Goal: Task Accomplishment & Management: Manage account settings

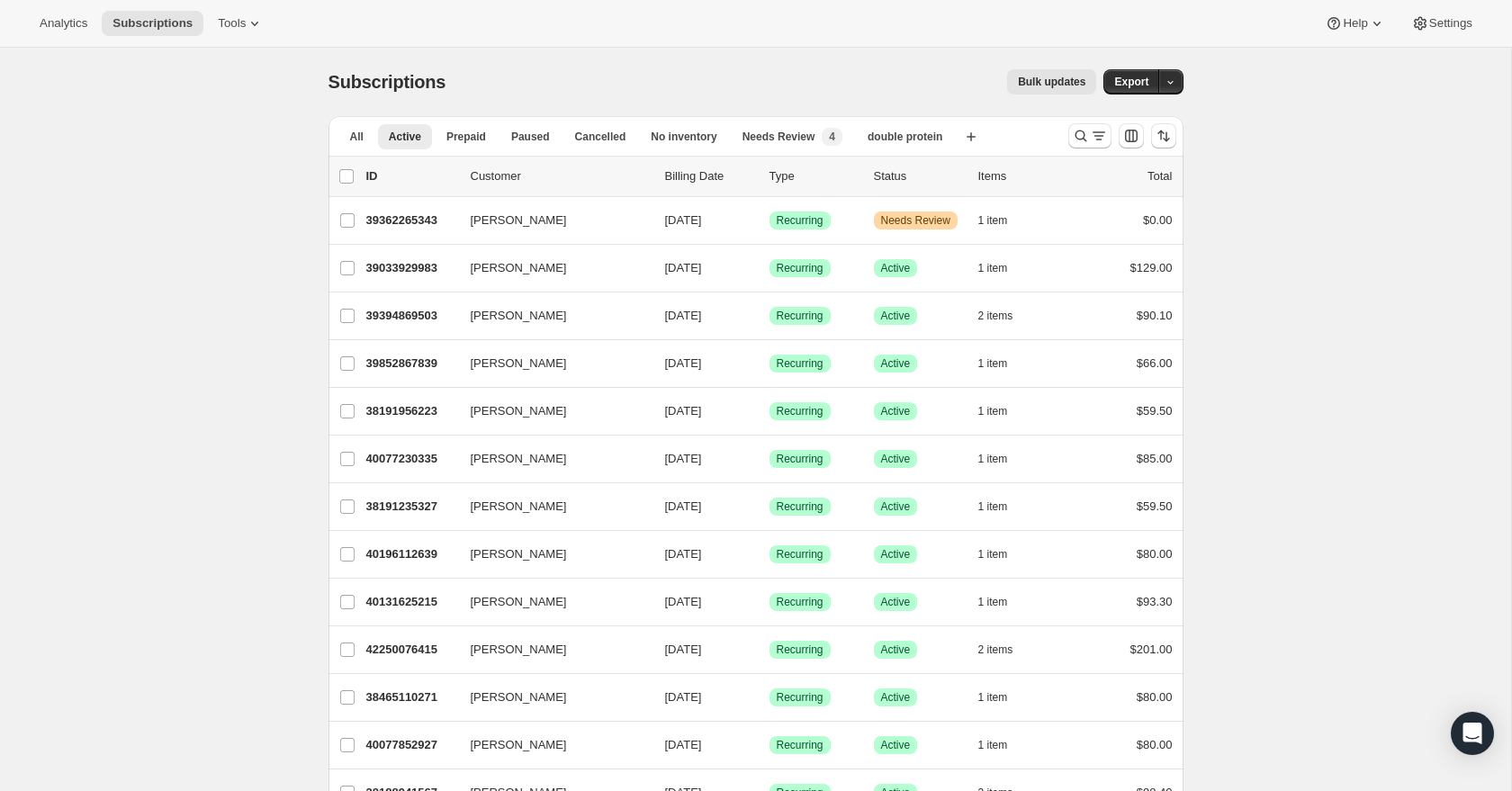
scroll to position [1891, 0]
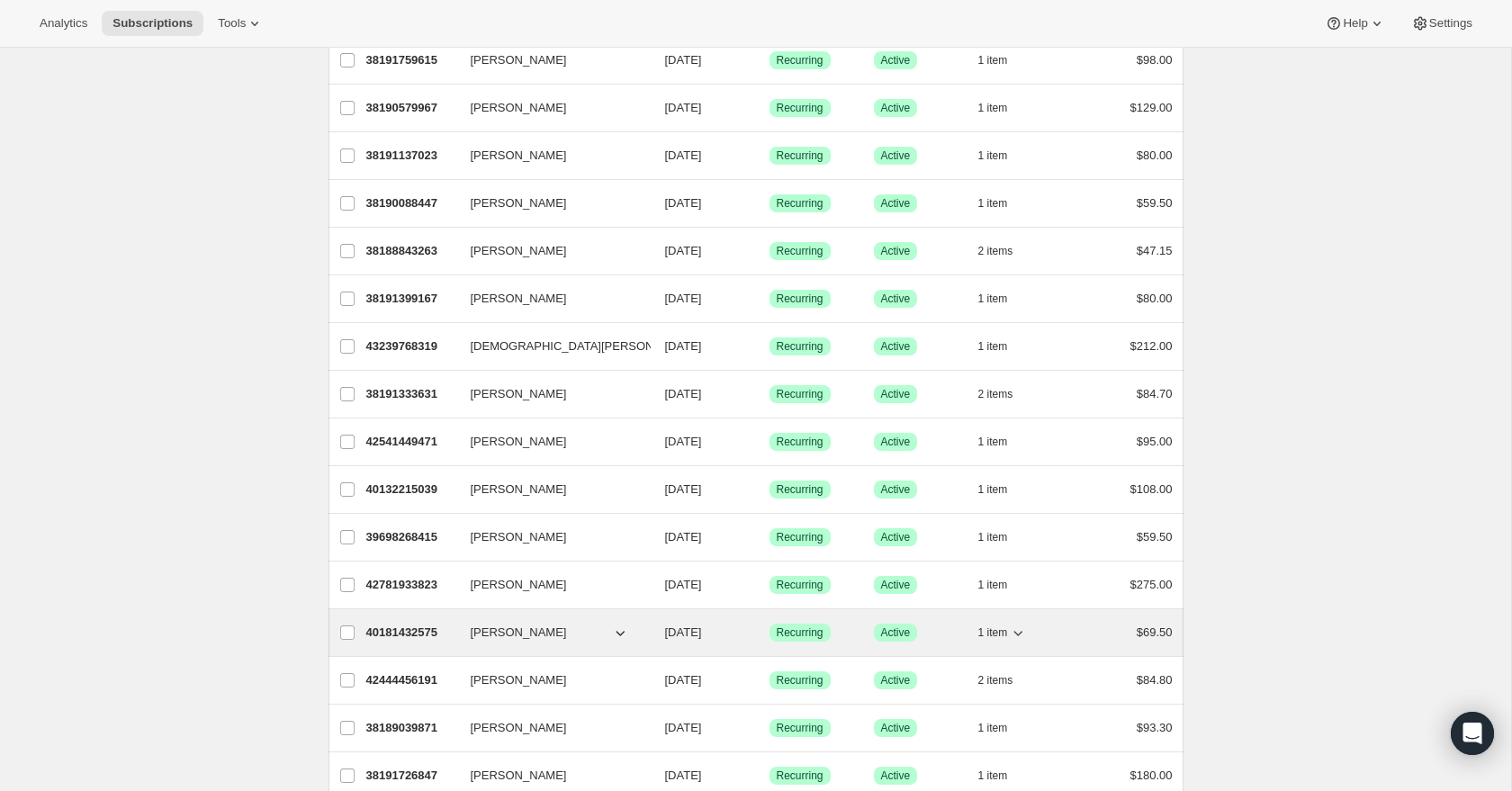
scroll to position [1891, 0]
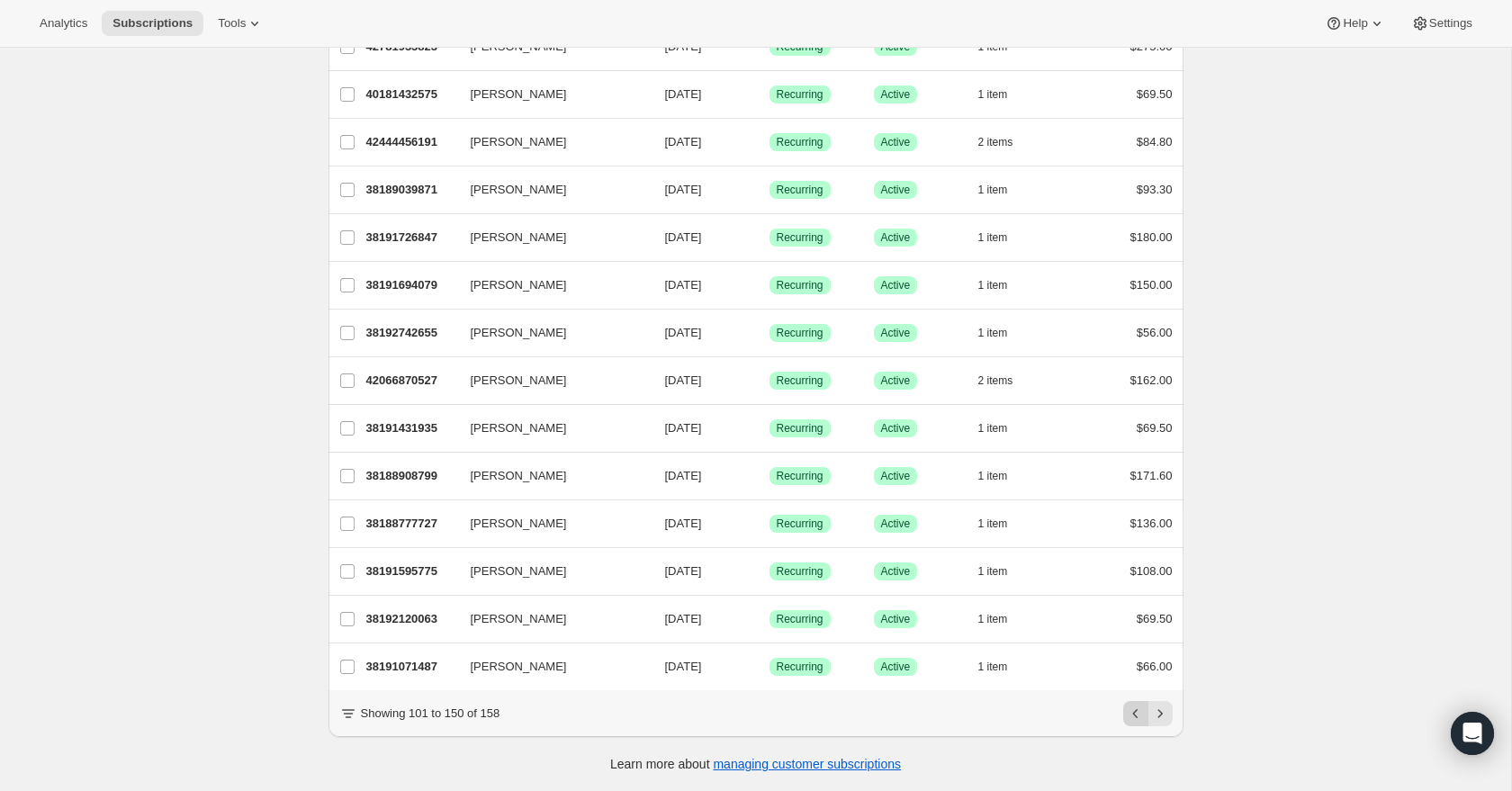
click at [1139, 720] on icon "Previous" at bounding box center [1137, 714] width 18 height 18
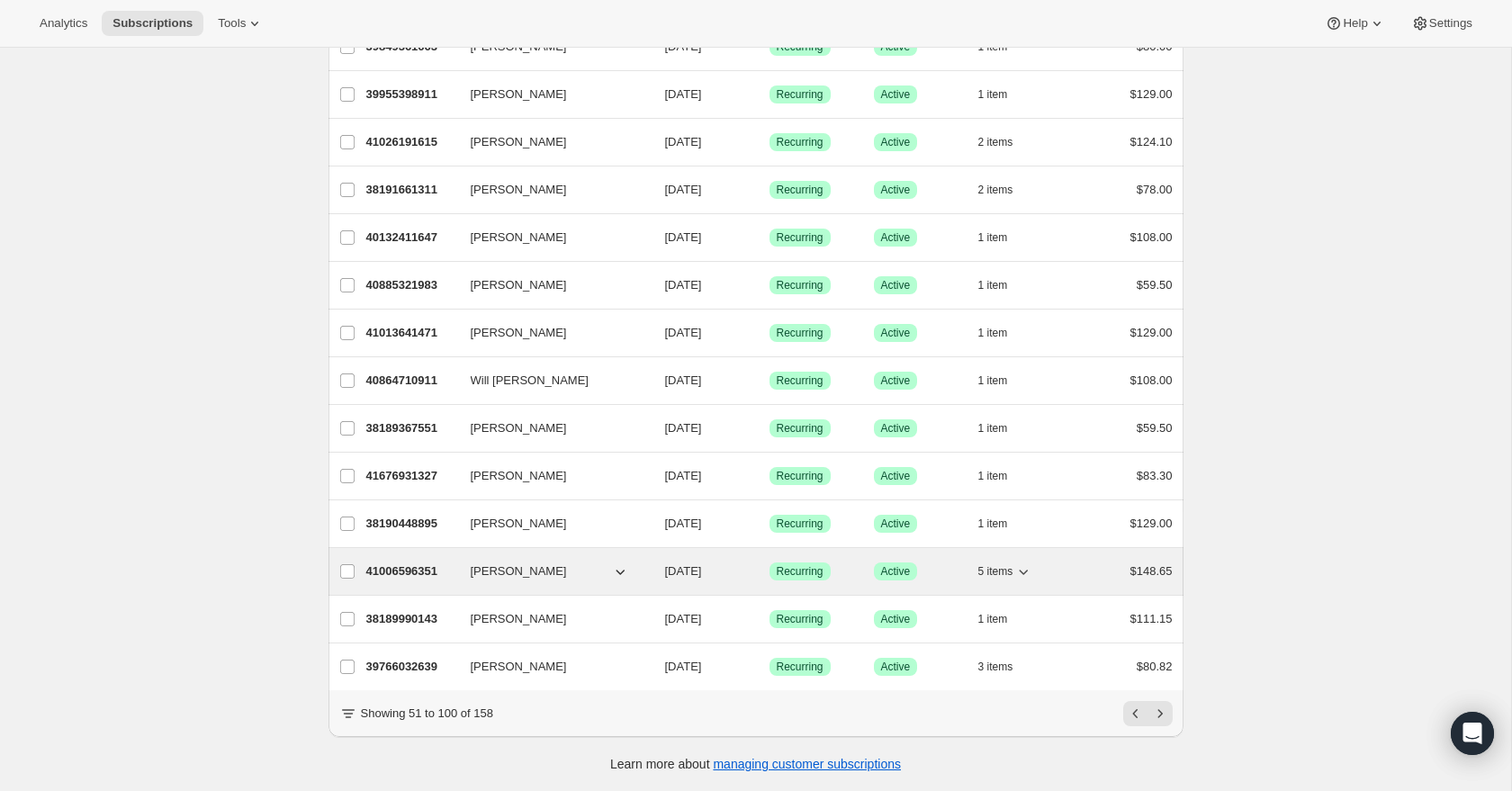
click at [1029, 573] on icon "button" at bounding box center [1023, 571] width 18 height 18
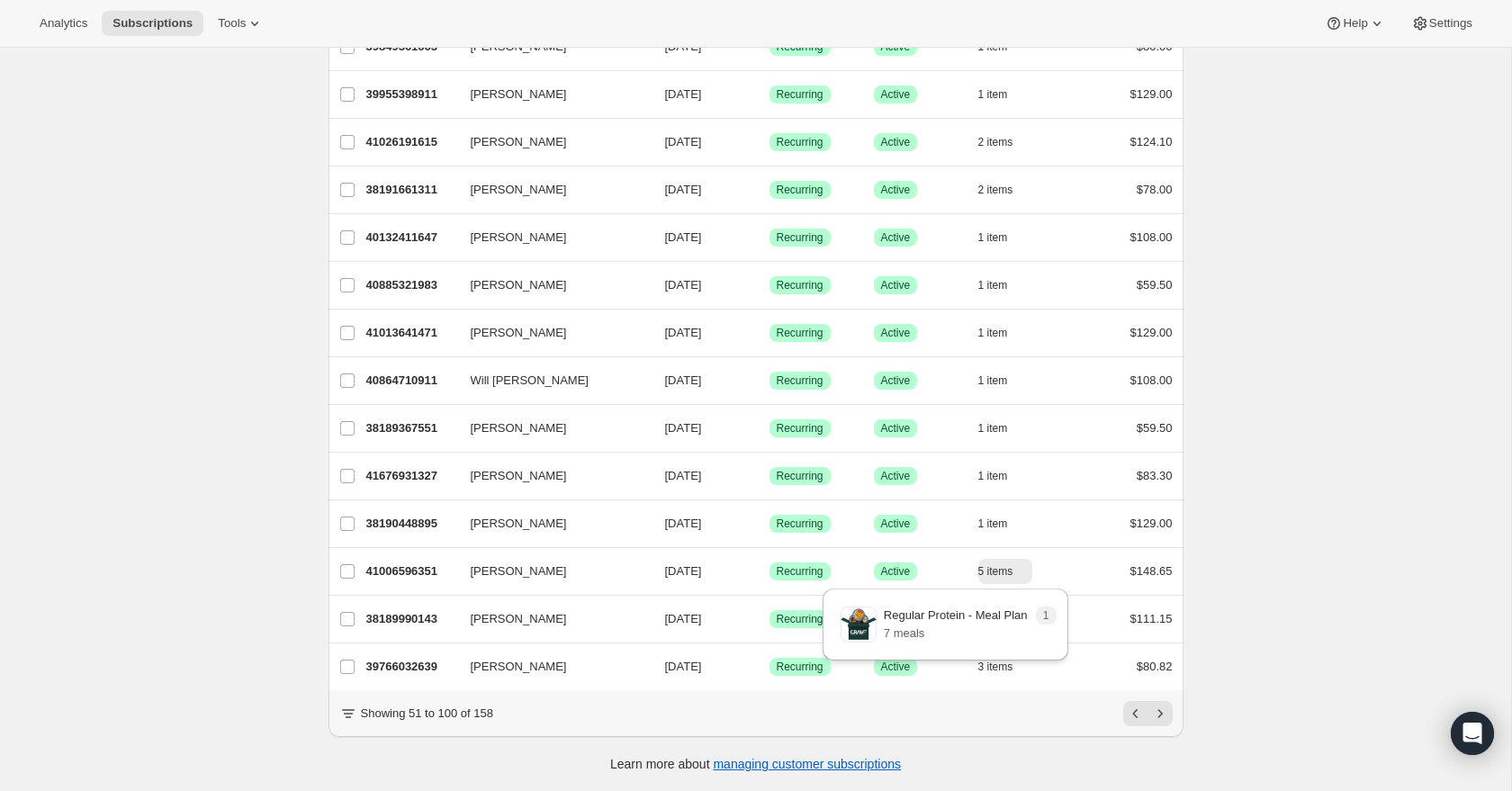
click at [1128, 720] on icon "Previous" at bounding box center [1137, 714] width 18 height 18
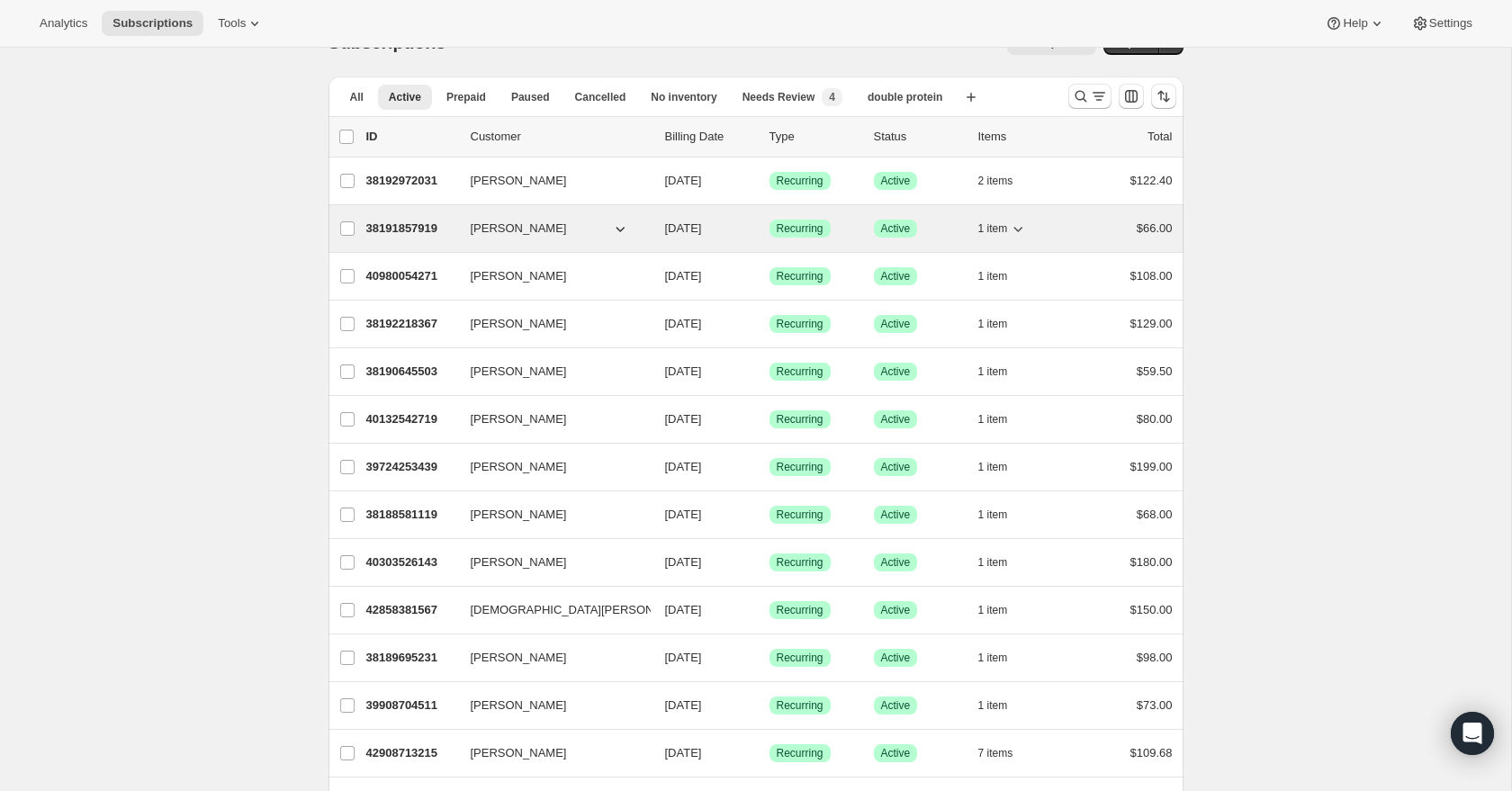
scroll to position [46, 0]
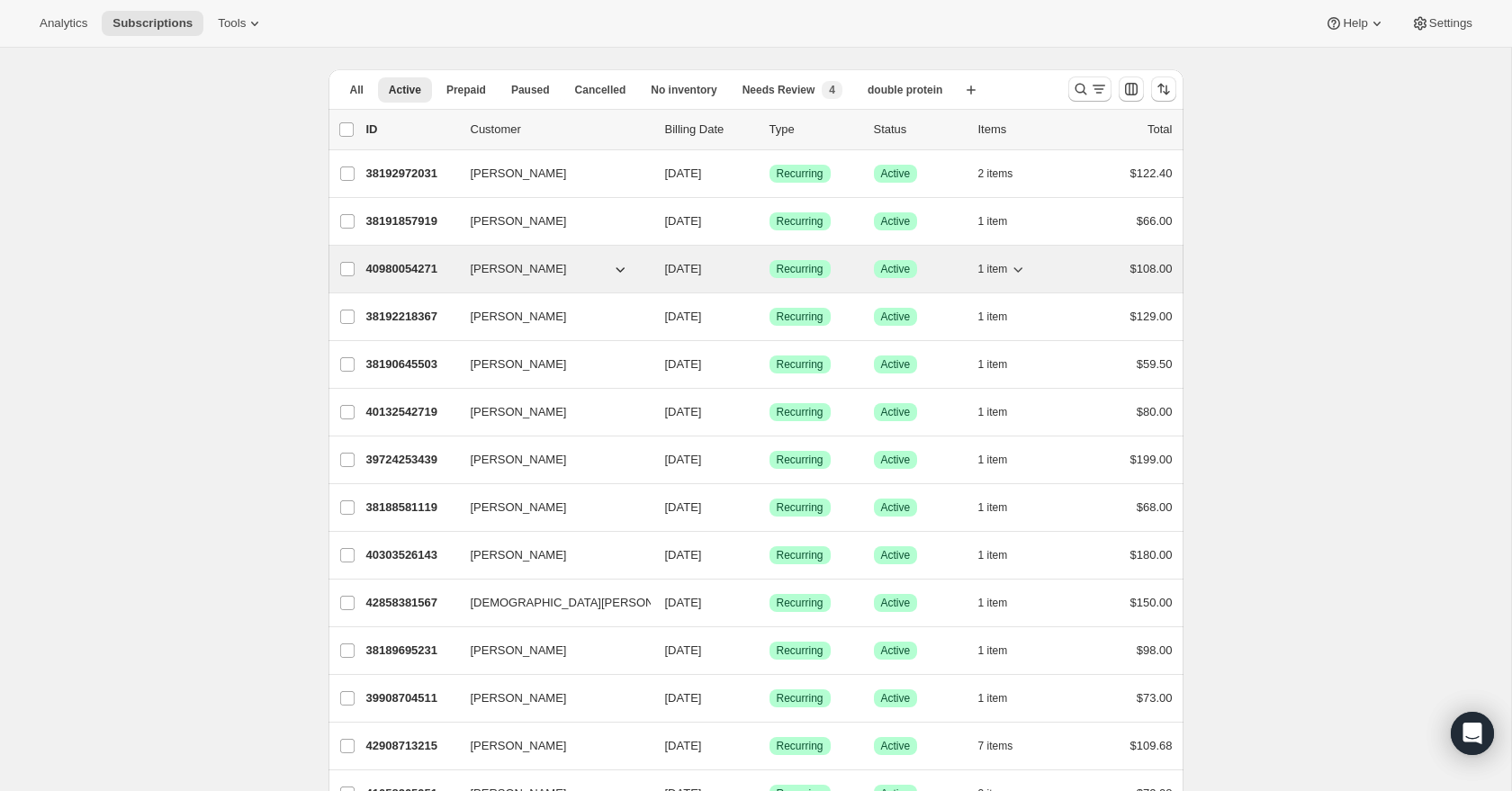
click at [1021, 271] on icon "button" at bounding box center [1018, 269] width 18 height 18
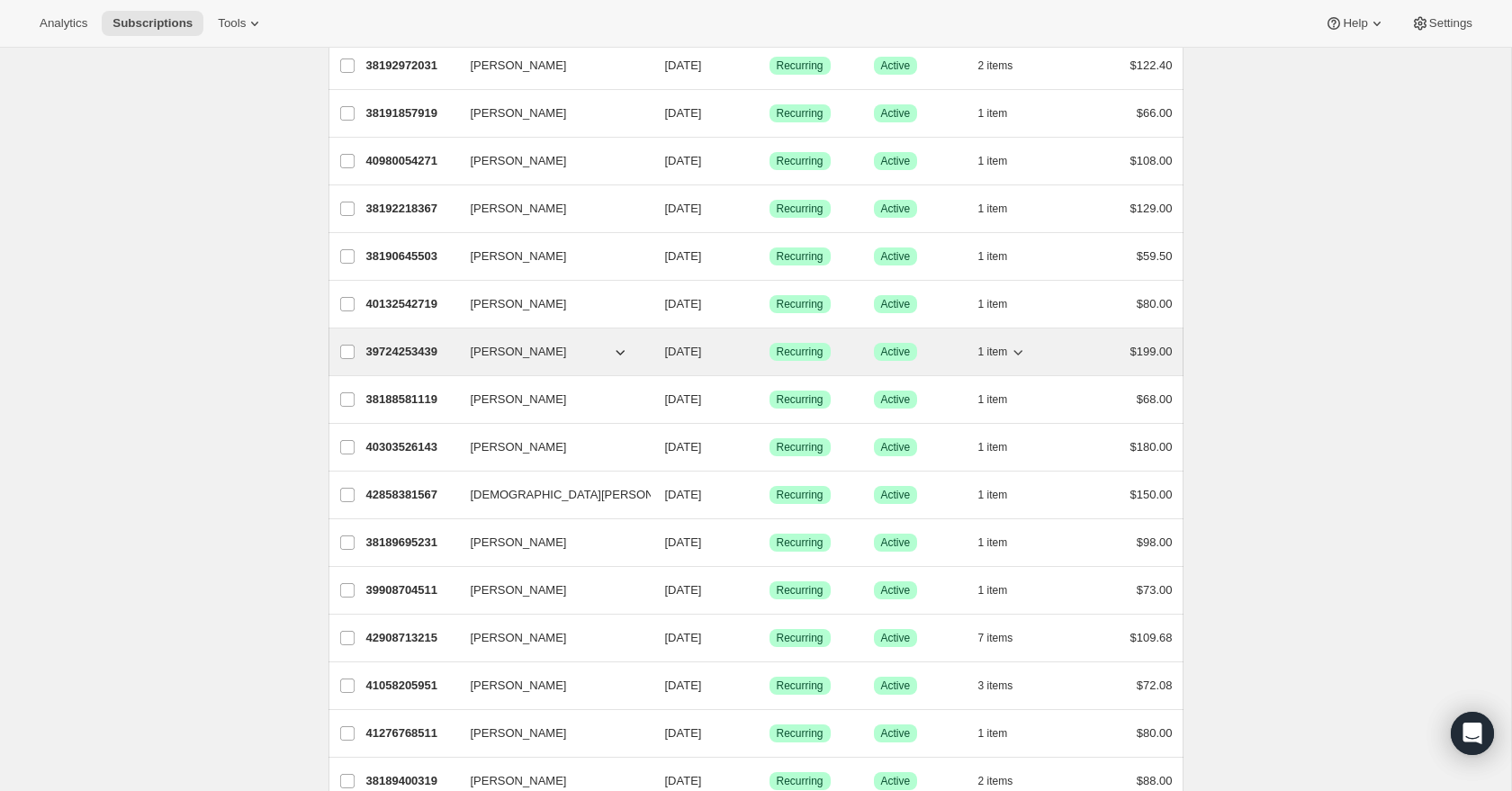
scroll to position [202, 0]
click at [1019, 352] on icon "button" at bounding box center [1018, 352] width 18 height 18
click at [425, 348] on p "38188581119" at bounding box center [411, 352] width 90 height 18
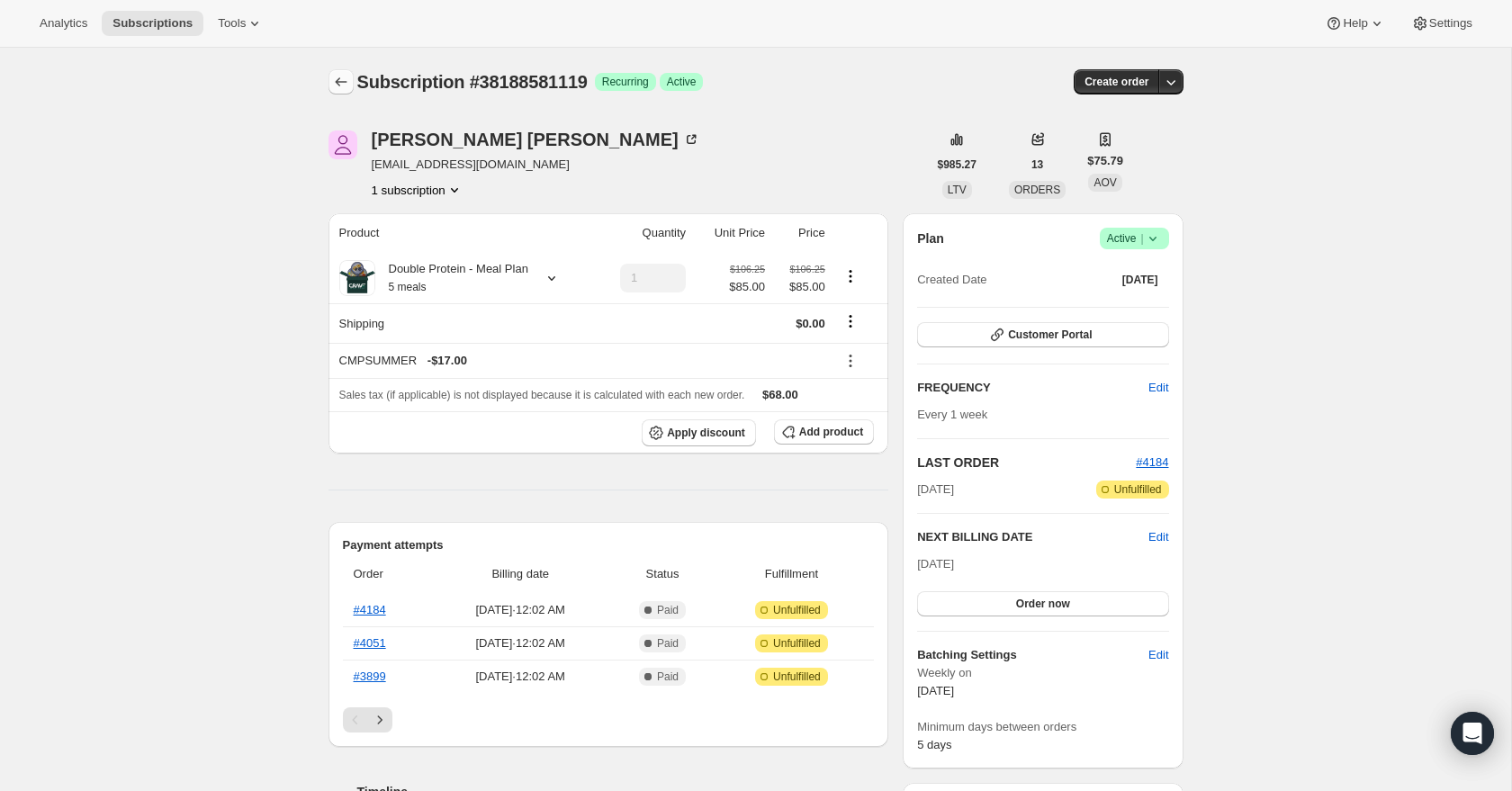
click at [345, 86] on icon "Subscriptions" at bounding box center [341, 82] width 18 height 18
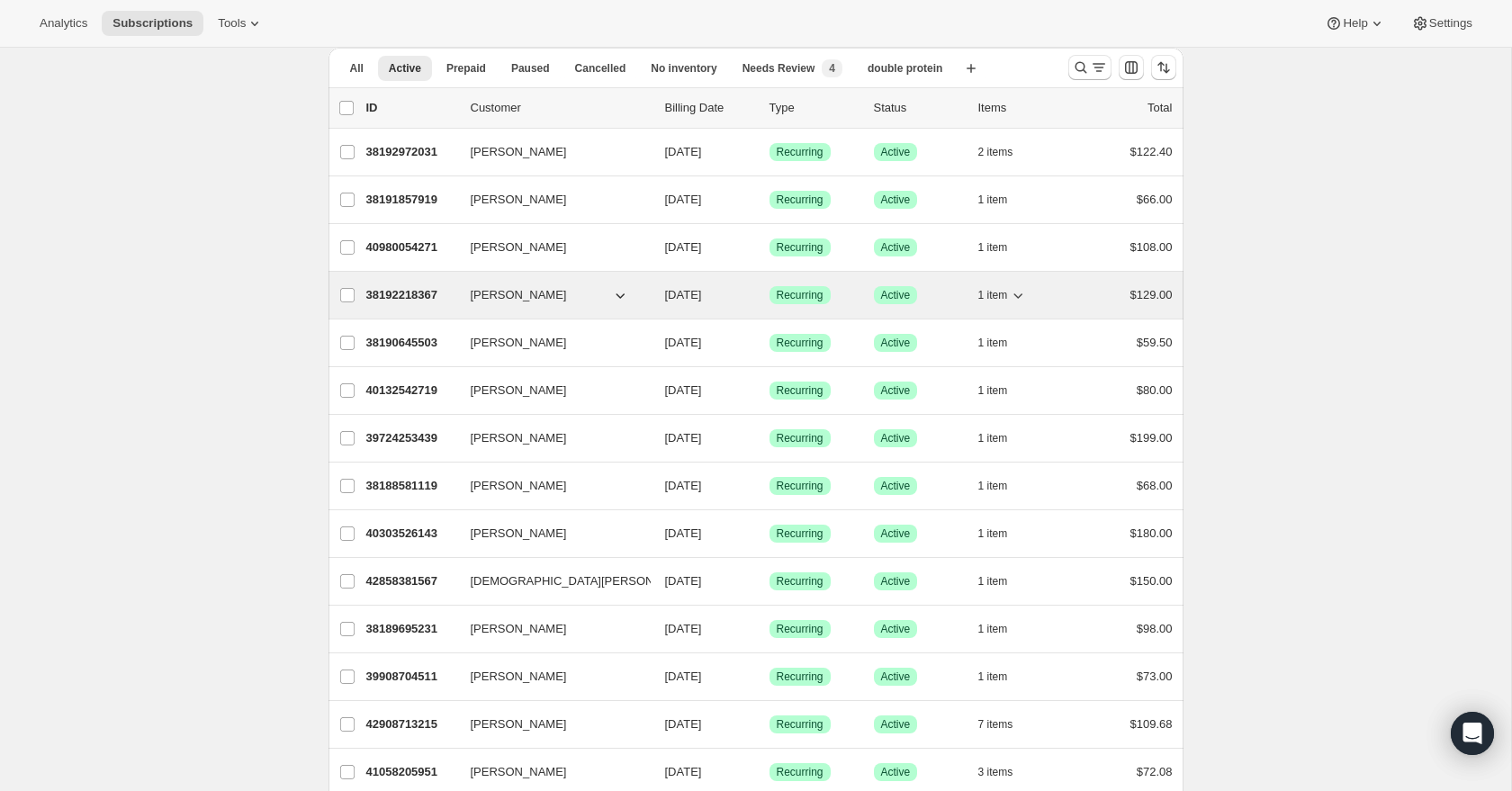
scroll to position [89, 0]
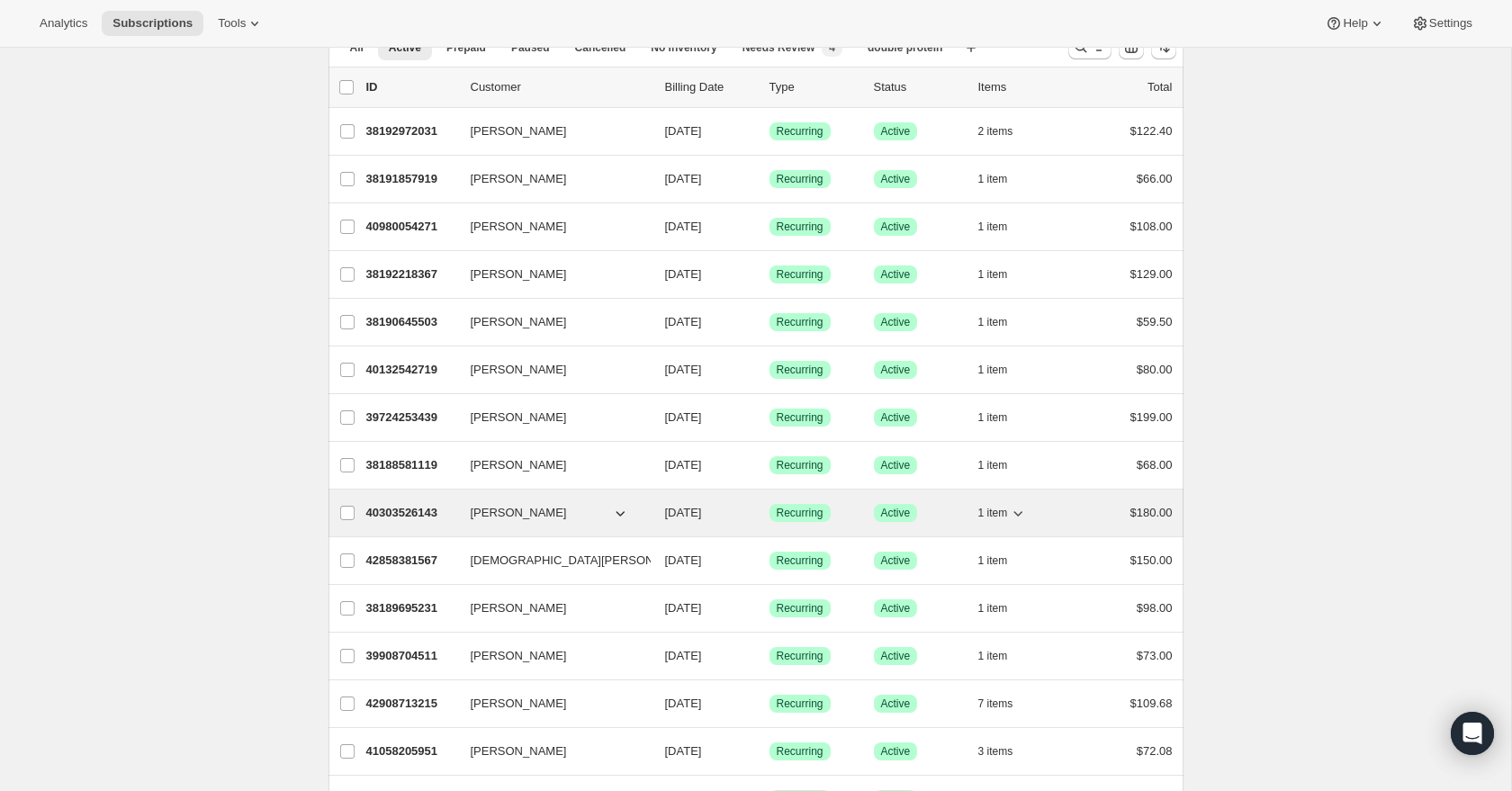
click at [1014, 511] on icon "button" at bounding box center [1018, 513] width 18 height 18
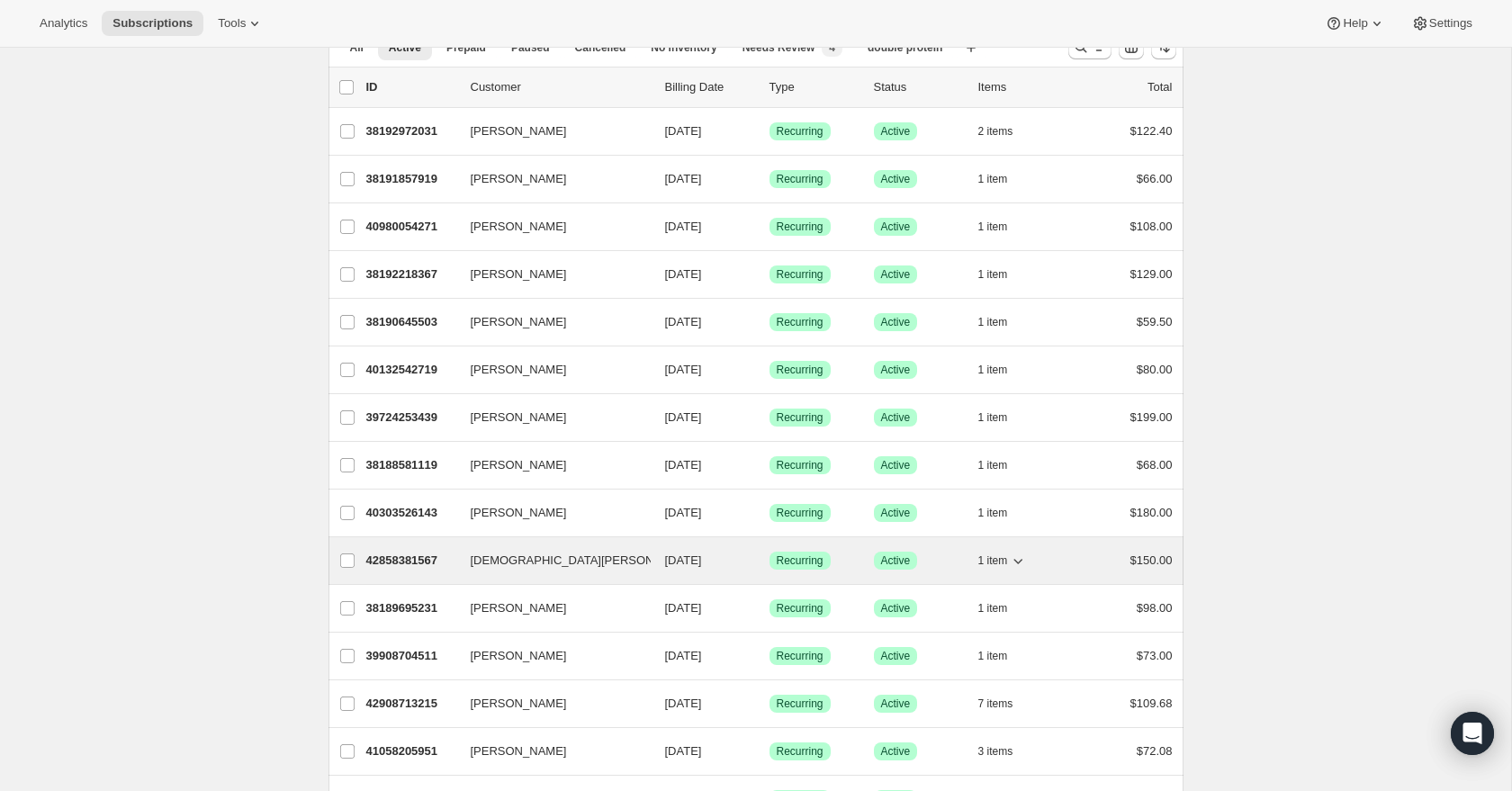
click at [1020, 563] on icon "button" at bounding box center [1018, 560] width 18 height 18
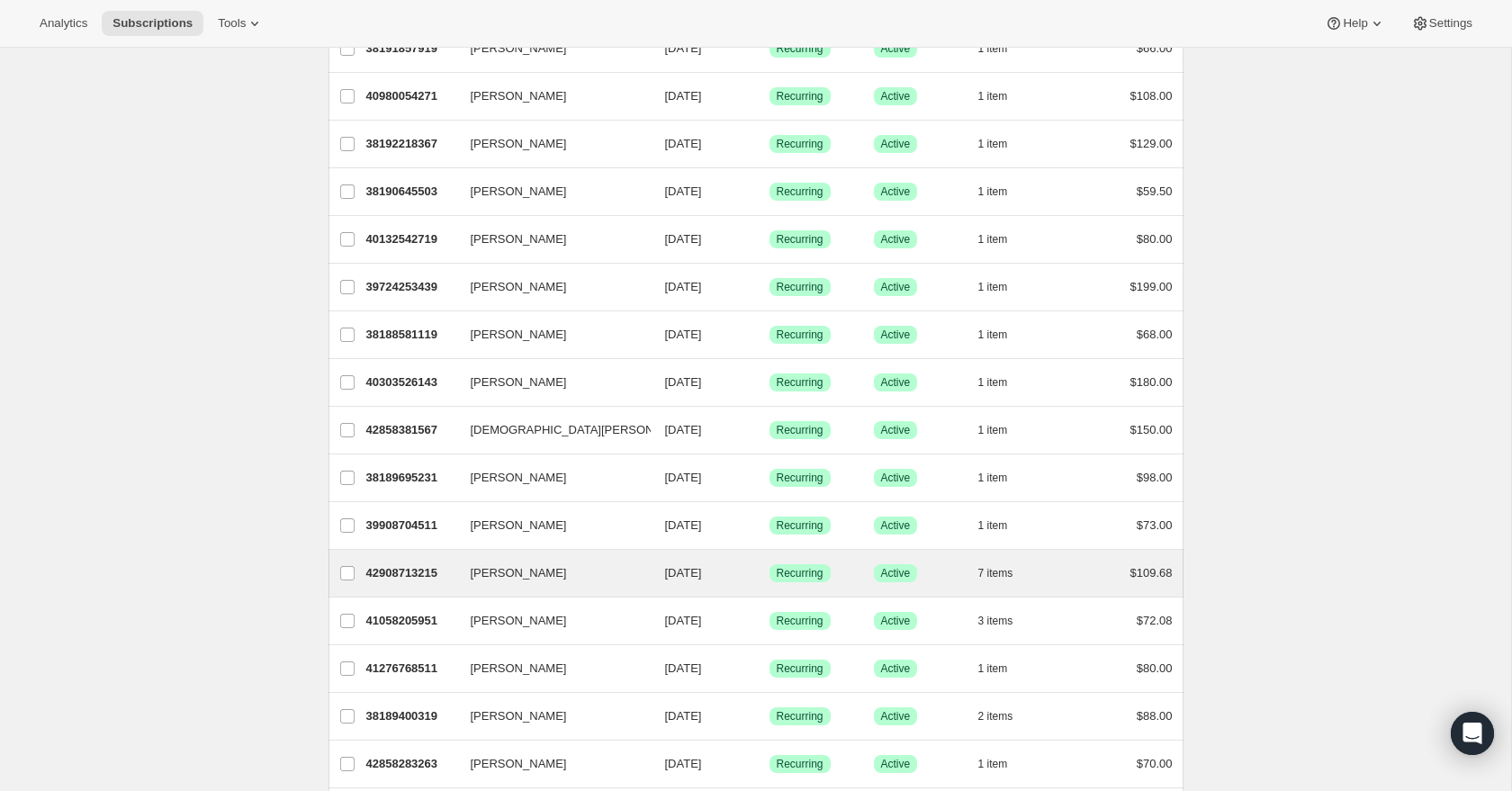
scroll to position [227, 0]
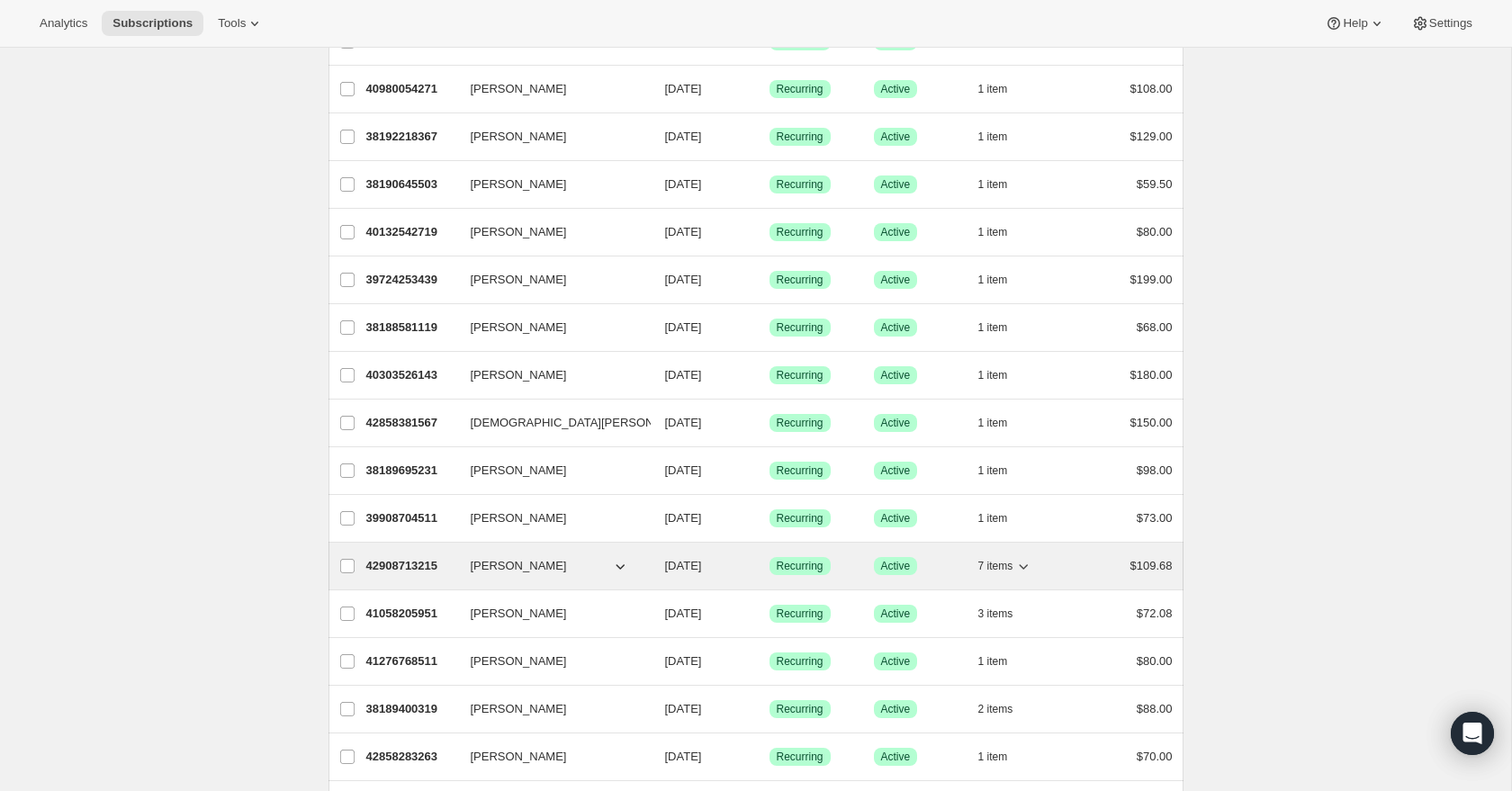
click at [1023, 567] on icon "button" at bounding box center [1023, 566] width 18 height 18
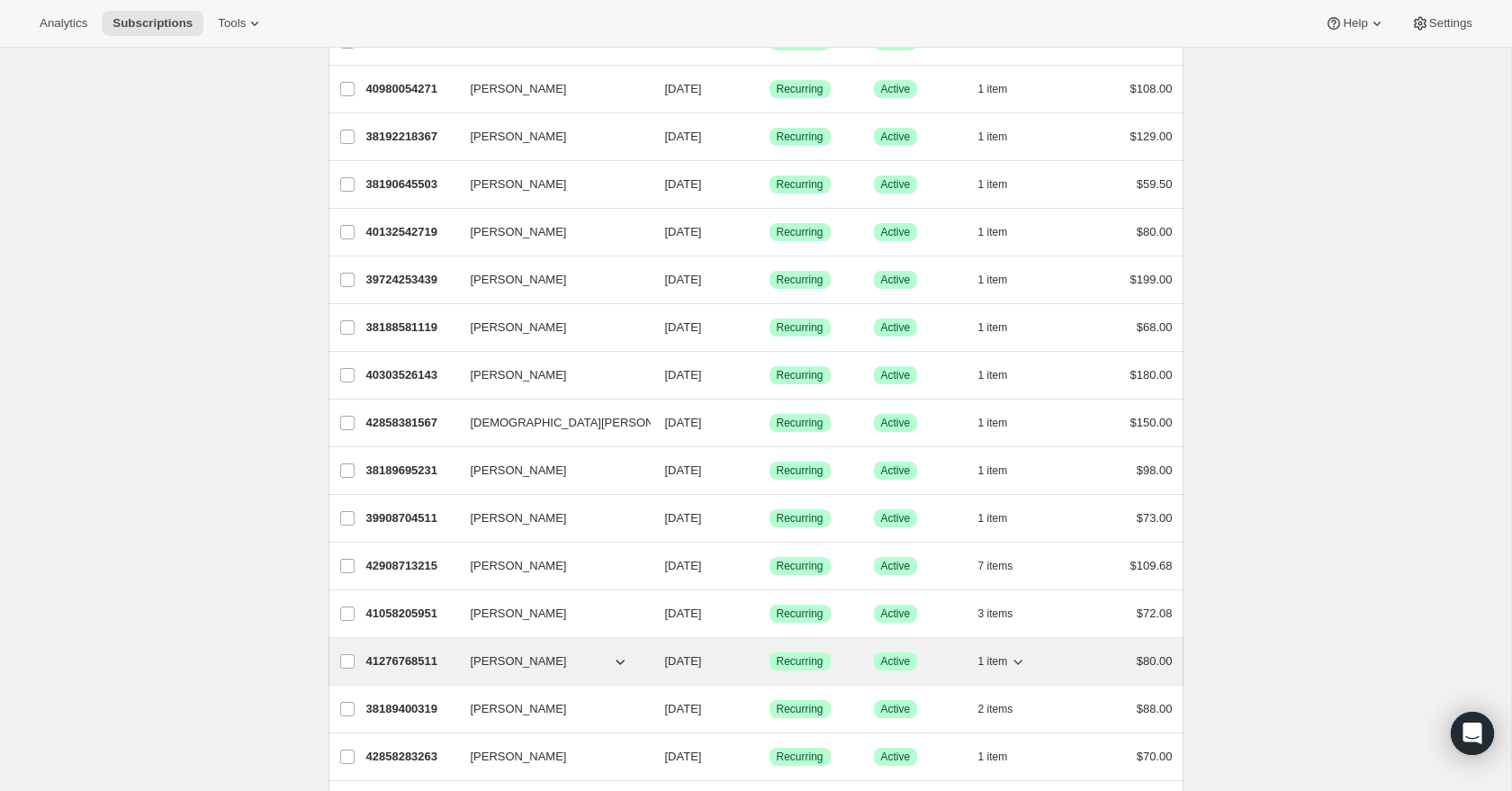
click at [1013, 663] on icon "button" at bounding box center [1018, 662] width 18 height 18
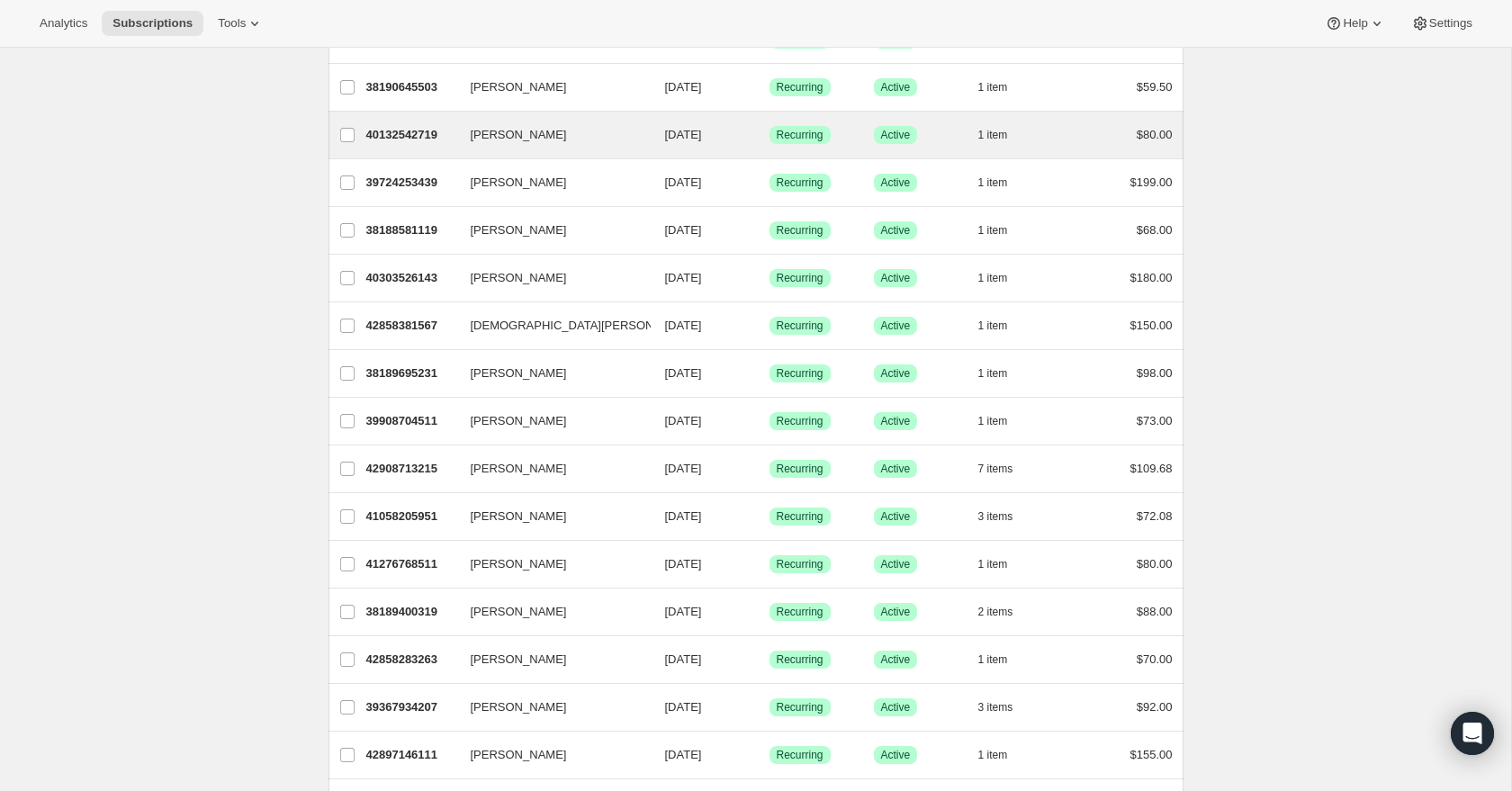
scroll to position [385, 0]
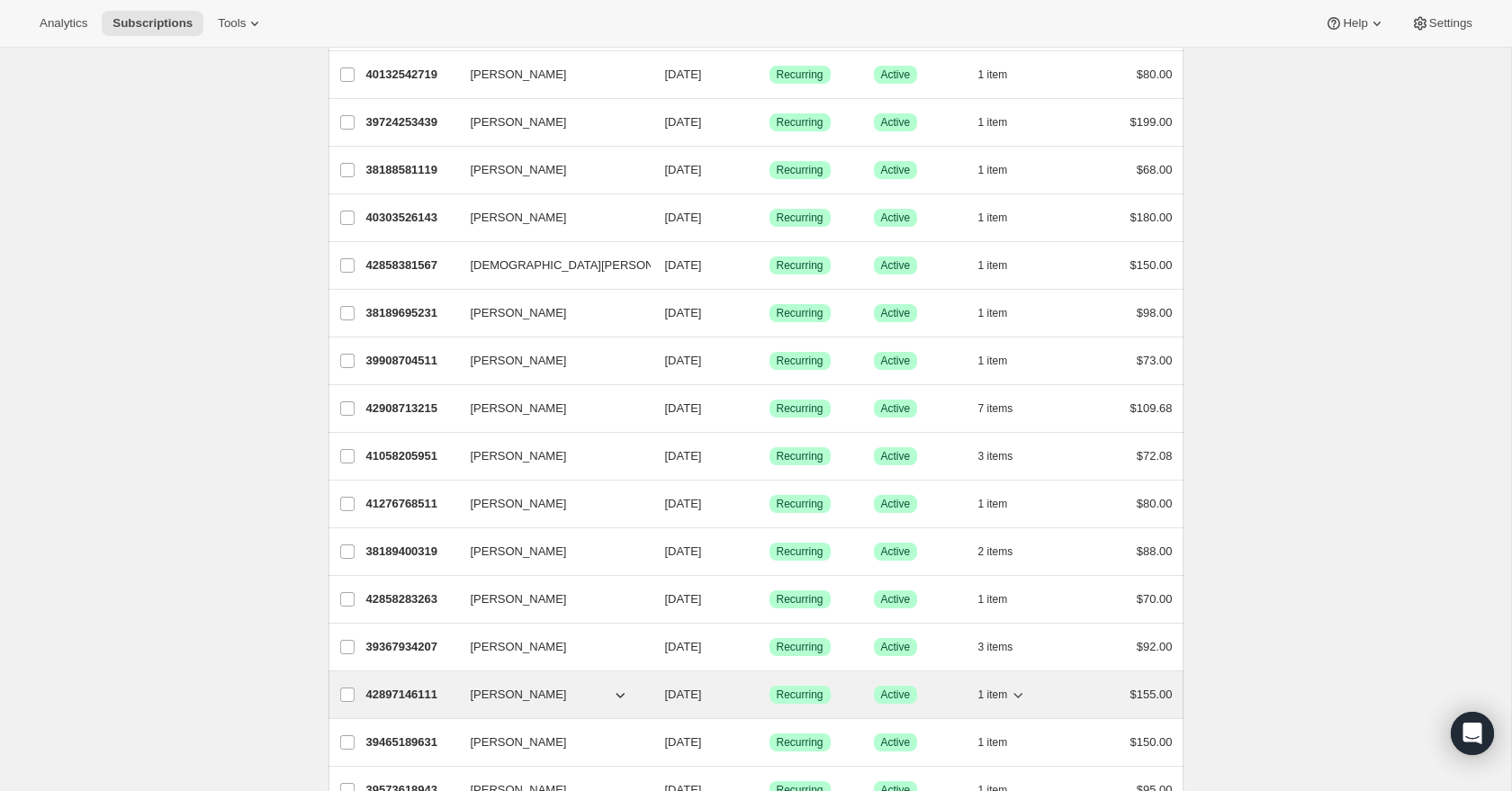
click at [1016, 695] on icon "button" at bounding box center [1018, 695] width 18 height 18
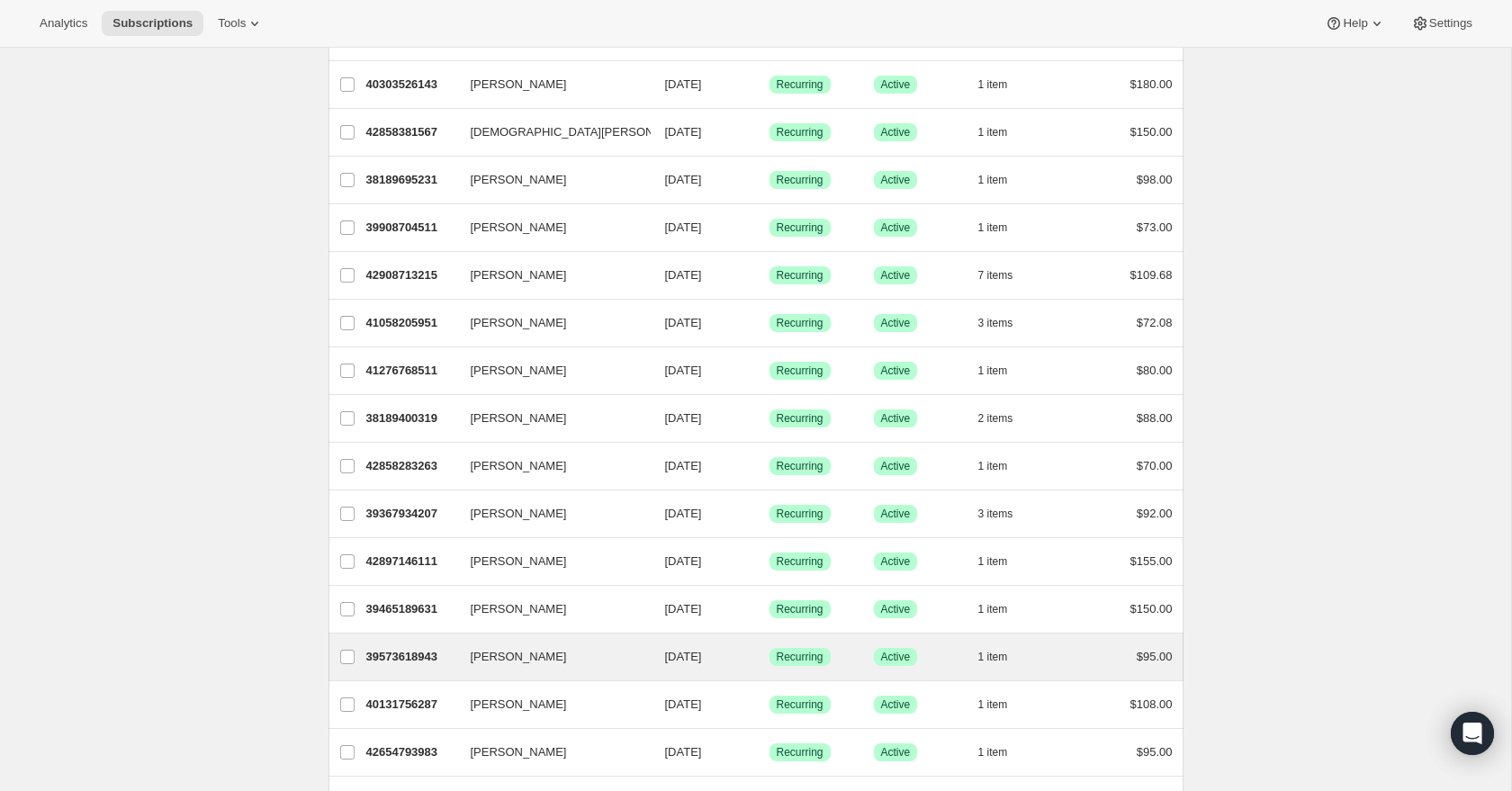
scroll to position [519, 0]
click at [1006, 655] on span "1 item" at bounding box center [993, 655] width 30 height 15
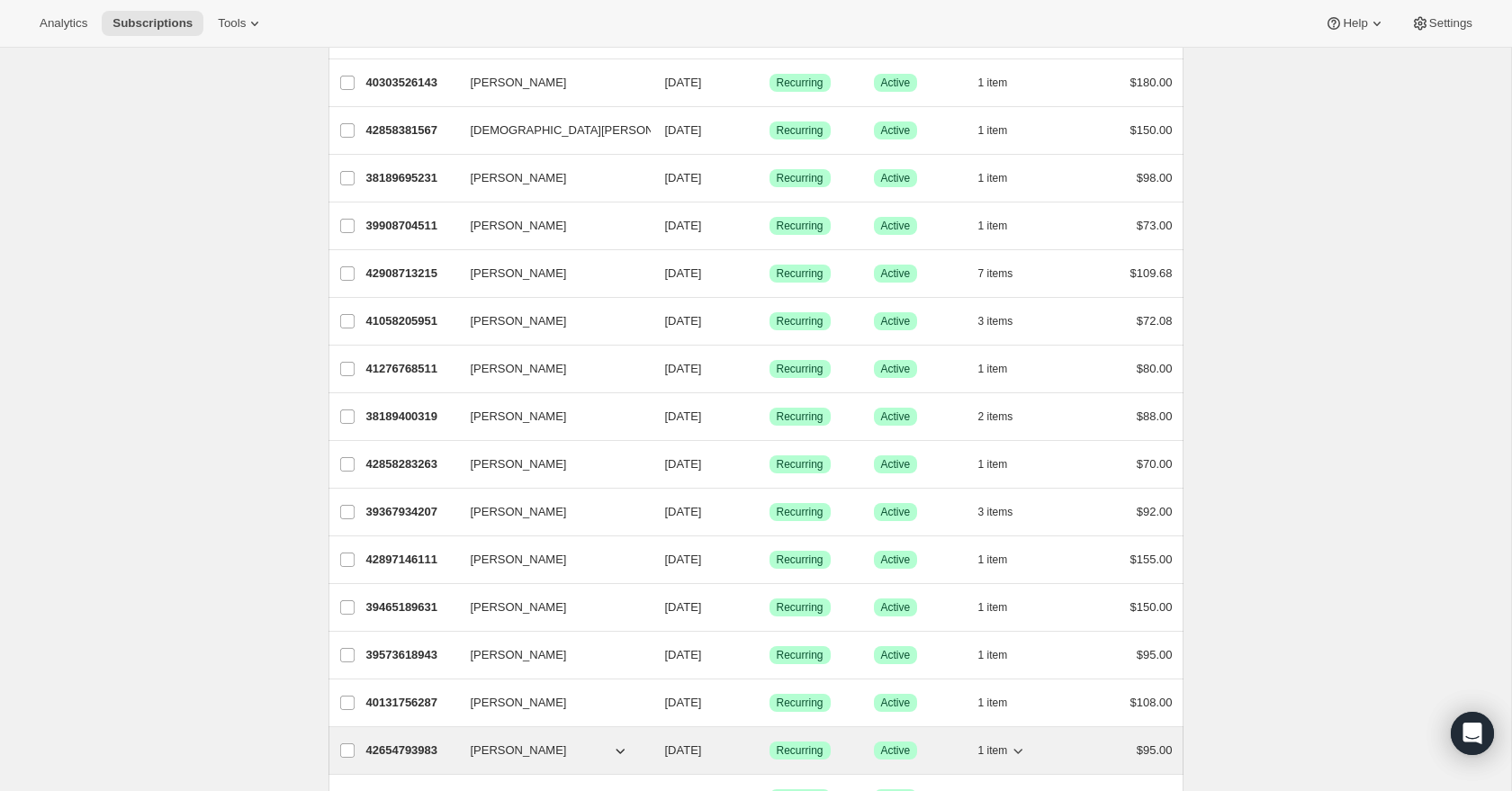
click at [1024, 753] on icon "button" at bounding box center [1018, 751] width 18 height 18
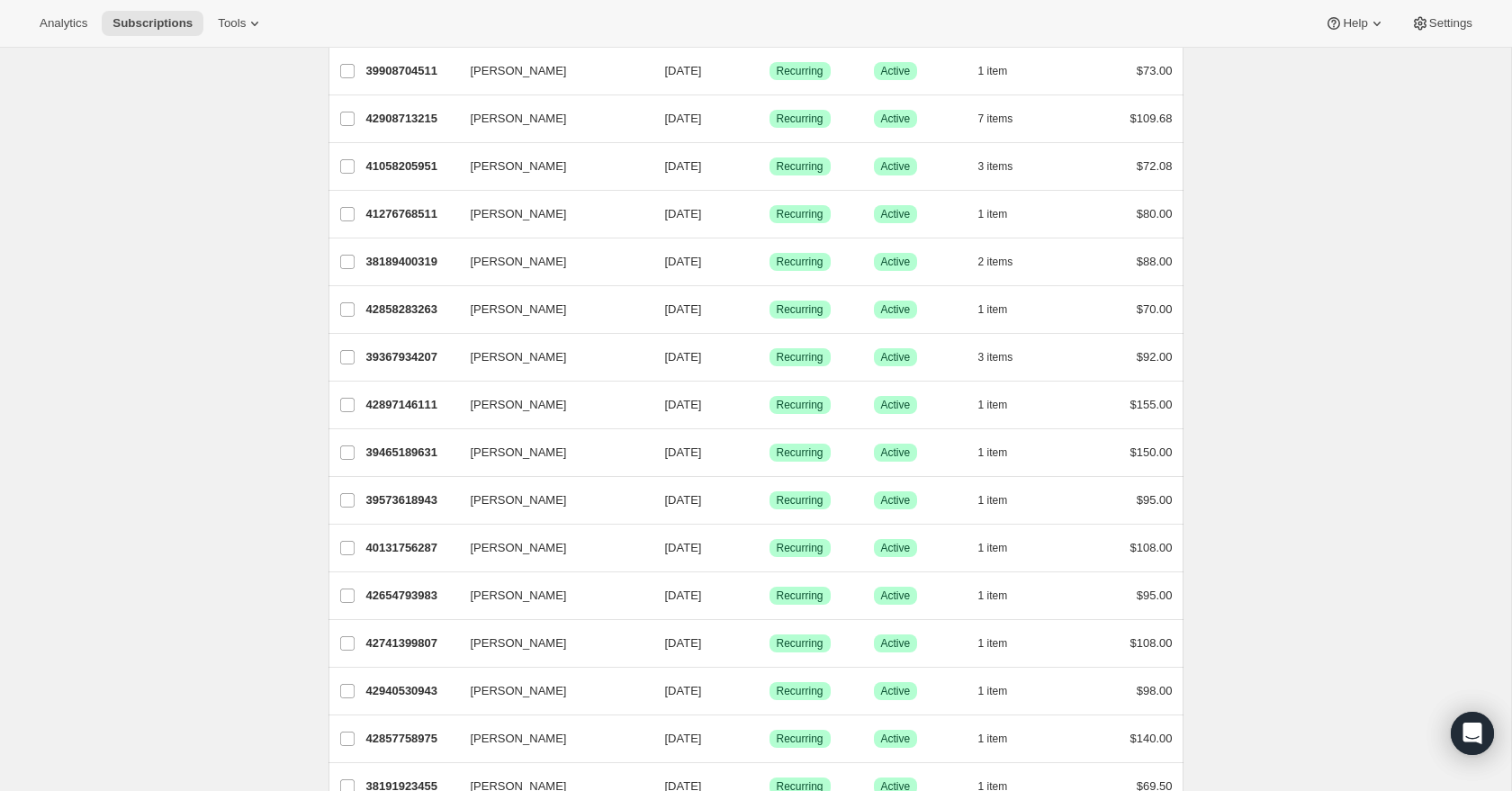
scroll to position [683, 0]
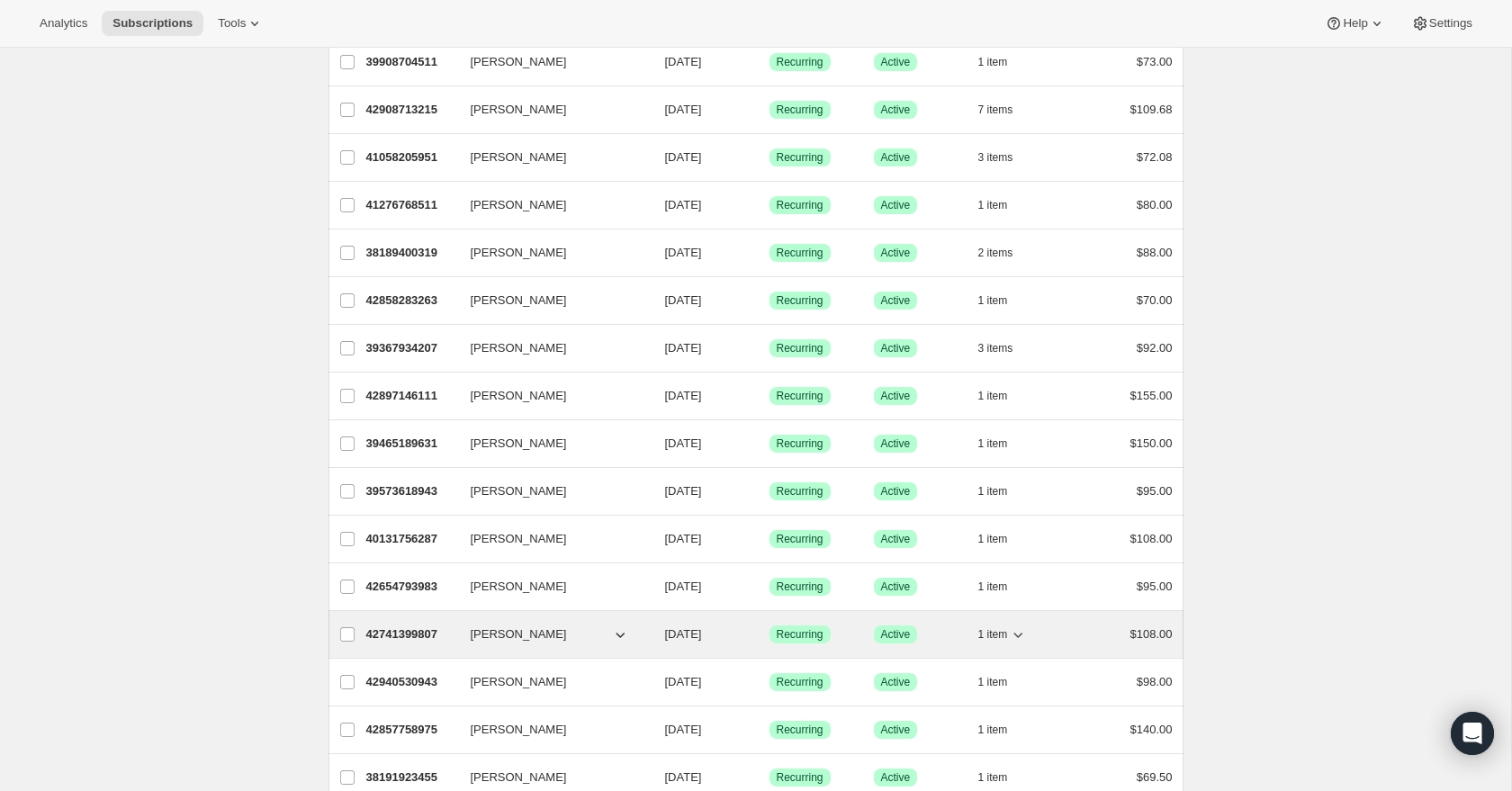
click at [1012, 634] on icon "button" at bounding box center [1018, 634] width 18 height 18
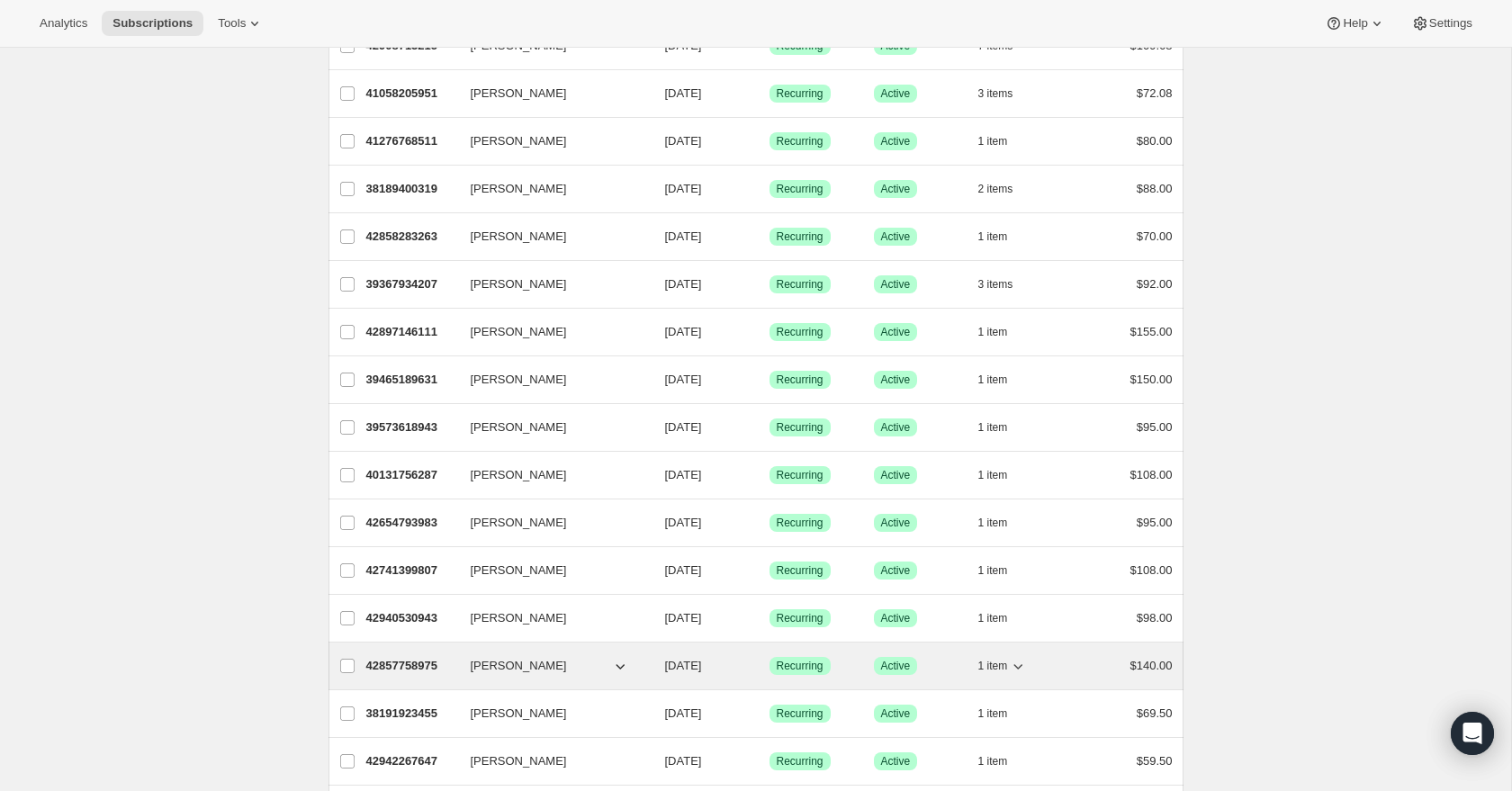
scroll to position [748, 0]
click at [1021, 670] on icon "button" at bounding box center [1018, 665] width 18 height 18
click at [1020, 669] on icon "button" at bounding box center [1018, 665] width 18 height 18
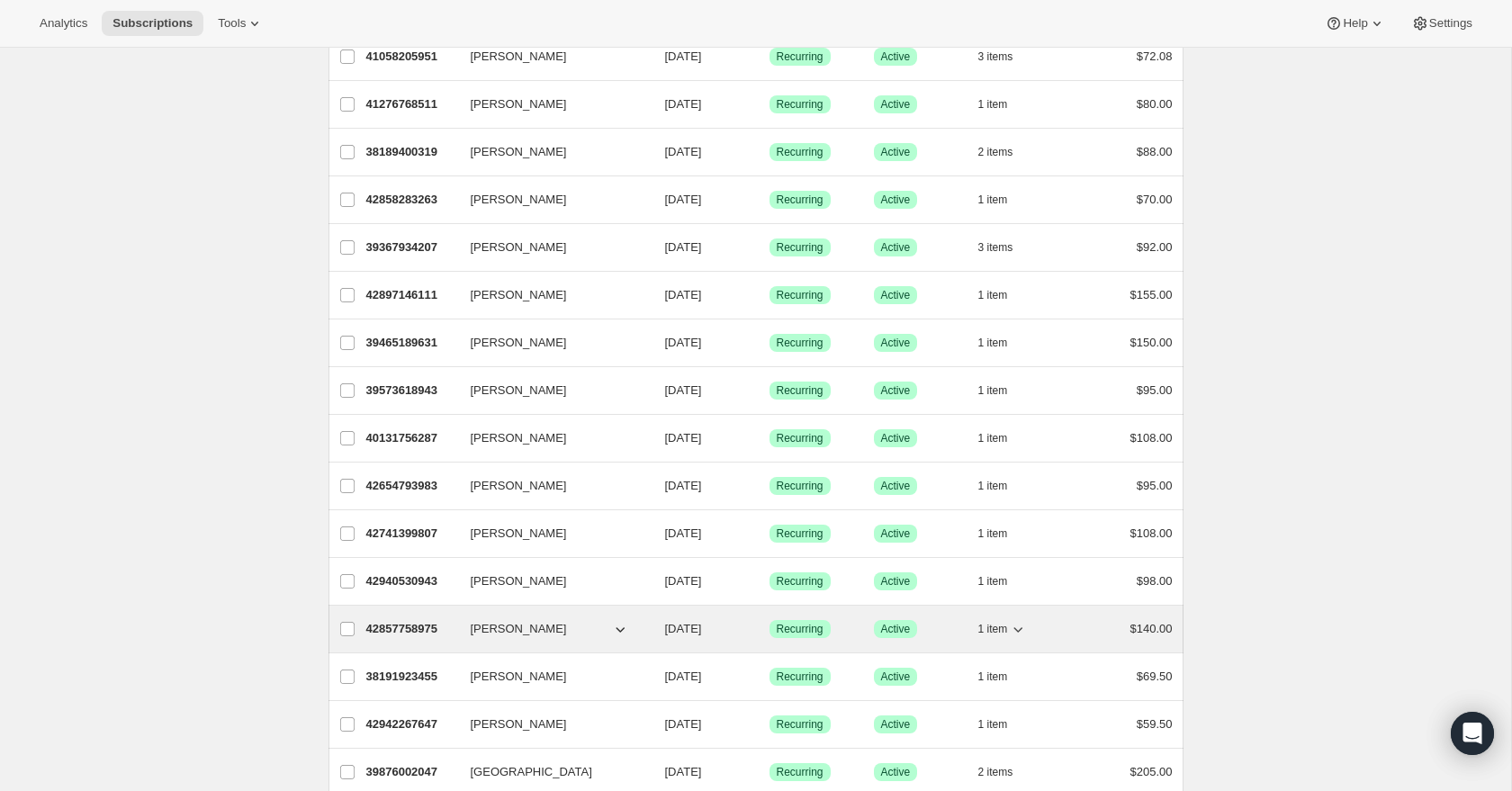
scroll to position [790, 0]
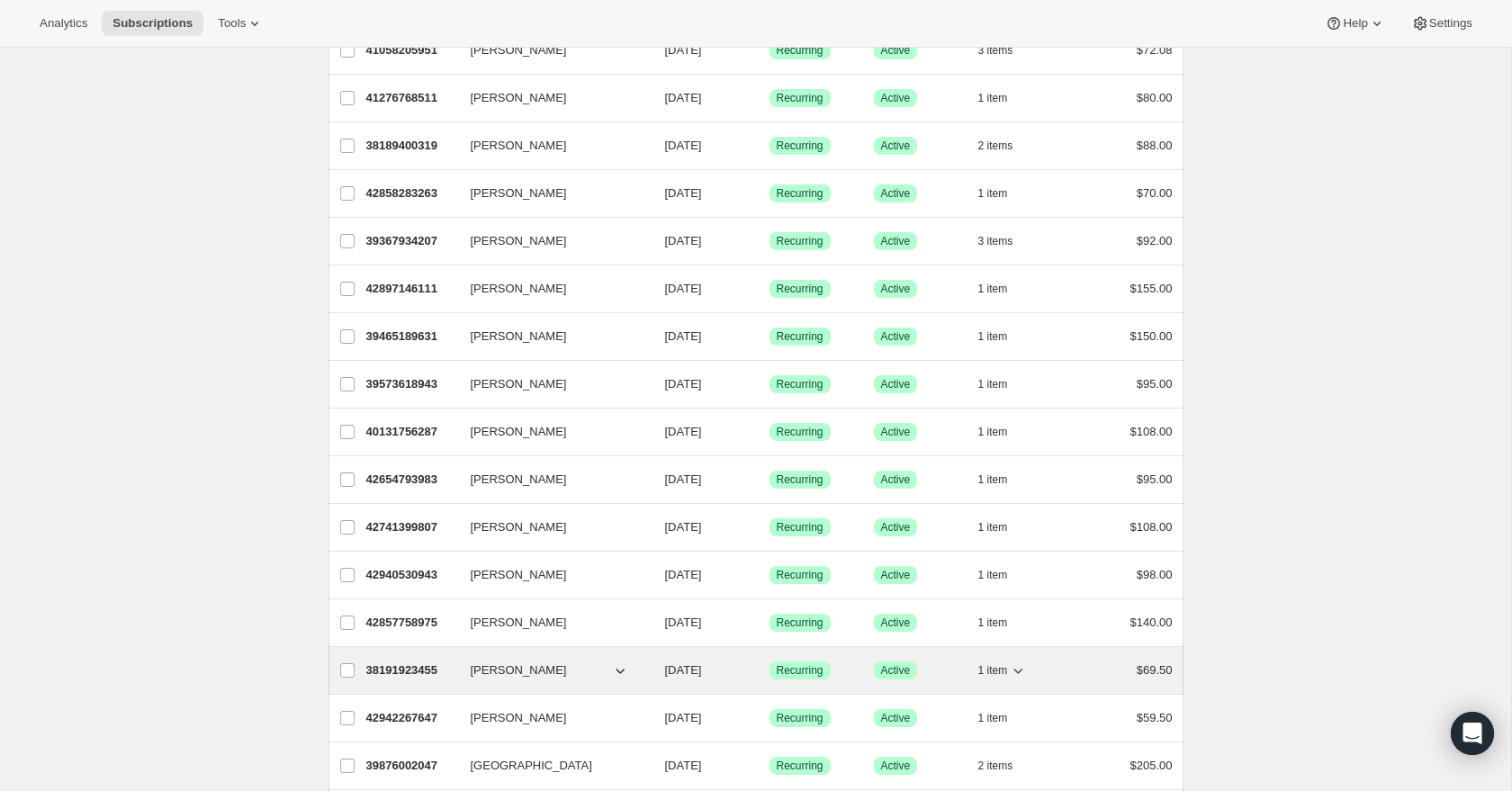
click at [1020, 671] on icon "button" at bounding box center [1019, 672] width 9 height 5
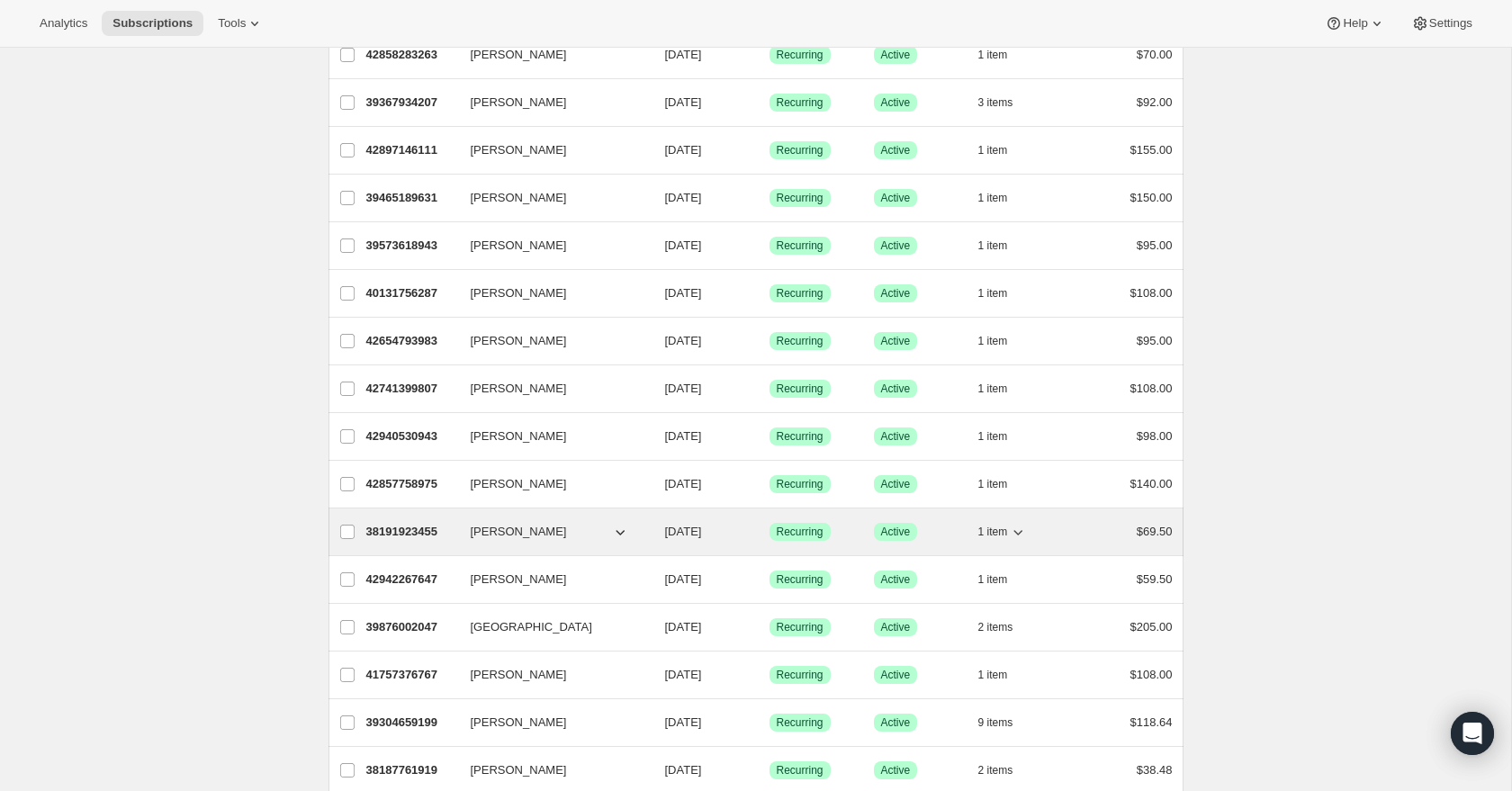
scroll to position [931, 0]
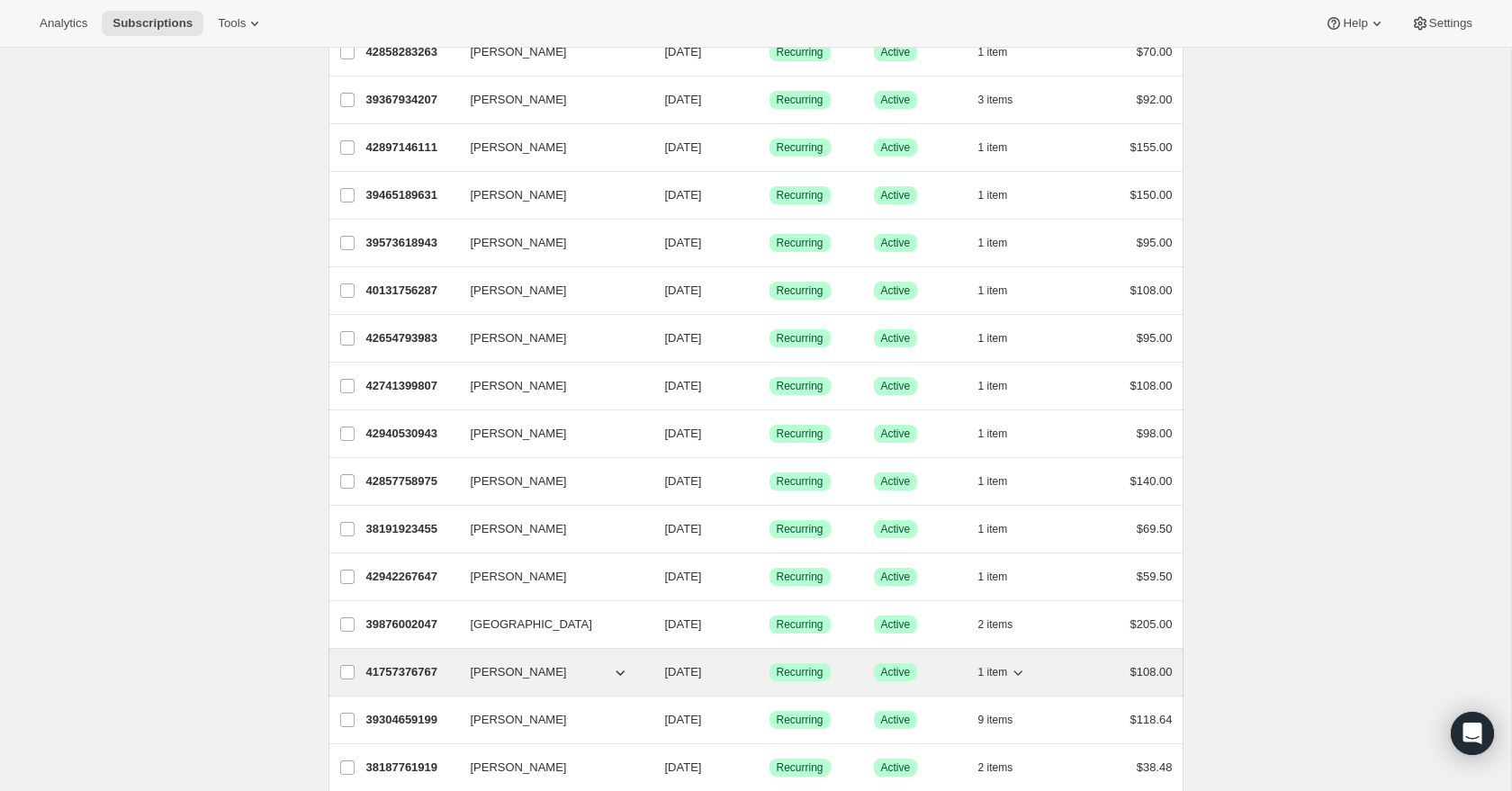
click at [1019, 675] on icon "button" at bounding box center [1019, 673] width 9 height 5
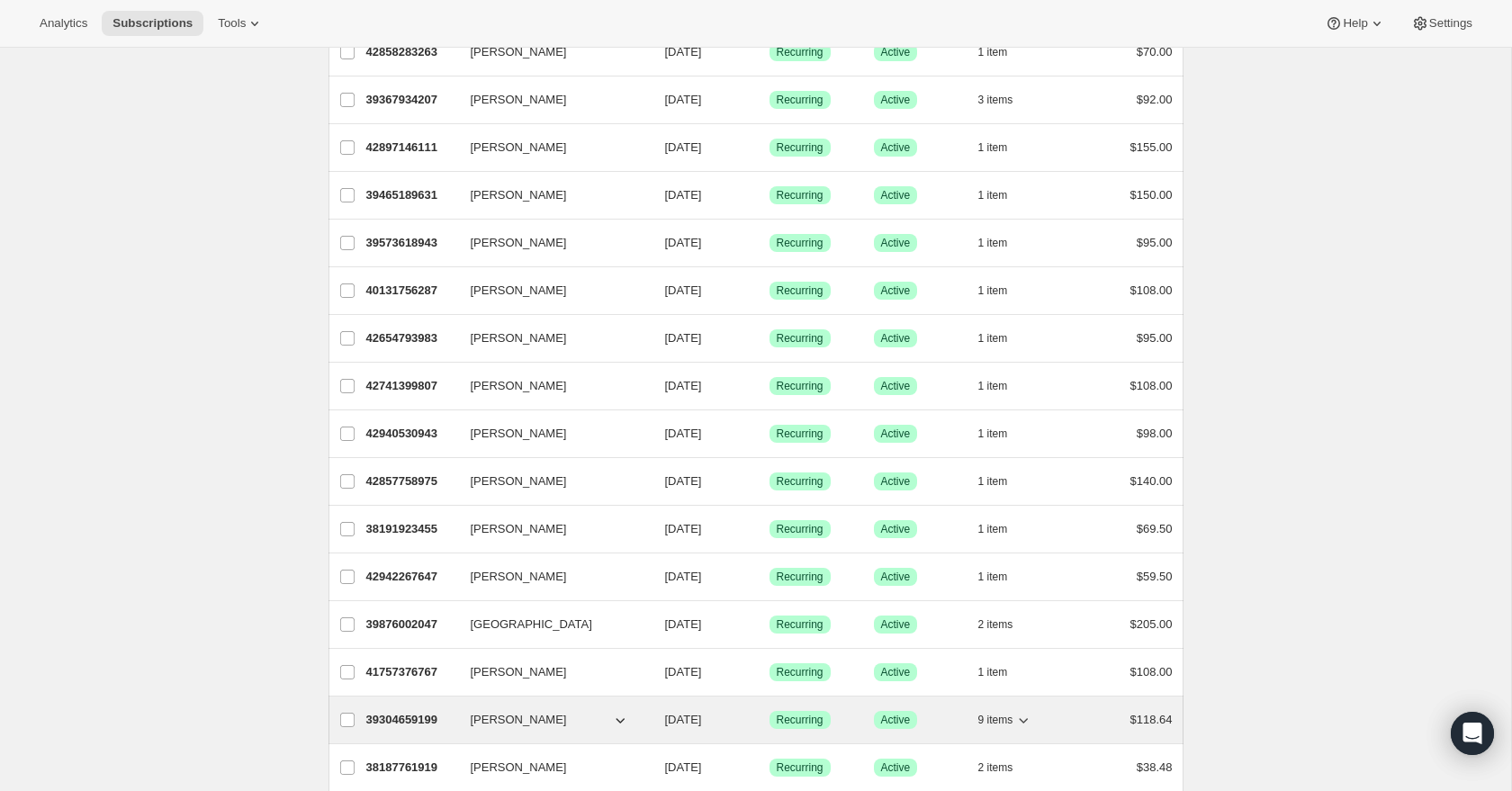
click at [1025, 718] on icon "button" at bounding box center [1023, 720] width 18 height 18
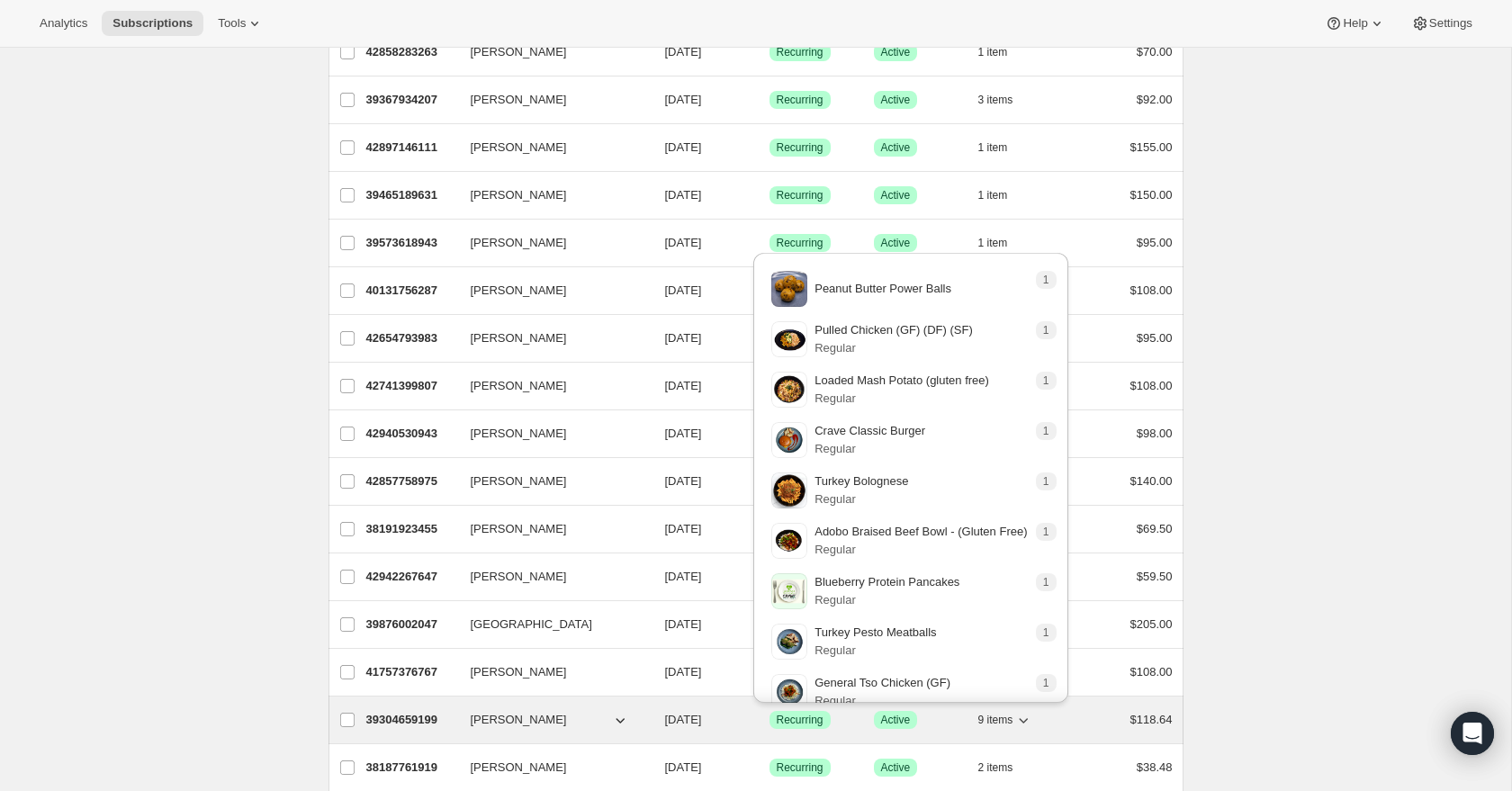
click at [1025, 718] on icon "button" at bounding box center [1023, 720] width 18 height 18
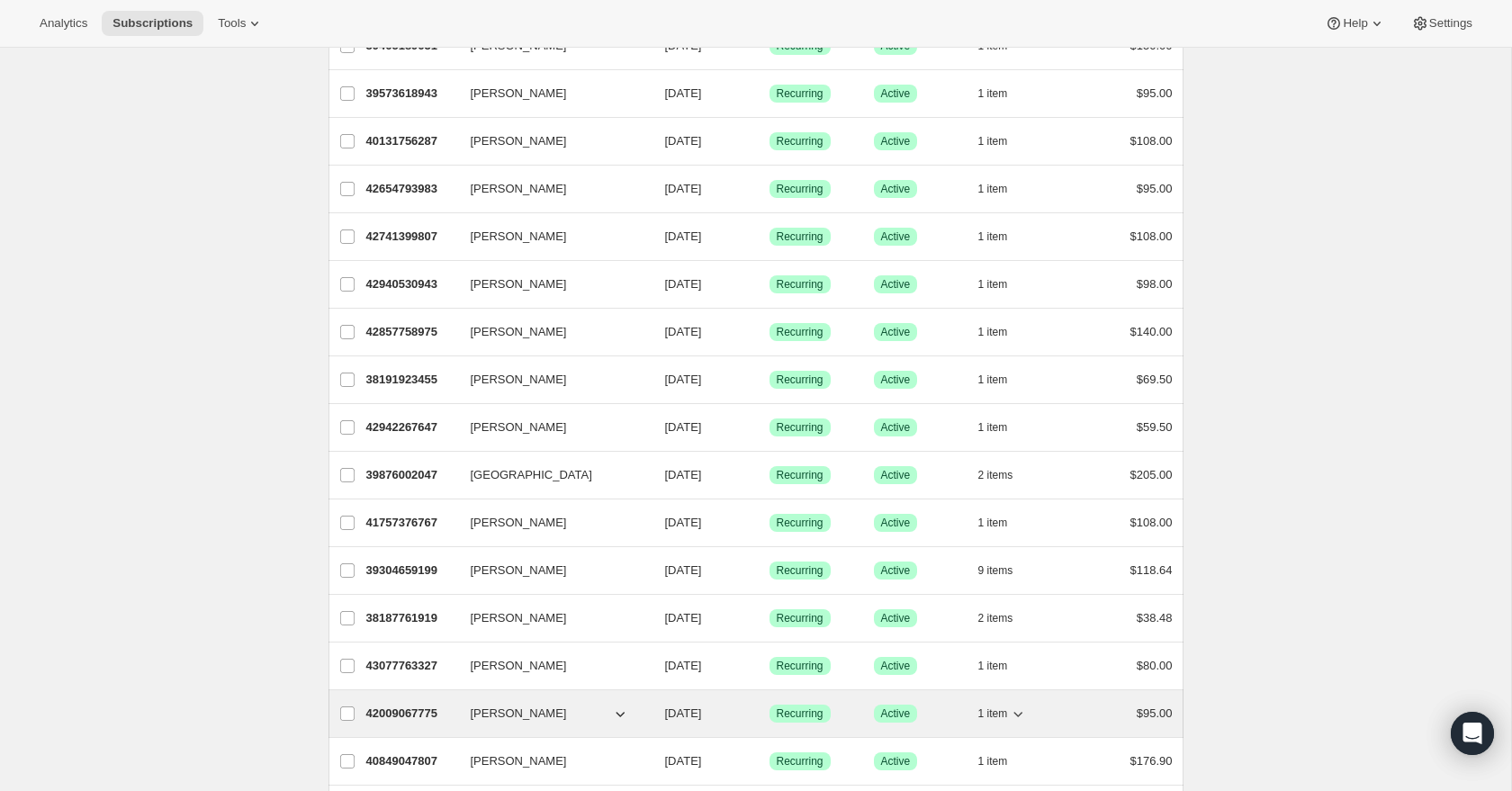
scroll to position [1085, 0]
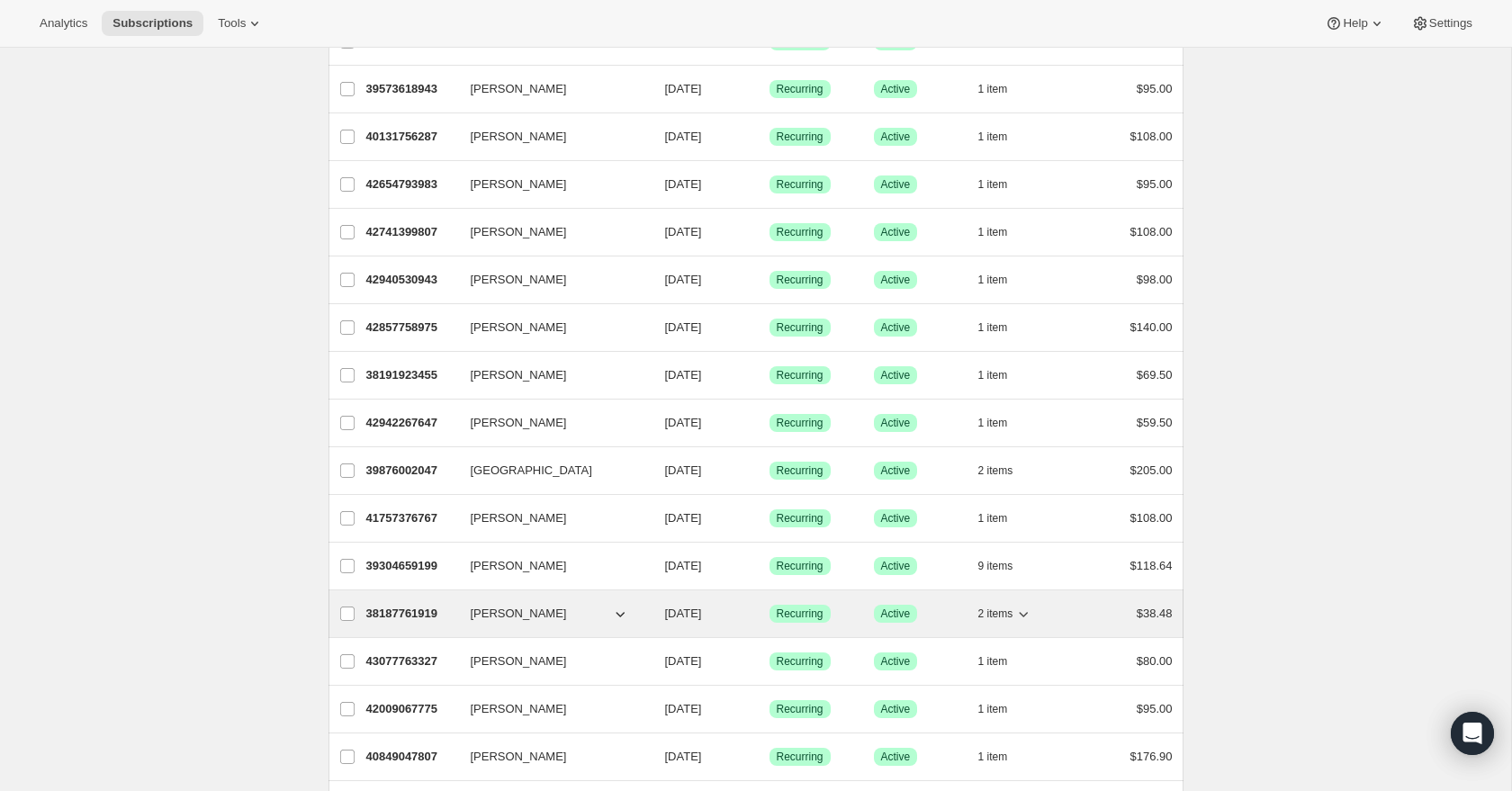
click at [1028, 614] on icon "button" at bounding box center [1023, 614] width 18 height 18
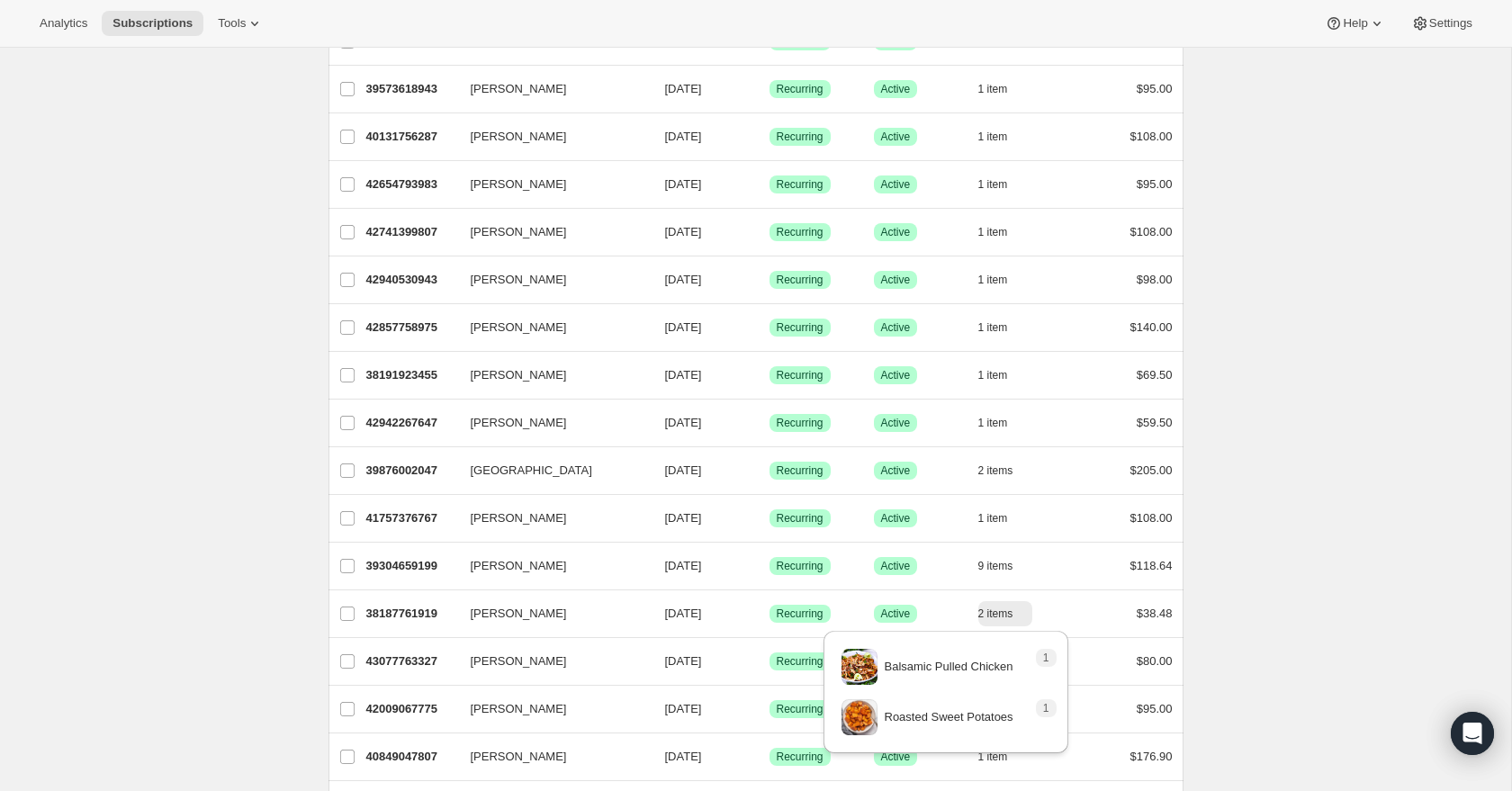
drag, startPoint x: 1345, startPoint y: 631, endPoint x: 1330, endPoint y: 631, distance: 15.0
click at [1345, 631] on div "Subscriptions. This page is ready Subscriptions Bulk updates More actions Bulk …" at bounding box center [756, 279] width 1511 height 2635
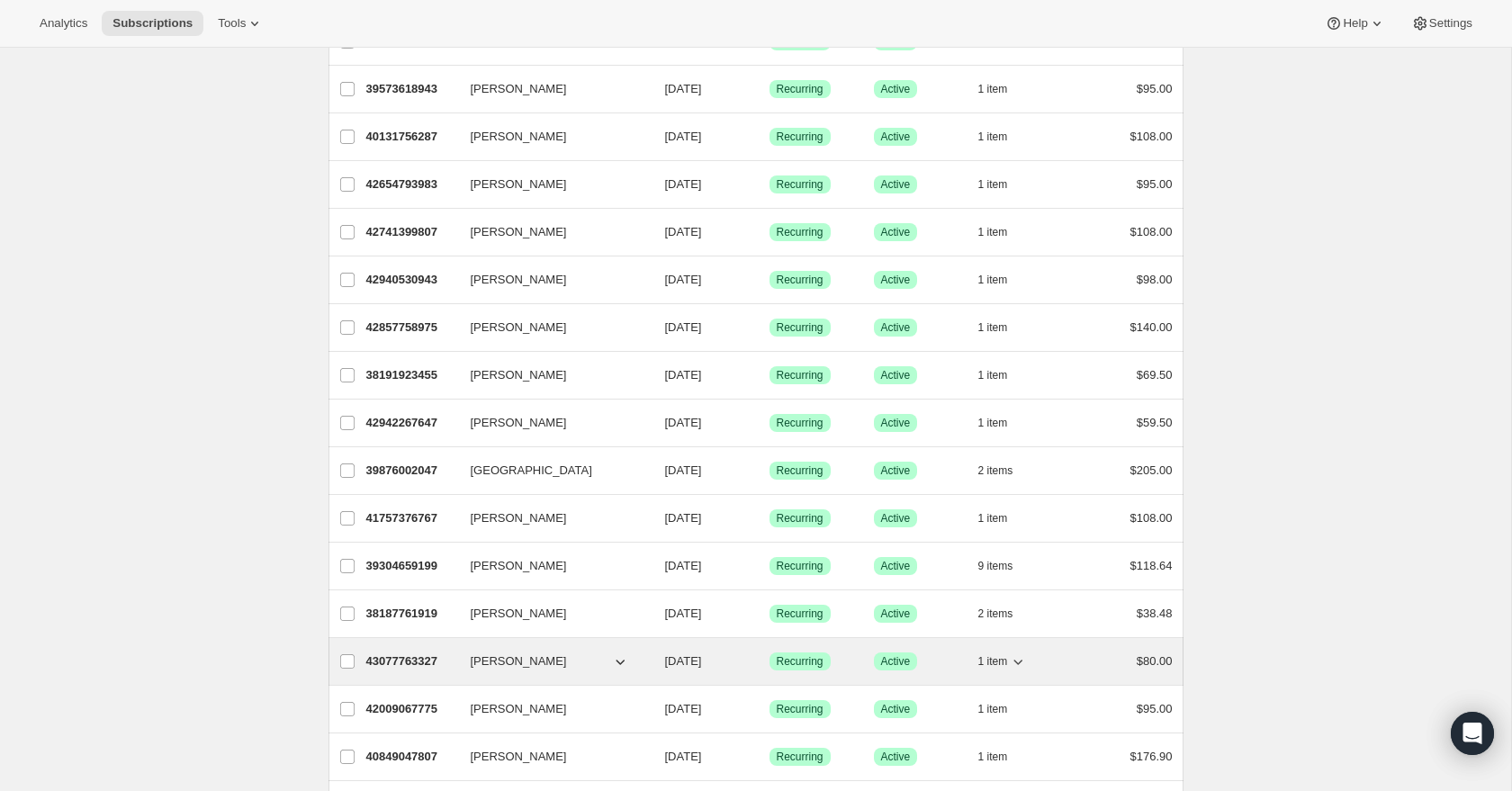
click at [1022, 660] on icon "button" at bounding box center [1018, 662] width 18 height 18
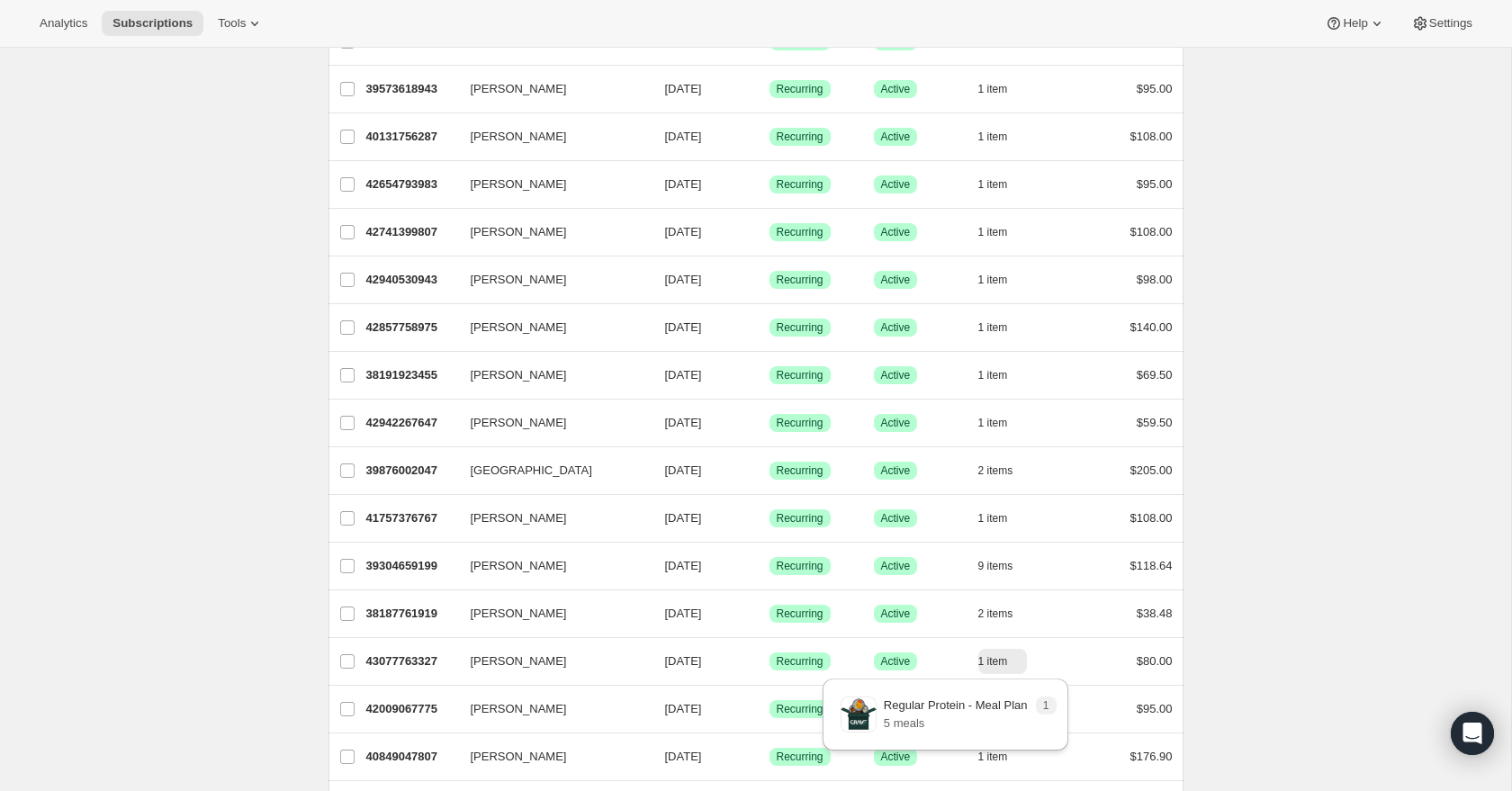
click at [1301, 635] on div "Subscriptions. This page is ready Subscriptions Bulk updates More actions Bulk …" at bounding box center [756, 279] width 1511 height 2635
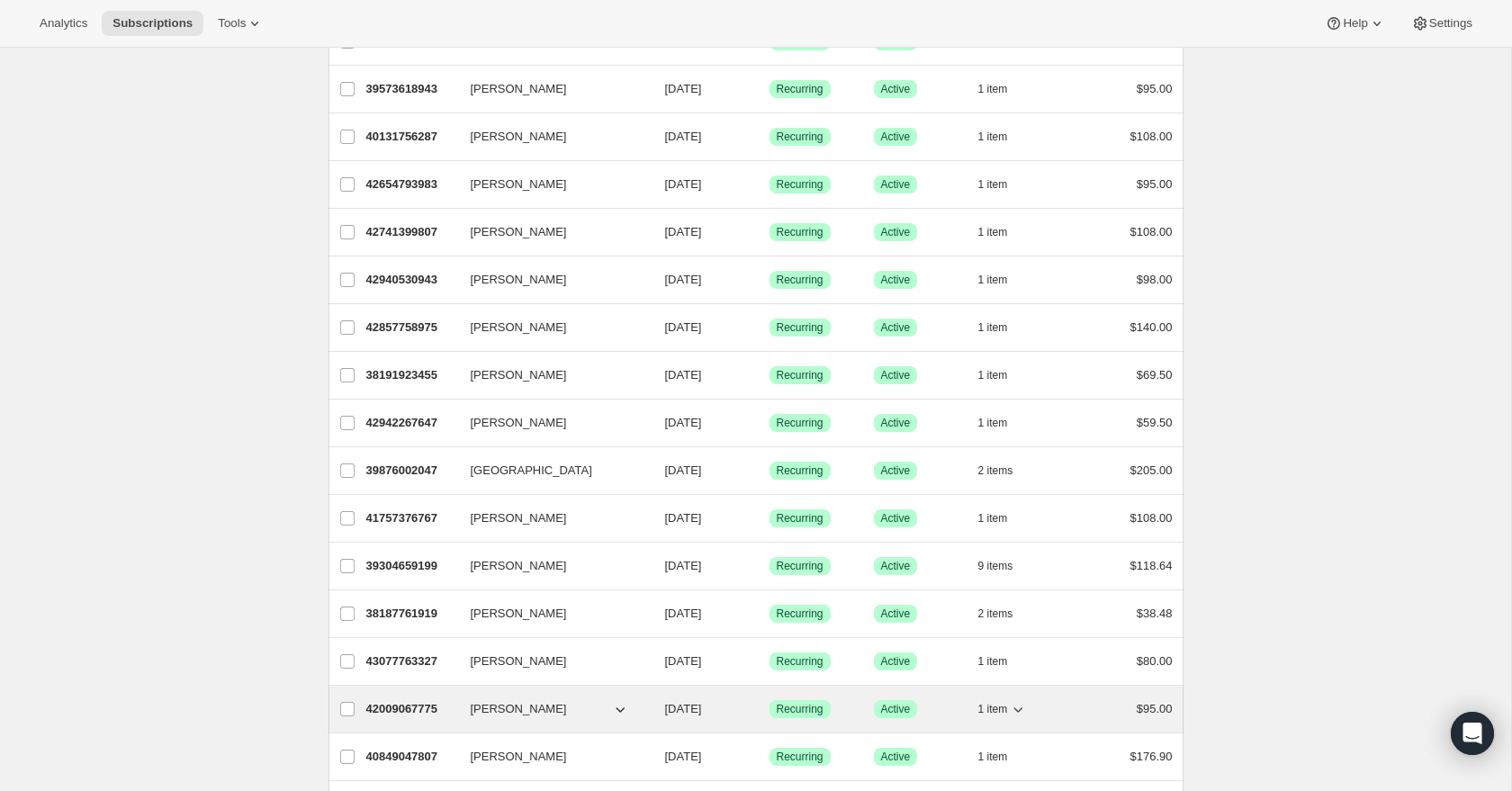
click at [1020, 707] on icon "button" at bounding box center [1018, 709] width 18 height 18
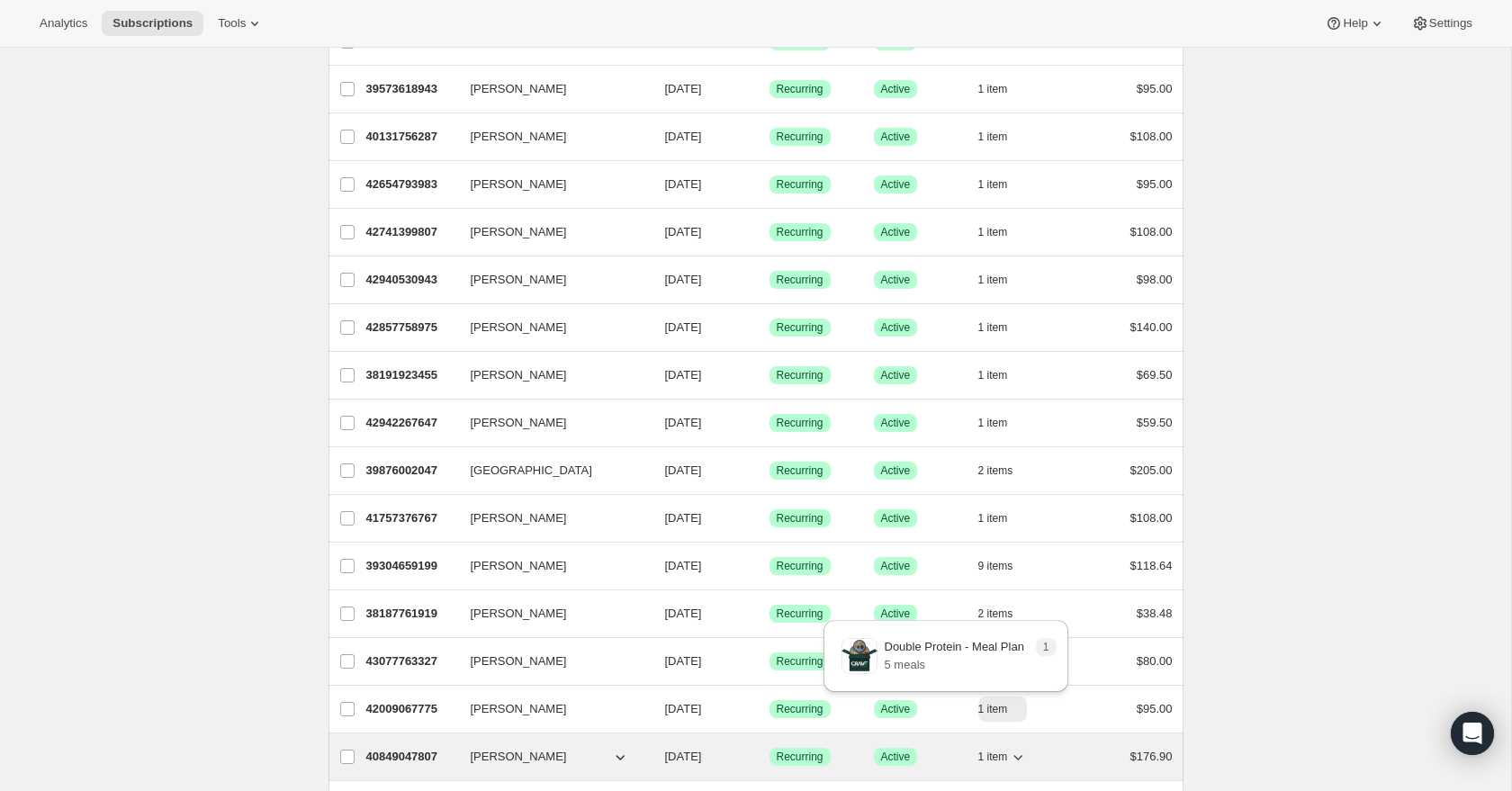
click at [1020, 758] on icon "button" at bounding box center [1019, 758] width 9 height 5
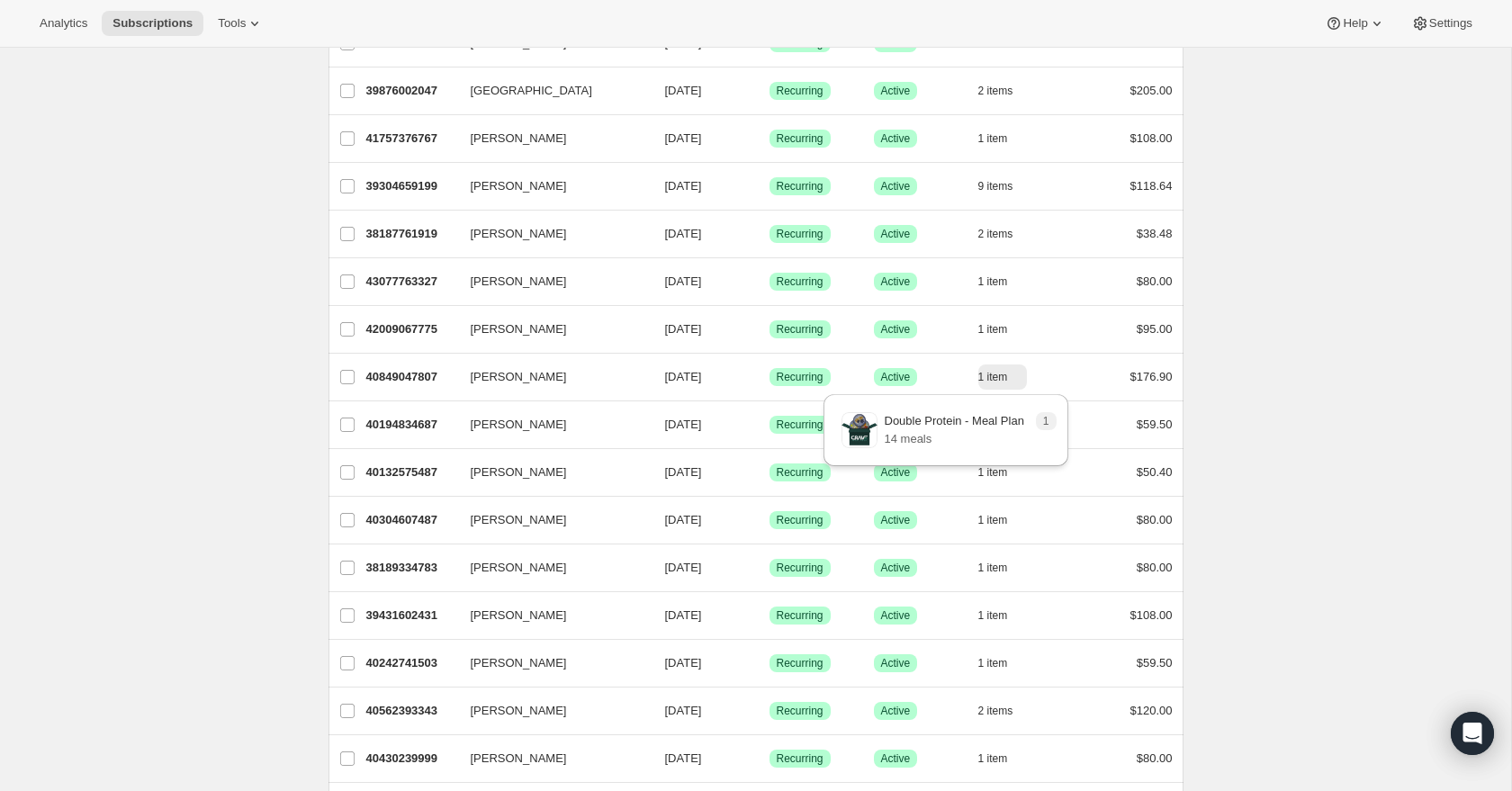
scroll to position [1469, 0]
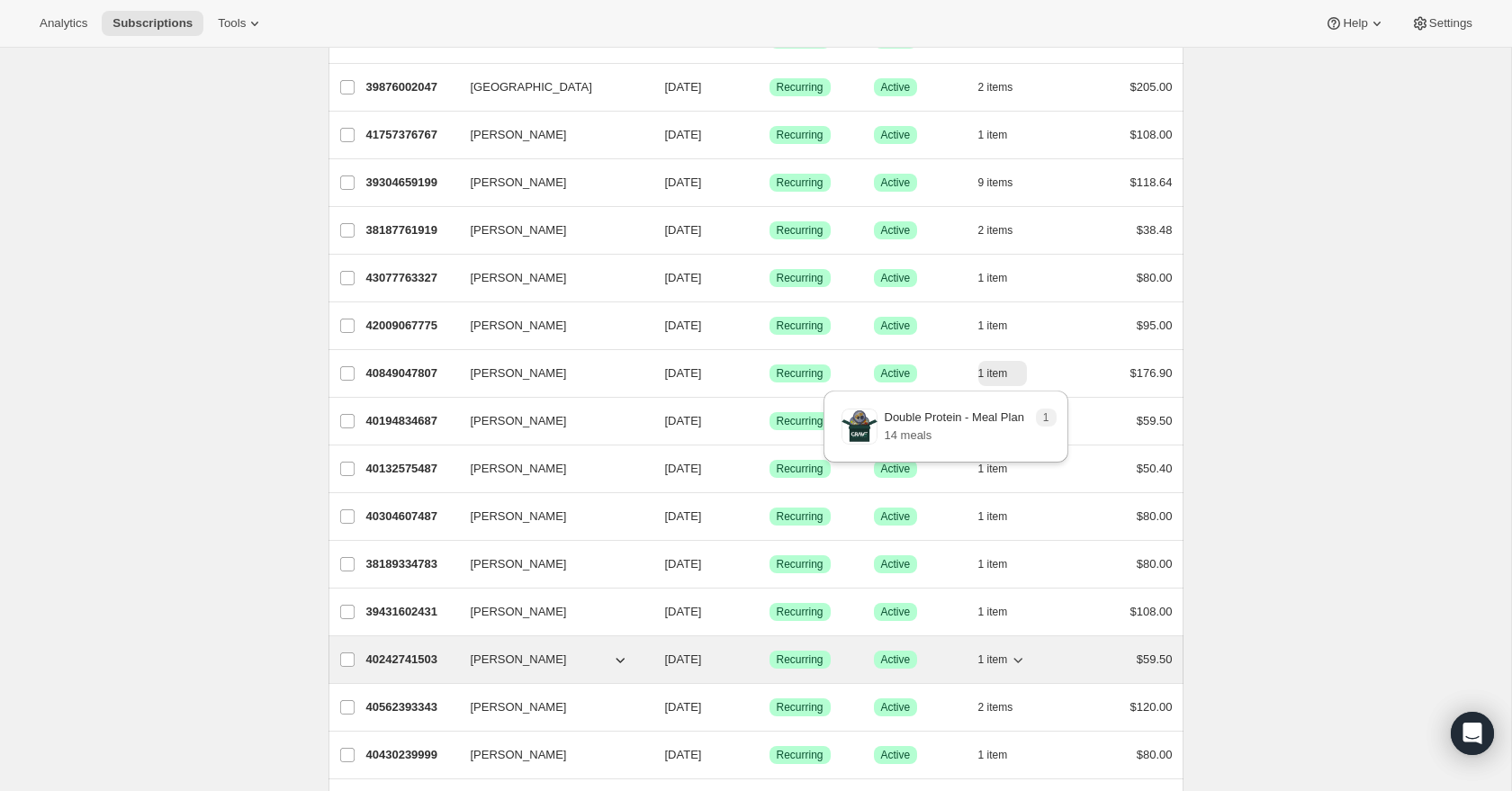
click at [1021, 657] on icon "button" at bounding box center [1018, 660] width 18 height 18
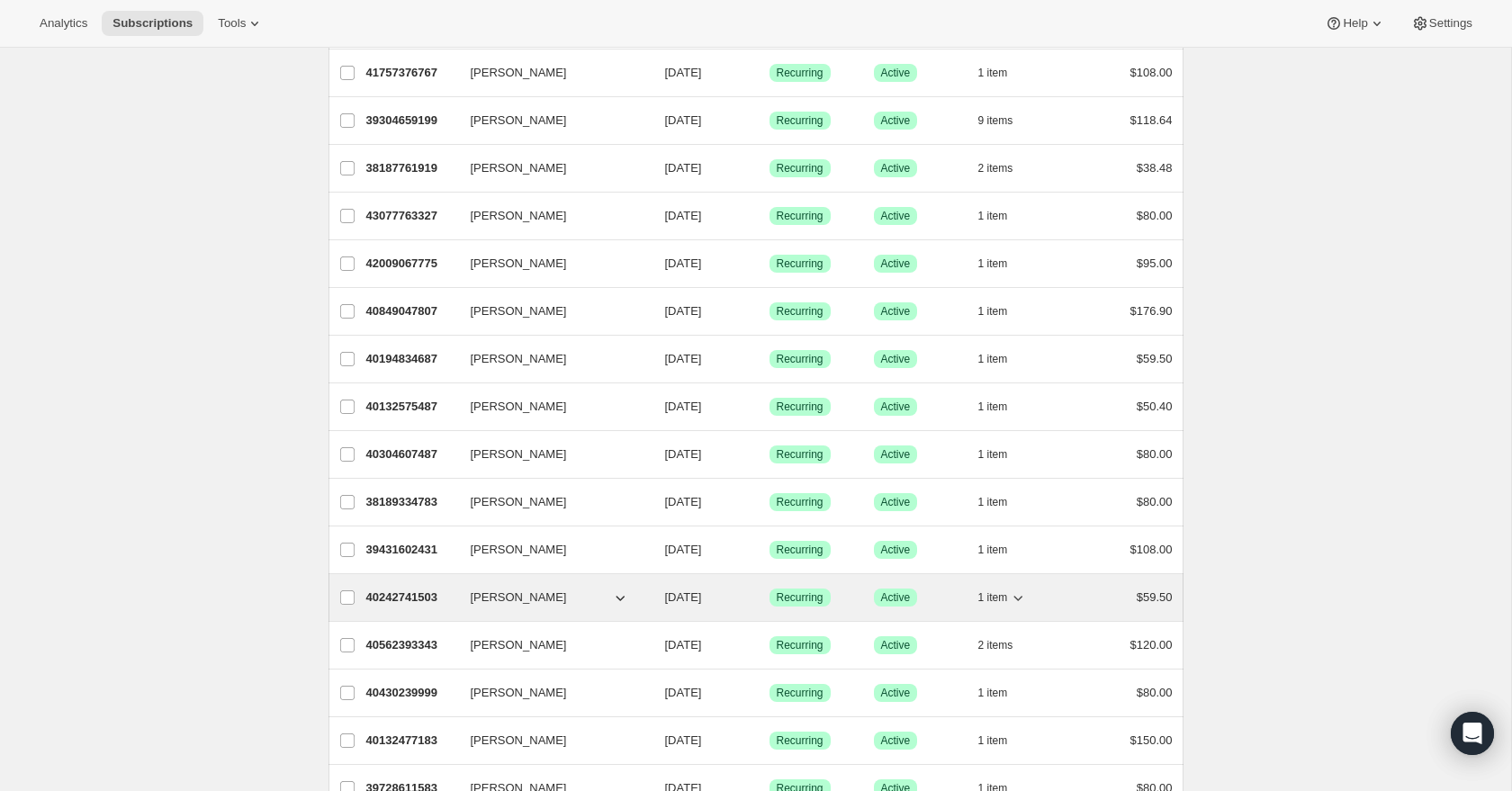
scroll to position [1534, 0]
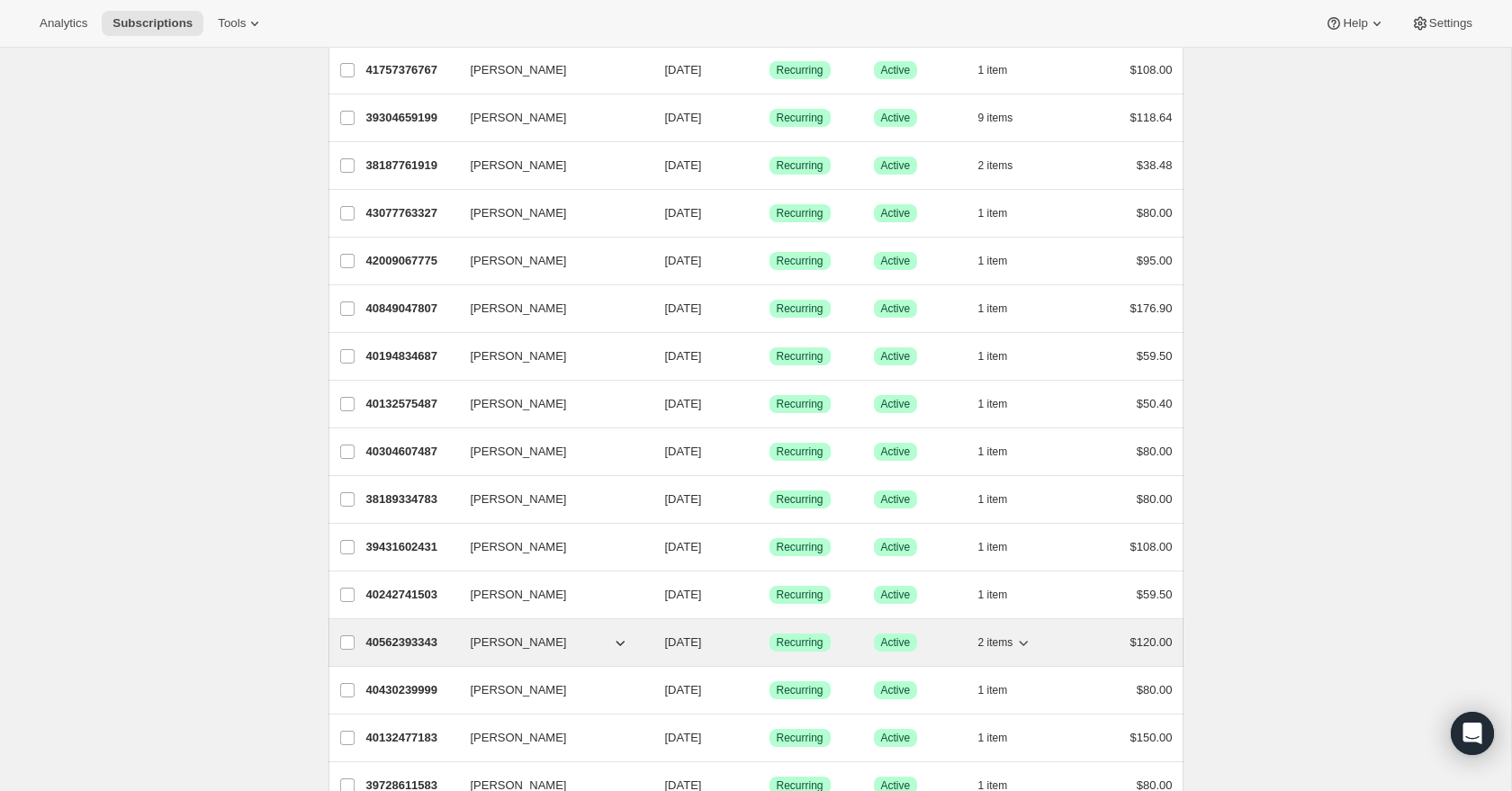
click at [1030, 641] on icon "button" at bounding box center [1023, 642] width 18 height 18
click at [1031, 639] on icon "button" at bounding box center [1023, 642] width 18 height 18
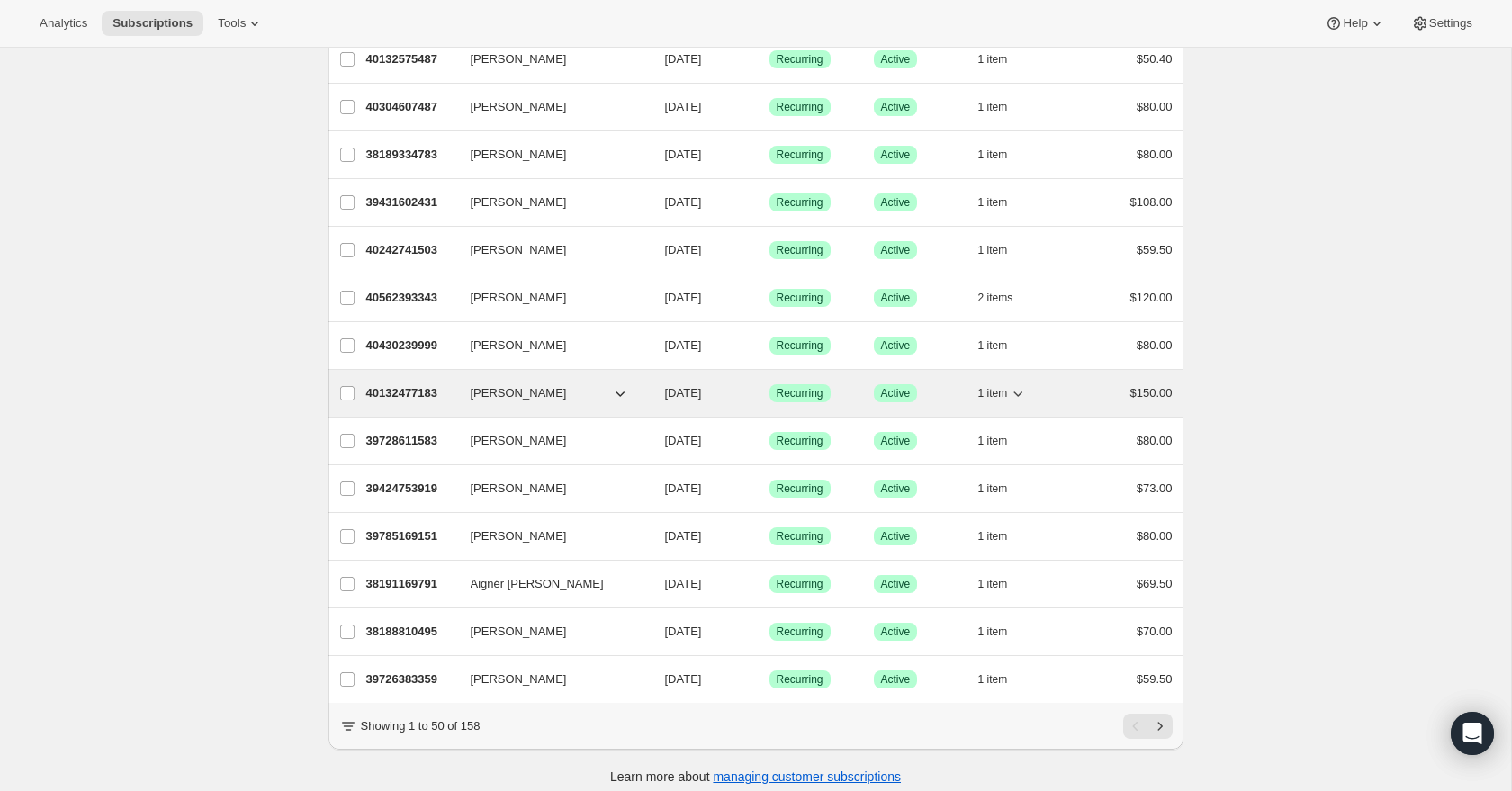
scroll to position [1891, 0]
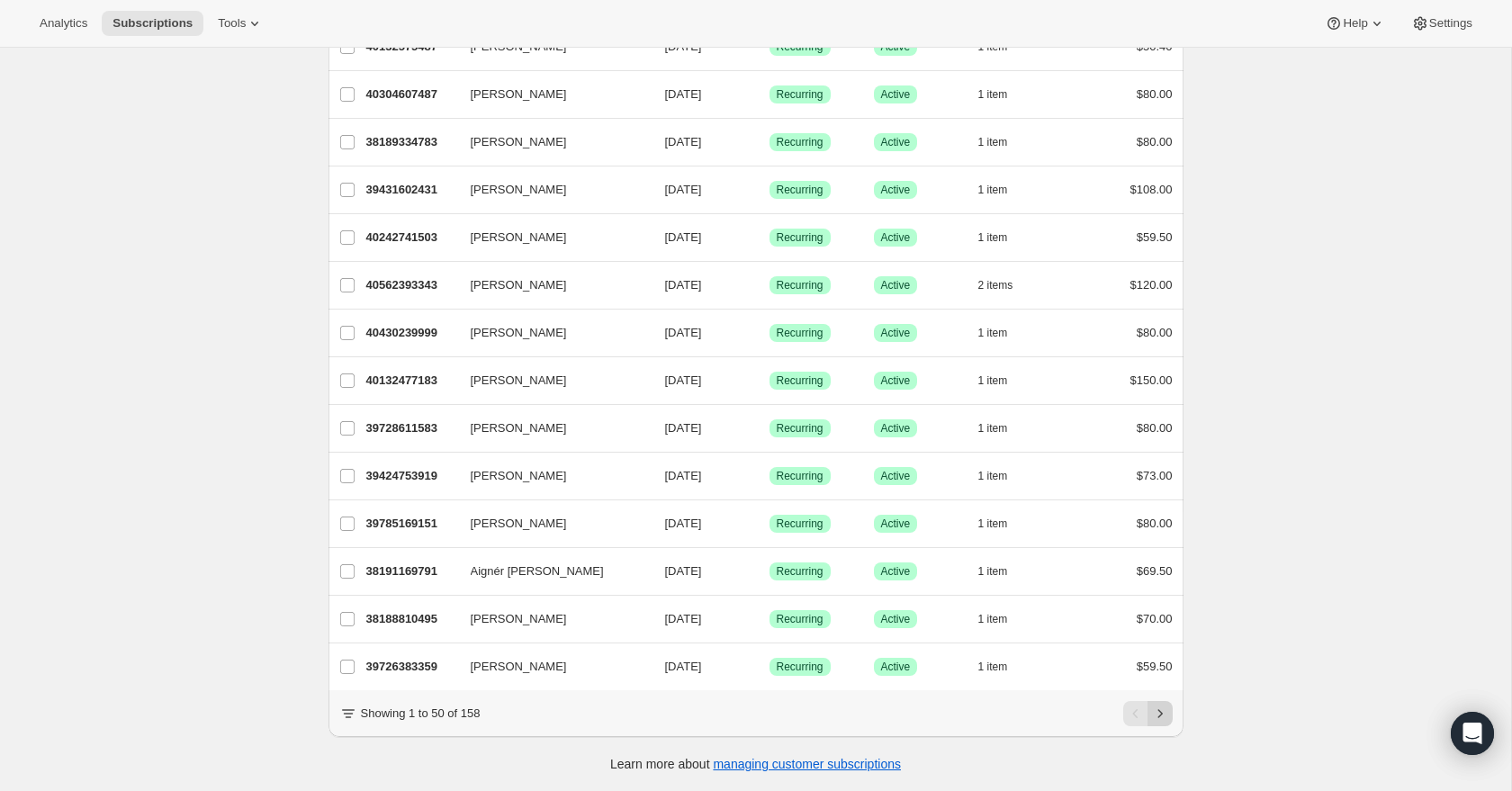
click at [1171, 714] on button "Next" at bounding box center [1160, 714] width 26 height 26
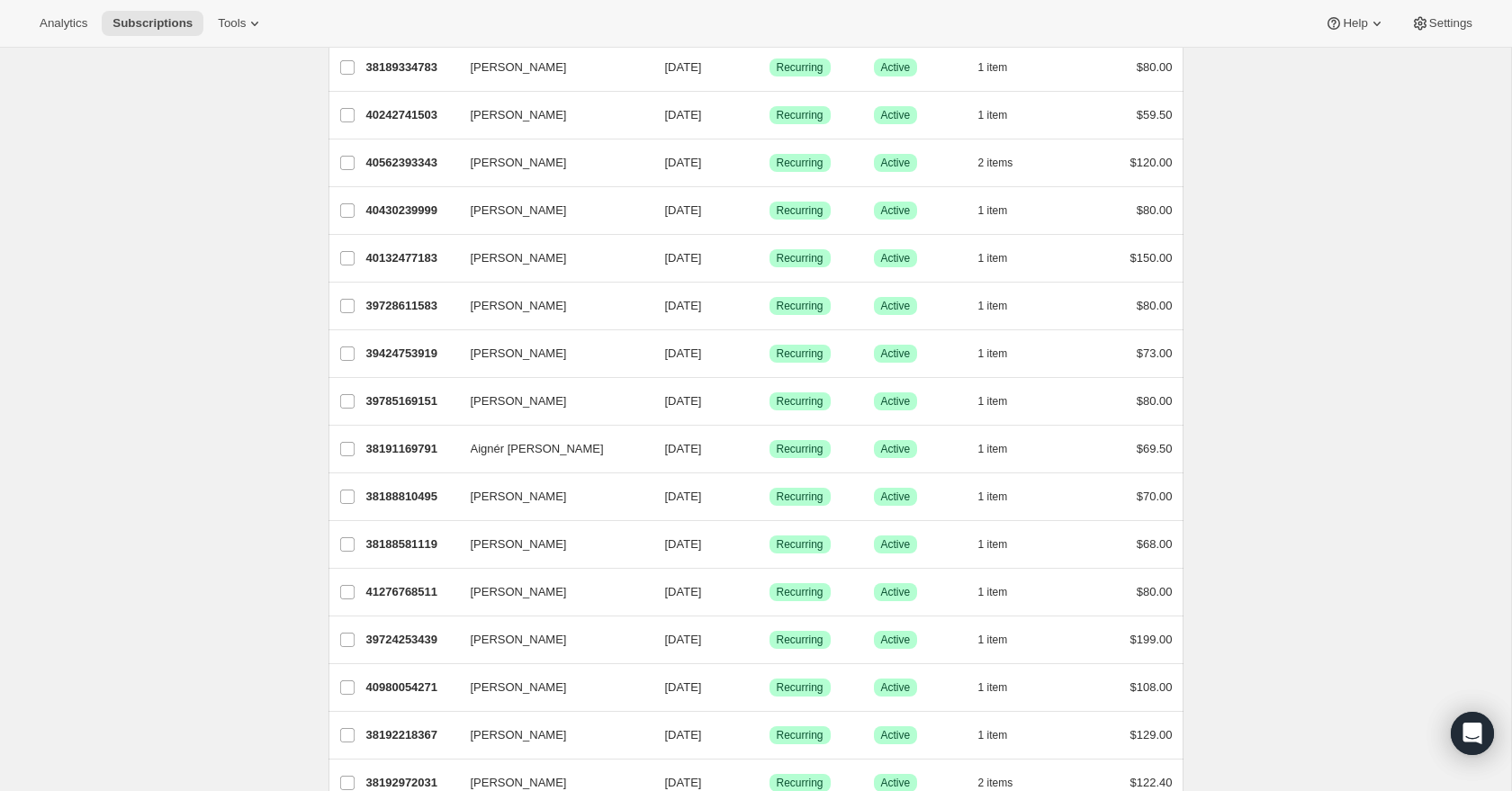
scroll to position [0, 0]
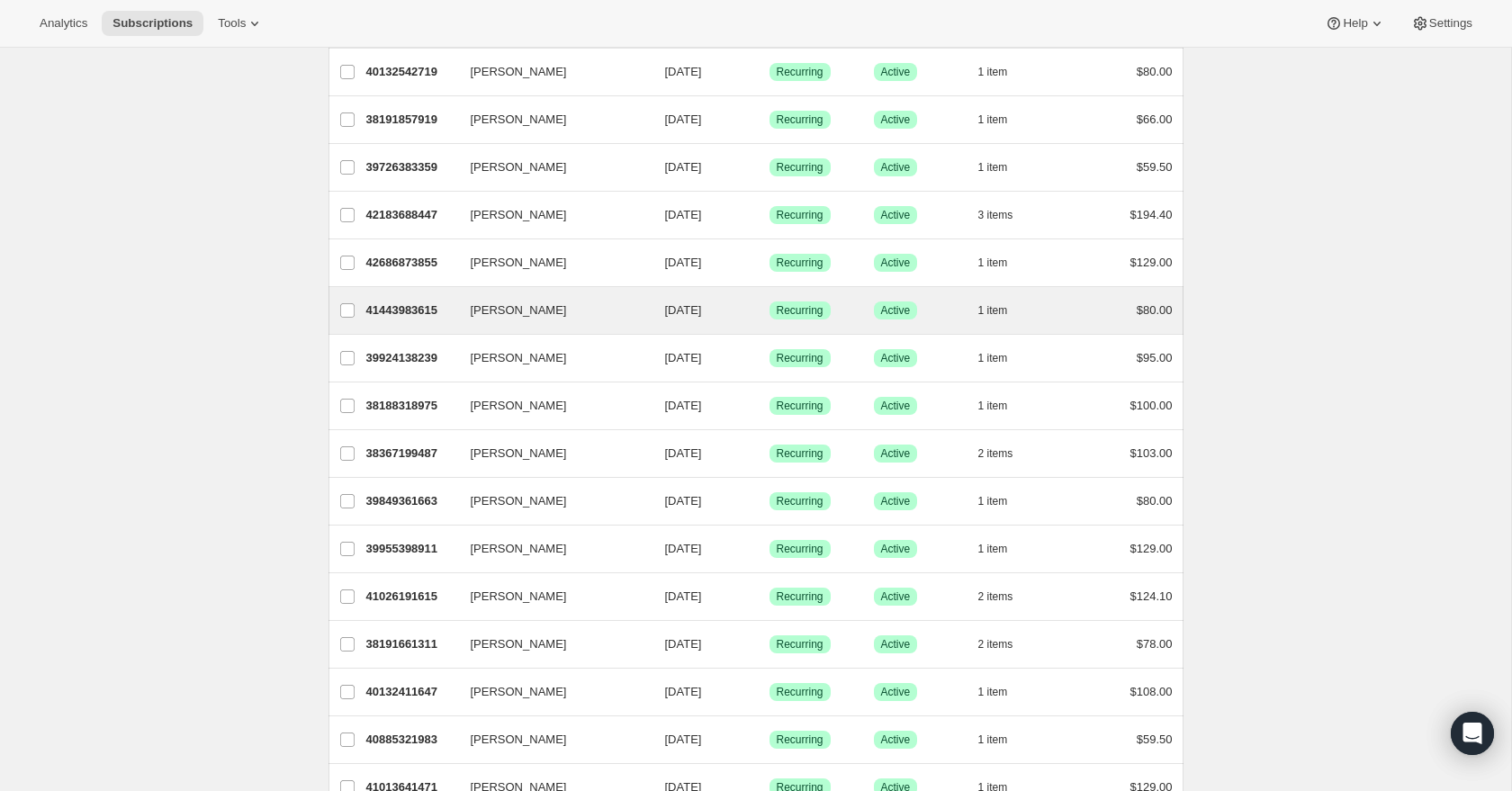
scroll to position [1432, 0]
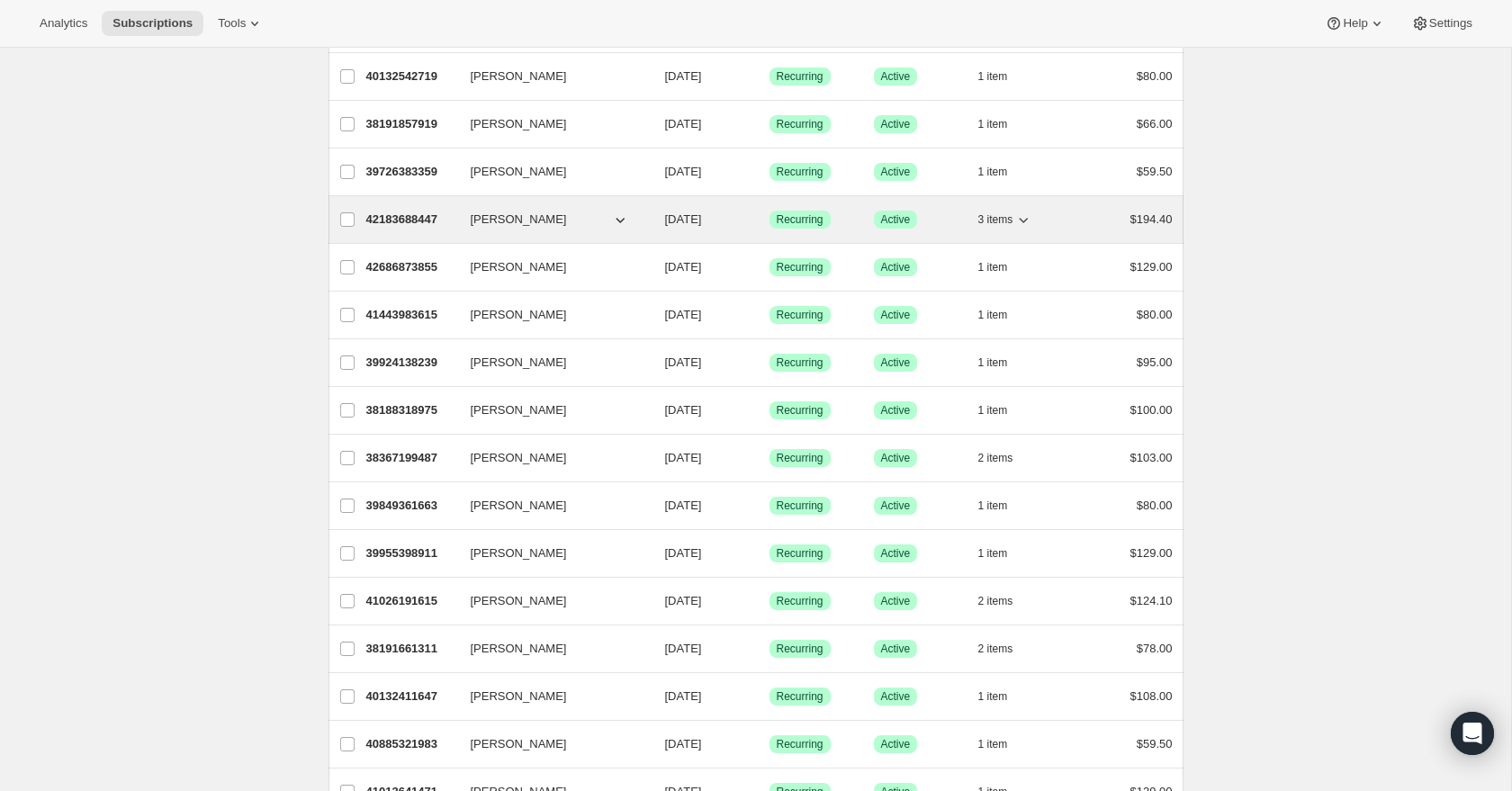
click at [1026, 217] on icon "button" at bounding box center [1023, 220] width 18 height 18
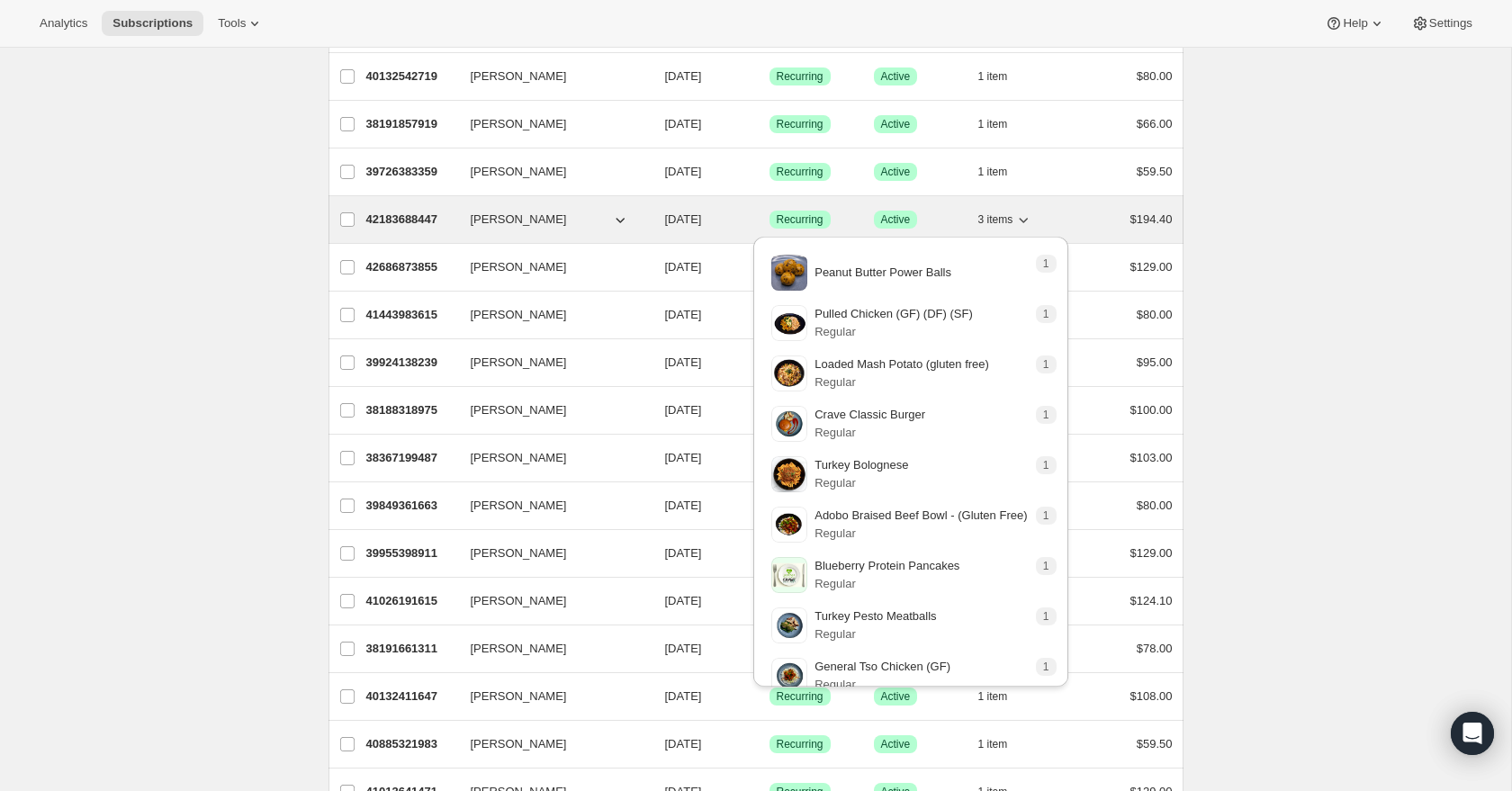
click at [1025, 216] on icon "button" at bounding box center [1023, 220] width 18 height 18
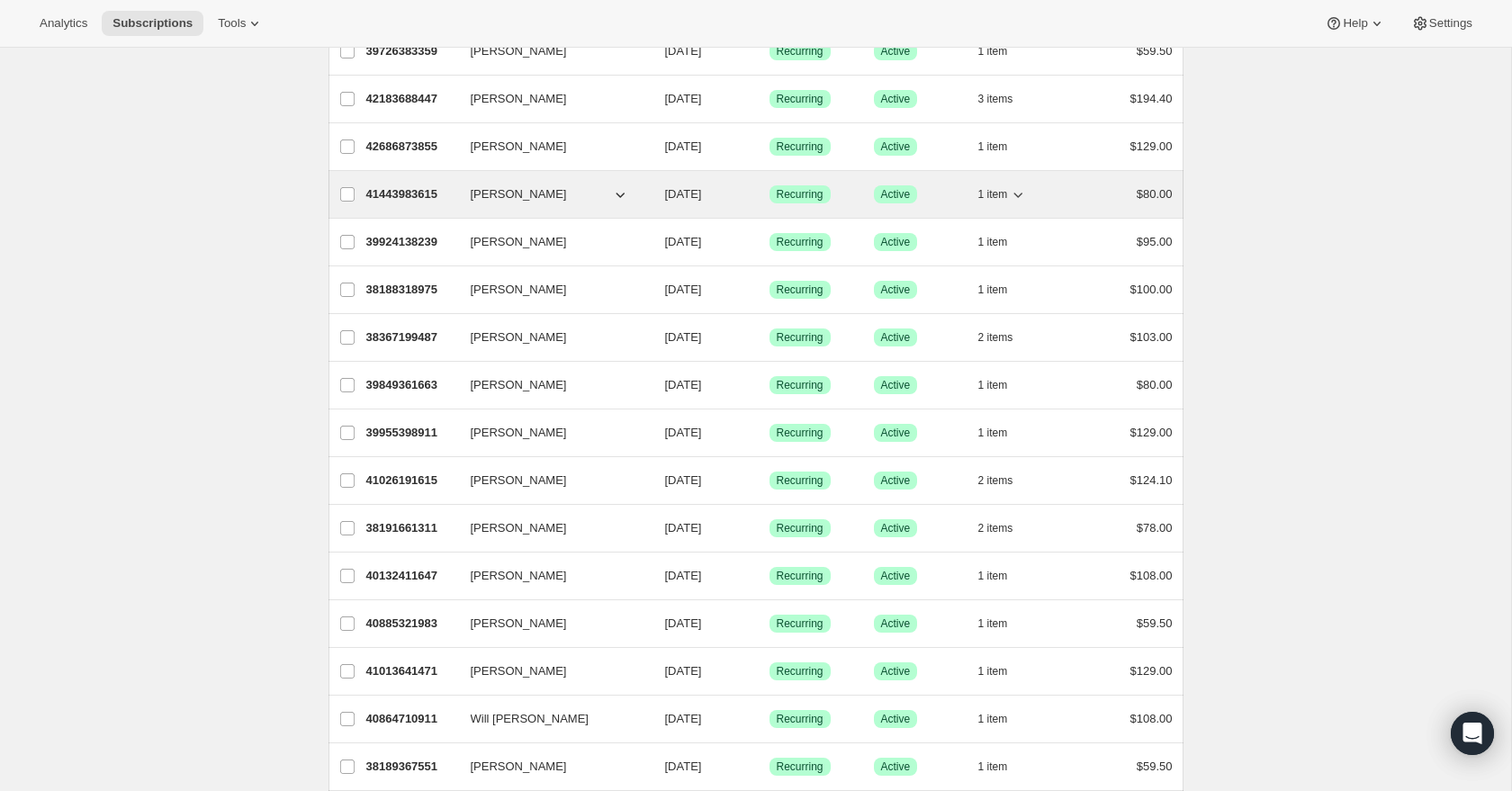
scroll to position [1563, 0]
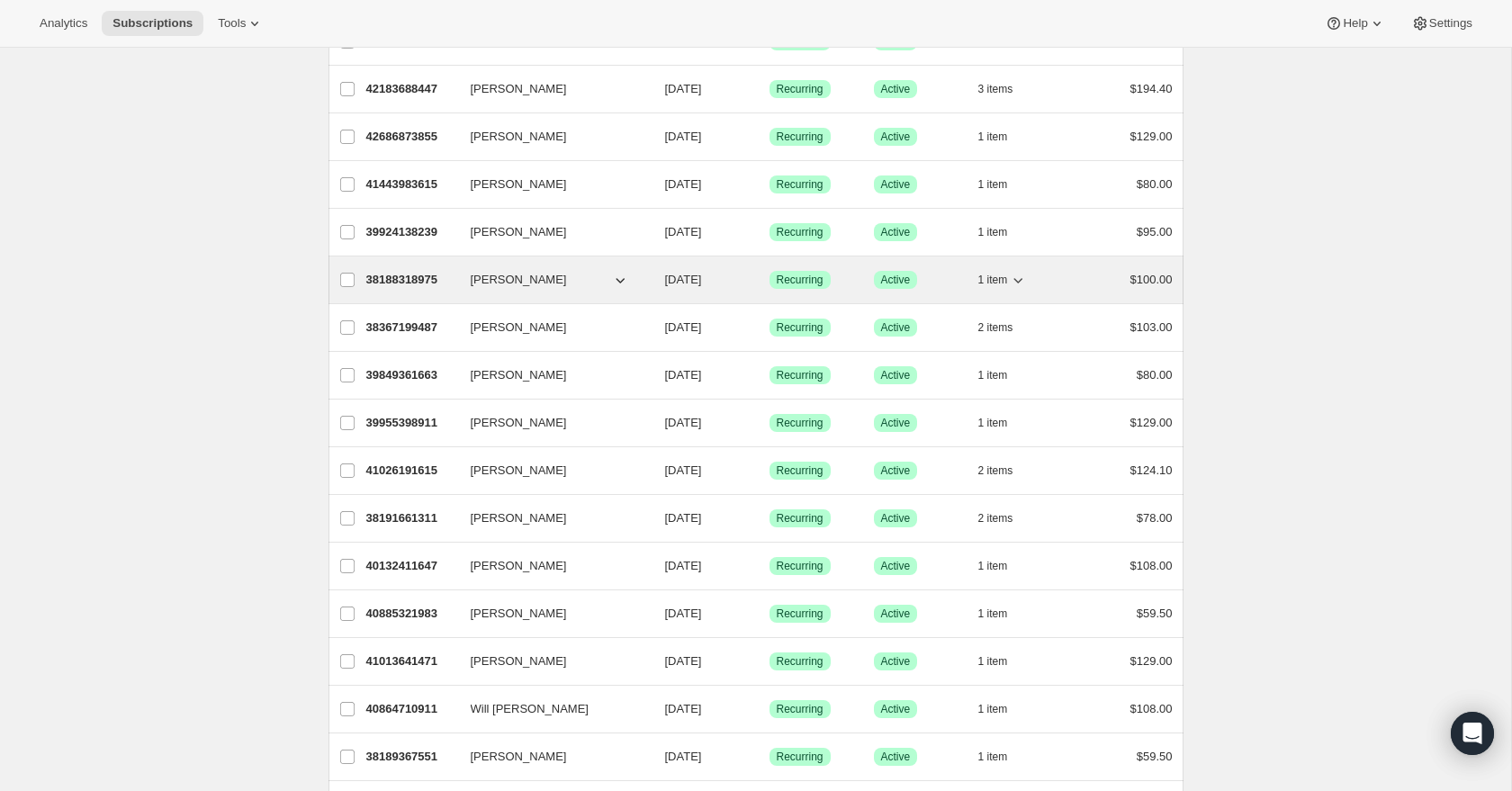
click at [1019, 281] on icon "button" at bounding box center [1018, 280] width 18 height 18
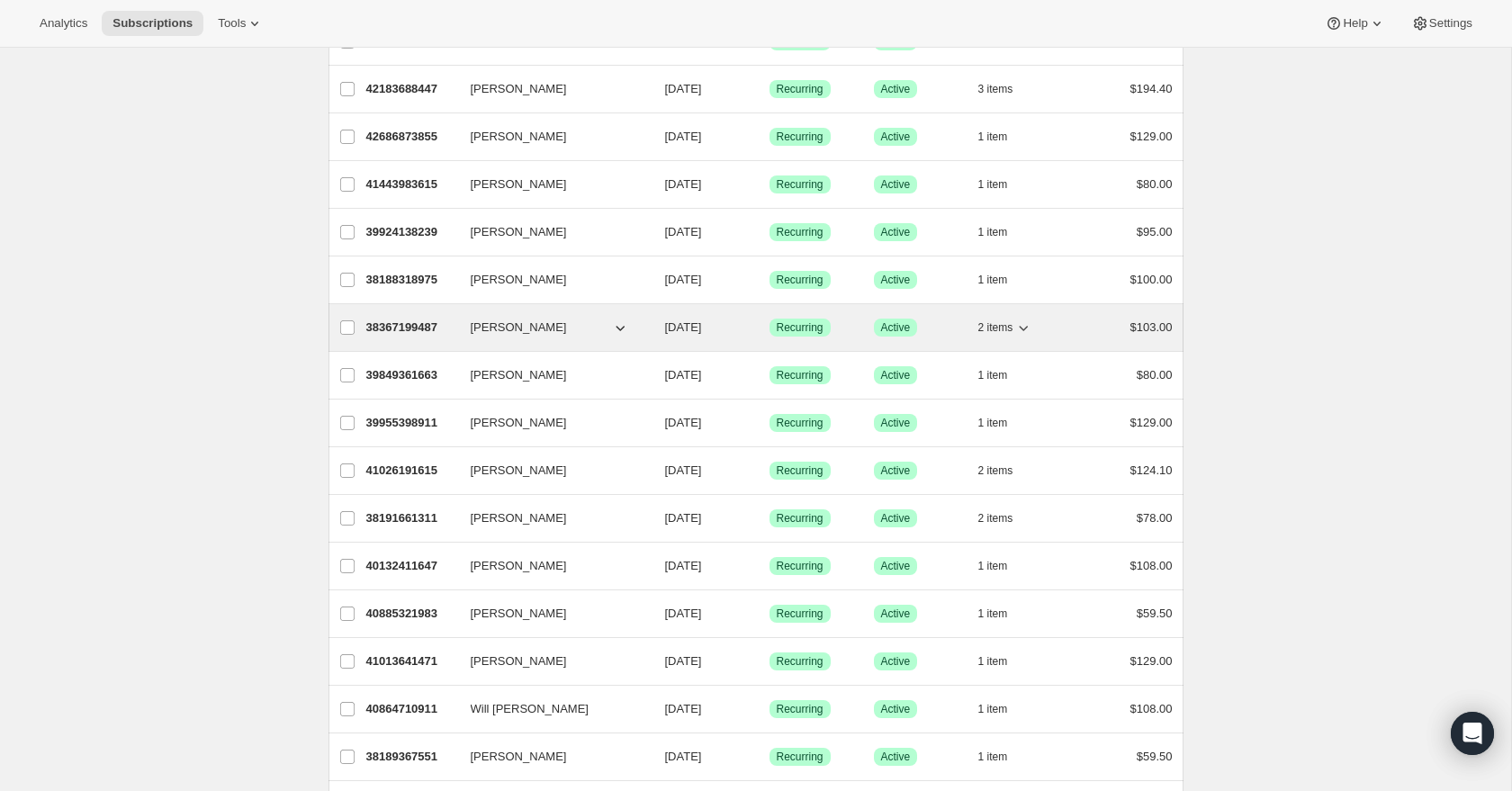
click at [1020, 327] on icon "button" at bounding box center [1023, 328] width 18 height 18
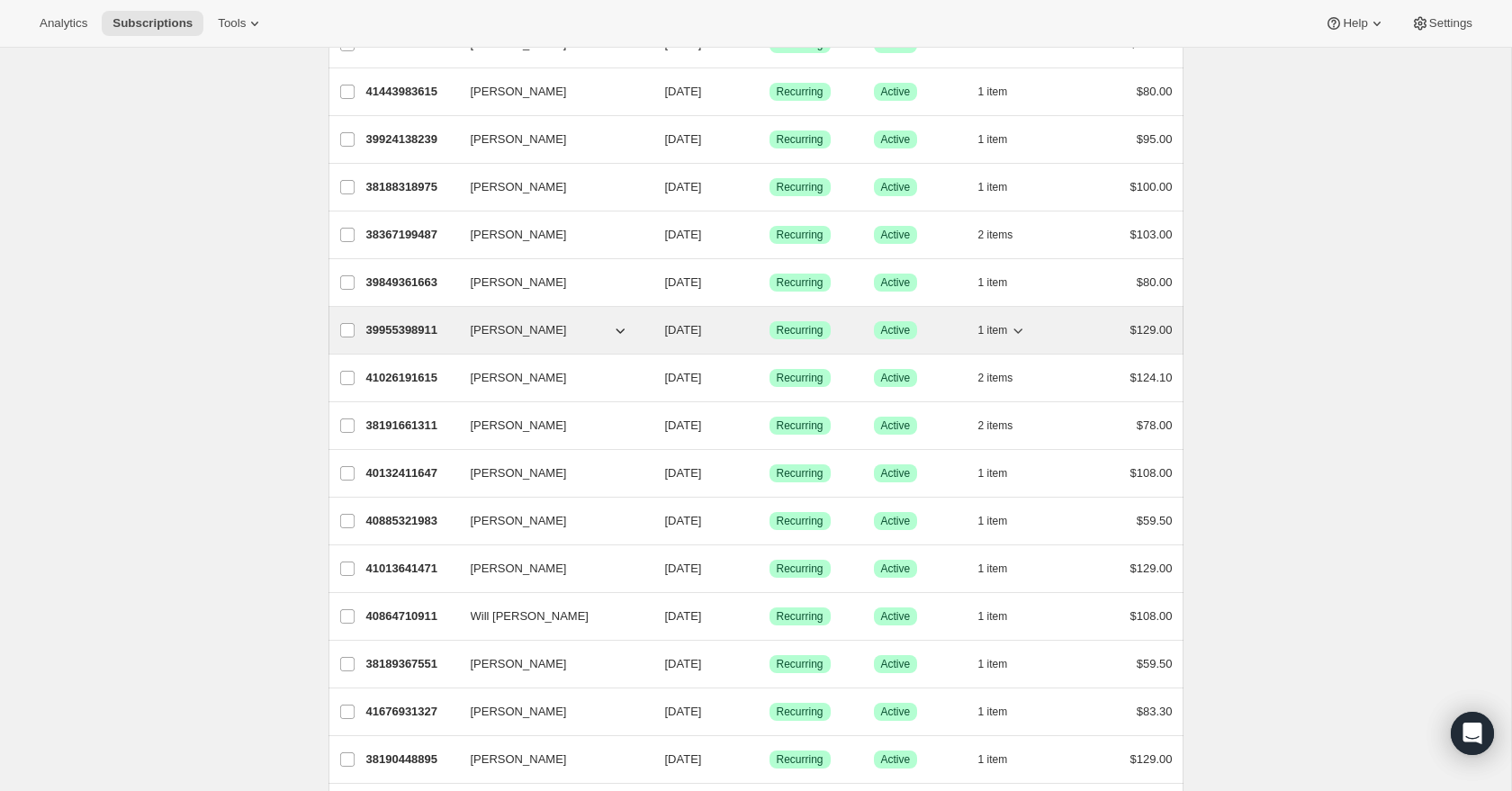
scroll to position [1661, 0]
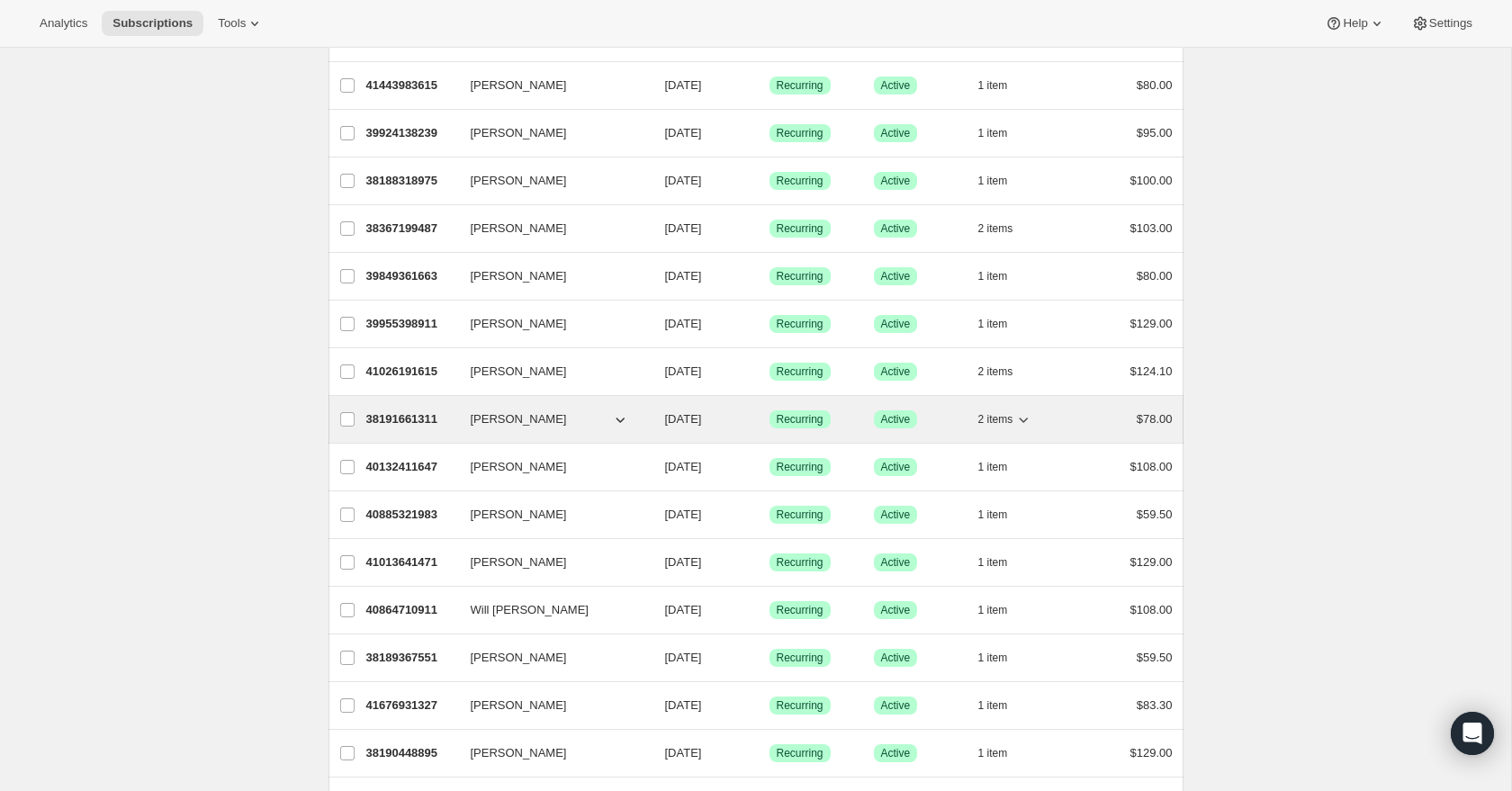
click at [1029, 418] on icon "button" at bounding box center [1024, 420] width 9 height 5
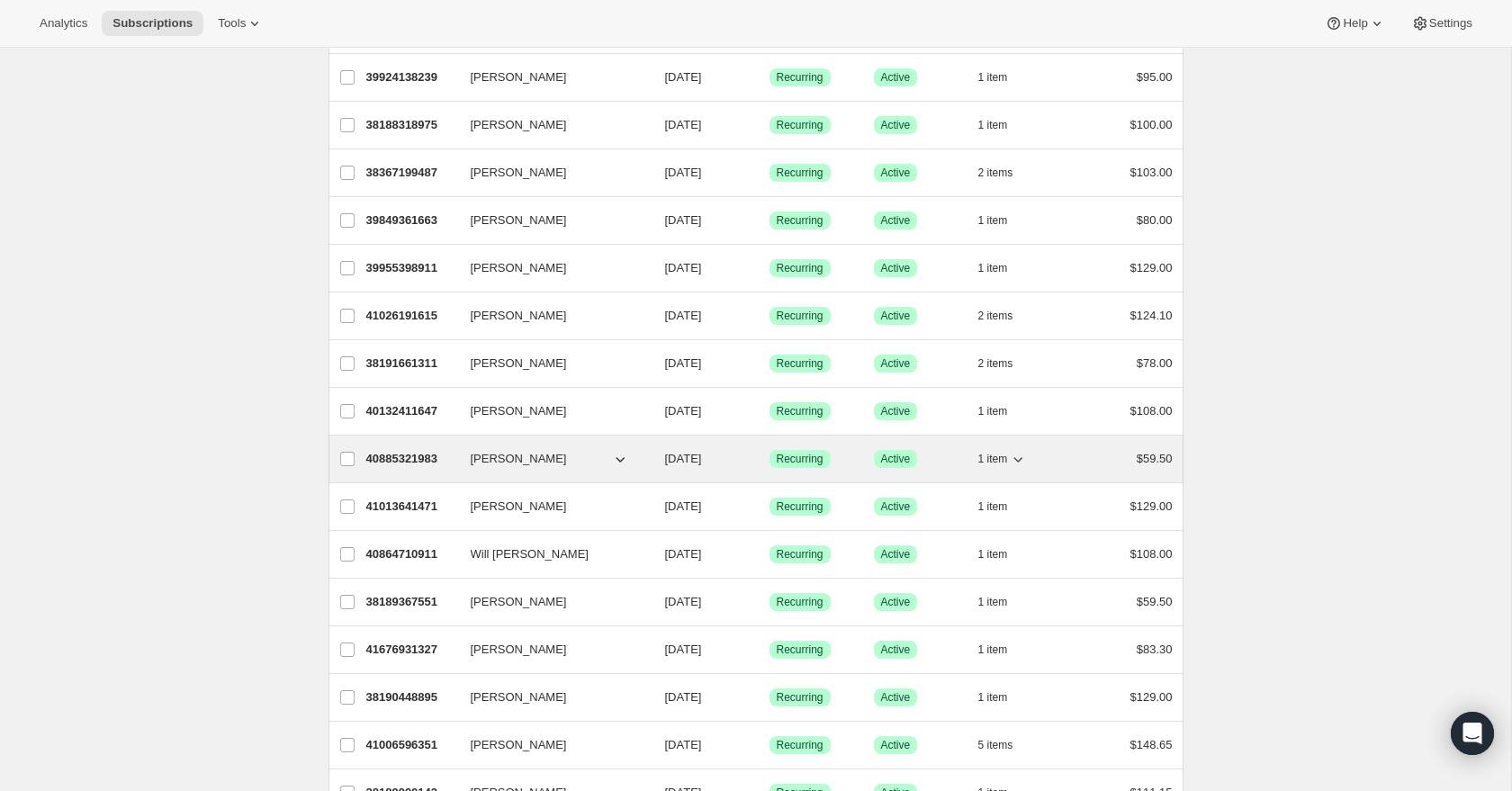
scroll to position [1748, 0]
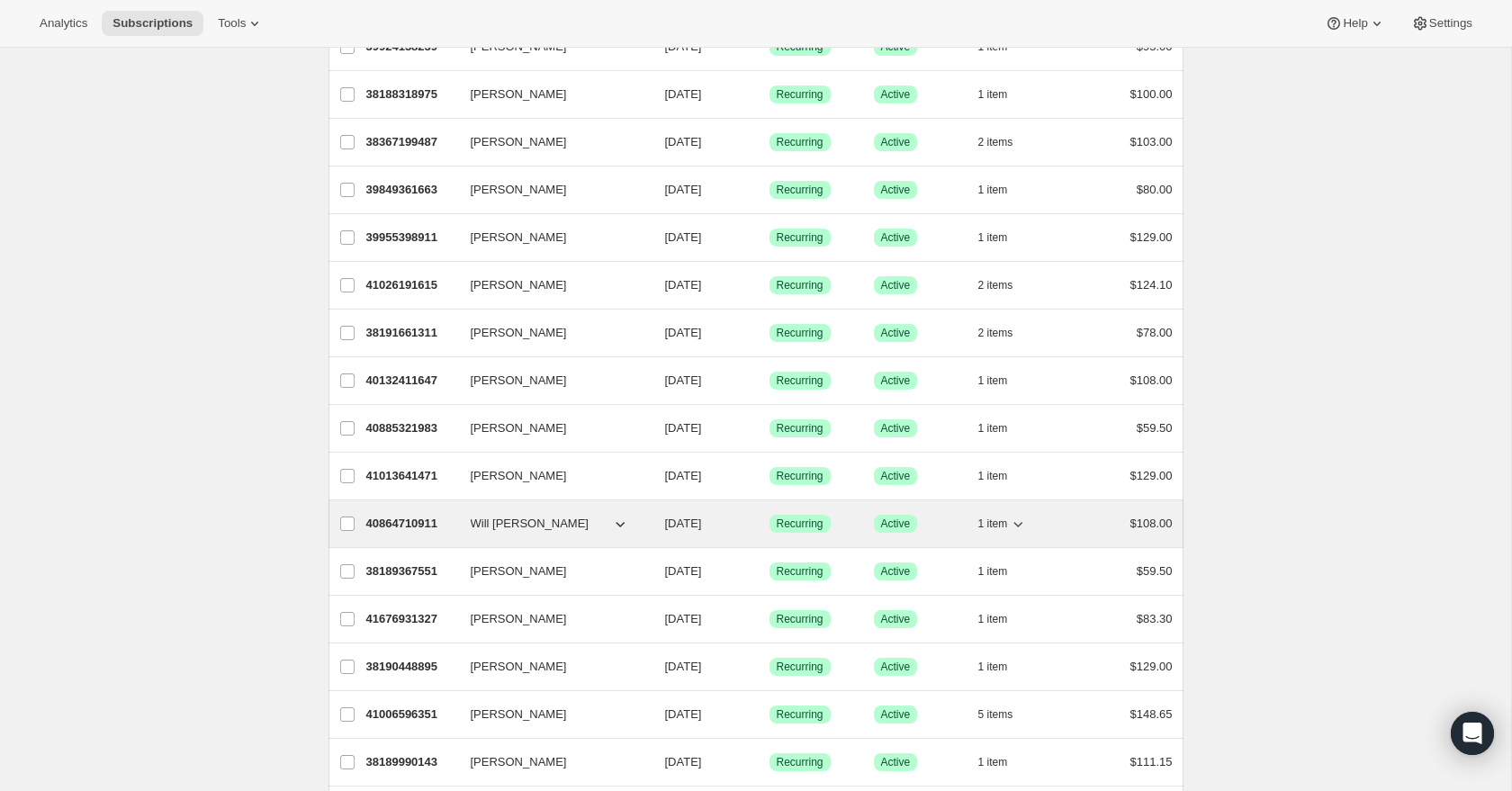
click at [1018, 522] on icon "button" at bounding box center [1018, 524] width 18 height 18
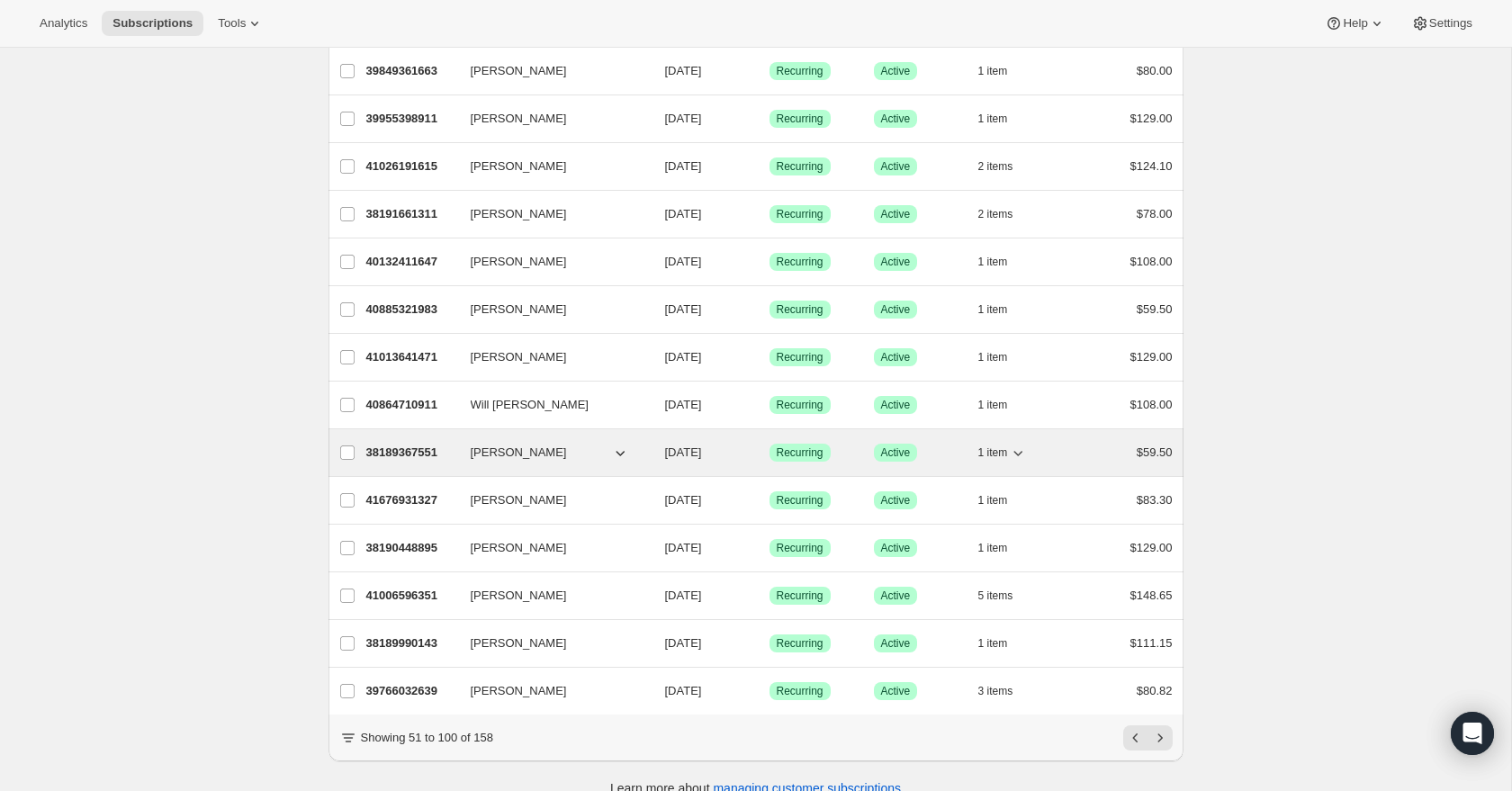
scroll to position [1870, 0]
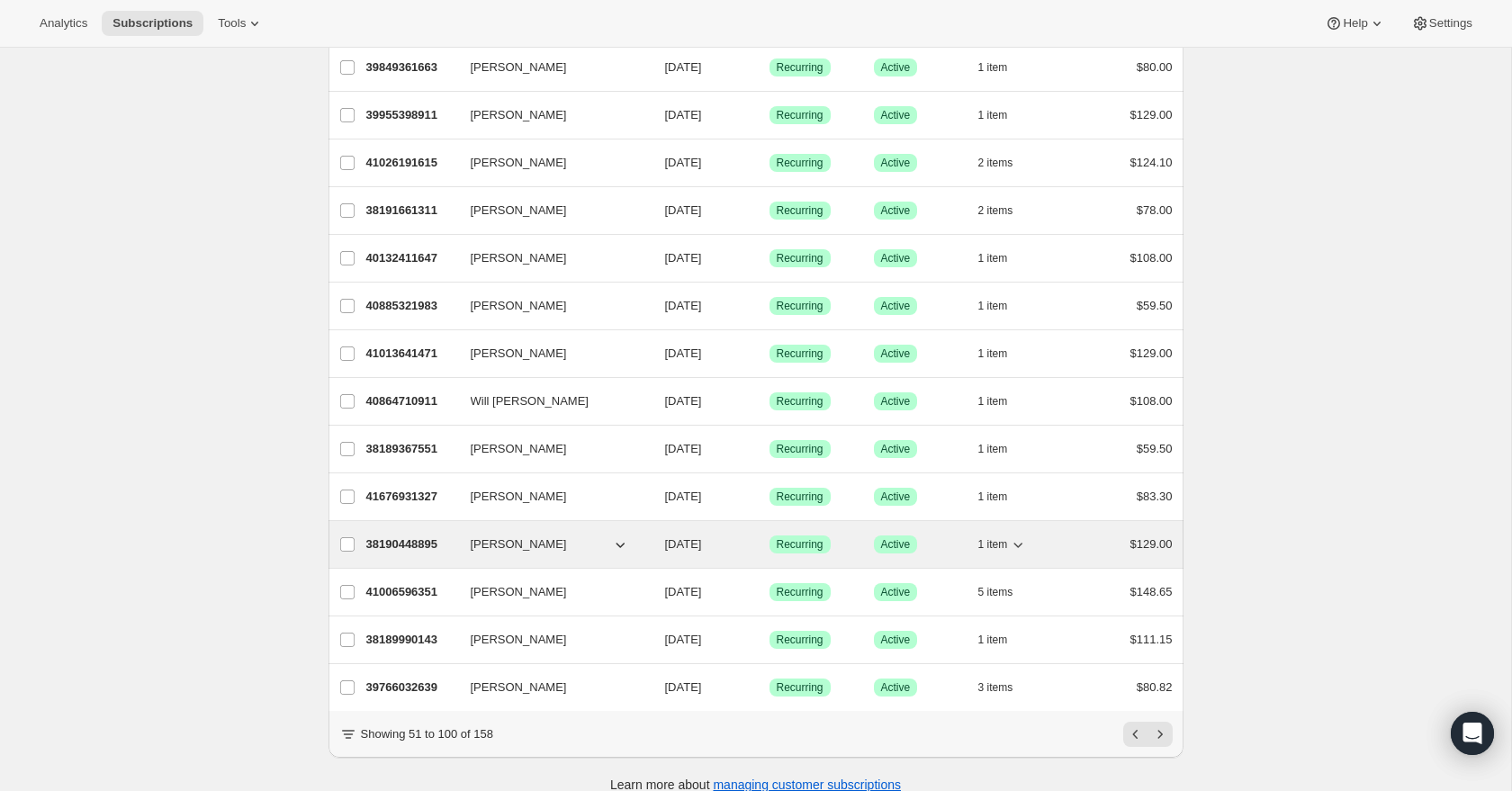
click at [1018, 545] on icon "button" at bounding box center [1019, 546] width 9 height 5
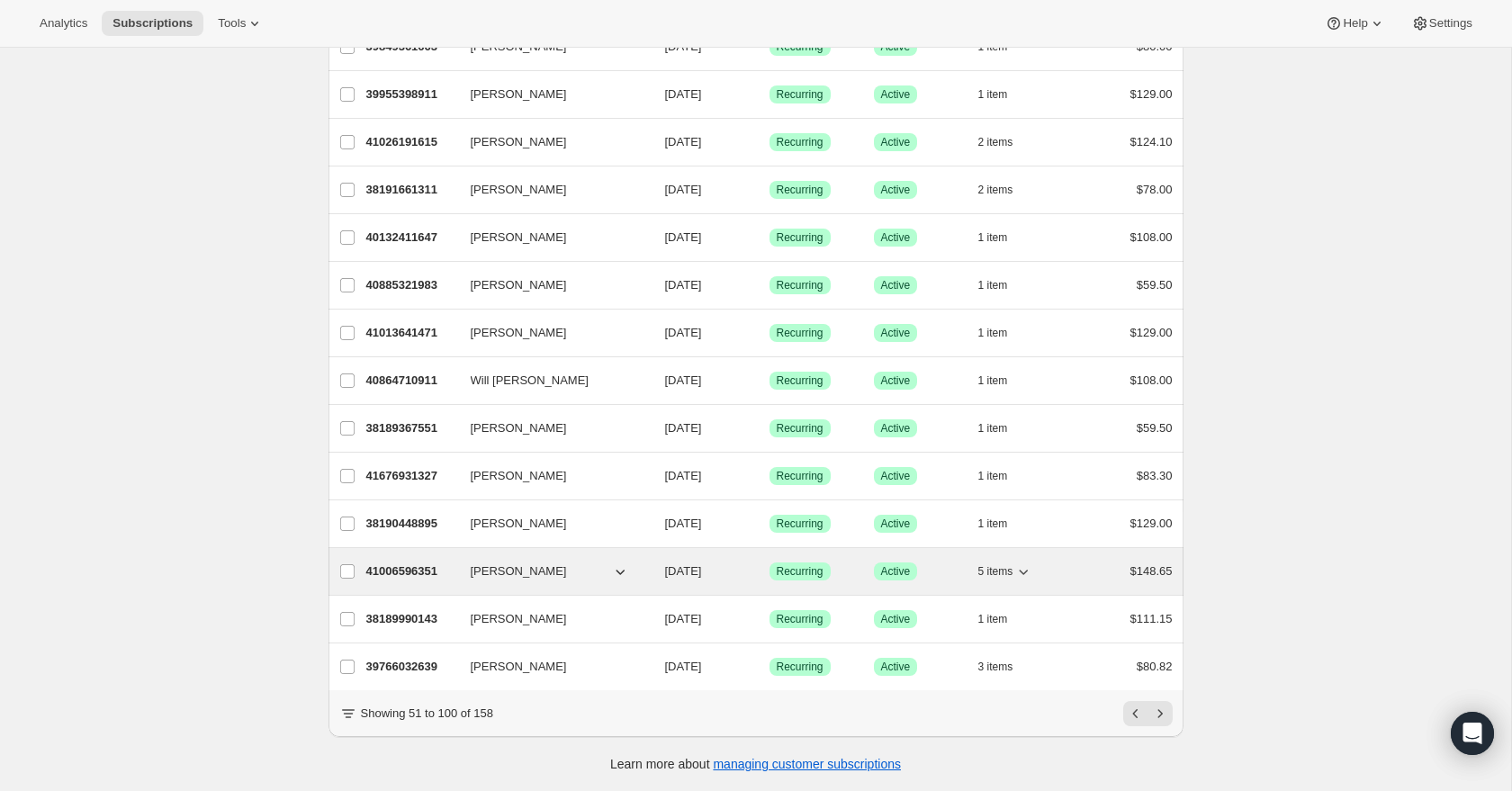
click at [1025, 571] on icon "button" at bounding box center [1024, 572] width 9 height 5
click at [1025, 570] on icon "button" at bounding box center [1023, 571] width 18 height 18
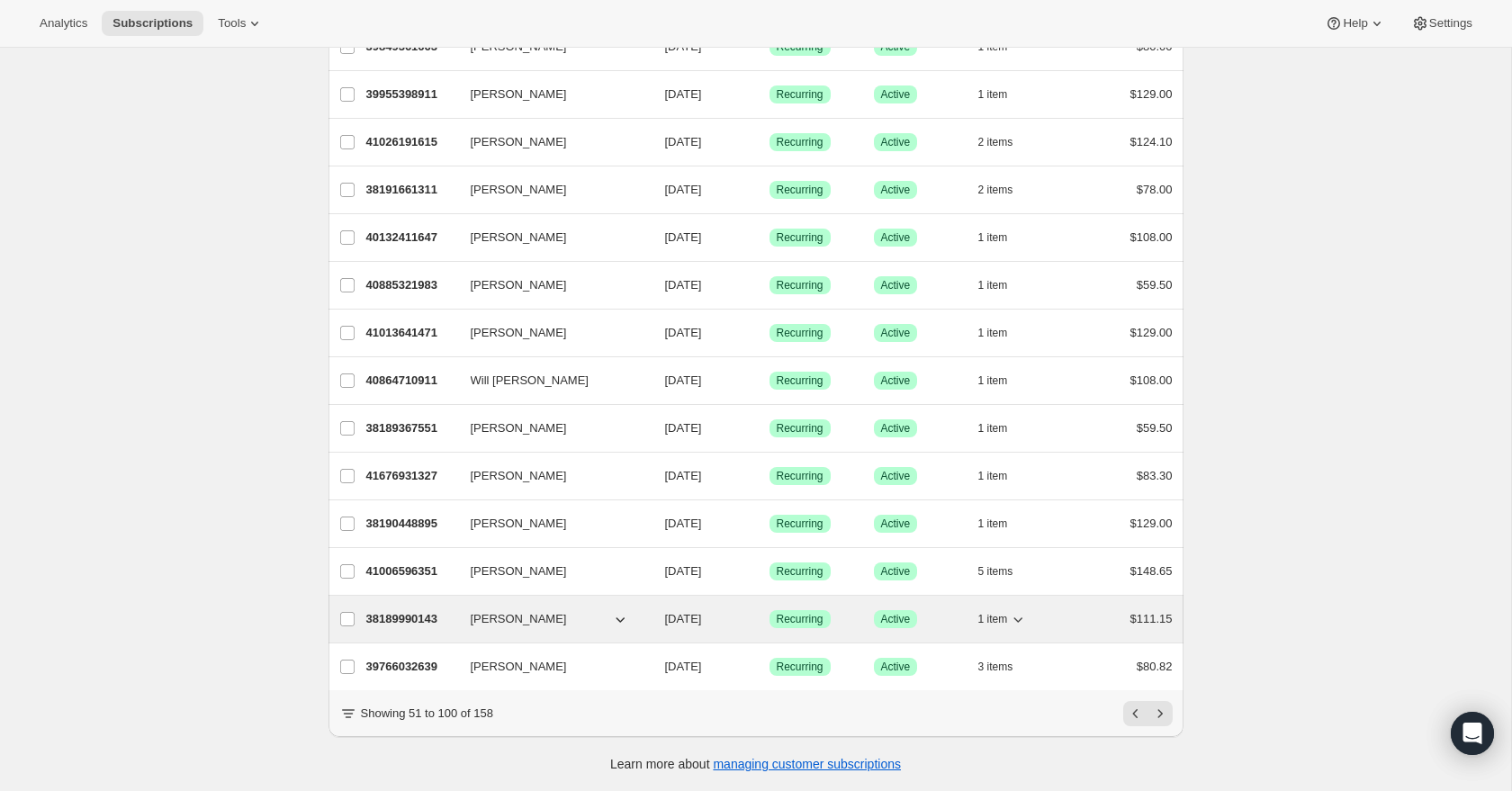
click at [1020, 617] on icon "button" at bounding box center [1018, 620] width 18 height 18
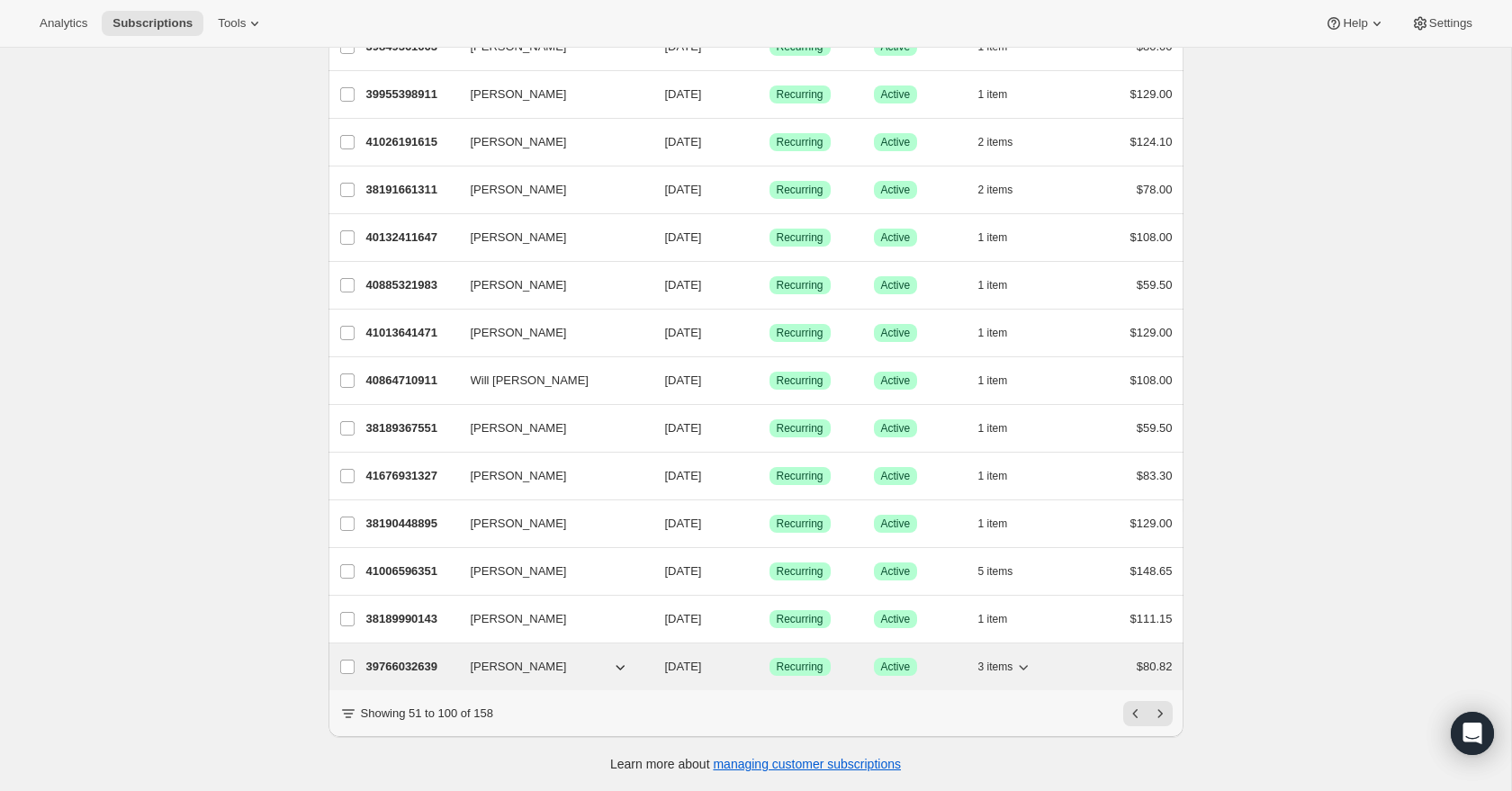
click at [1027, 666] on icon "button" at bounding box center [1023, 667] width 18 height 18
click at [1025, 667] on icon "button" at bounding box center [1023, 667] width 18 height 18
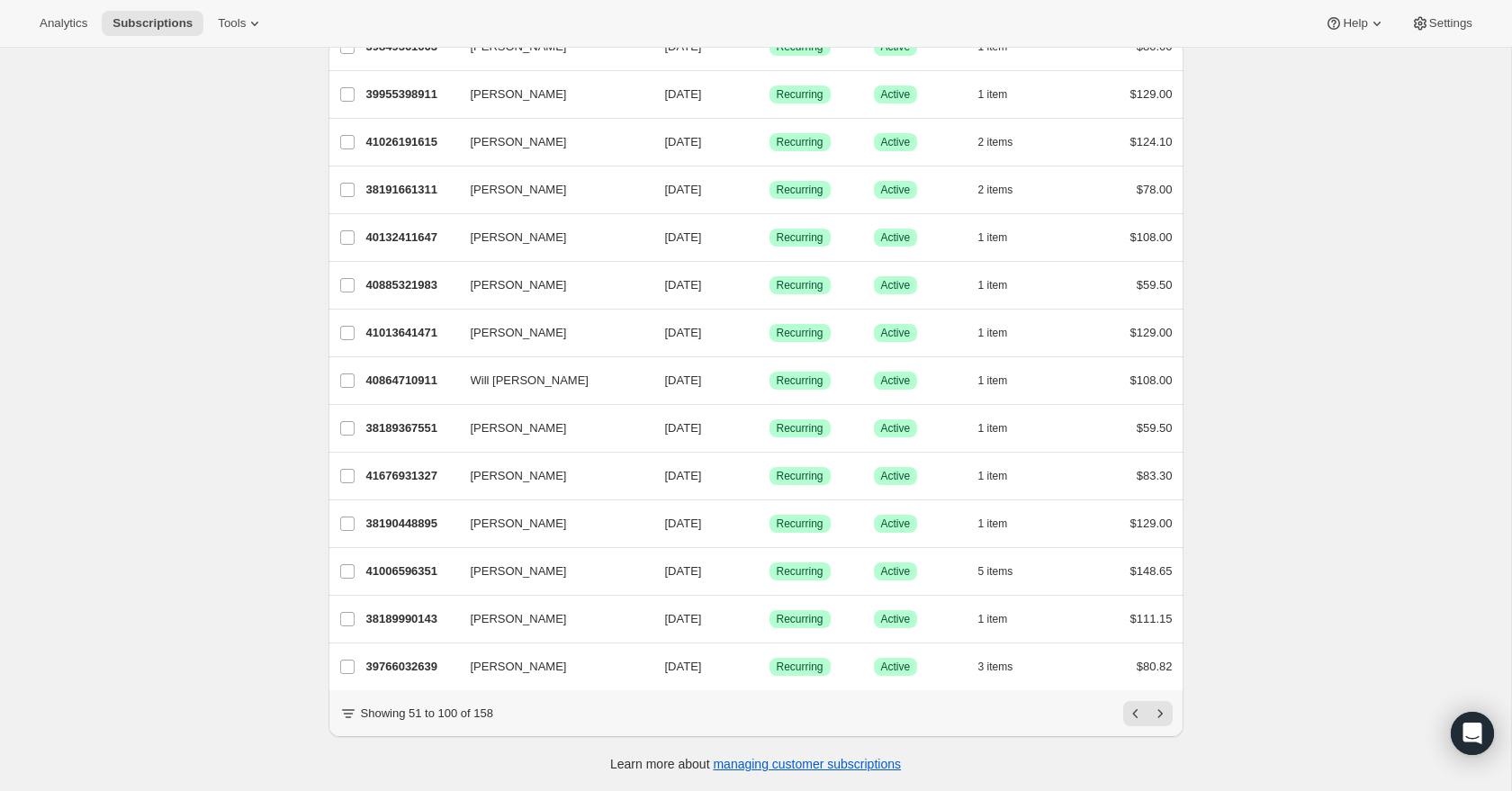
drag, startPoint x: 1207, startPoint y: 712, endPoint x: 1191, endPoint y: 712, distance: 16.0
click at [1161, 714] on icon "Next" at bounding box center [1160, 714] width 18 height 18
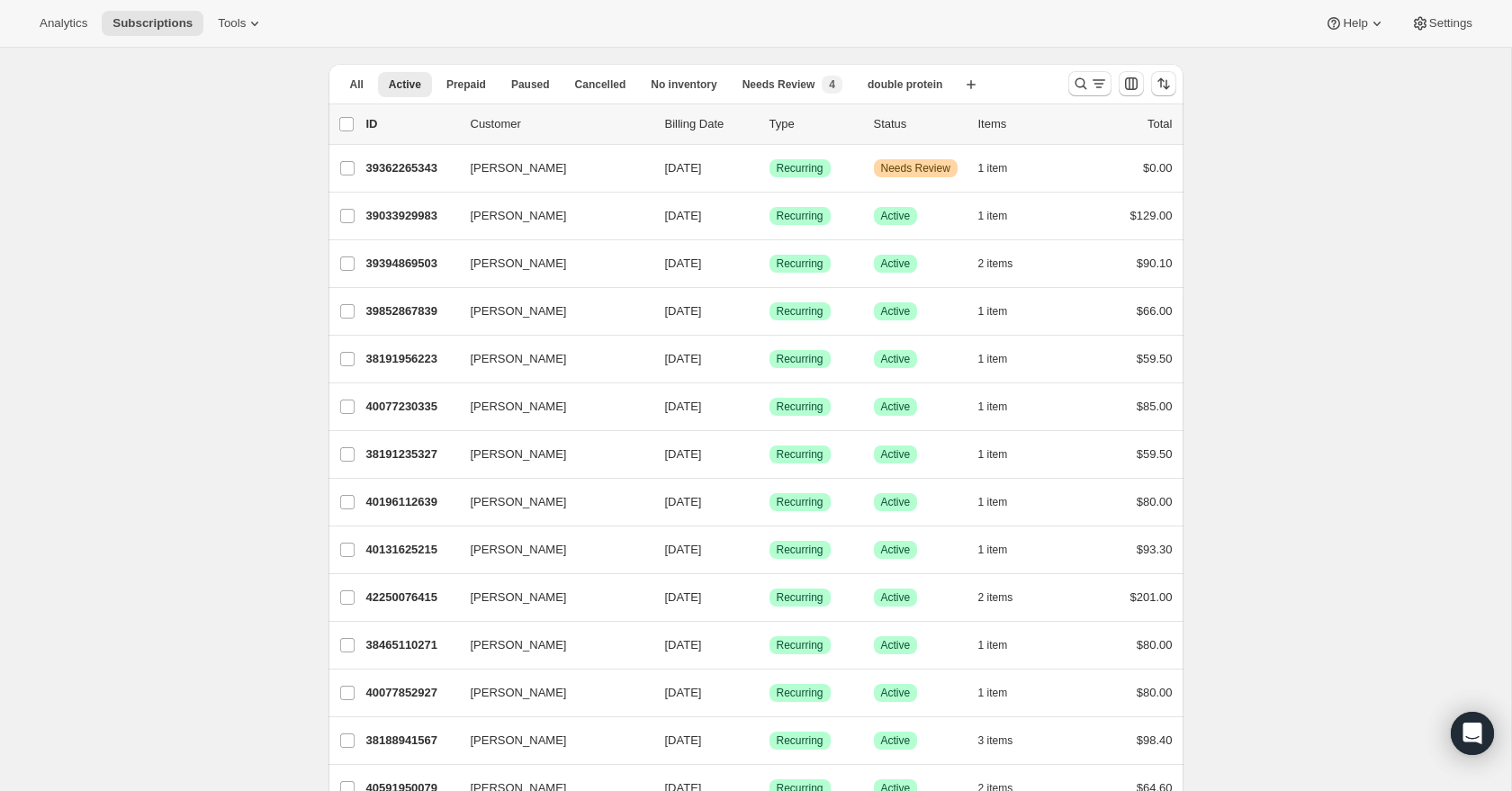
scroll to position [46, 0]
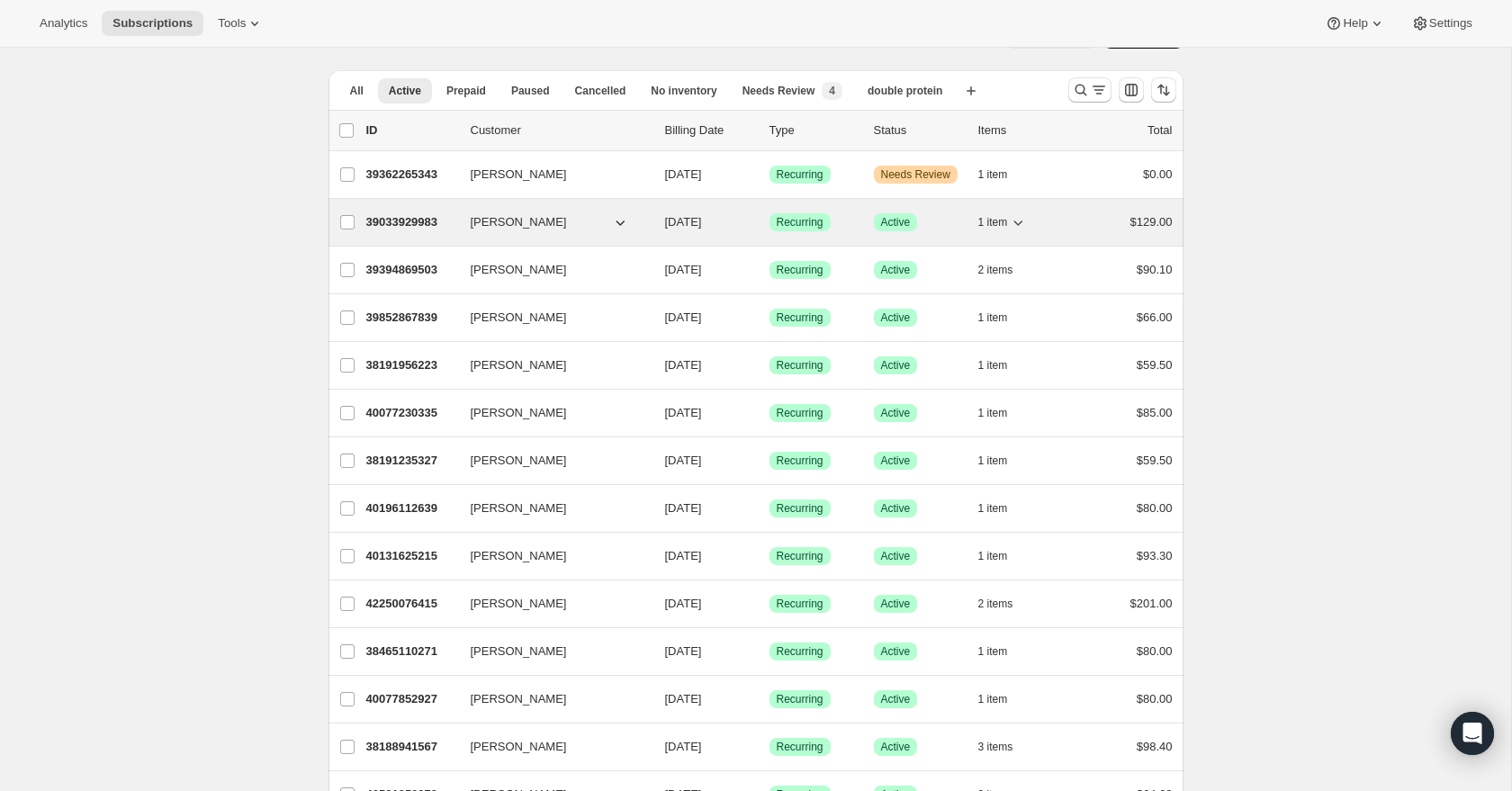
click at [1018, 224] on icon "button" at bounding box center [1019, 223] width 9 height 5
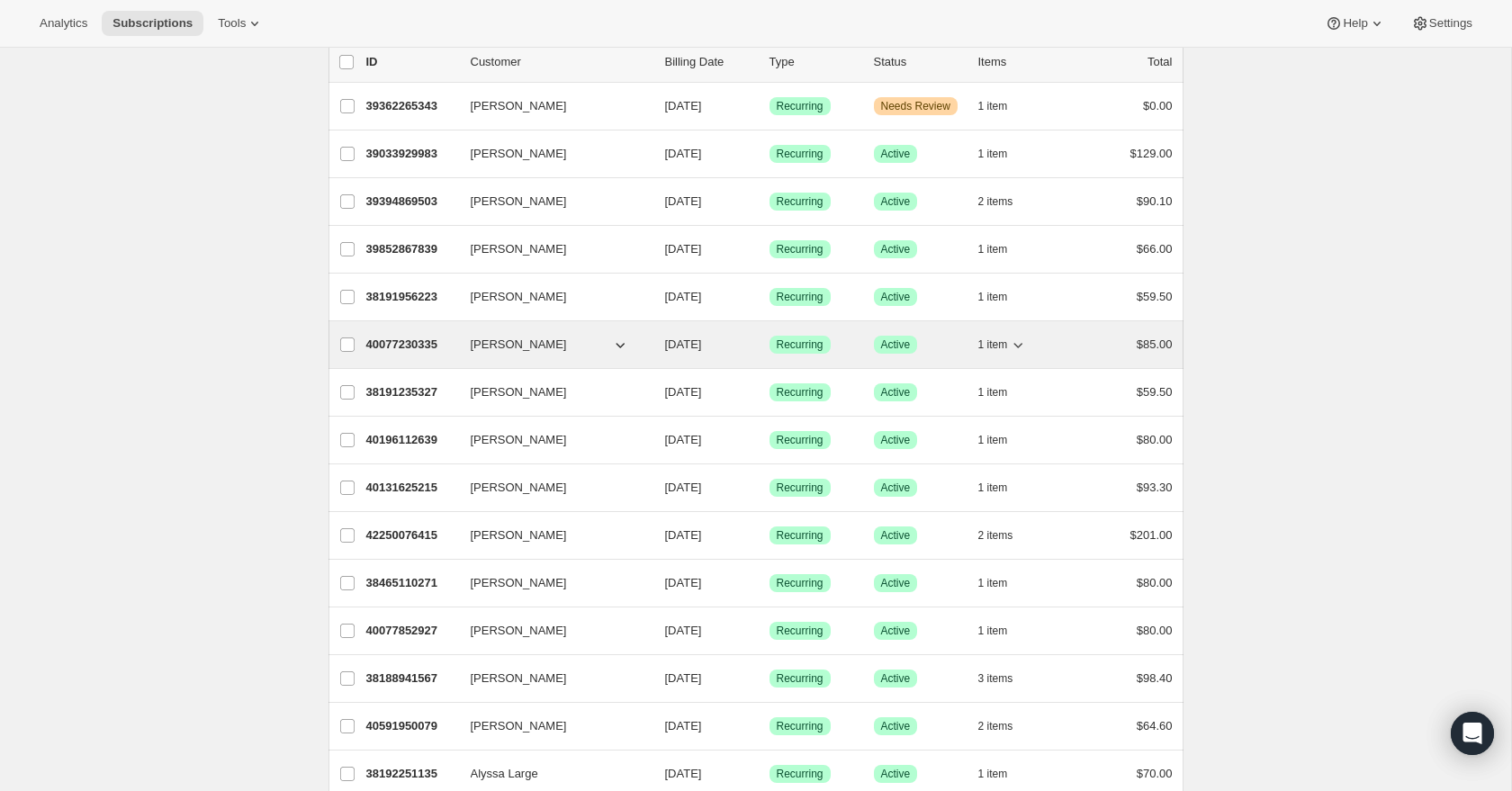
scroll to position [125, 0]
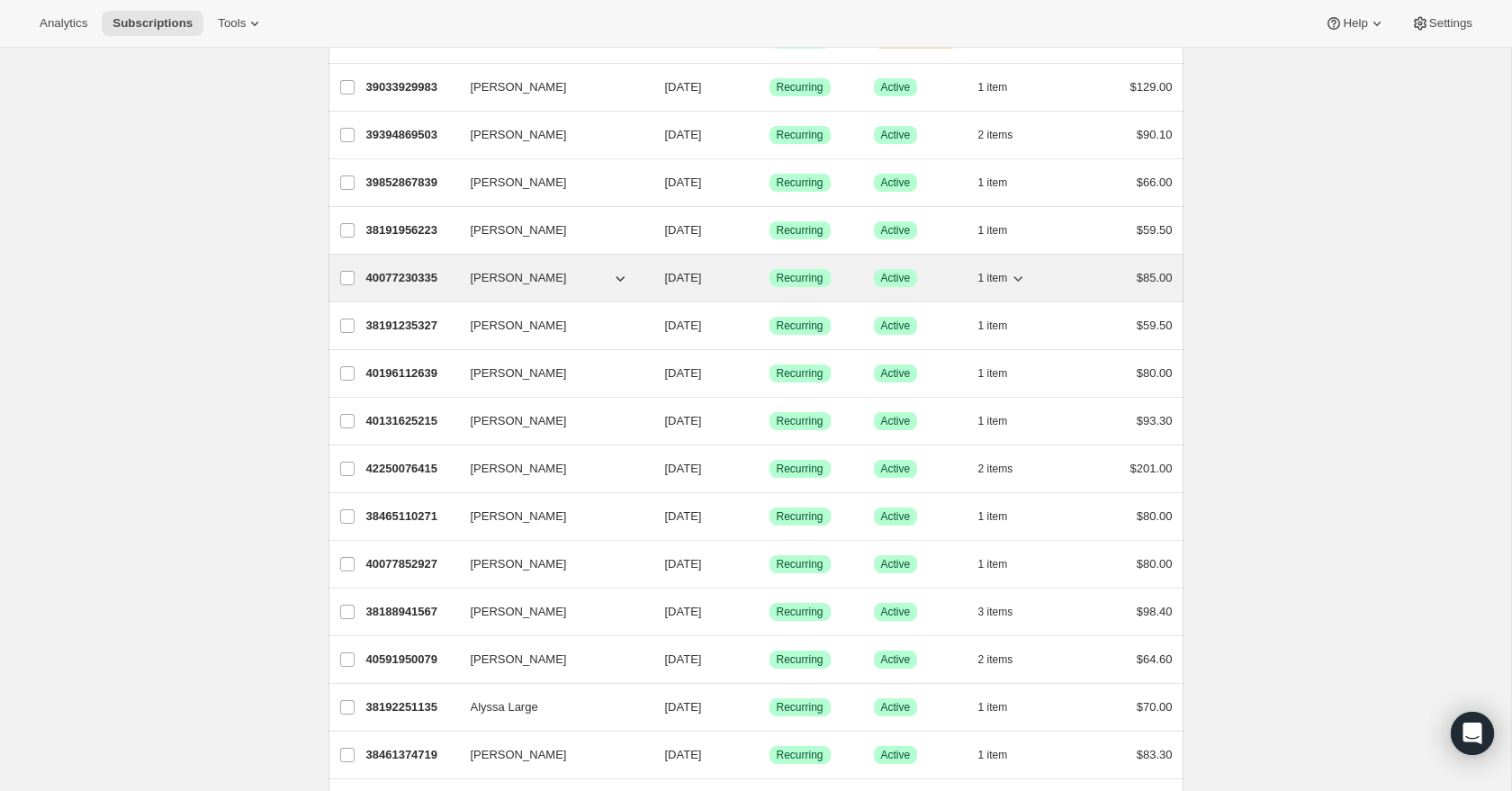
click at [1019, 276] on icon "button" at bounding box center [1018, 278] width 18 height 18
click at [1019, 276] on icon "button" at bounding box center [1018, 276] width 18 height 18
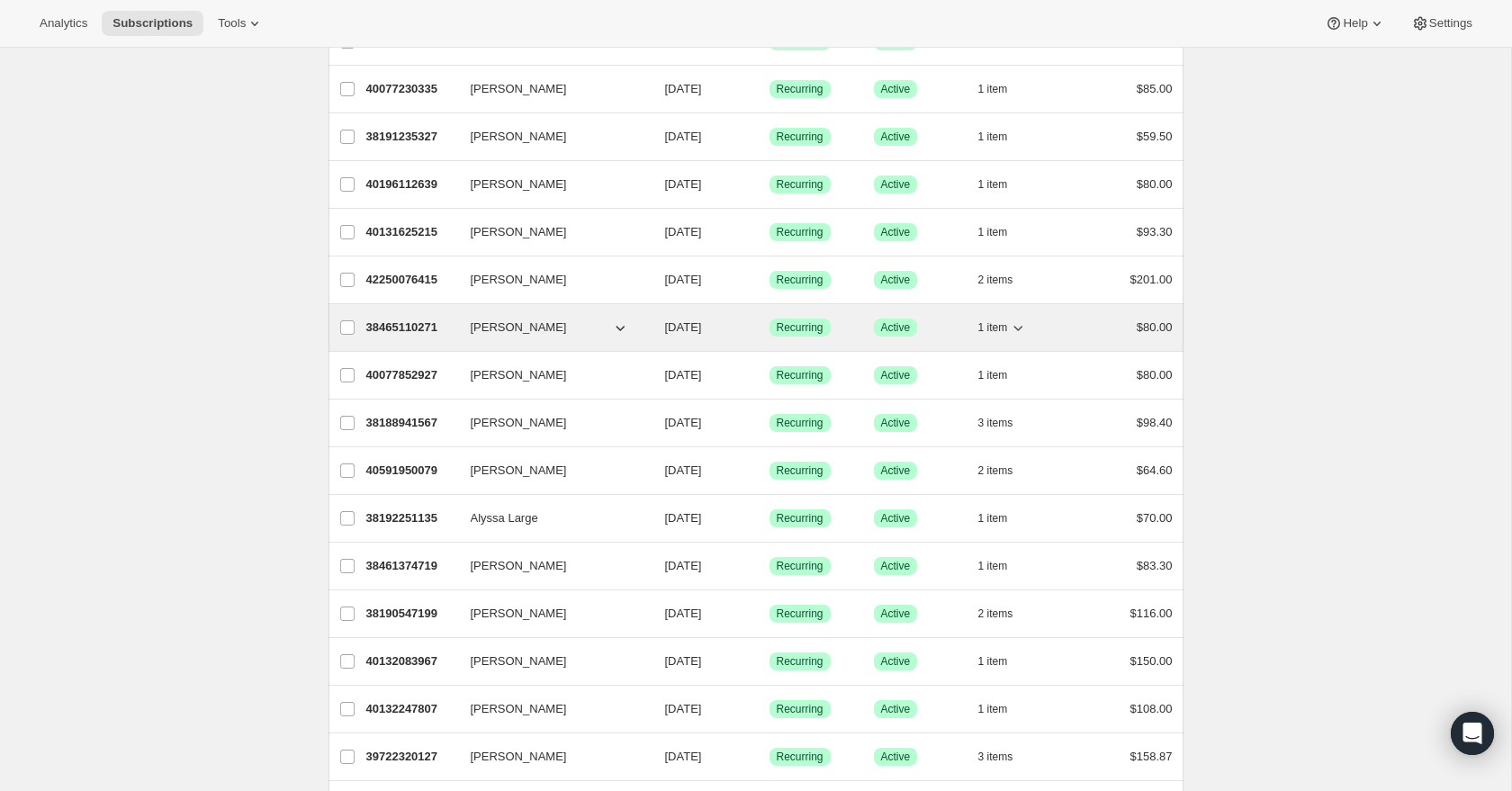
click at [1022, 329] on icon "button" at bounding box center [1018, 328] width 18 height 18
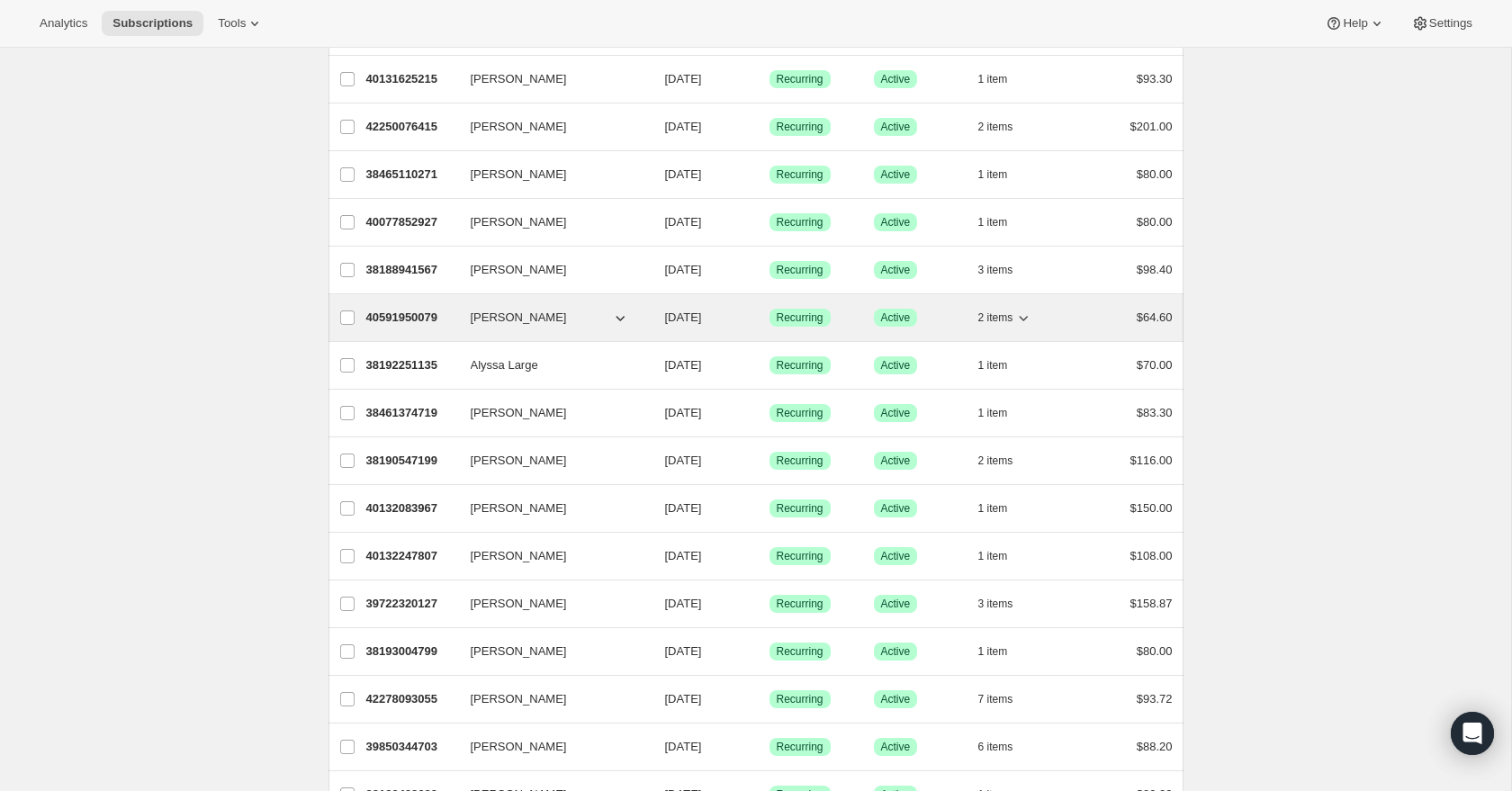
scroll to position [534, 0]
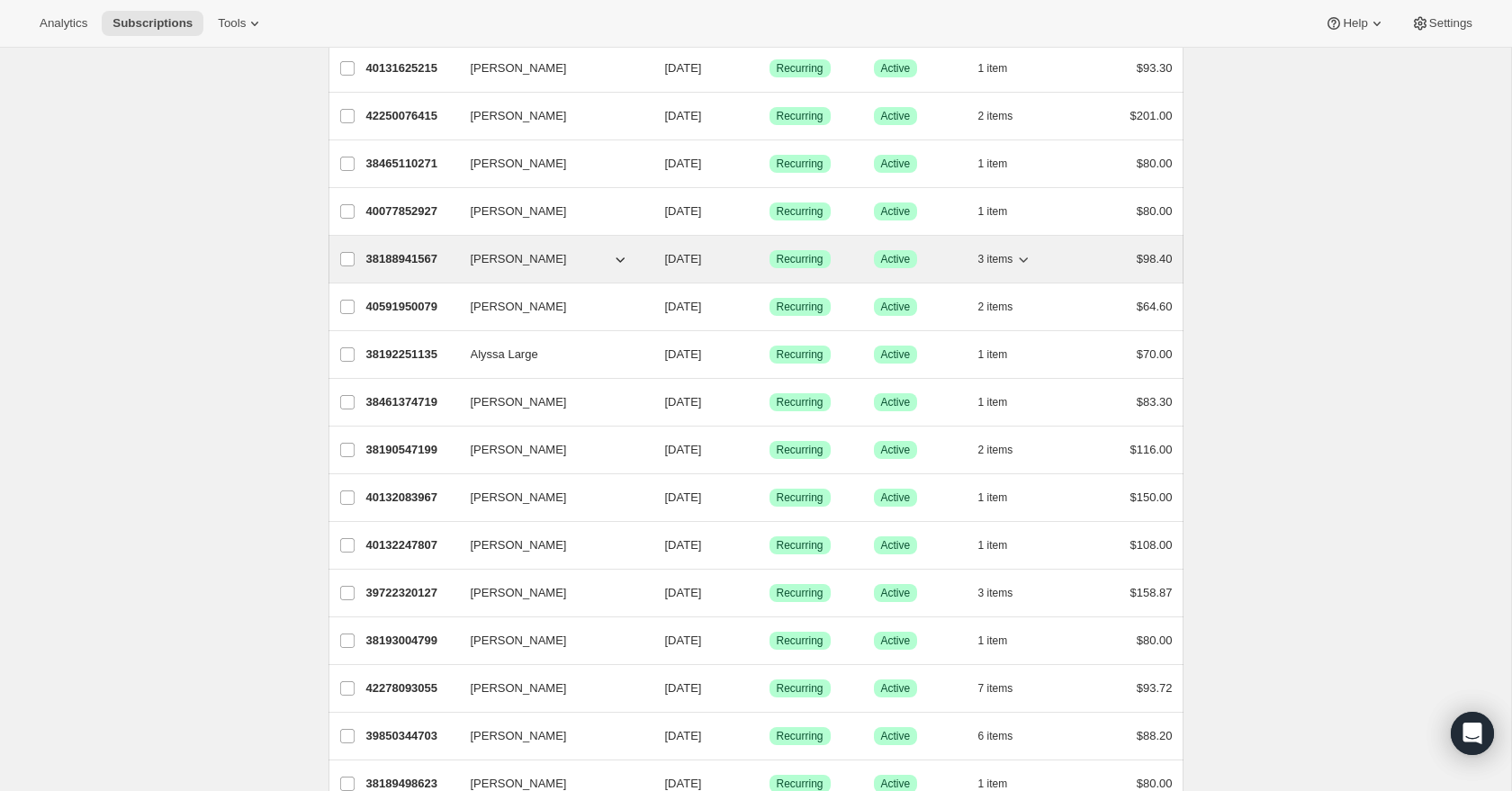
click at [1025, 259] on icon "button" at bounding box center [1023, 260] width 18 height 18
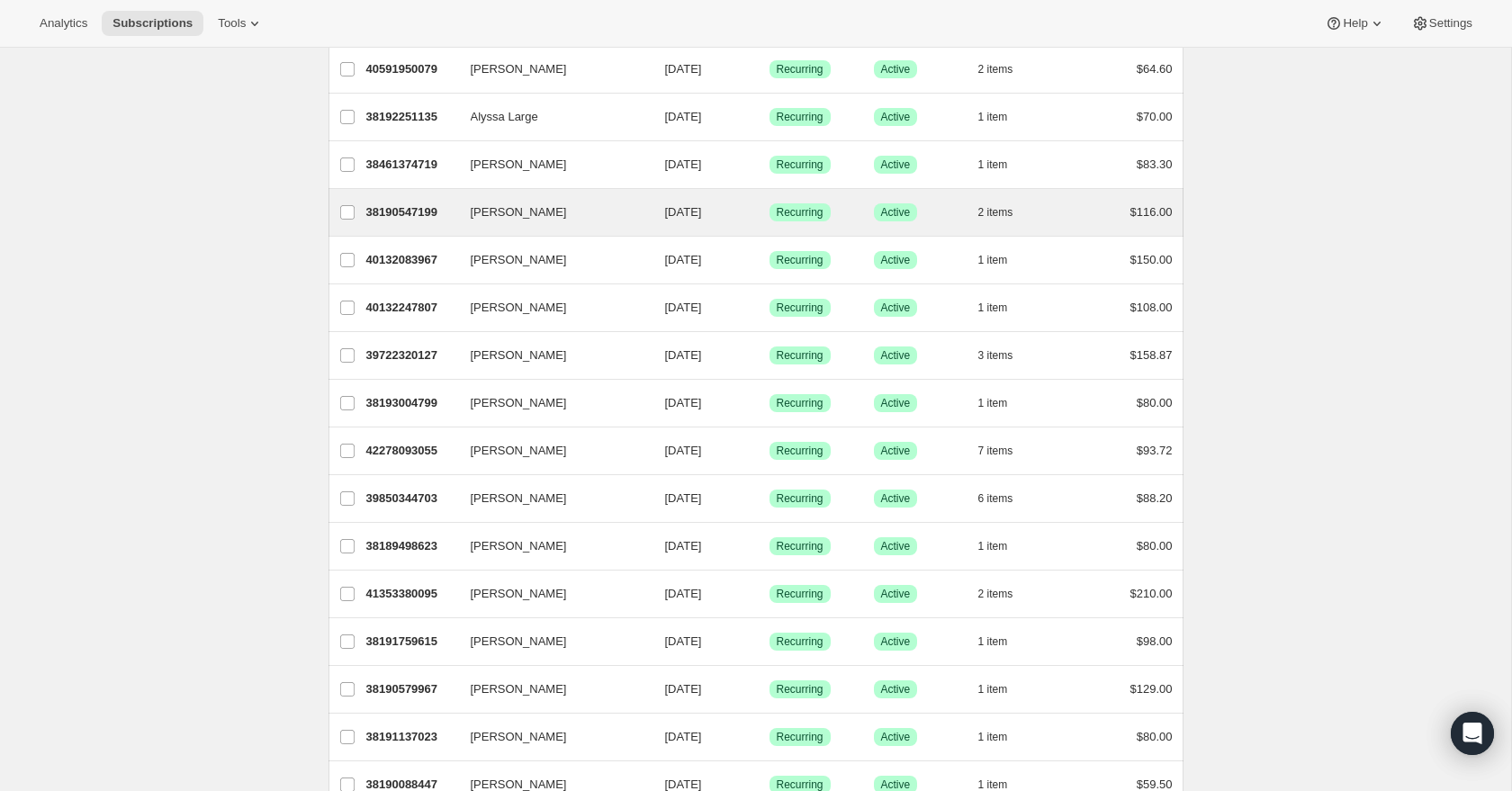
scroll to position [775, 0]
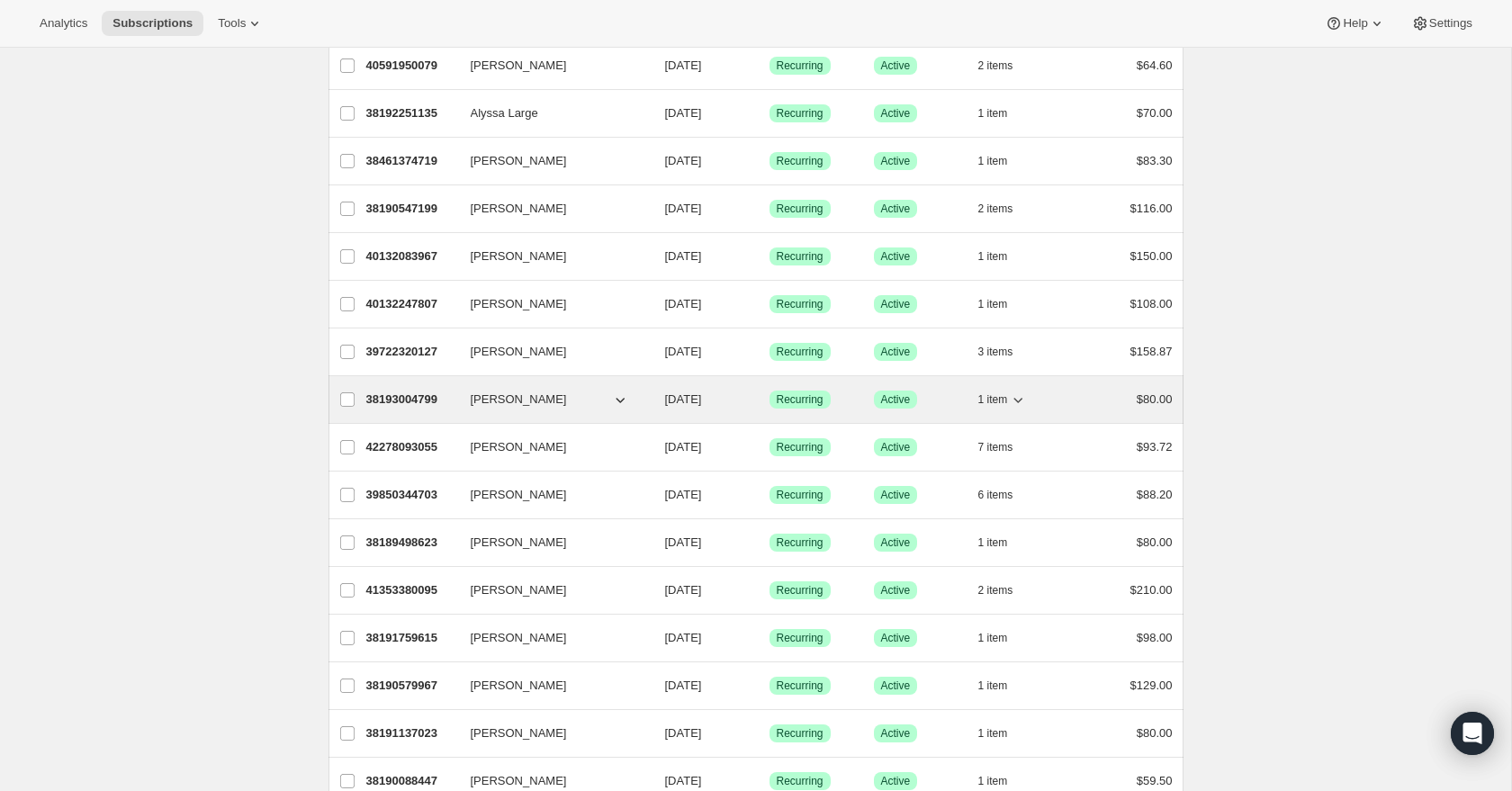
click at [1024, 398] on icon "button" at bounding box center [1018, 400] width 18 height 18
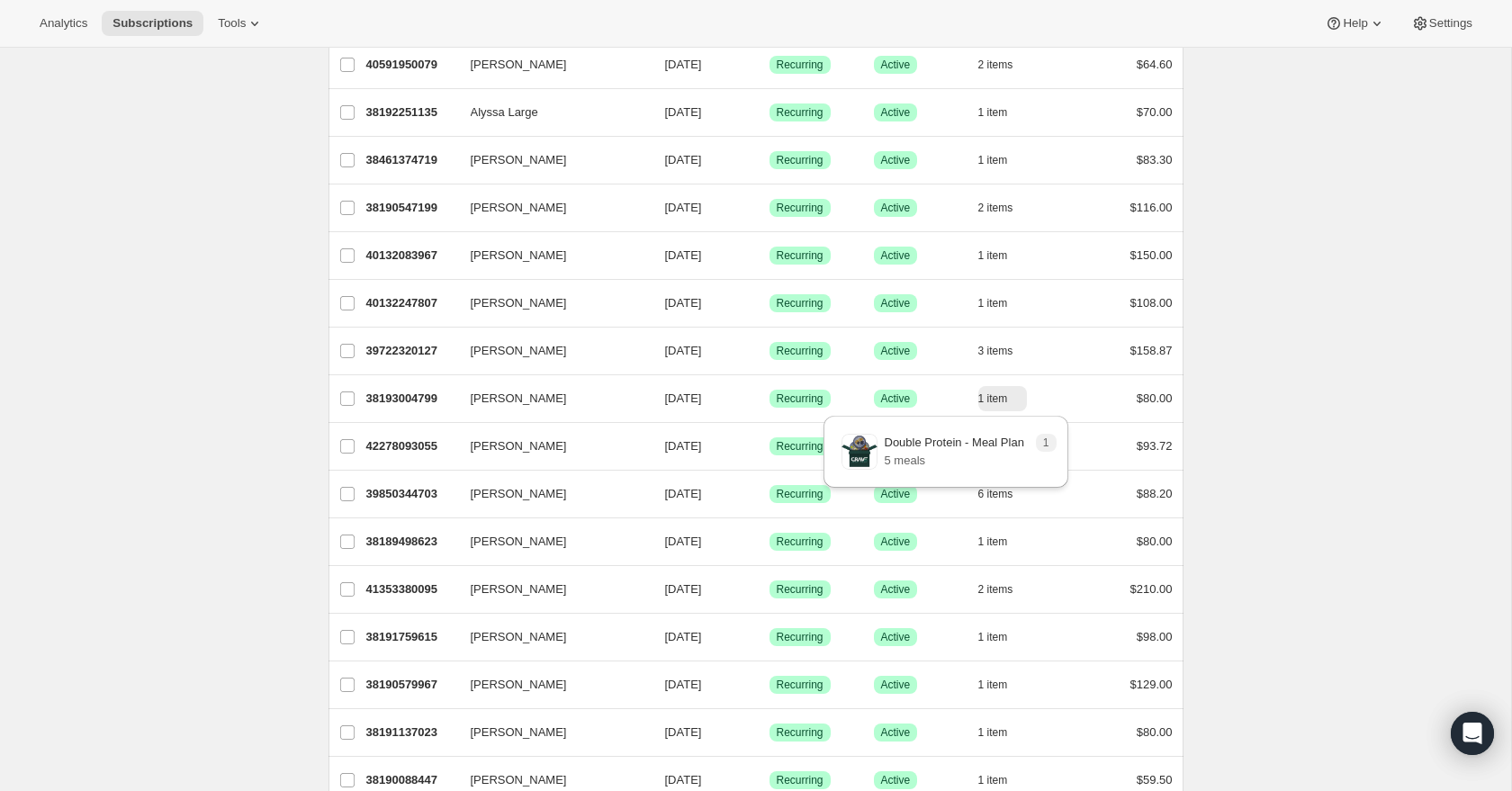
click at [1222, 392] on div "Subscriptions. This page is ready Subscriptions Bulk updates More actions Bulk …" at bounding box center [756, 589] width 1511 height 2635
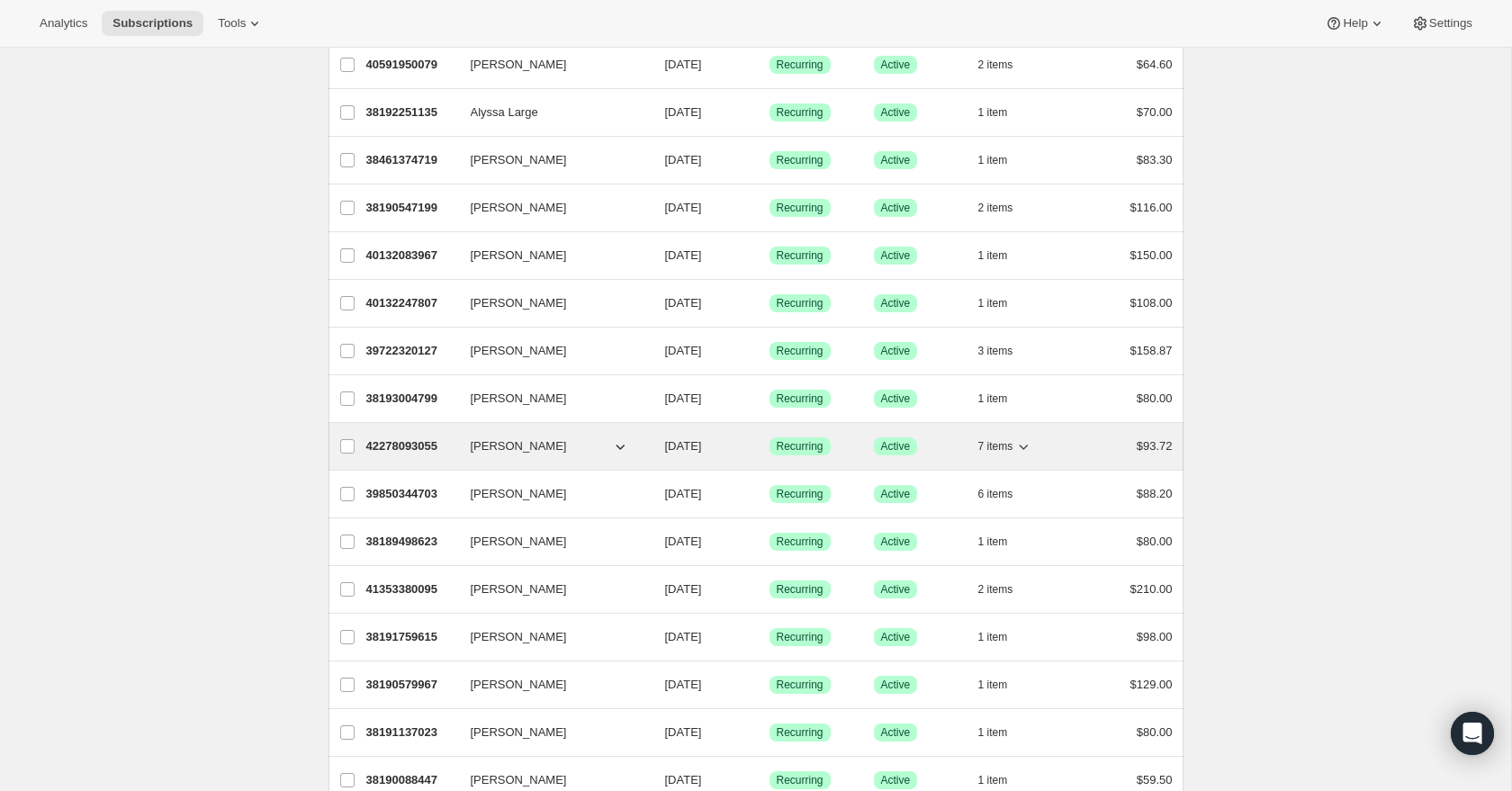
click at [1023, 446] on icon "button" at bounding box center [1024, 447] width 9 height 5
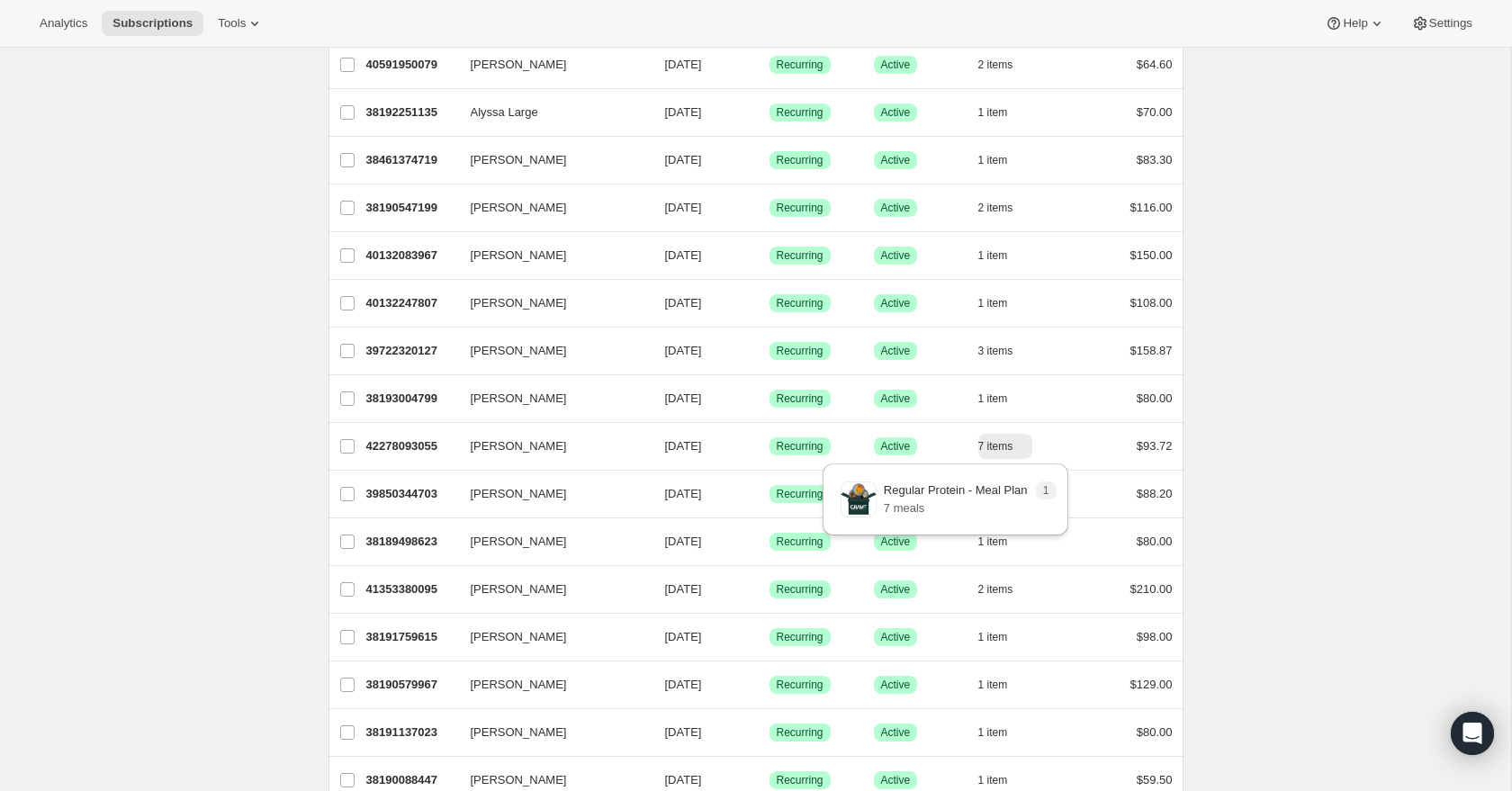
click at [1282, 470] on div "Subscriptions. This page is ready Subscriptions Bulk updates More actions Bulk …" at bounding box center [756, 589] width 1511 height 2635
click at [1324, 461] on div "Subscriptions. This page is ready Subscriptions Bulk updates More actions Bulk …" at bounding box center [756, 589] width 1511 height 2635
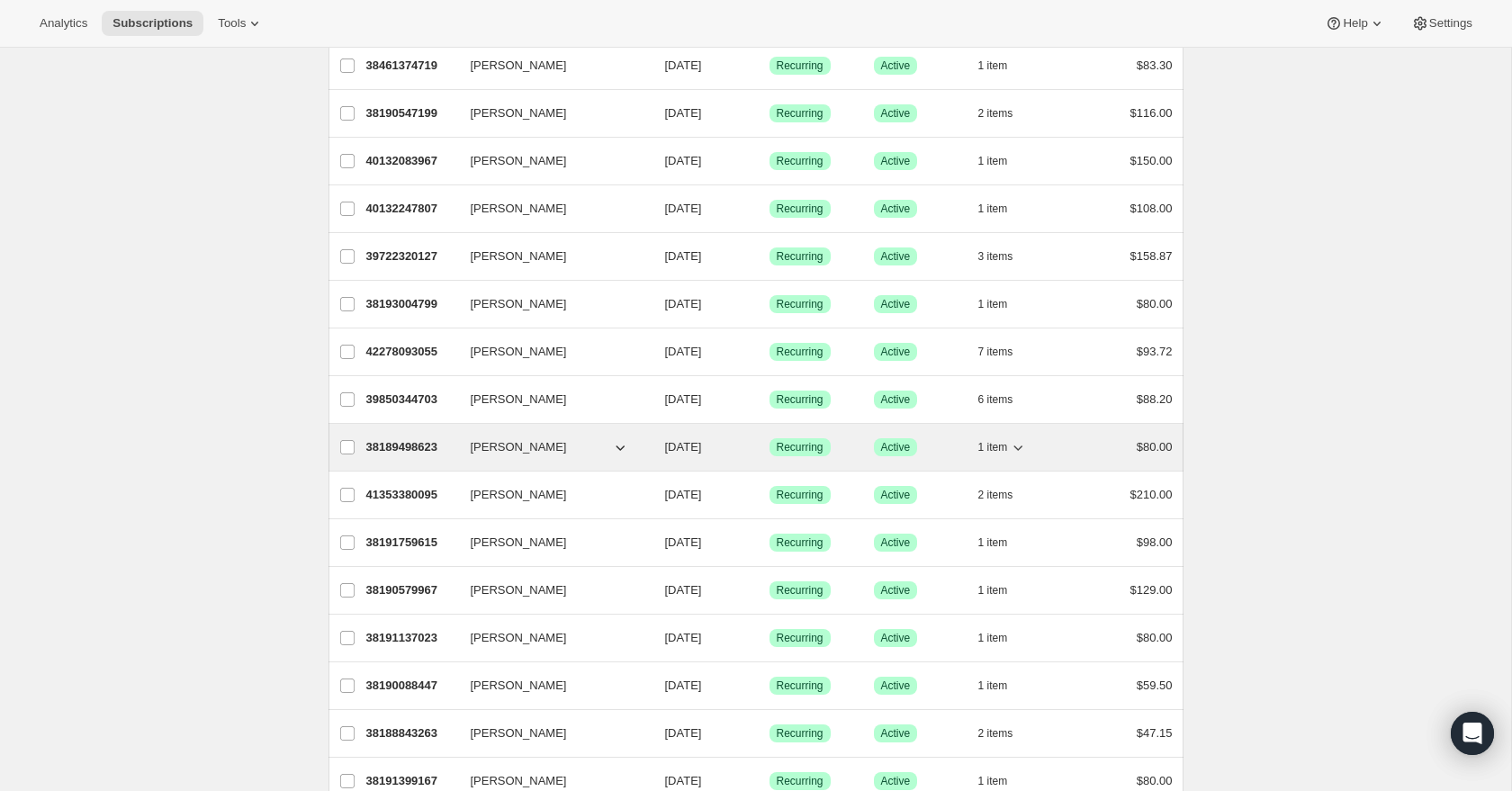
scroll to position [882, 0]
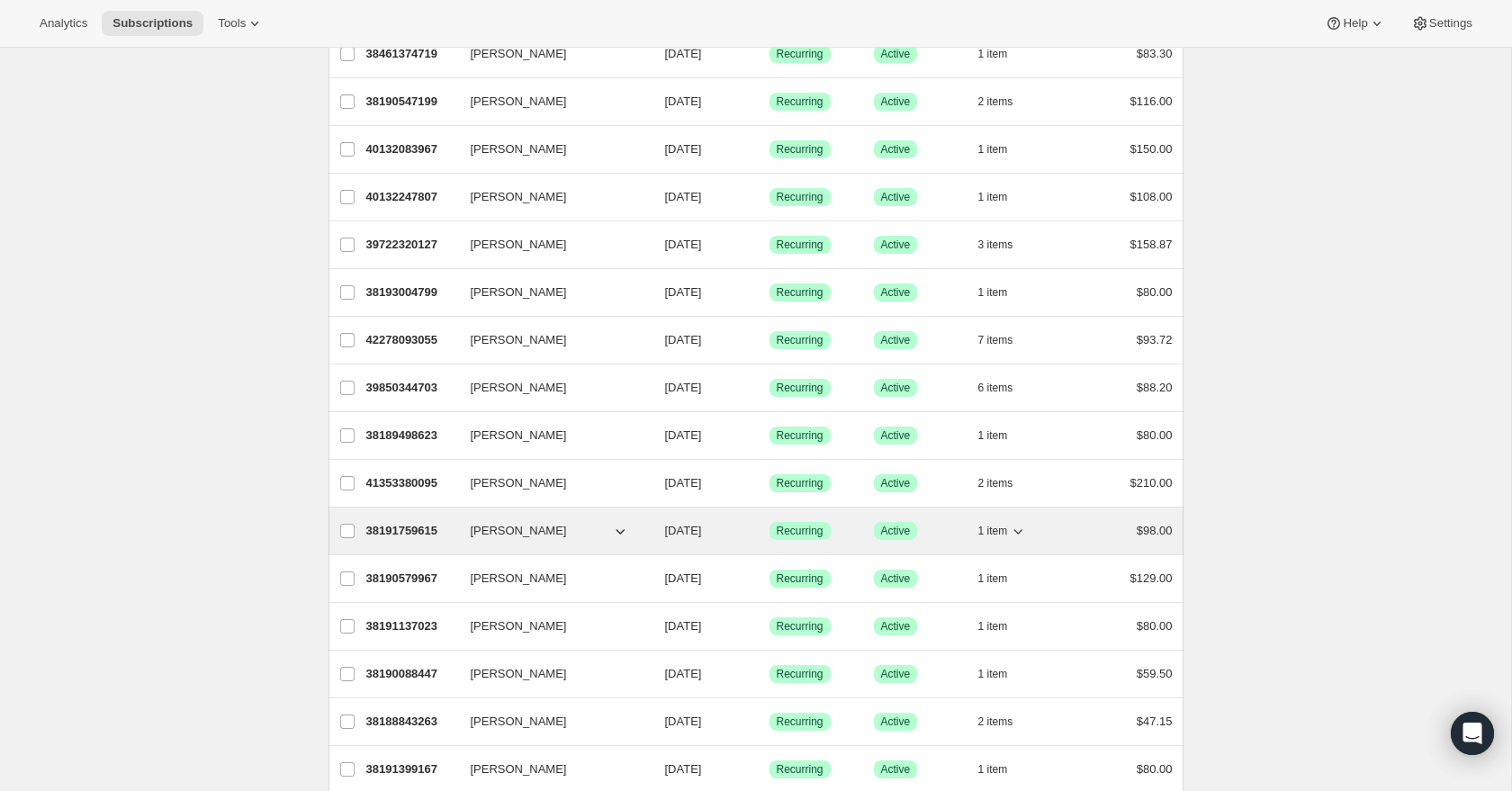
click at [1015, 530] on icon "button" at bounding box center [1019, 532] width 9 height 5
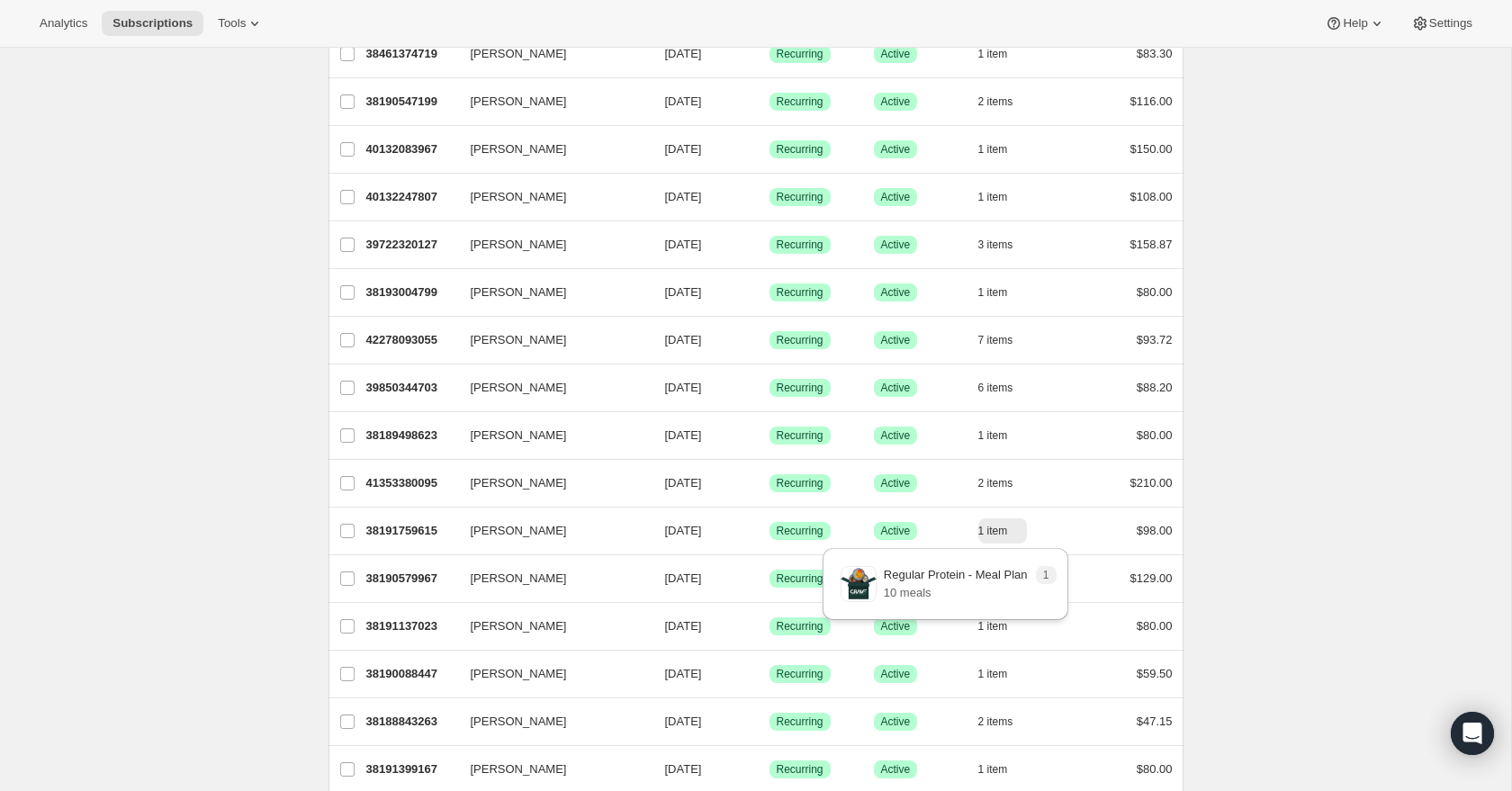
click at [1260, 518] on div "Subscriptions. This page is ready Subscriptions Bulk updates More actions Bulk …" at bounding box center [756, 482] width 1511 height 2635
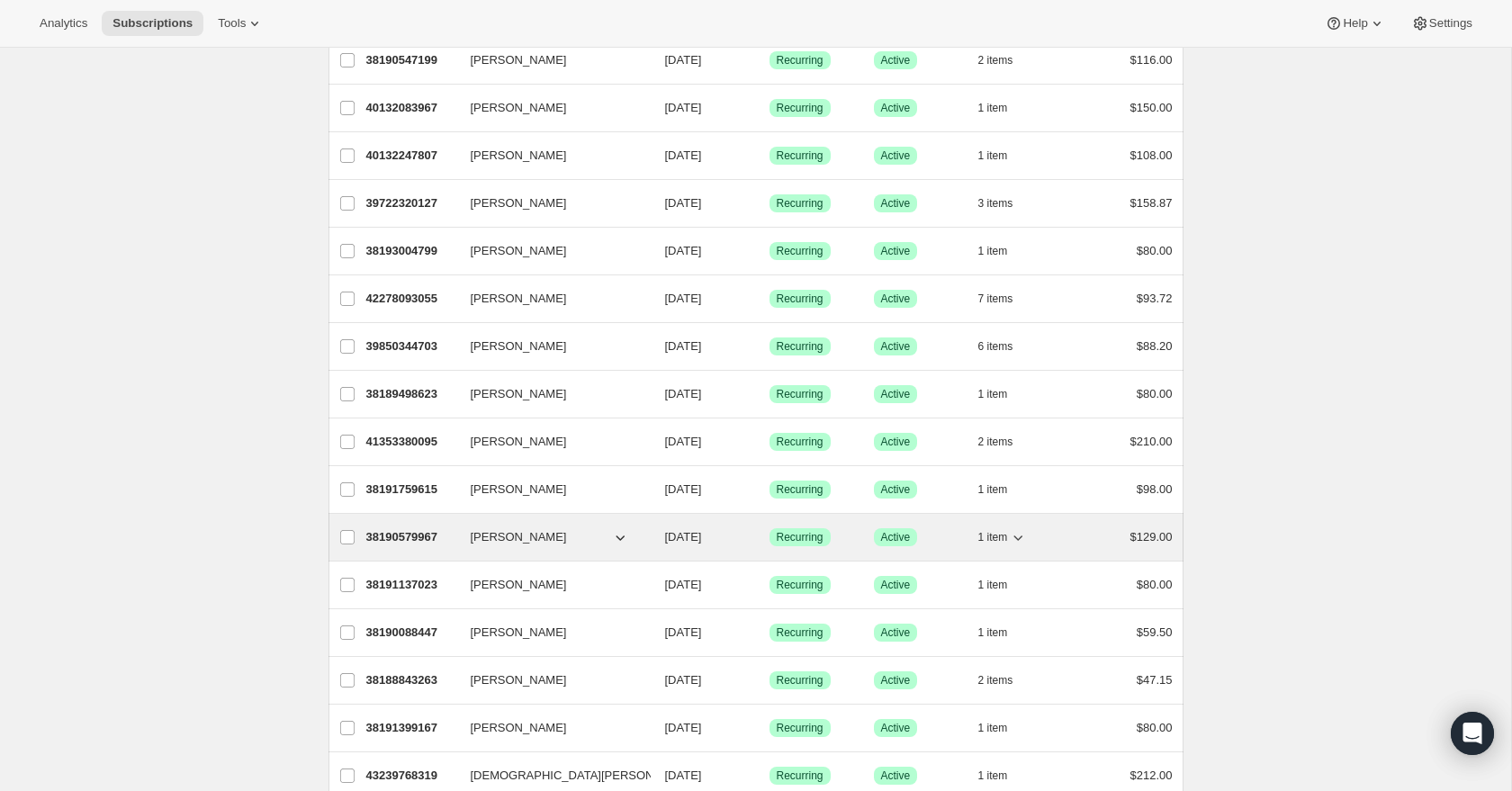
scroll to position [930, 0]
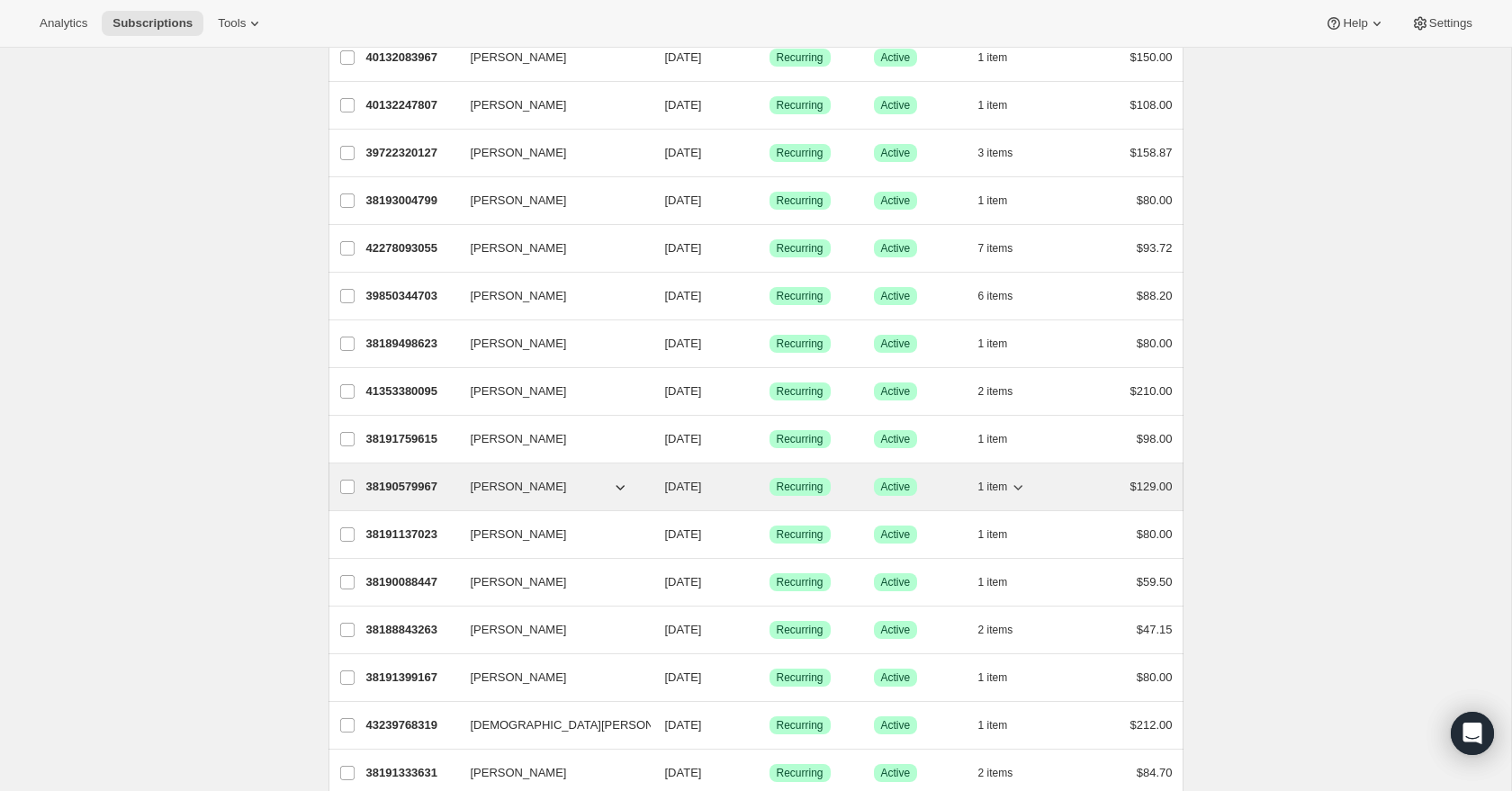
click at [1019, 485] on icon "button" at bounding box center [1018, 487] width 18 height 18
click at [1019, 485] on icon "button" at bounding box center [1018, 486] width 18 height 18
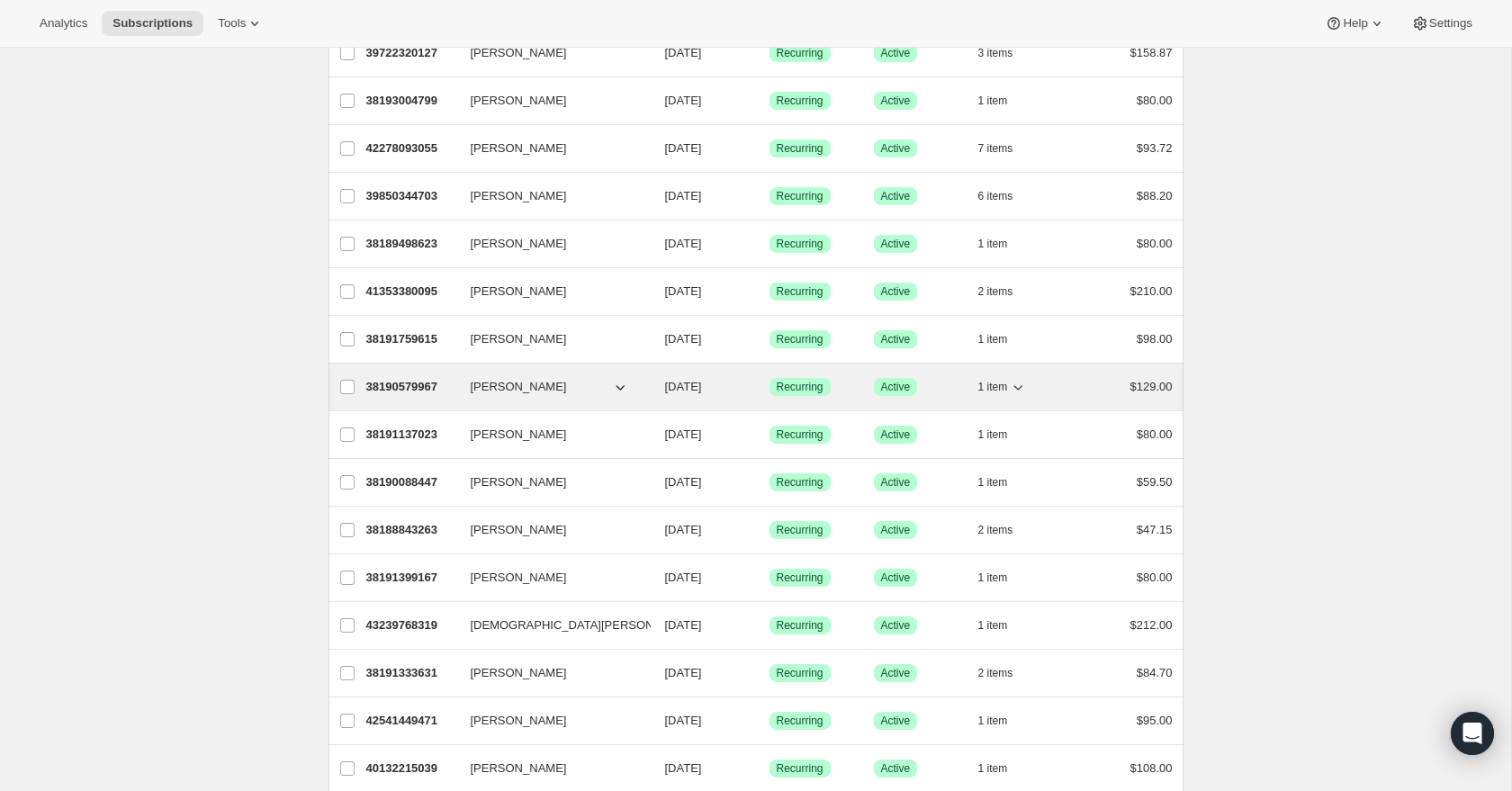
scroll to position [1095, 0]
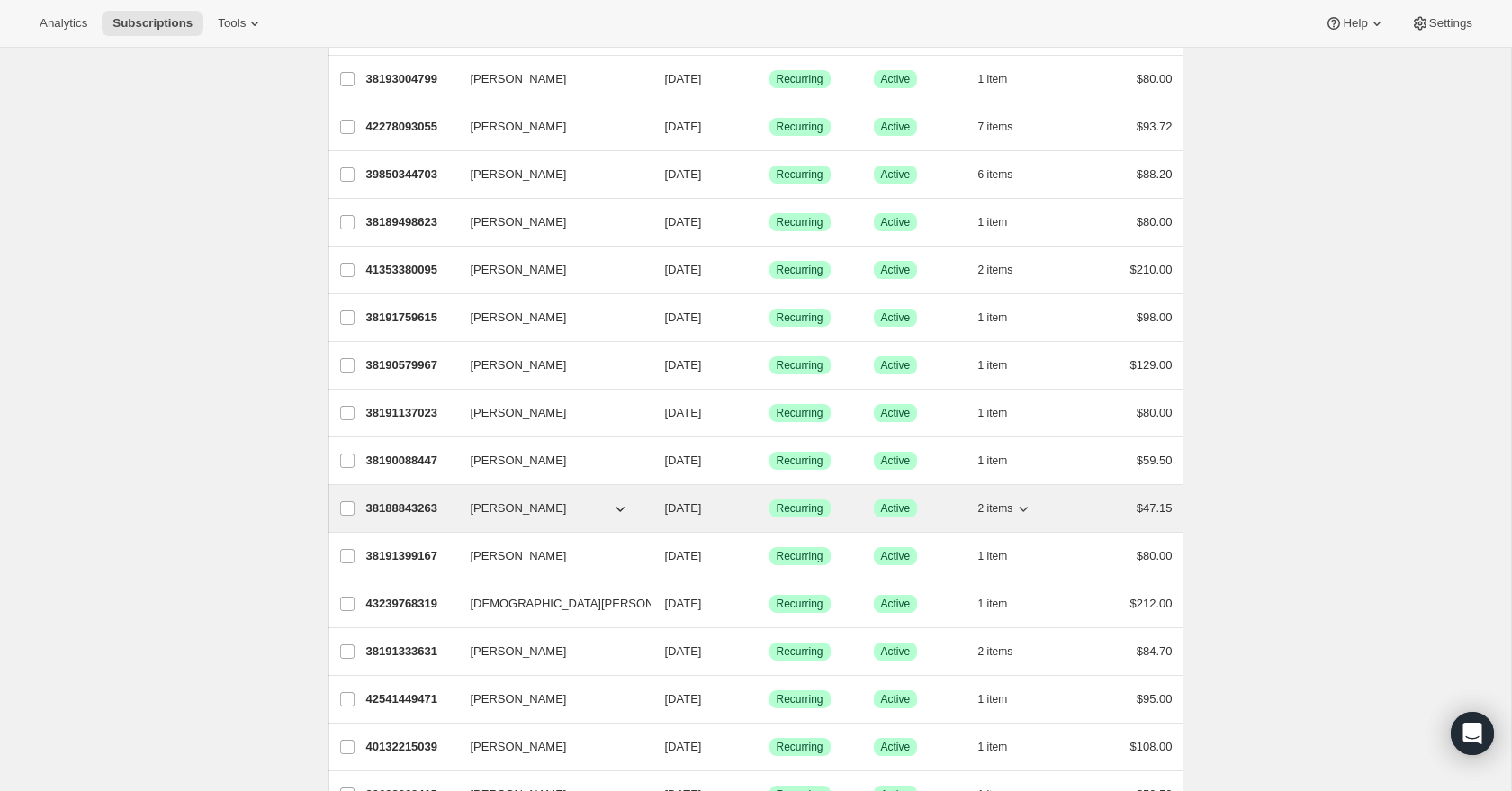
click at [1023, 508] on icon "button" at bounding box center [1023, 508] width 18 height 18
click at [1023, 507] on icon "button" at bounding box center [1024, 509] width 9 height 5
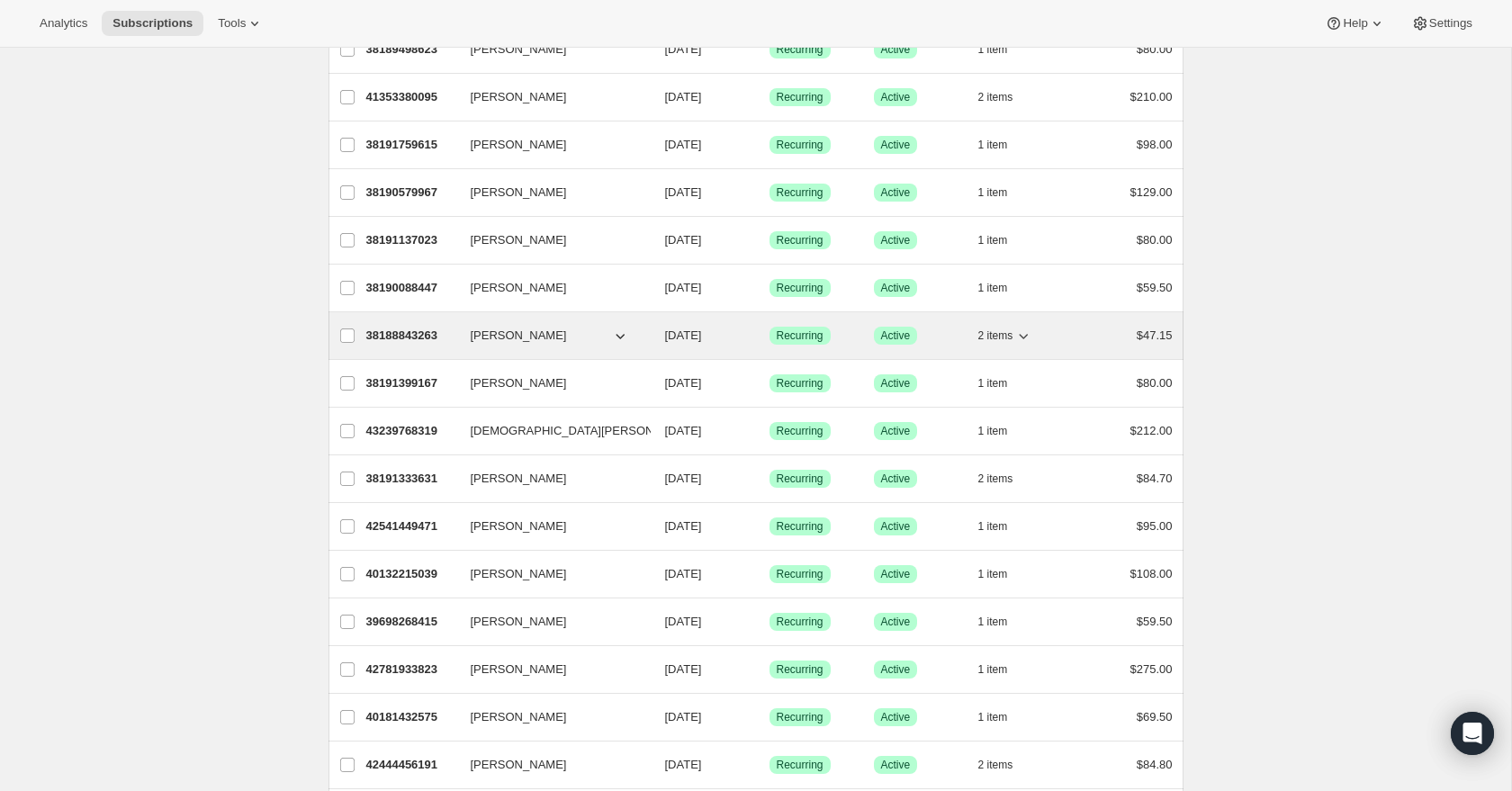
scroll to position [1277, 0]
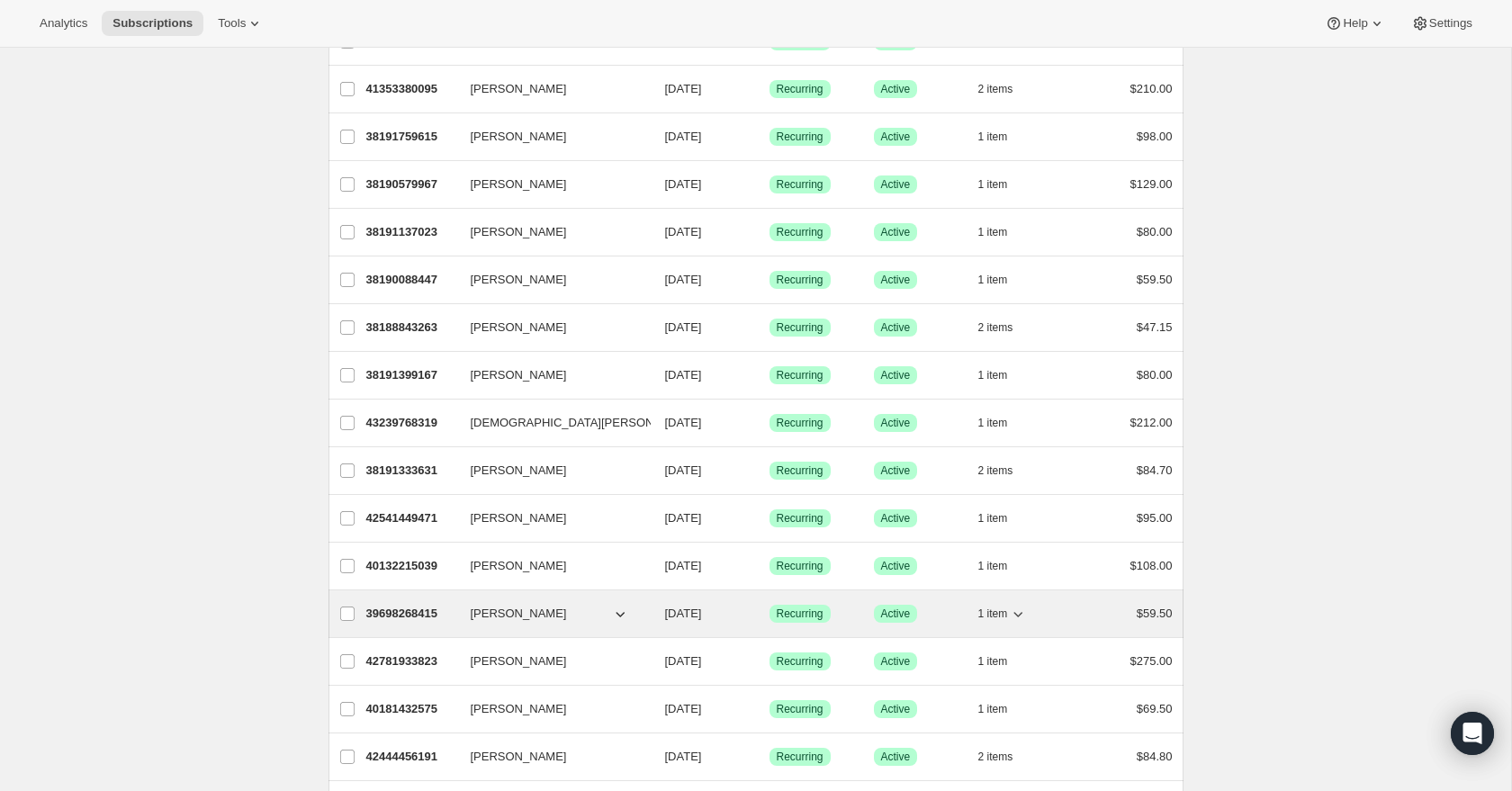
click at [1022, 614] on icon "button" at bounding box center [1019, 615] width 9 height 5
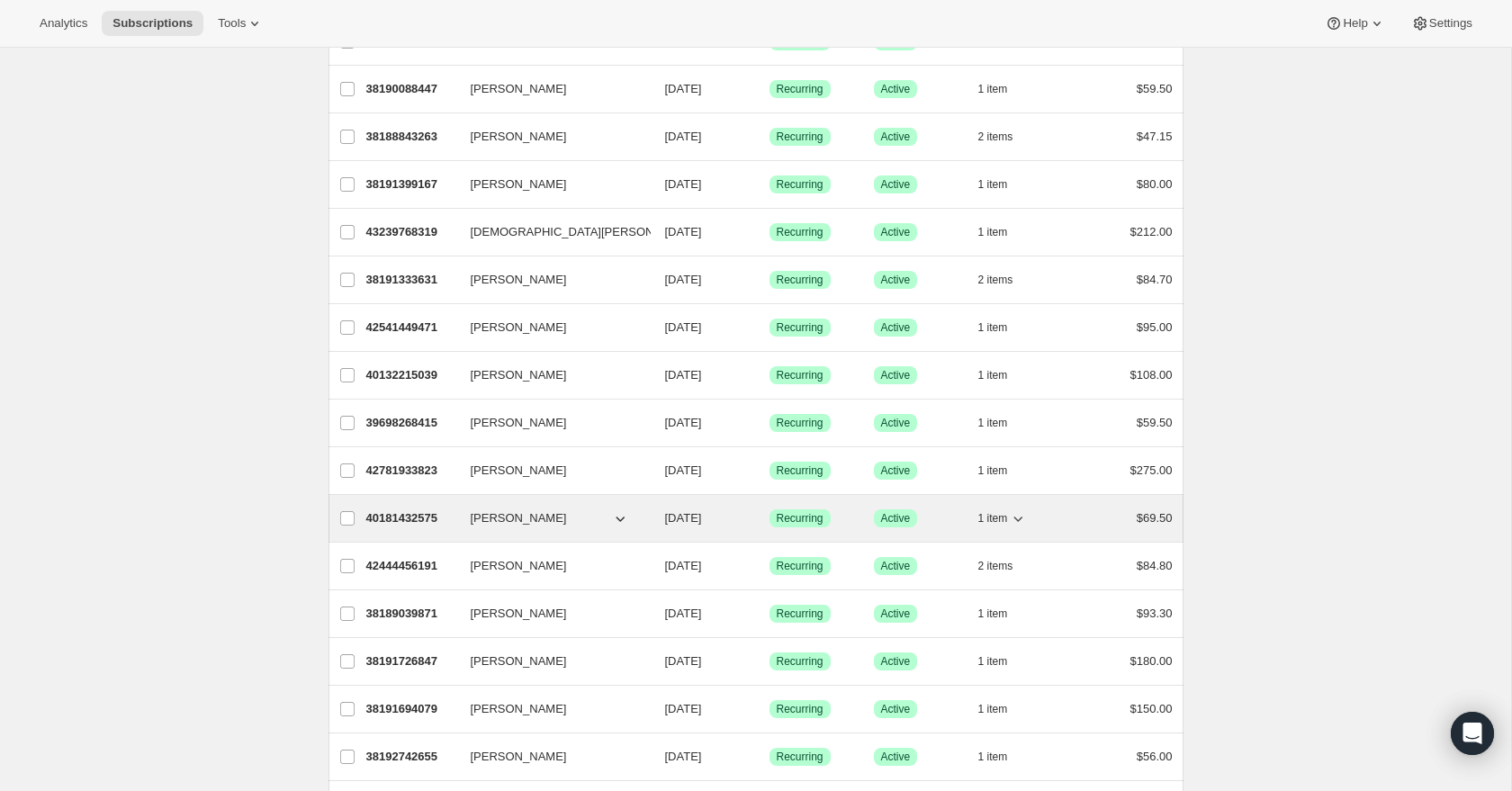
scroll to position [1469, 0]
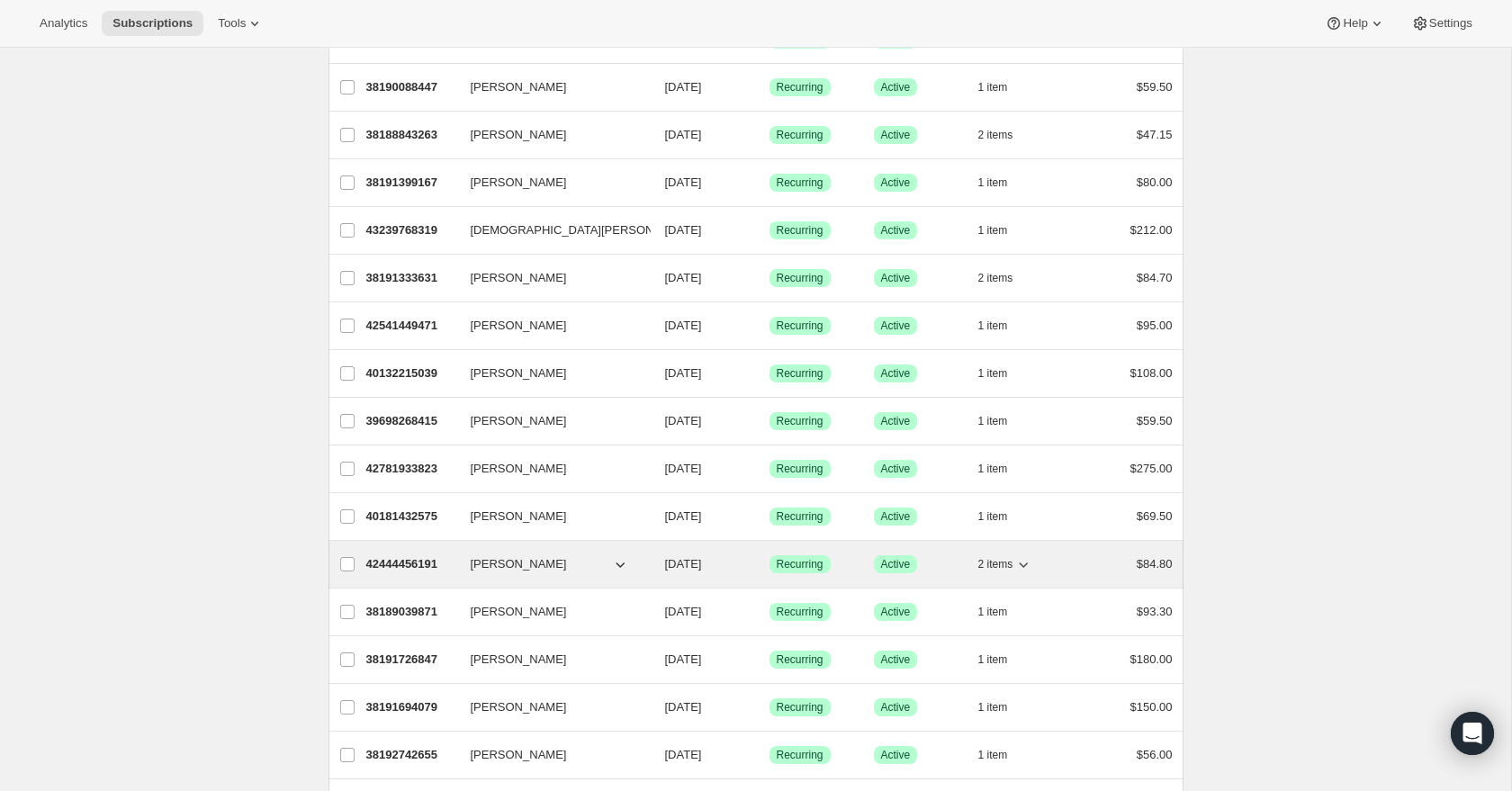
click at [1023, 563] on icon "button" at bounding box center [1023, 564] width 18 height 18
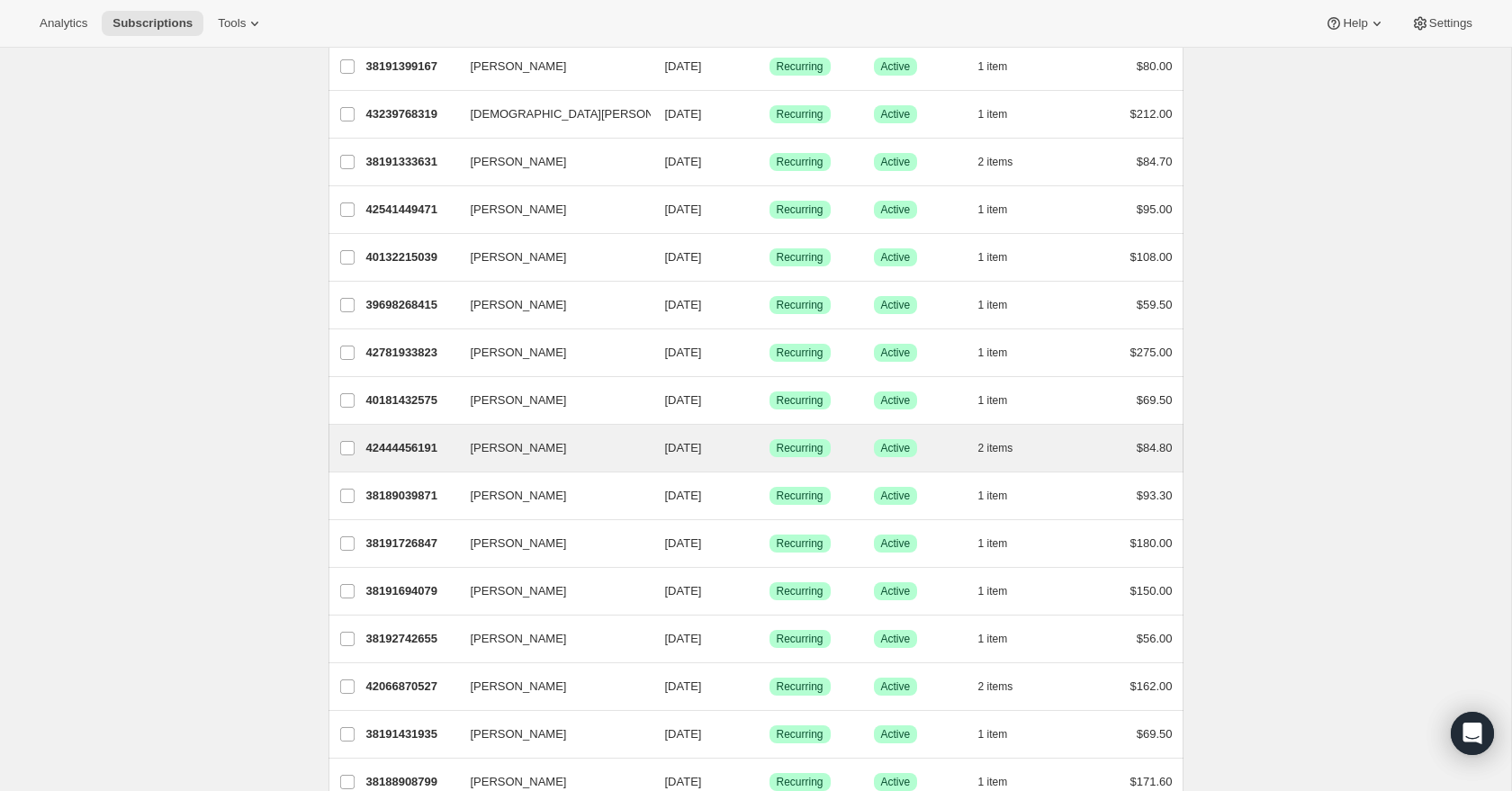
scroll to position [1598, 0]
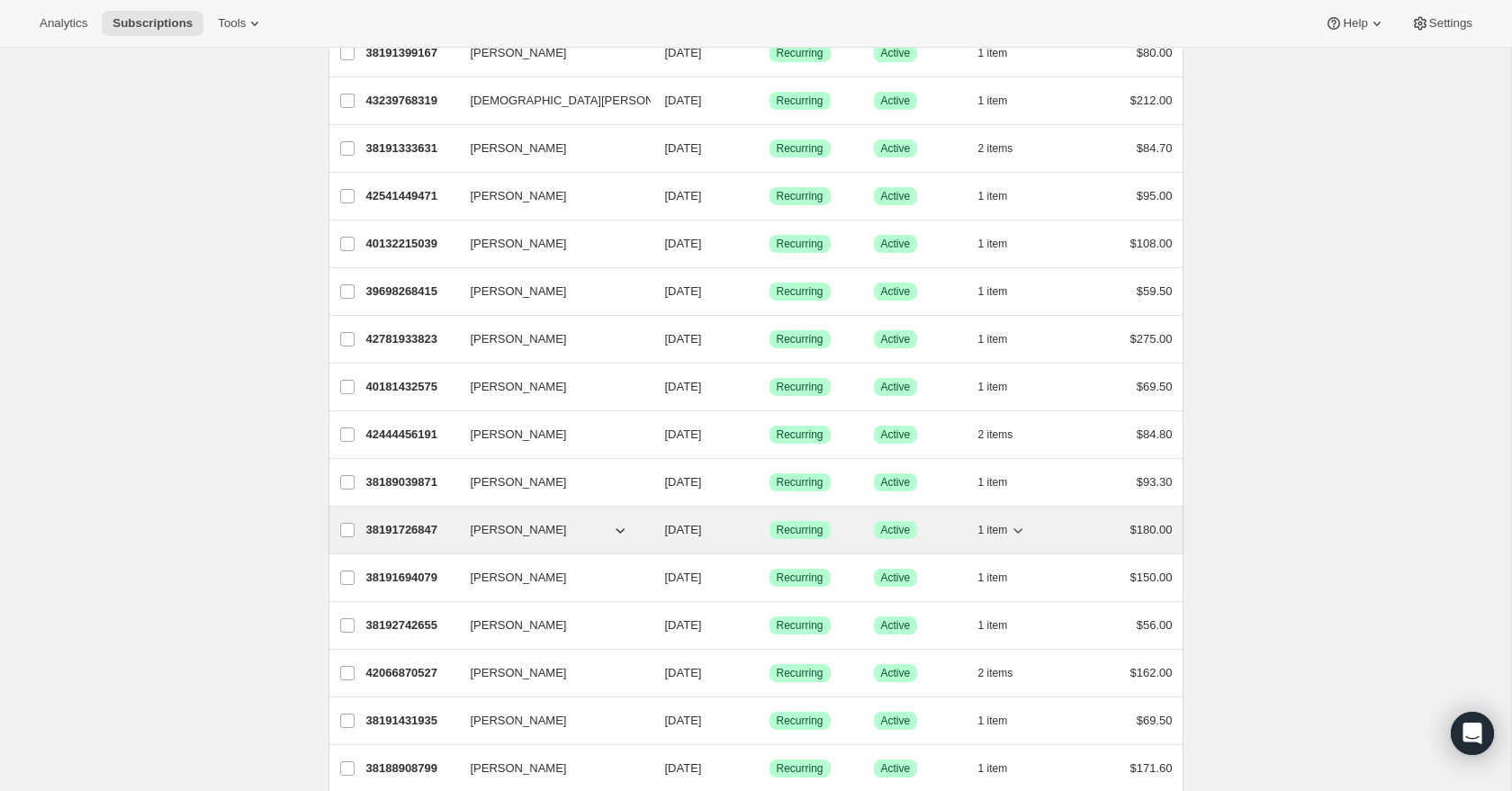
click at [1016, 528] on icon "button" at bounding box center [1018, 530] width 18 height 18
click at [1022, 529] on icon "button" at bounding box center [1019, 531] width 9 height 5
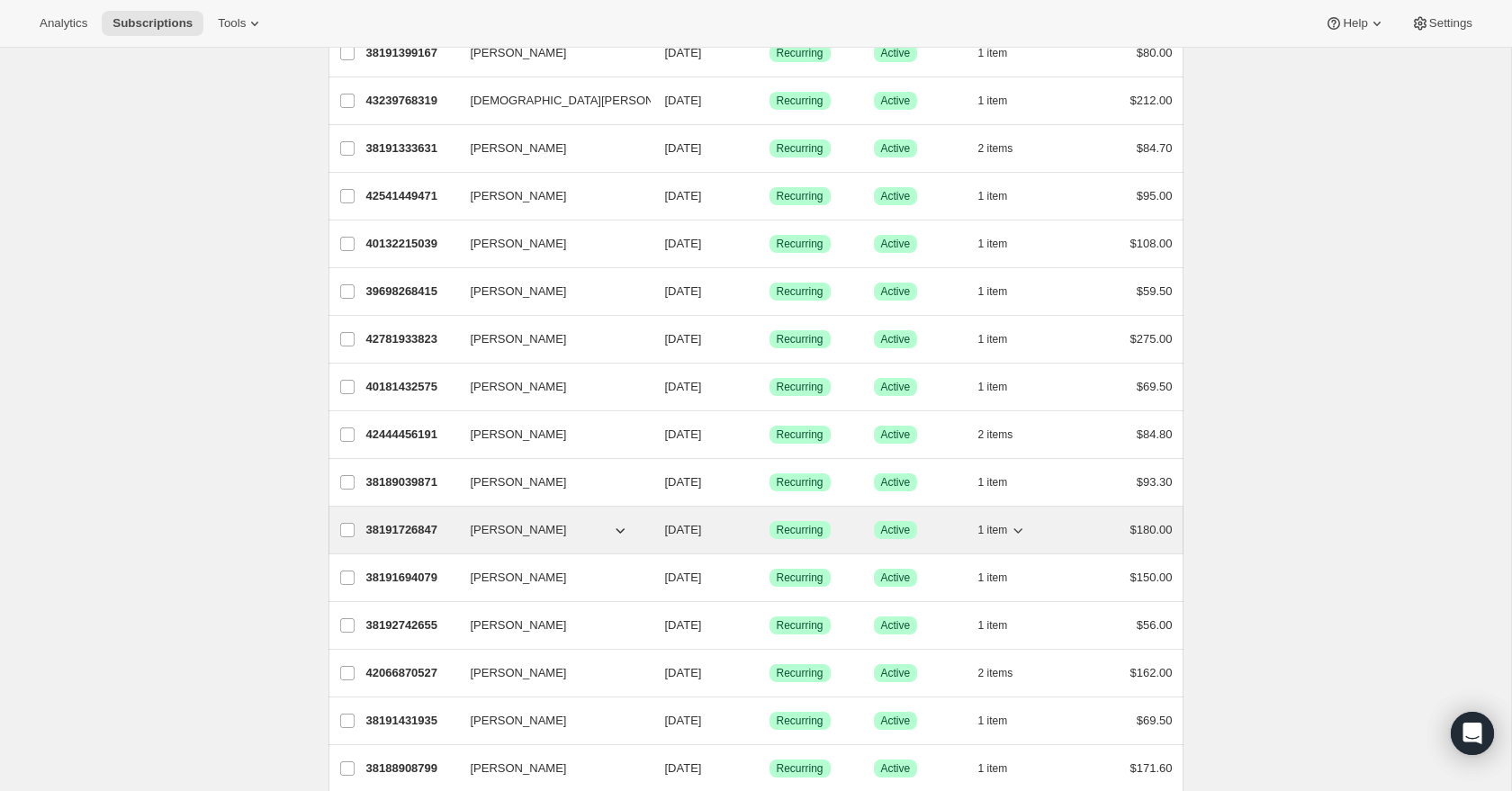
click at [1018, 533] on icon "button" at bounding box center [1018, 530] width 18 height 18
click at [390, 524] on p "38191726847" at bounding box center [411, 530] width 90 height 18
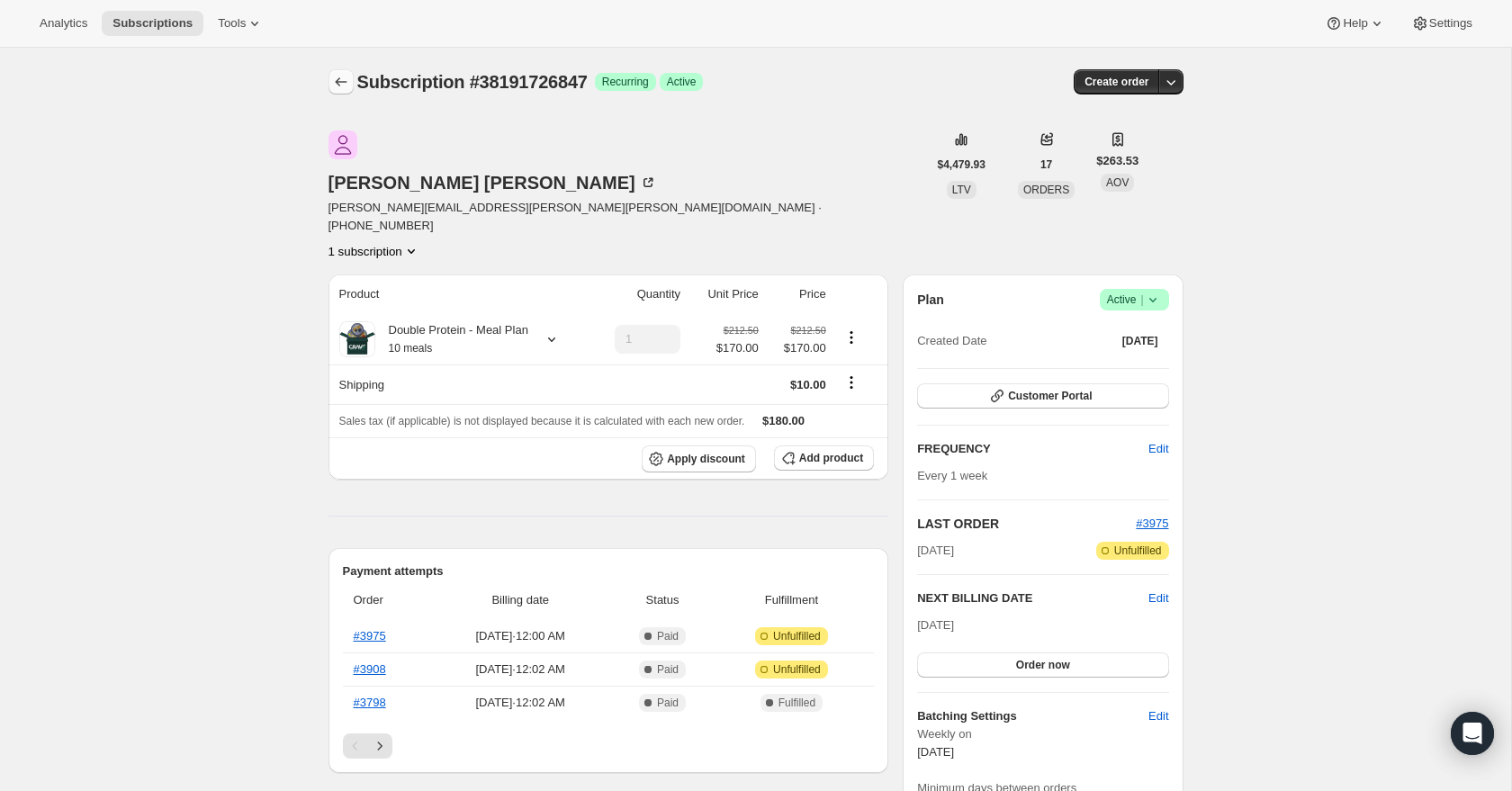
click at [335, 85] on icon "Subscriptions" at bounding box center [341, 82] width 18 height 18
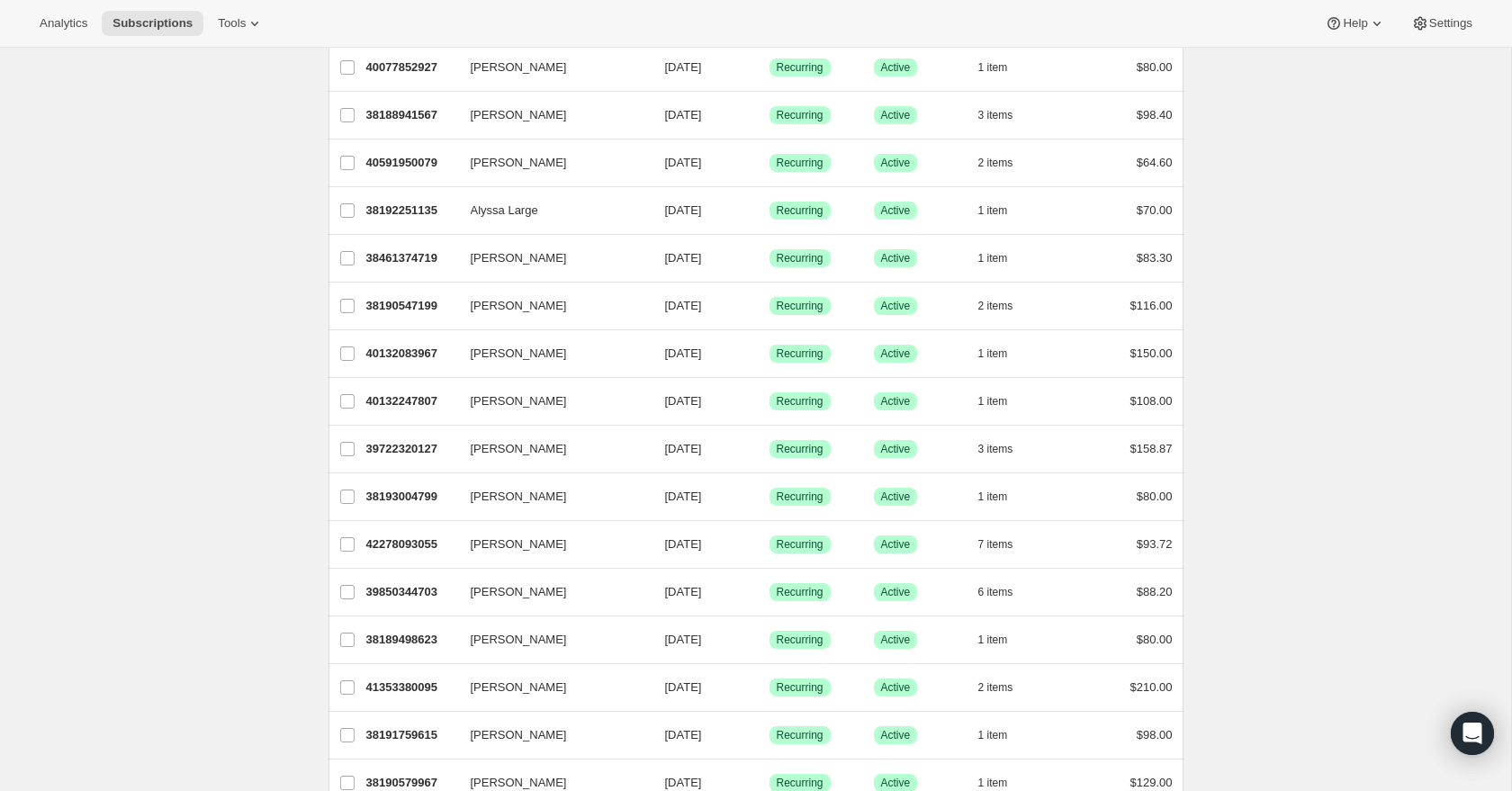
scroll to position [683, 0]
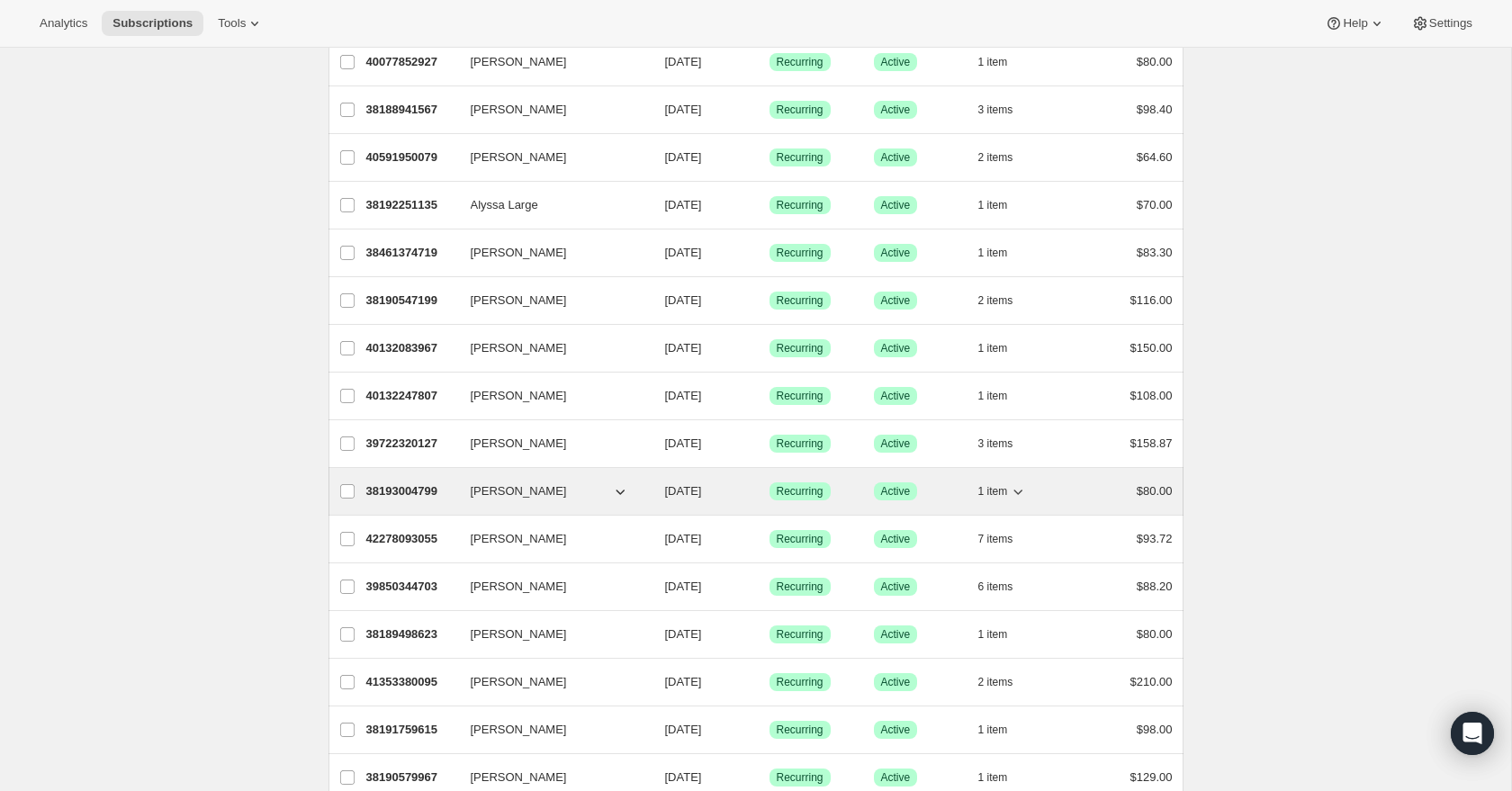
click at [1018, 491] on icon "button" at bounding box center [1018, 491] width 18 height 18
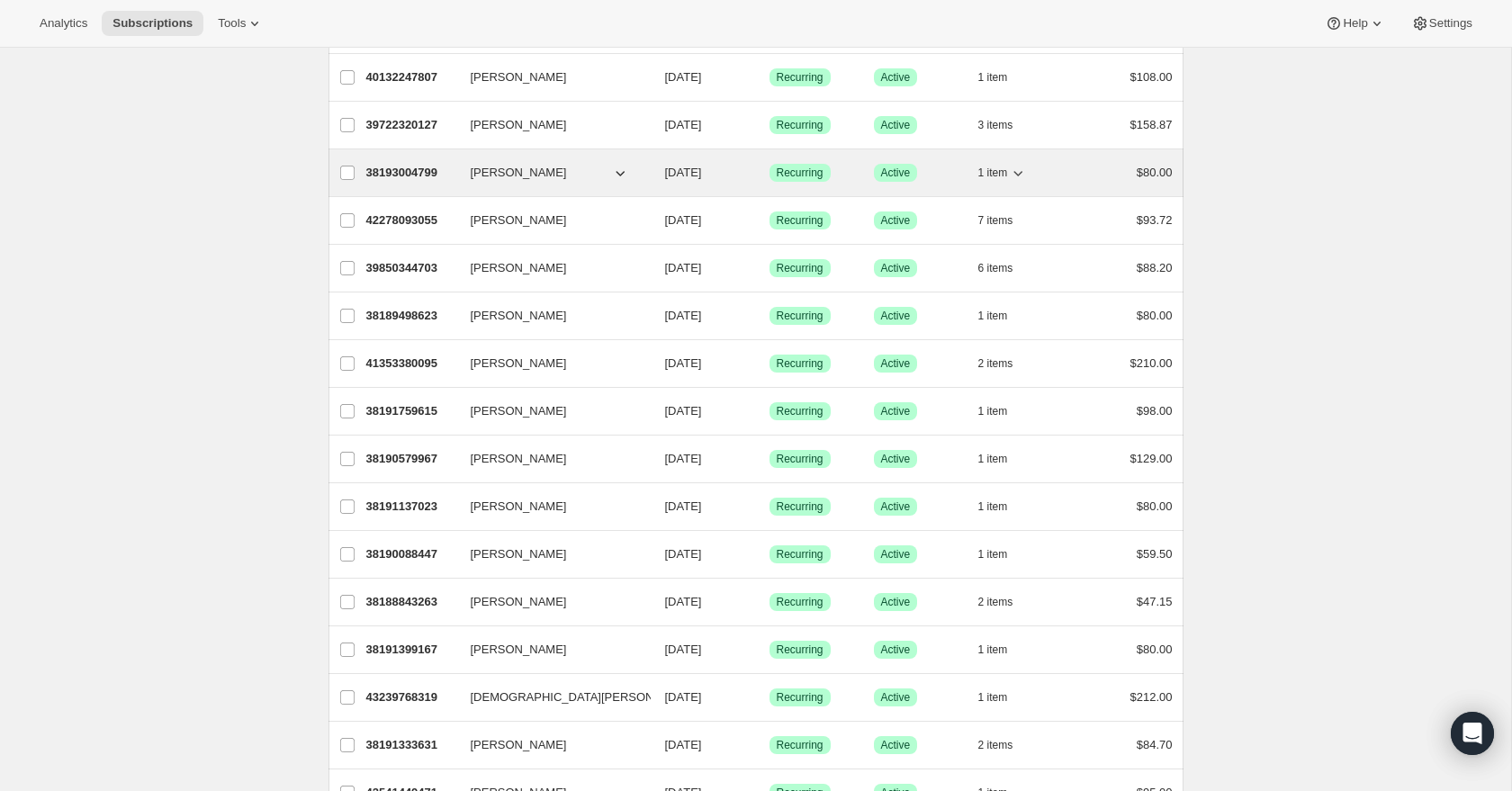
scroll to position [1014, 0]
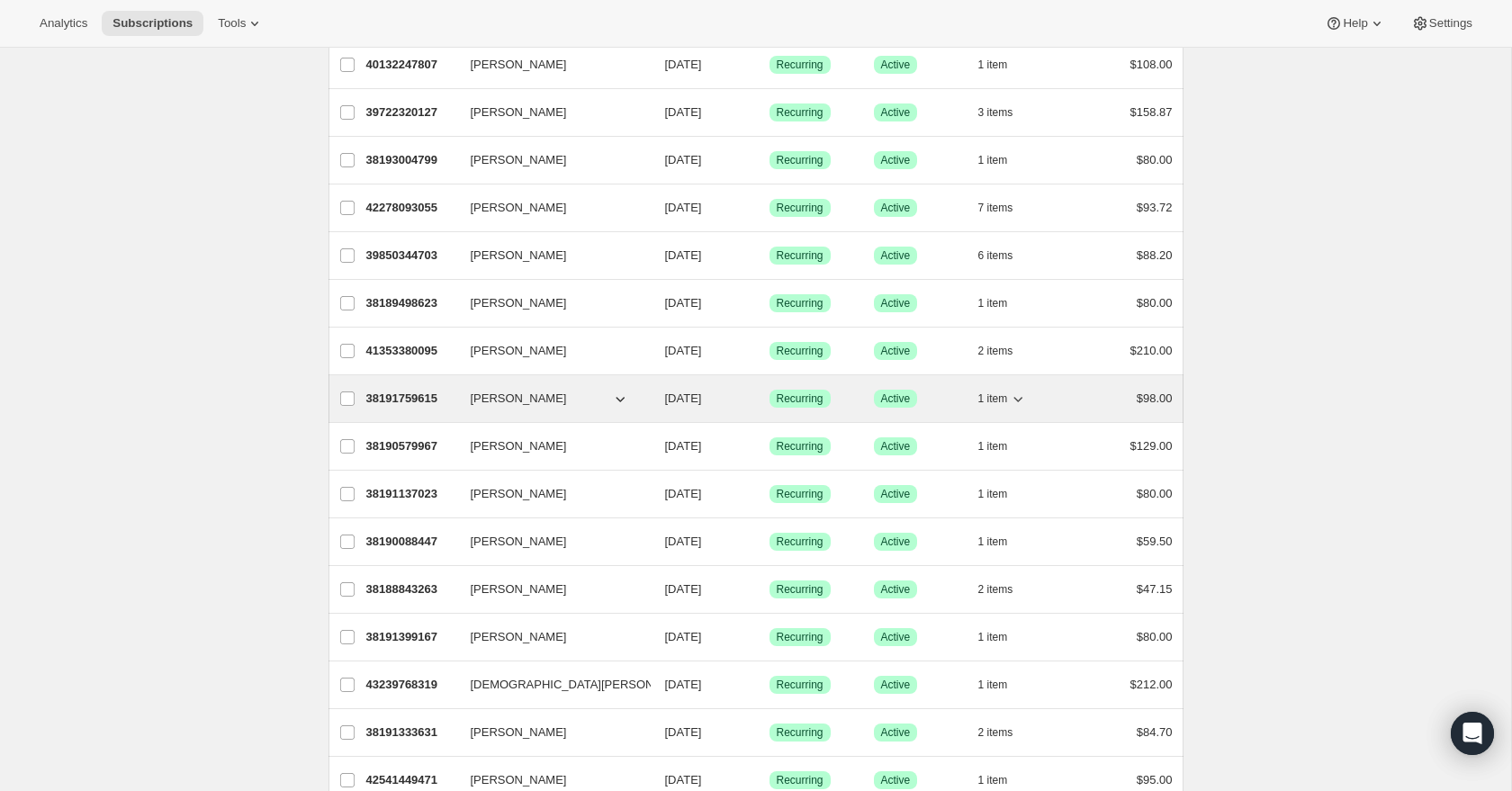
click at [1019, 398] on icon "button" at bounding box center [1018, 399] width 18 height 18
click at [1021, 397] on icon "button" at bounding box center [1018, 399] width 18 height 18
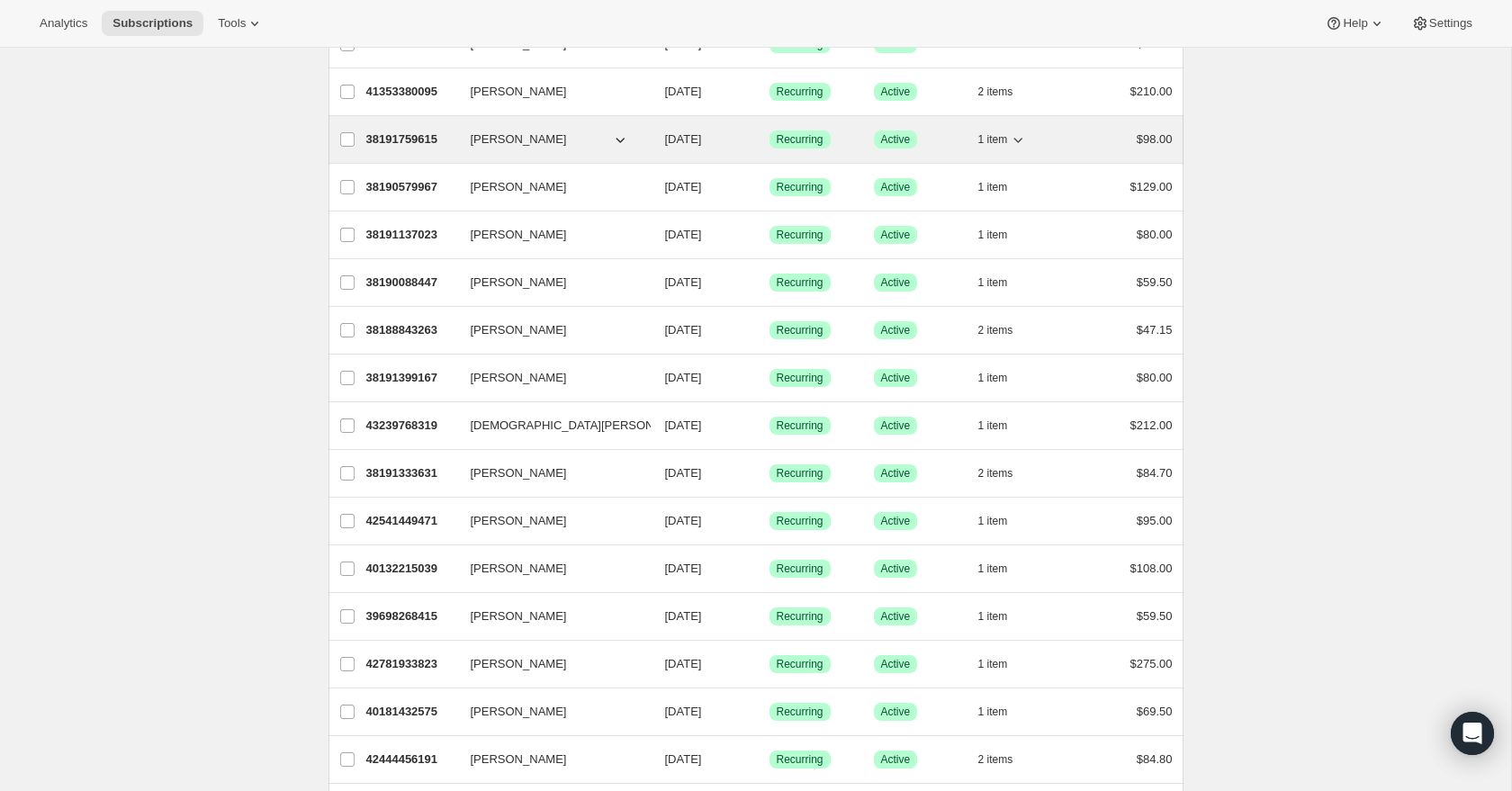
scroll to position [1278, 0]
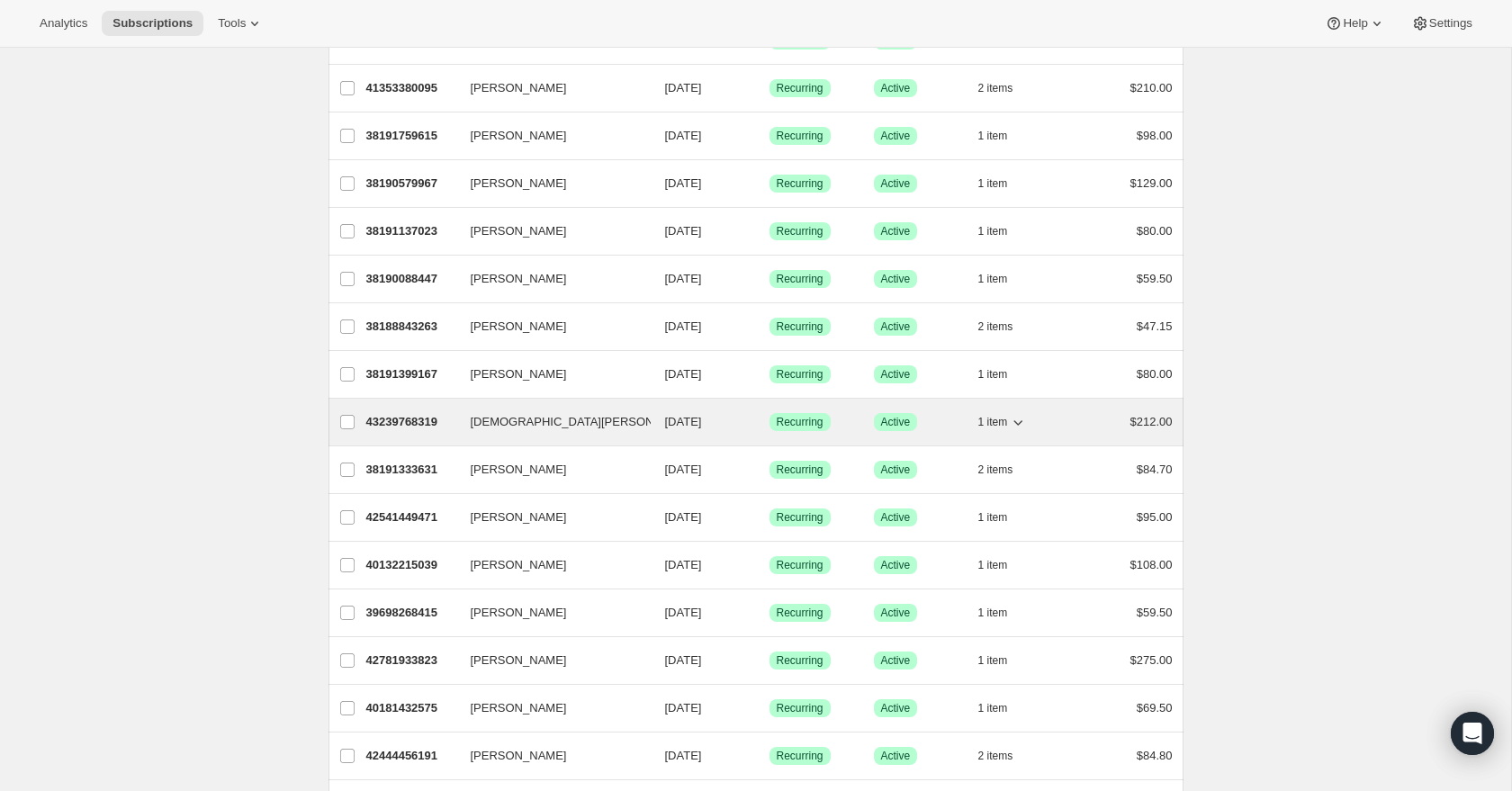
click at [1019, 418] on icon "button" at bounding box center [1018, 422] width 18 height 18
click at [1015, 416] on icon "button" at bounding box center [1018, 422] width 18 height 18
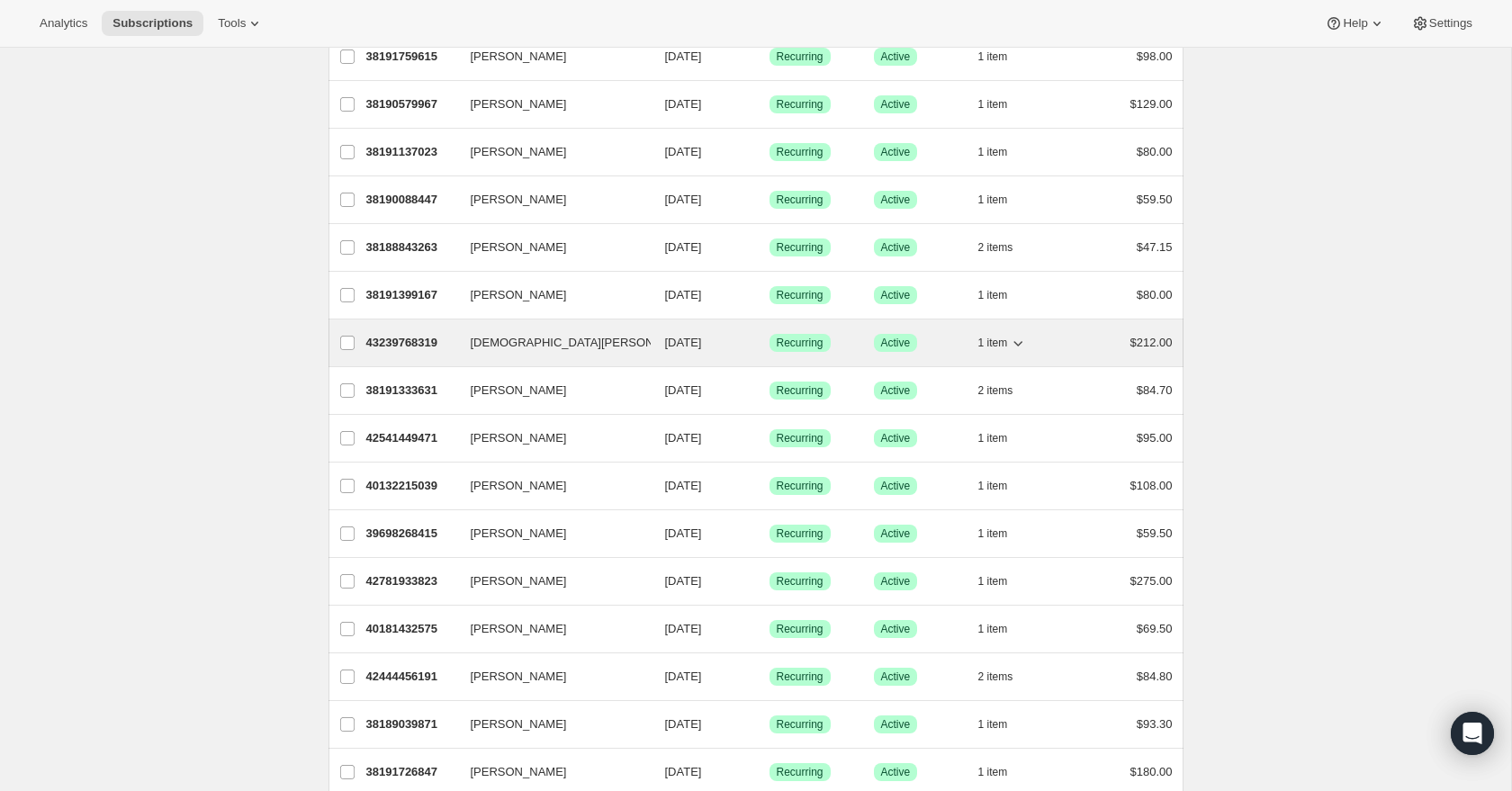
scroll to position [1358, 0]
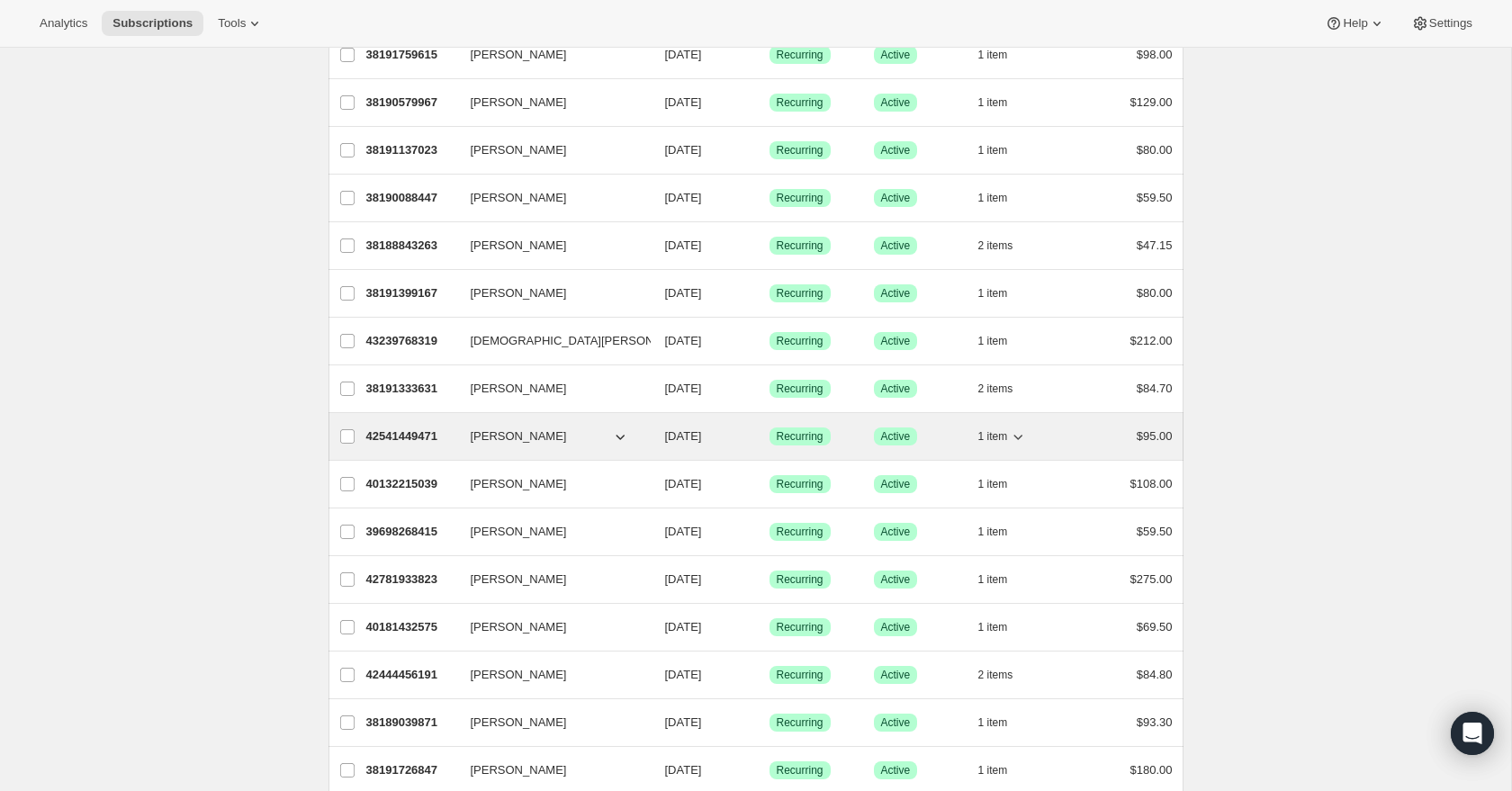
click at [1015, 437] on icon "button" at bounding box center [1018, 437] width 18 height 18
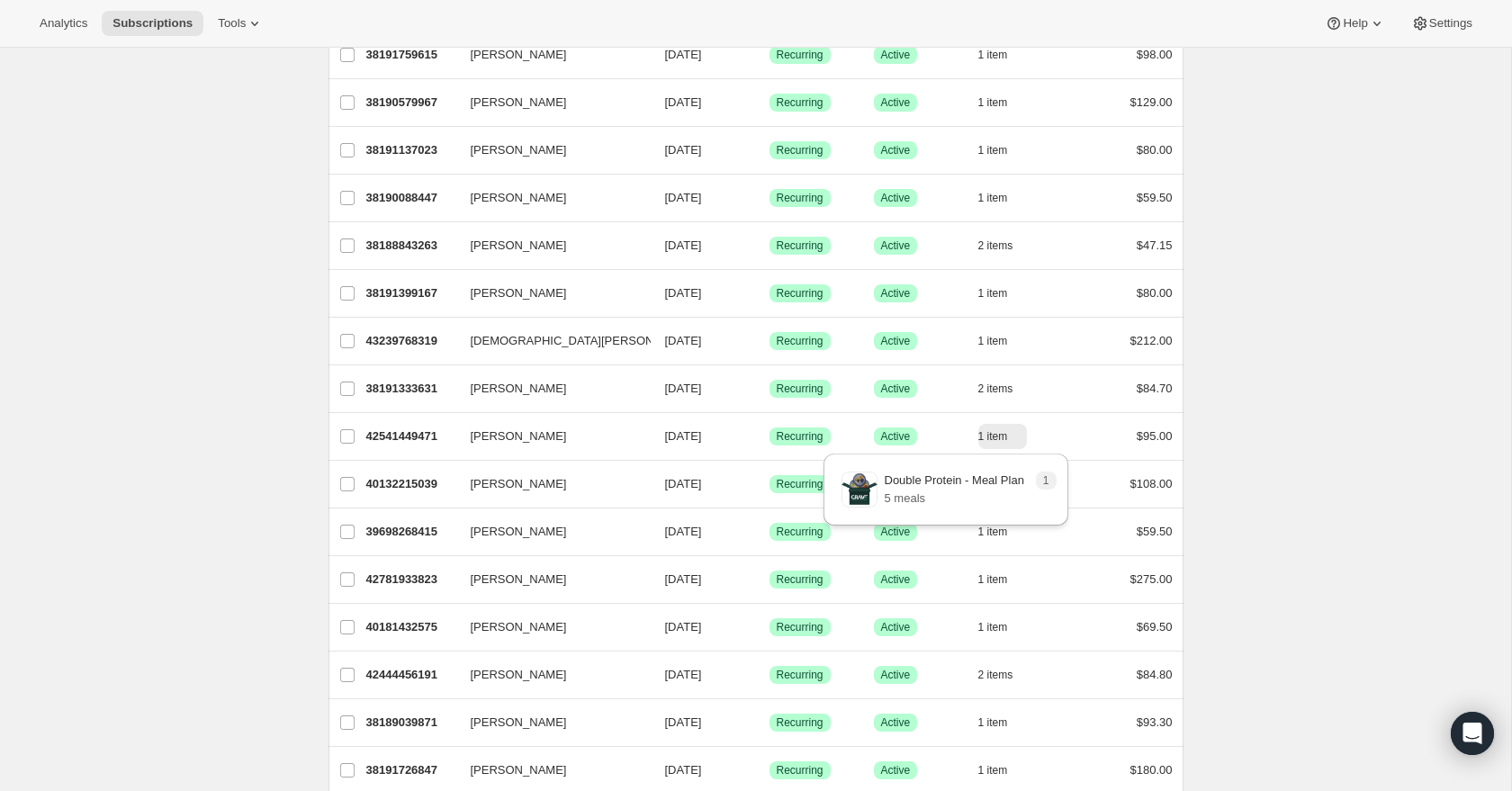
click at [1441, 506] on div "Subscriptions. This page is ready Subscriptions Bulk updates More actions Bulk …" at bounding box center [756, 6] width 1511 height 2635
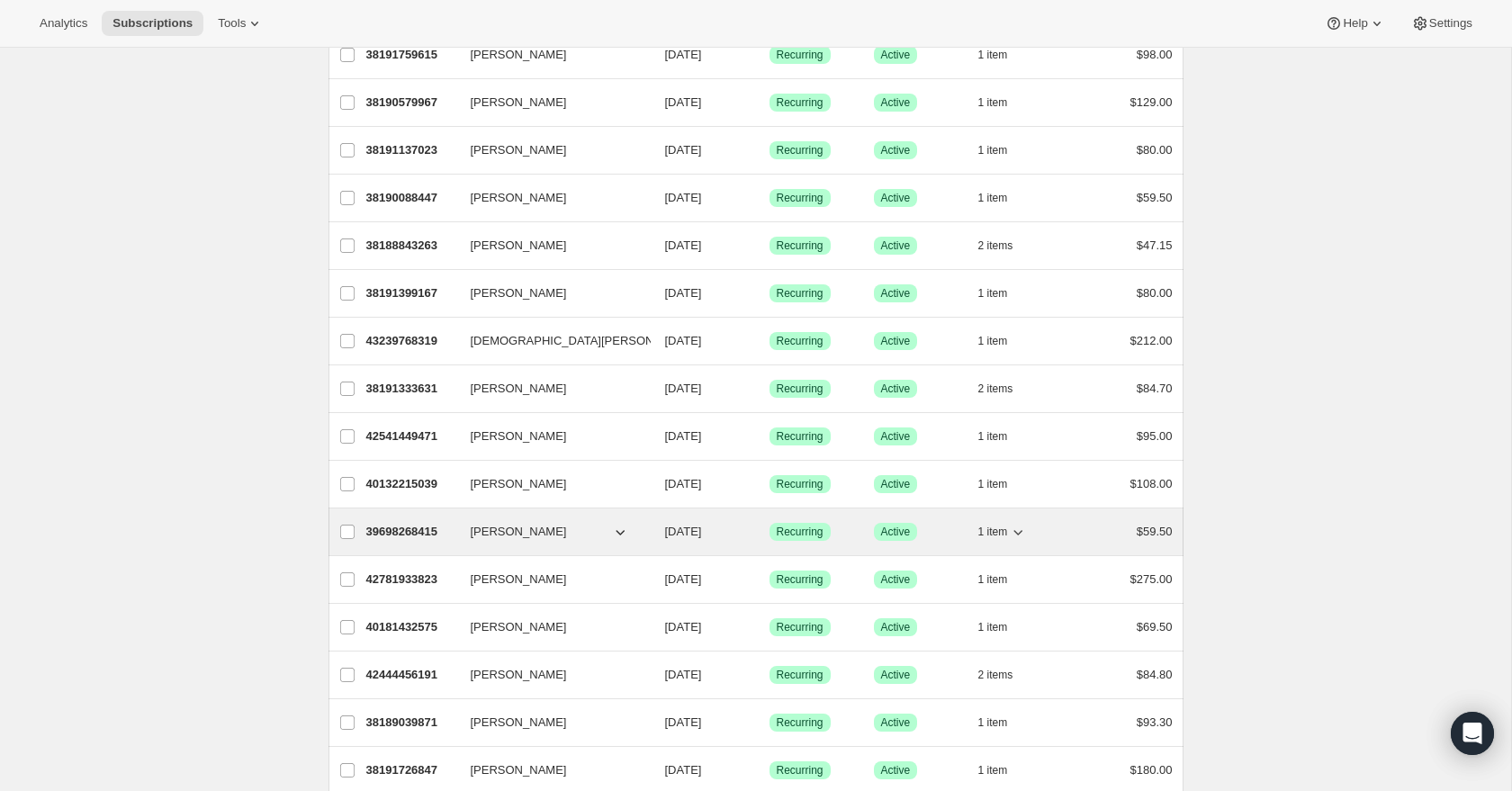
click at [1018, 534] on icon "button" at bounding box center [1019, 533] width 9 height 5
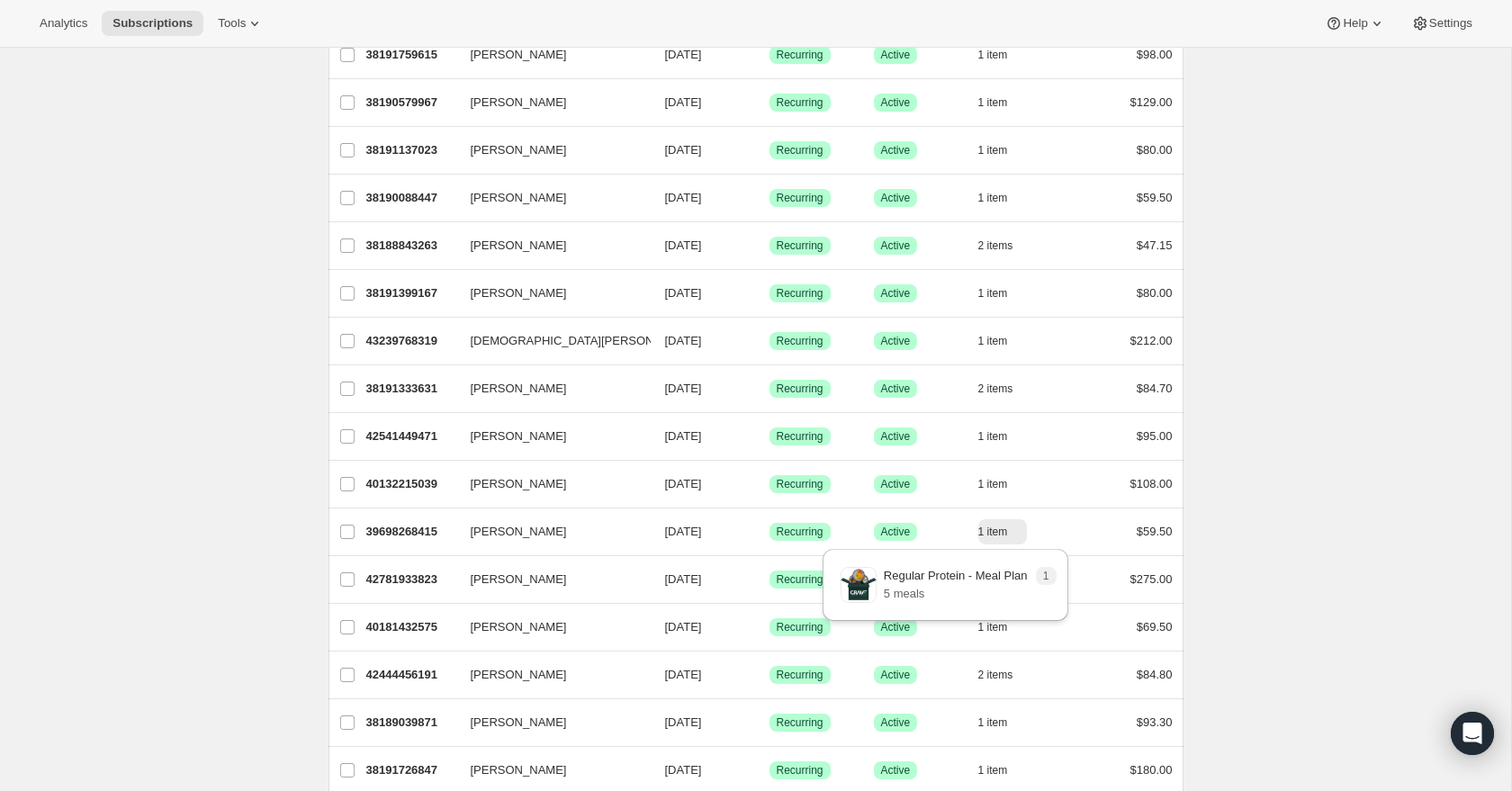
click at [1295, 498] on div "Subscriptions. This page is ready Subscriptions Bulk updates More actions Bulk …" at bounding box center [756, 6] width 1511 height 2635
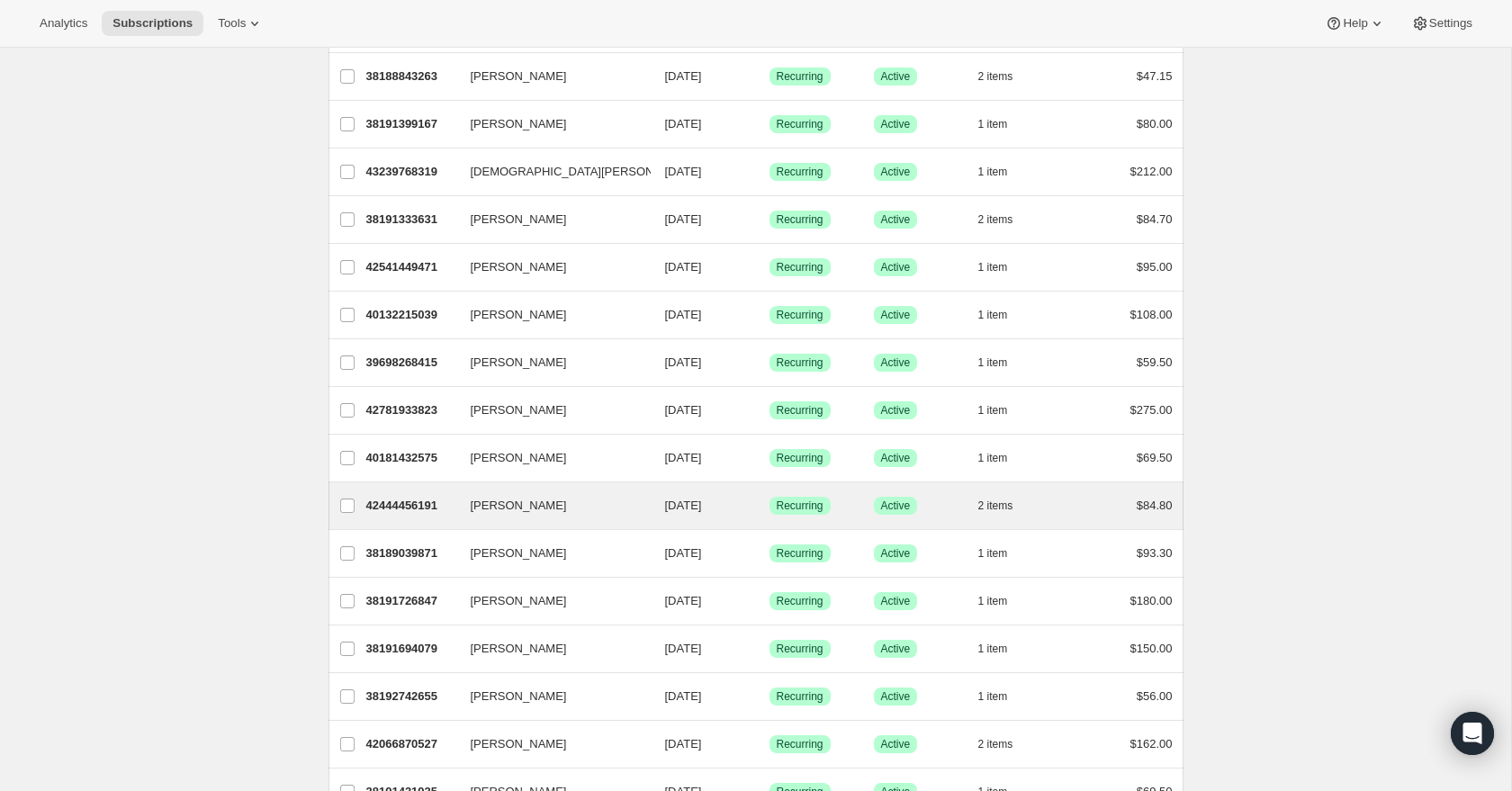
scroll to position [1539, 0]
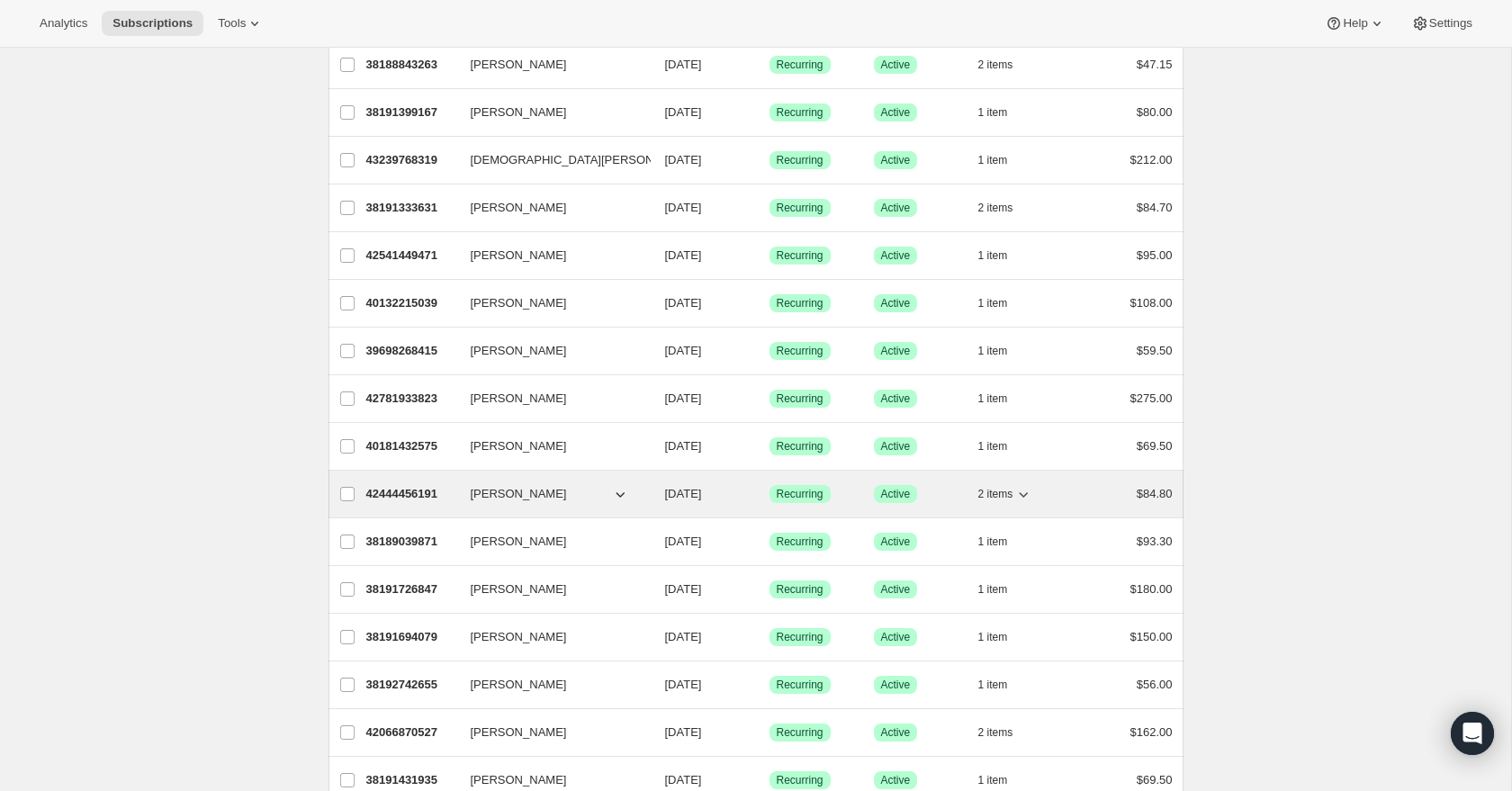
click at [1023, 494] on icon "button" at bounding box center [1024, 495] width 9 height 5
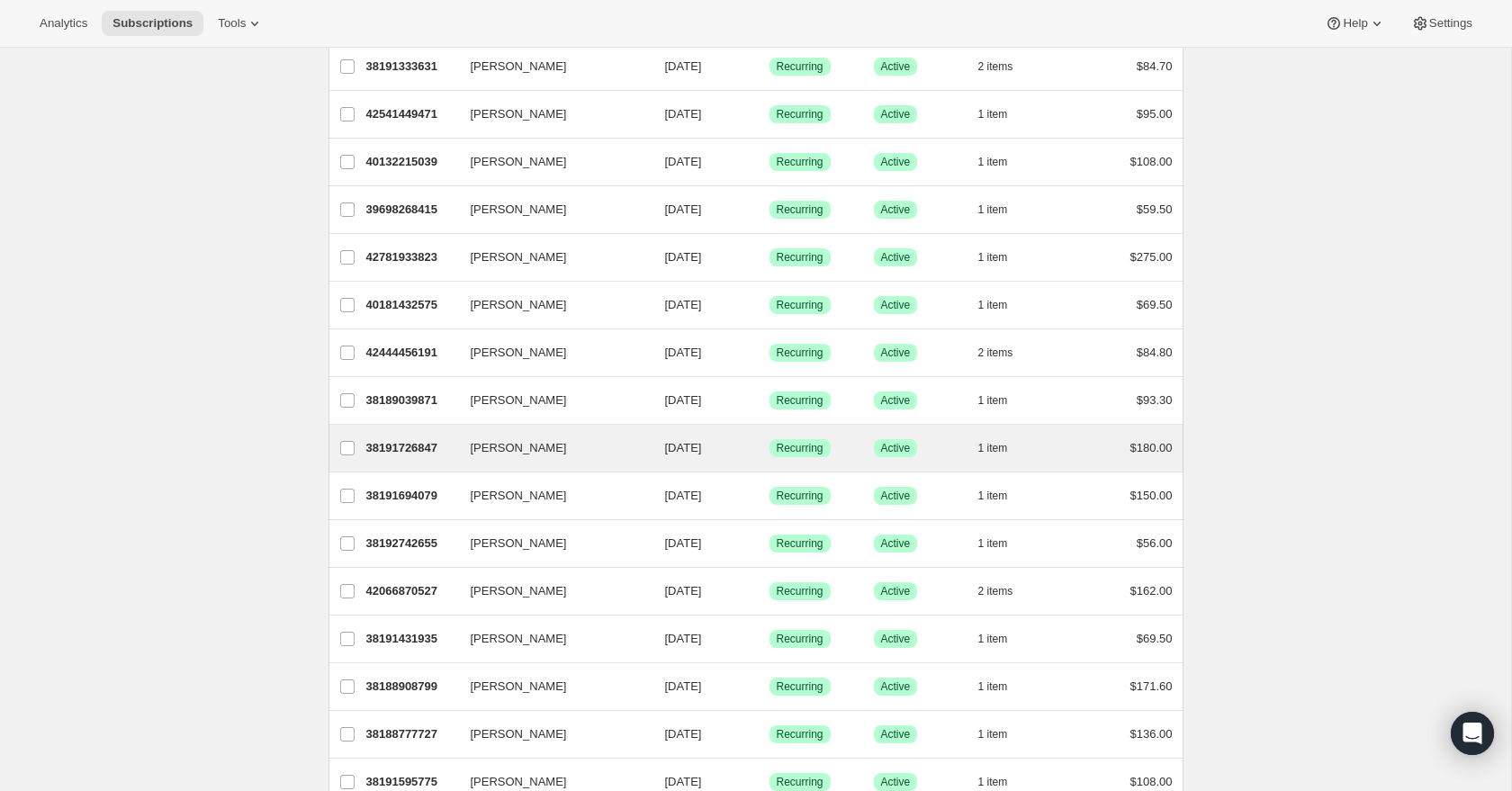
scroll to position [1691, 0]
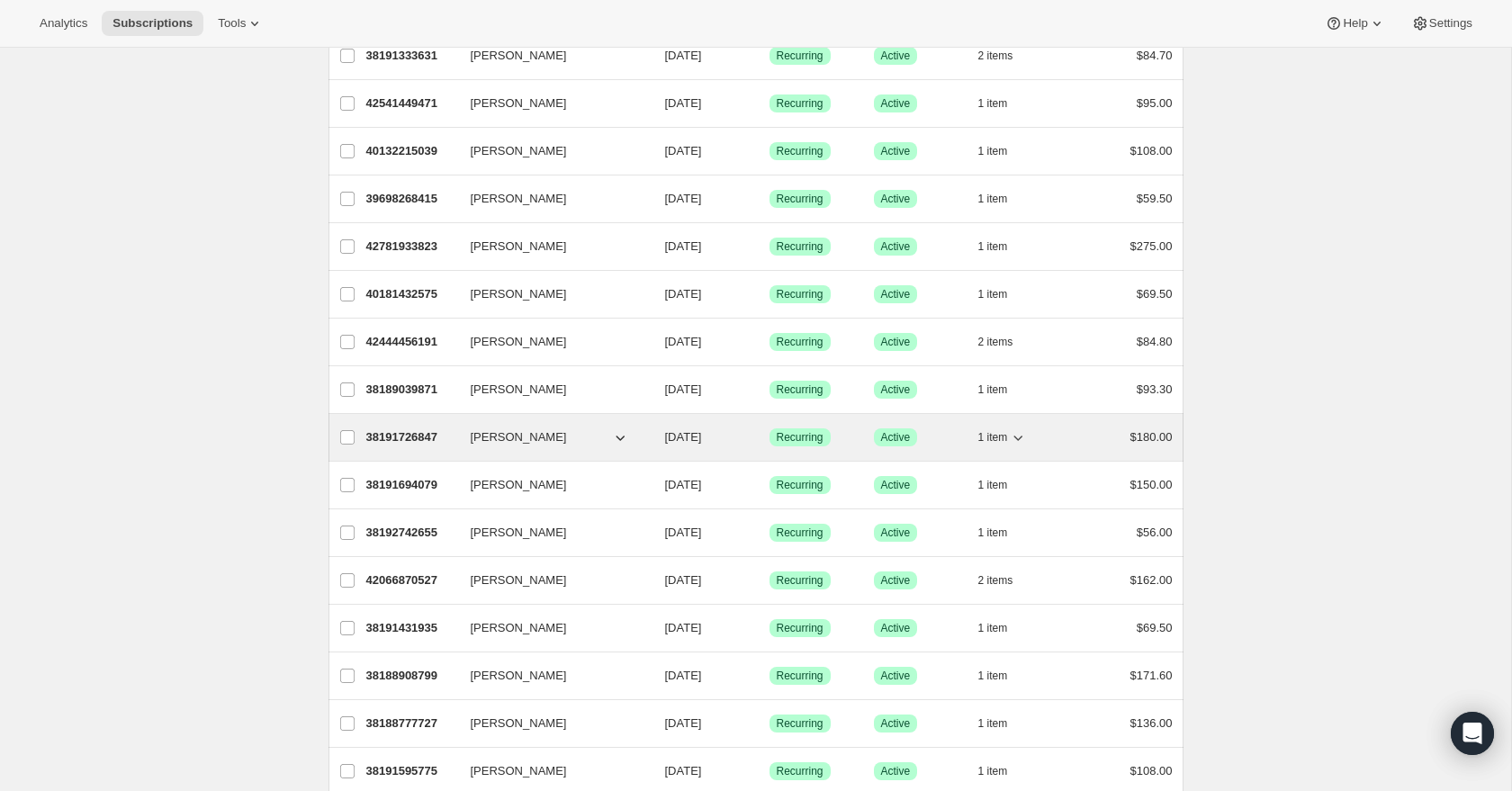
click at [1019, 435] on icon "button" at bounding box center [1018, 437] width 18 height 18
click at [1019, 434] on icon "button" at bounding box center [1018, 437] width 18 height 18
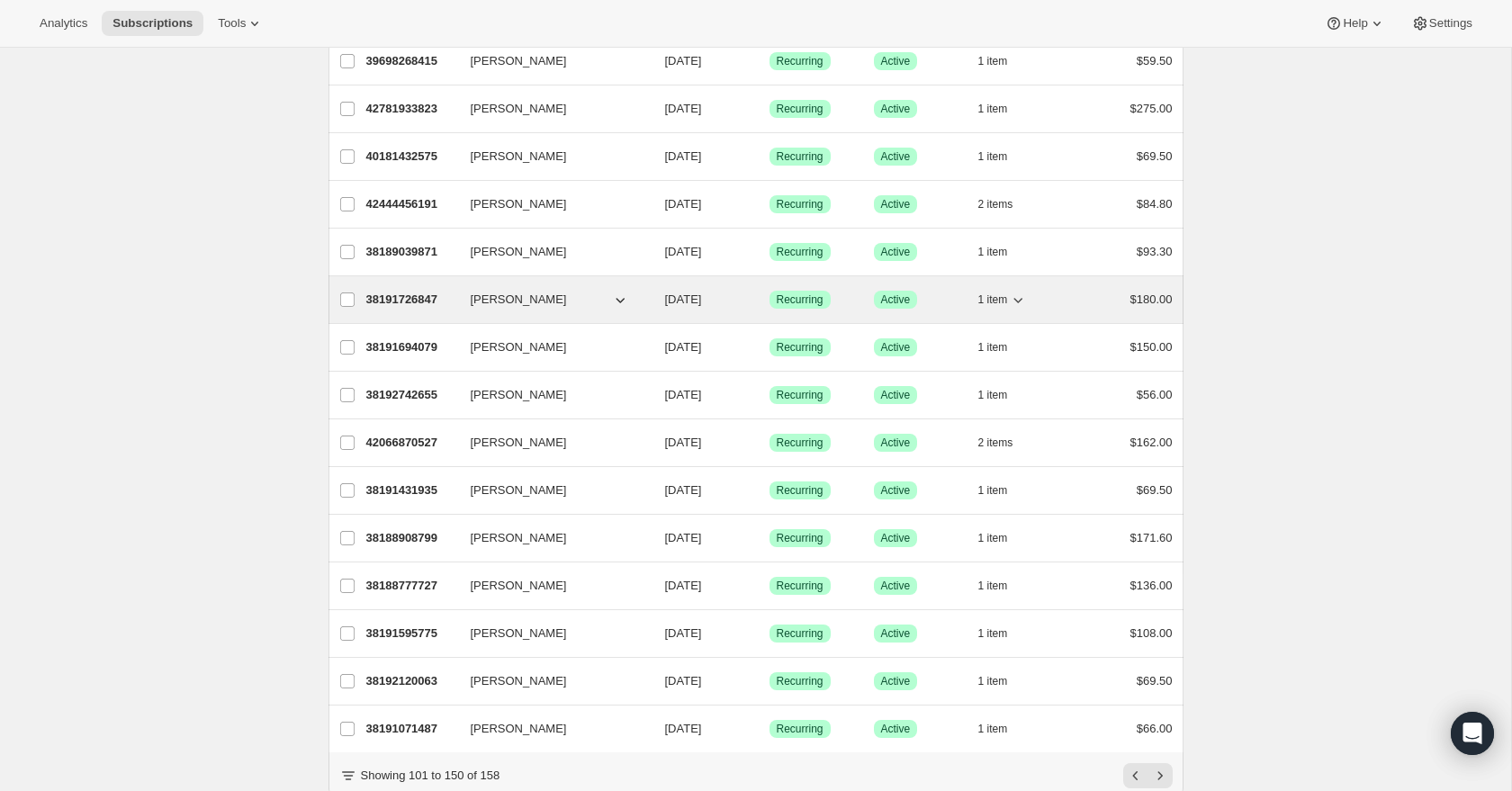
scroll to position [1841, 0]
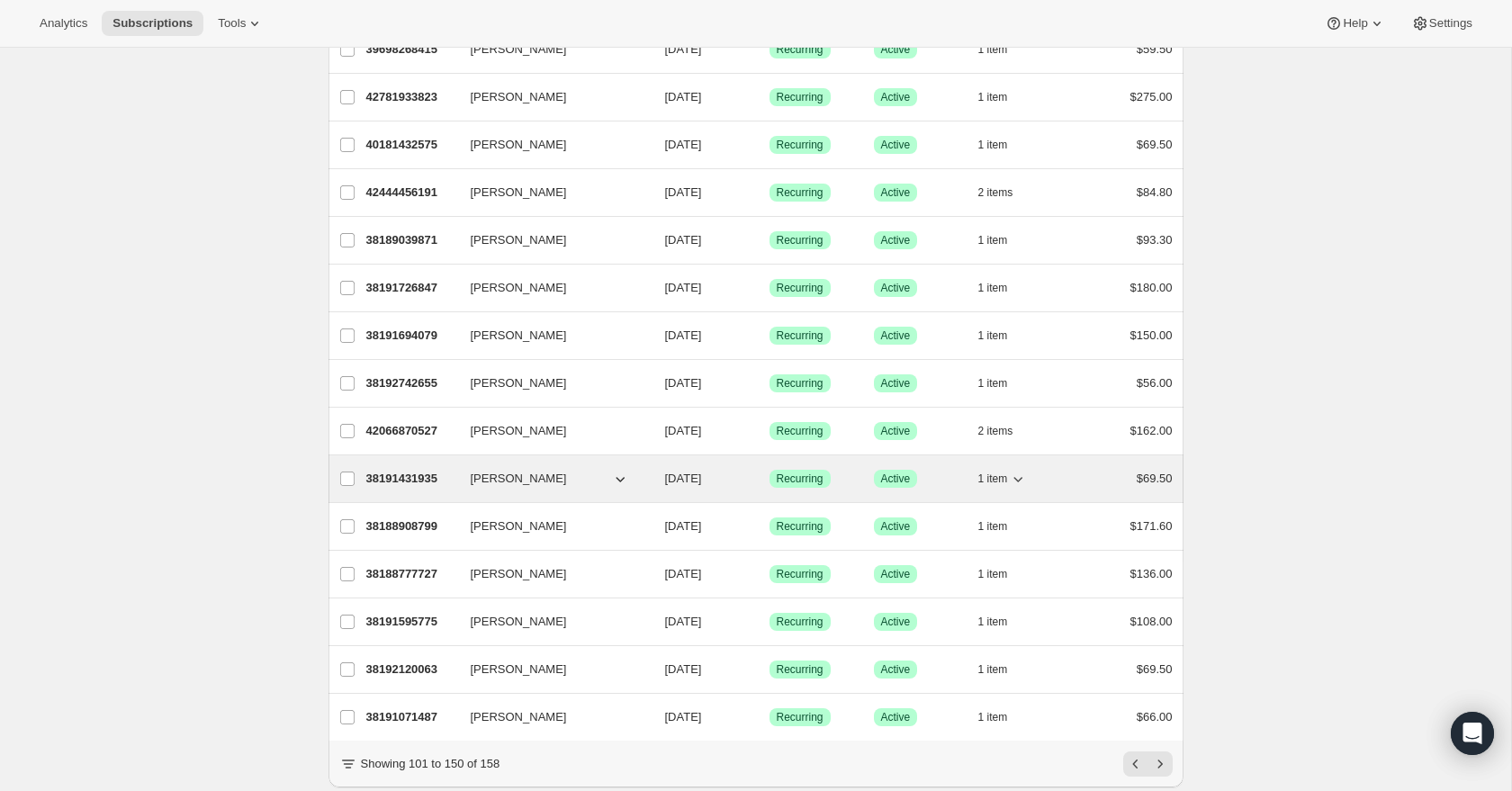
click at [1020, 478] on icon "button" at bounding box center [1018, 479] width 18 height 18
click at [1018, 478] on icon "button" at bounding box center [1018, 479] width 18 height 18
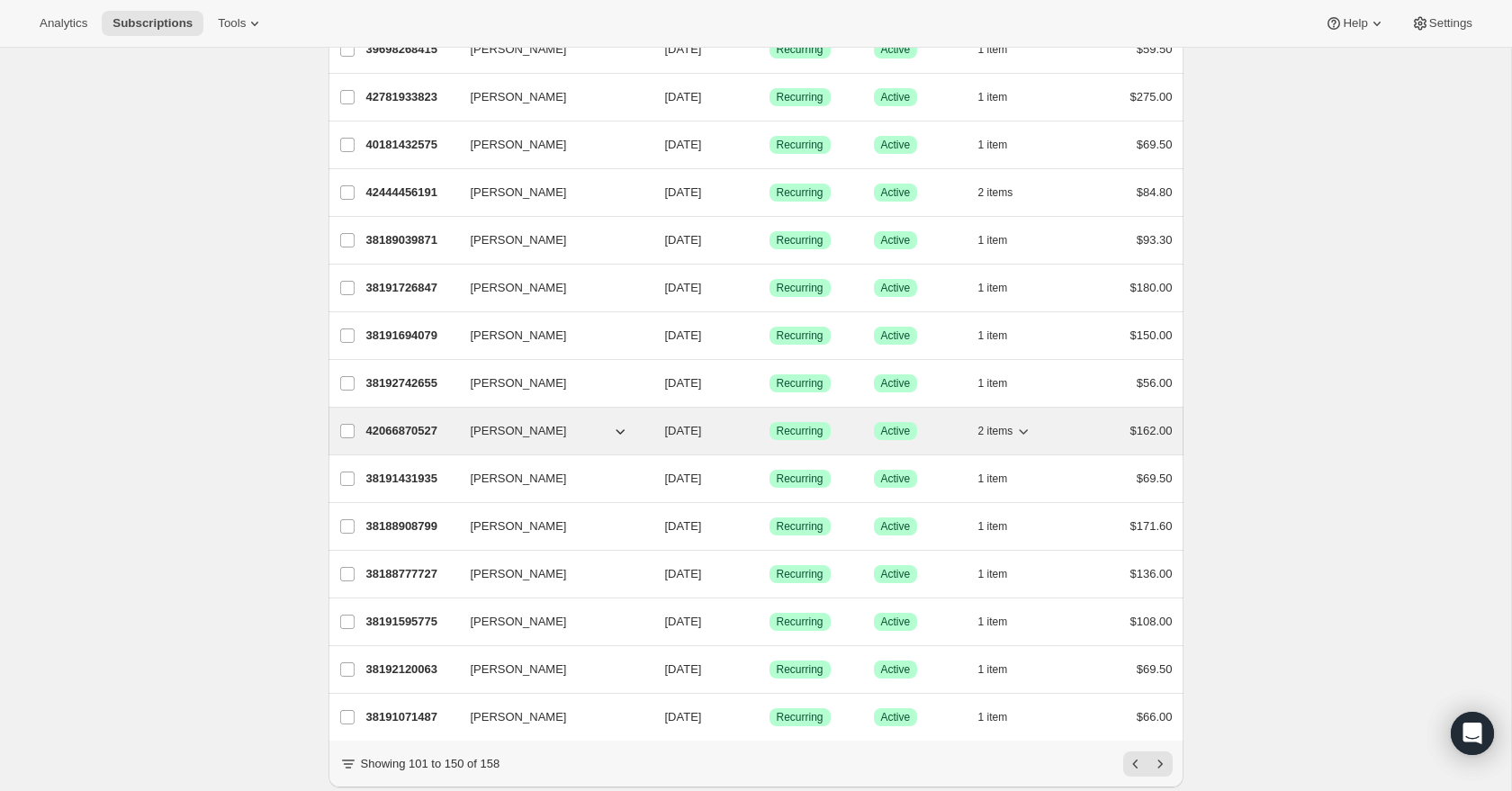
click at [1025, 431] on icon "button" at bounding box center [1023, 431] width 18 height 18
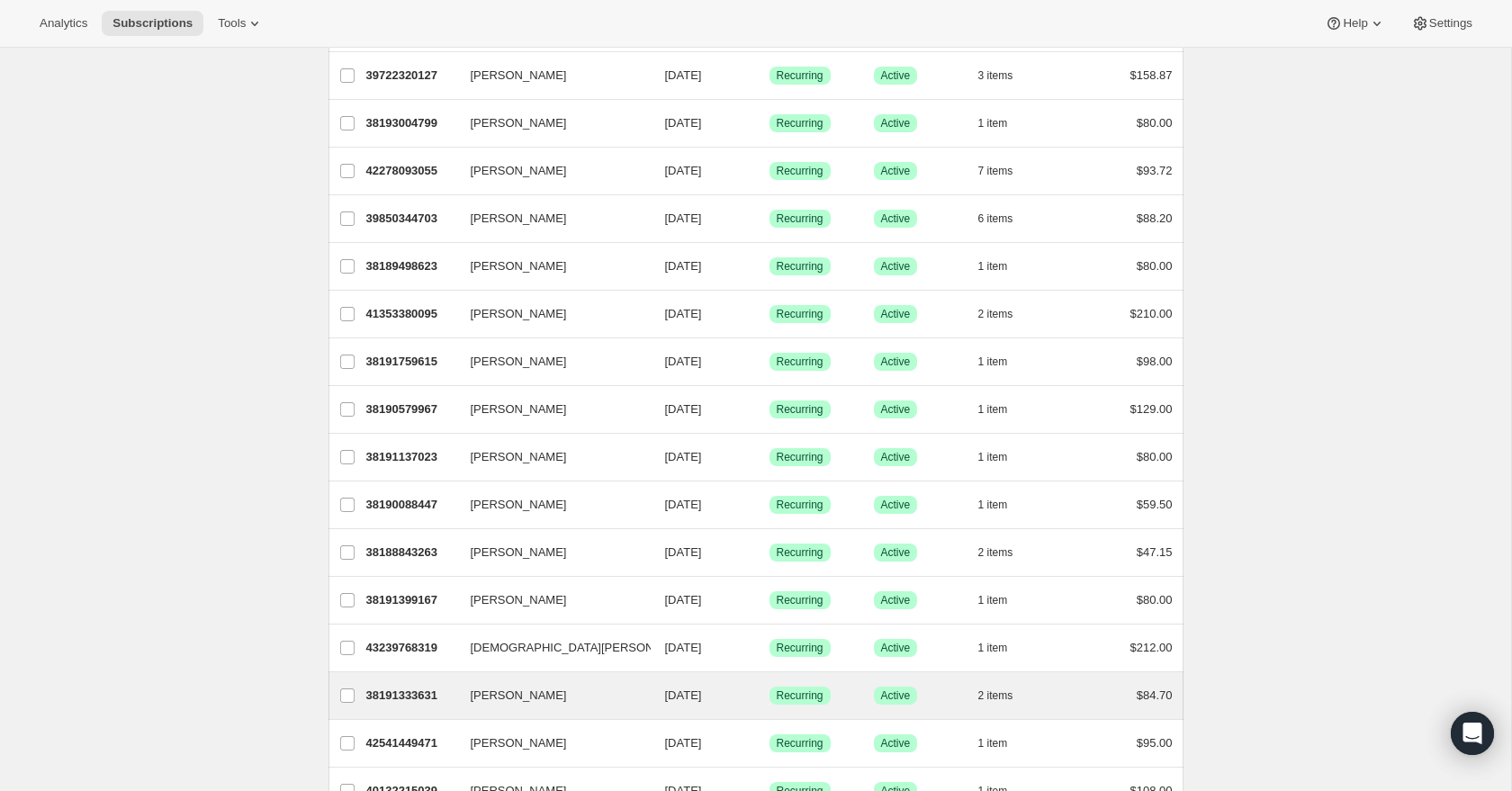
scroll to position [1046, 0]
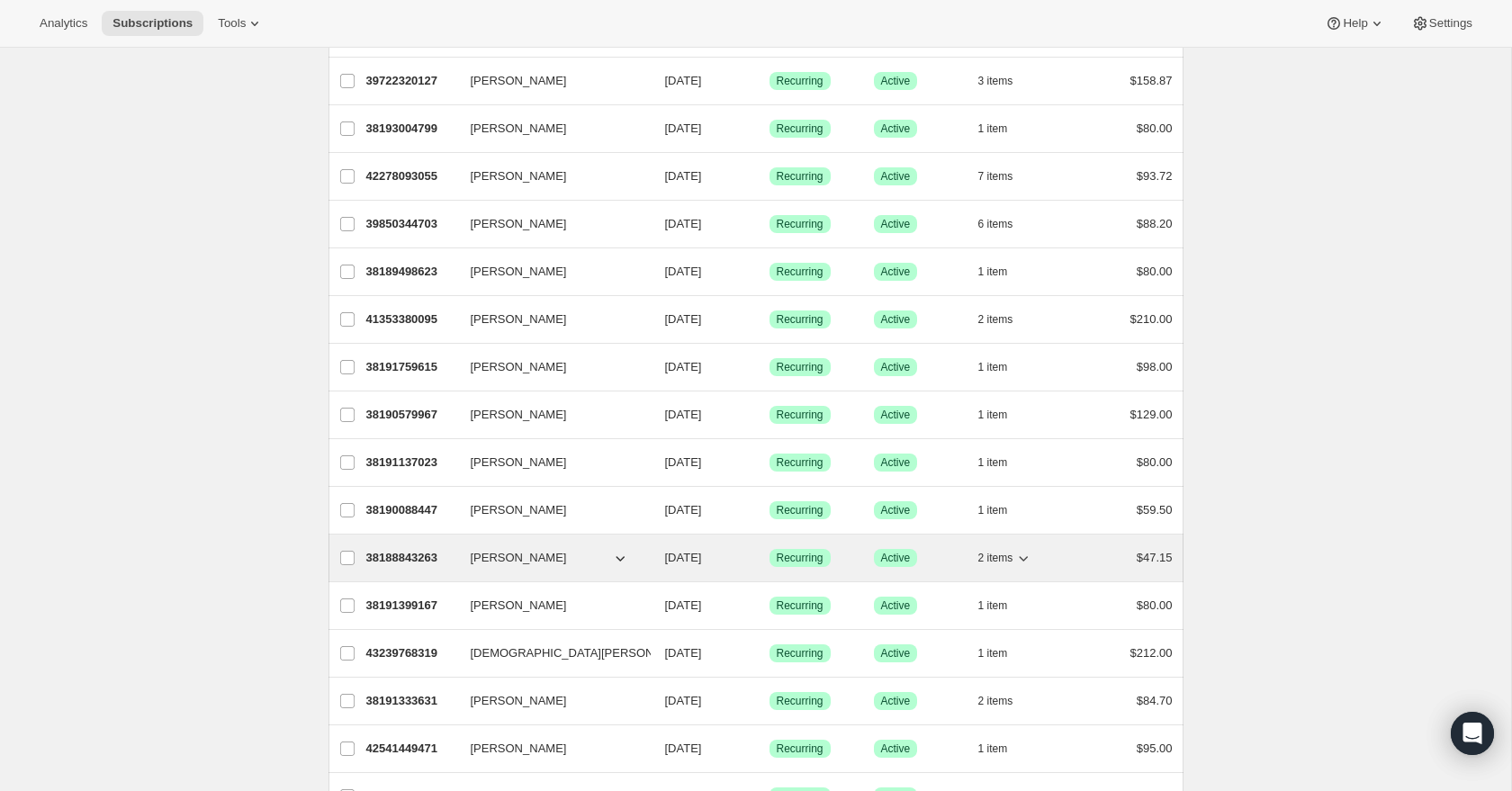
click at [1024, 559] on icon "button" at bounding box center [1024, 559] width 9 height 5
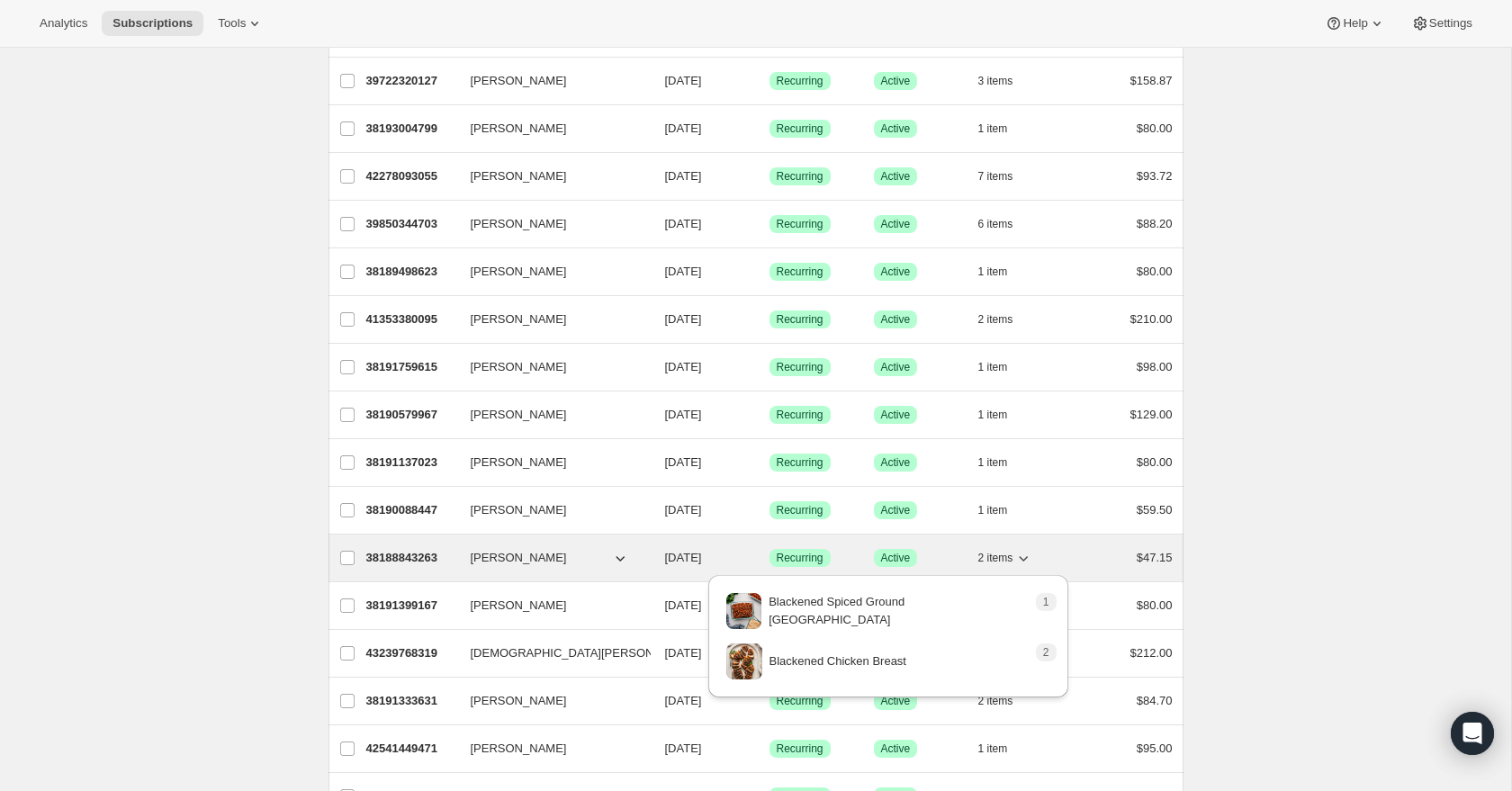
click at [1025, 559] on icon "button" at bounding box center [1024, 559] width 9 height 5
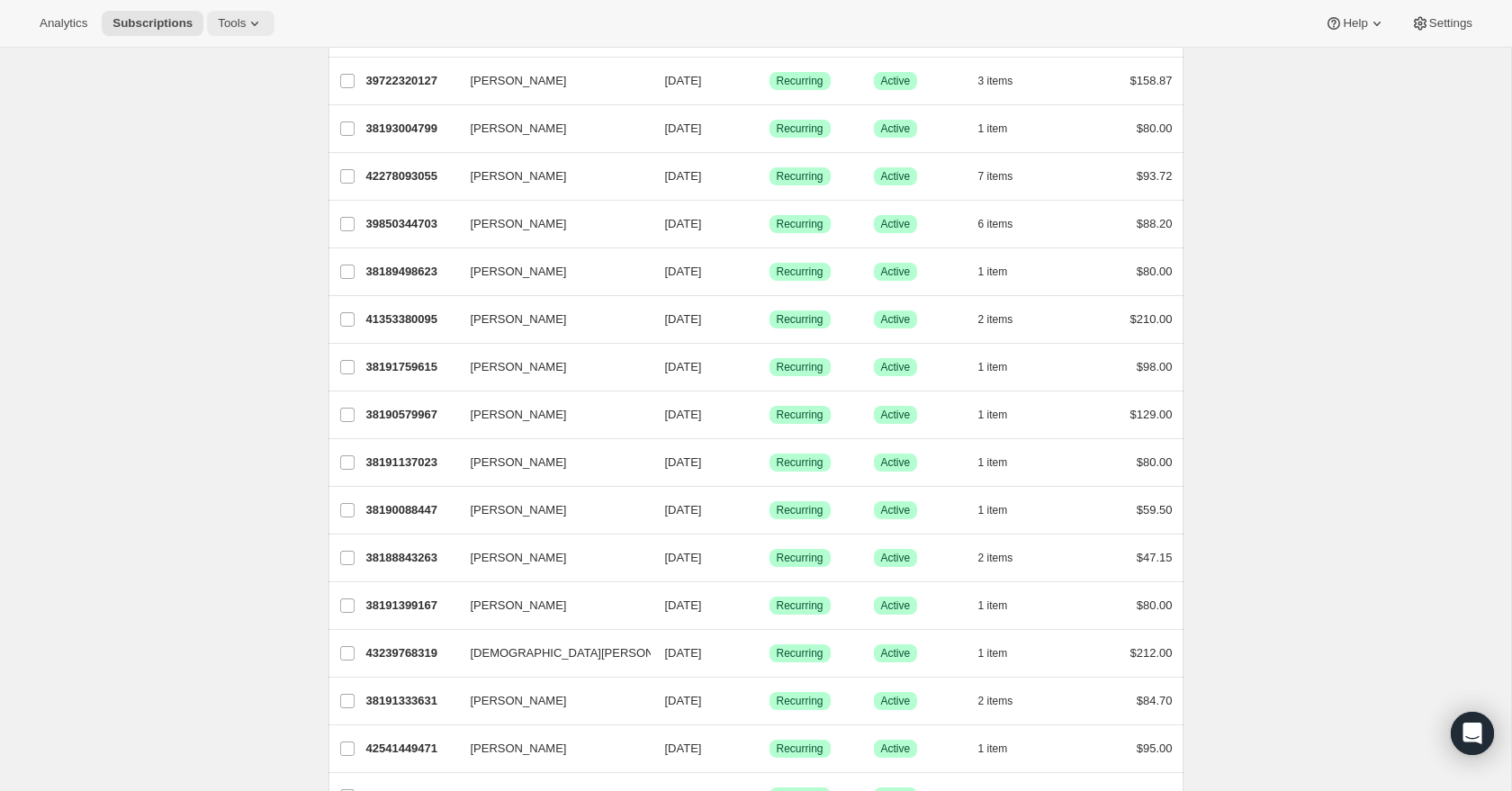
click at [236, 26] on span "Tools" at bounding box center [231, 24] width 28 height 15
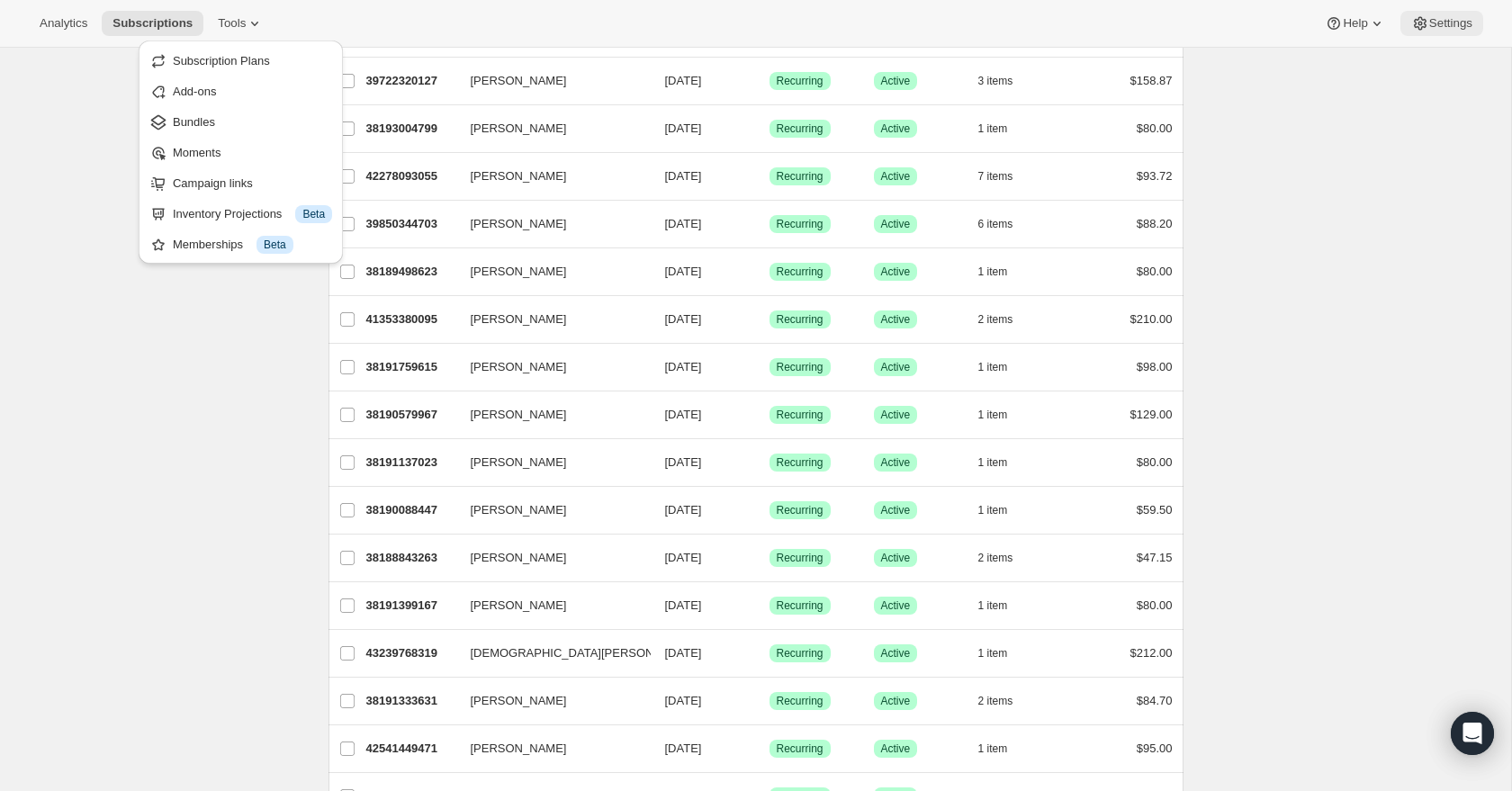
click at [1443, 32] on button "Settings" at bounding box center [1442, 24] width 83 height 26
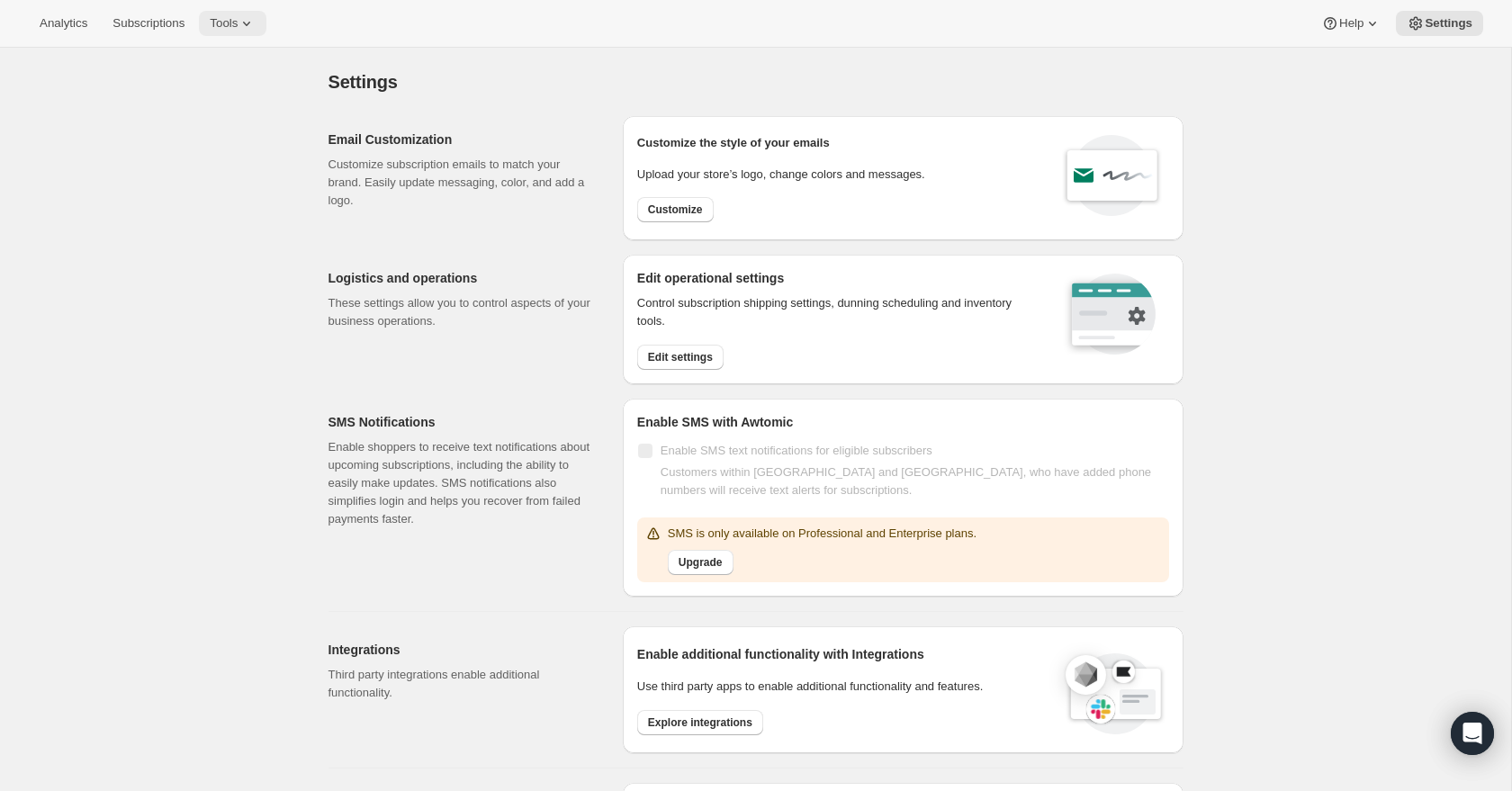
click at [249, 20] on icon at bounding box center [247, 24] width 18 height 18
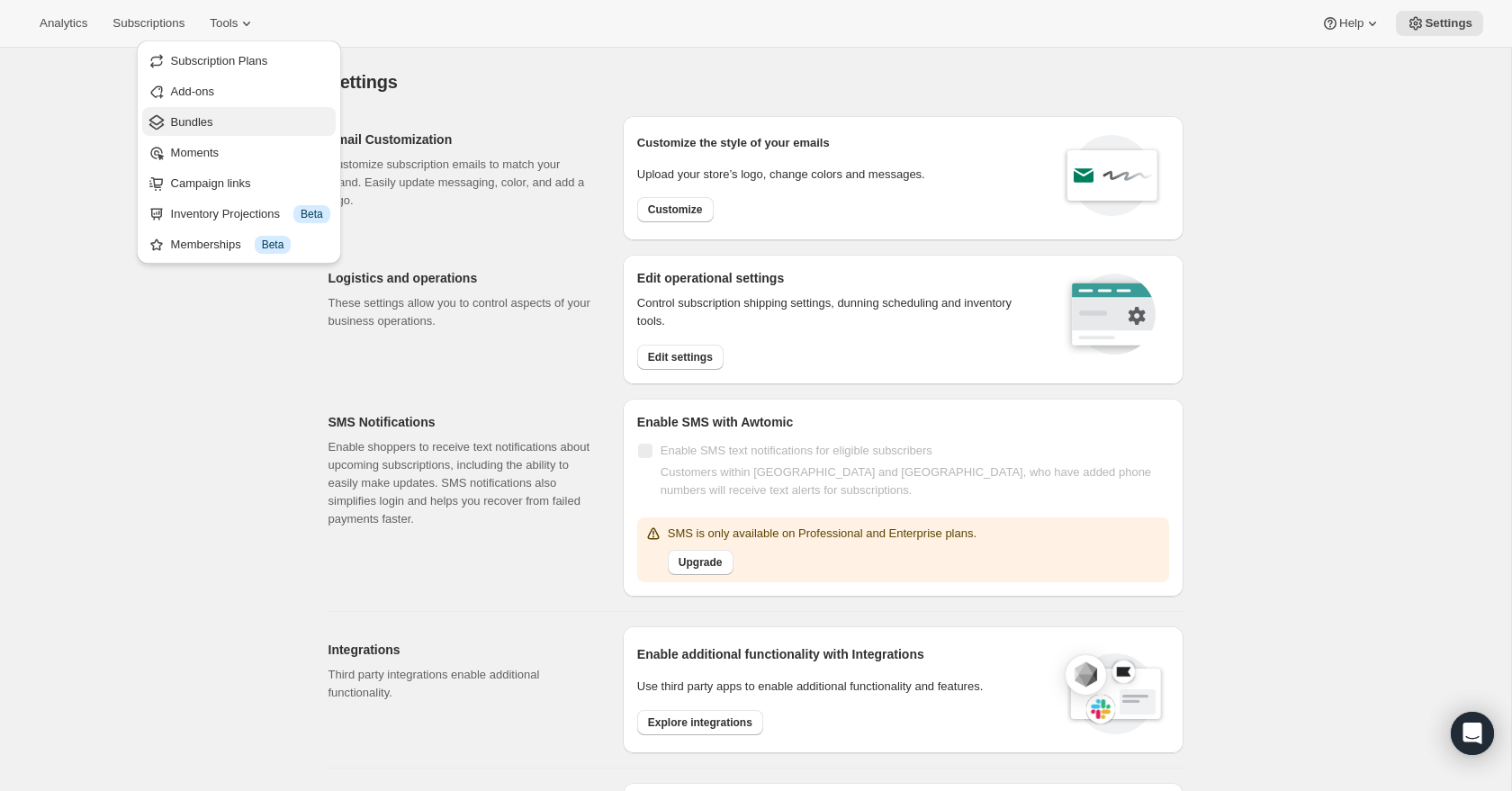
scroll to position [2, 0]
click at [82, 33] on button "Analytics" at bounding box center [64, 24] width 69 height 26
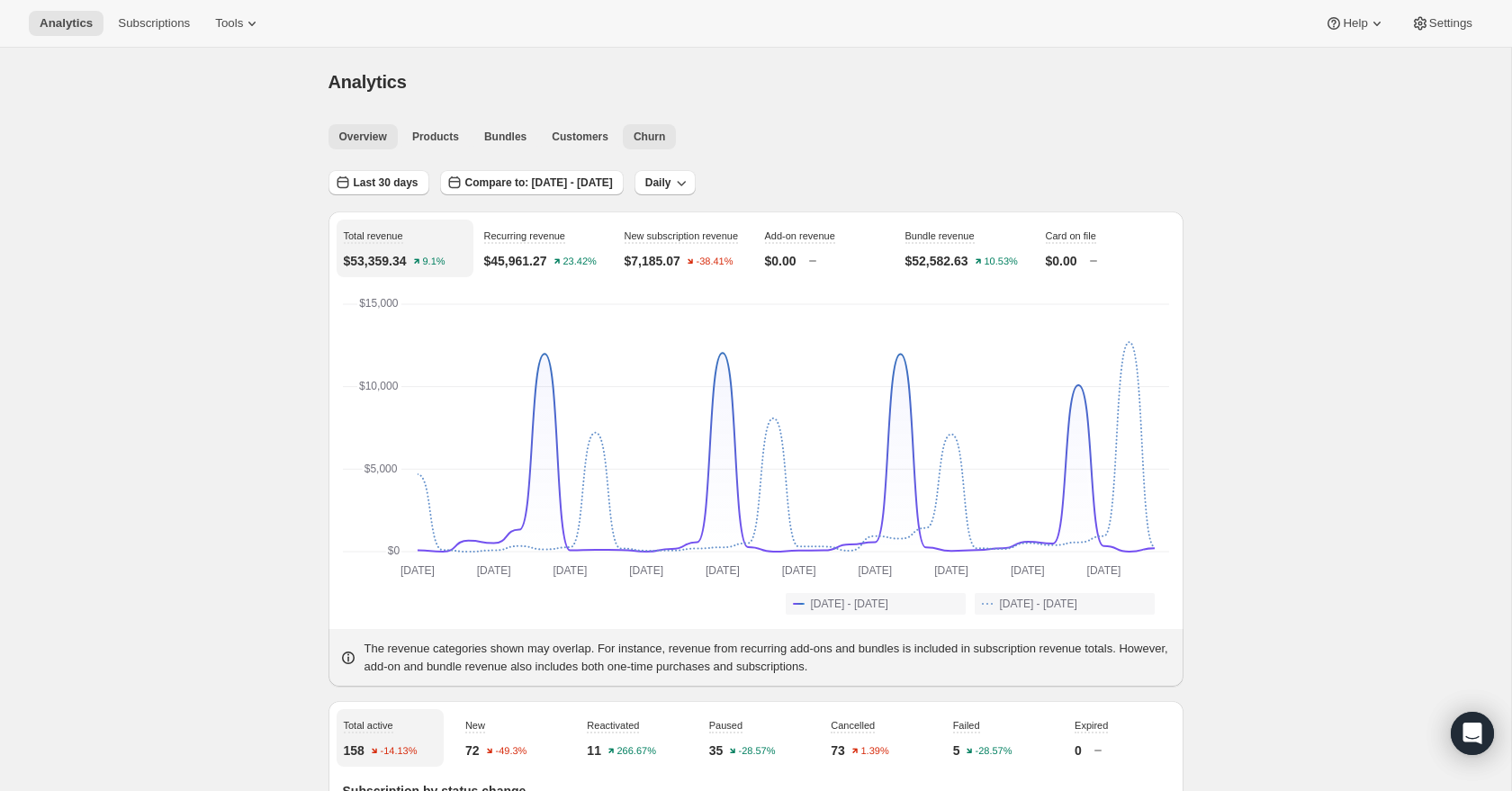
click at [634, 126] on button "Churn" at bounding box center [649, 137] width 53 height 26
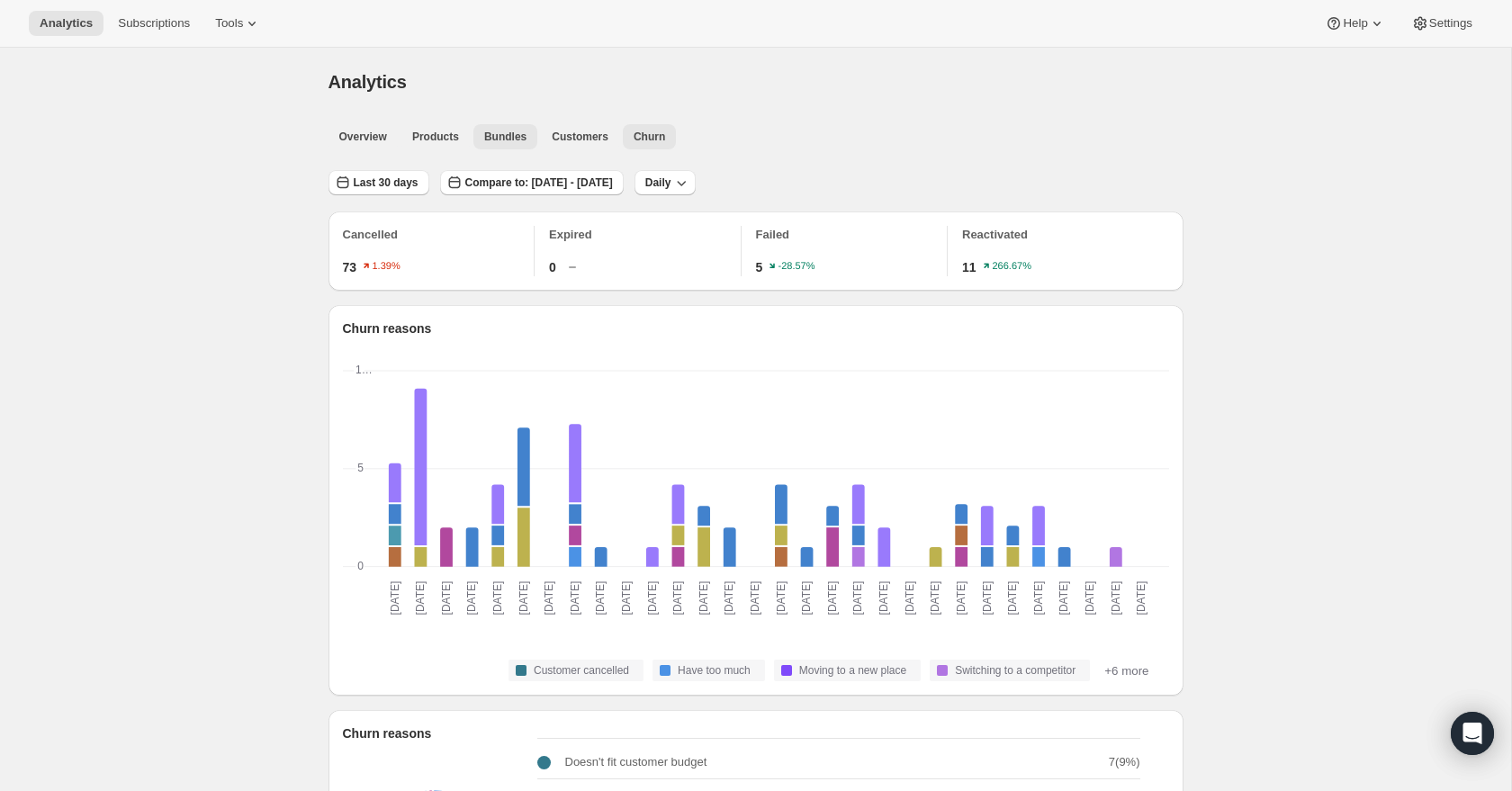
click at [496, 132] on span "Bundles" at bounding box center [505, 137] width 42 height 15
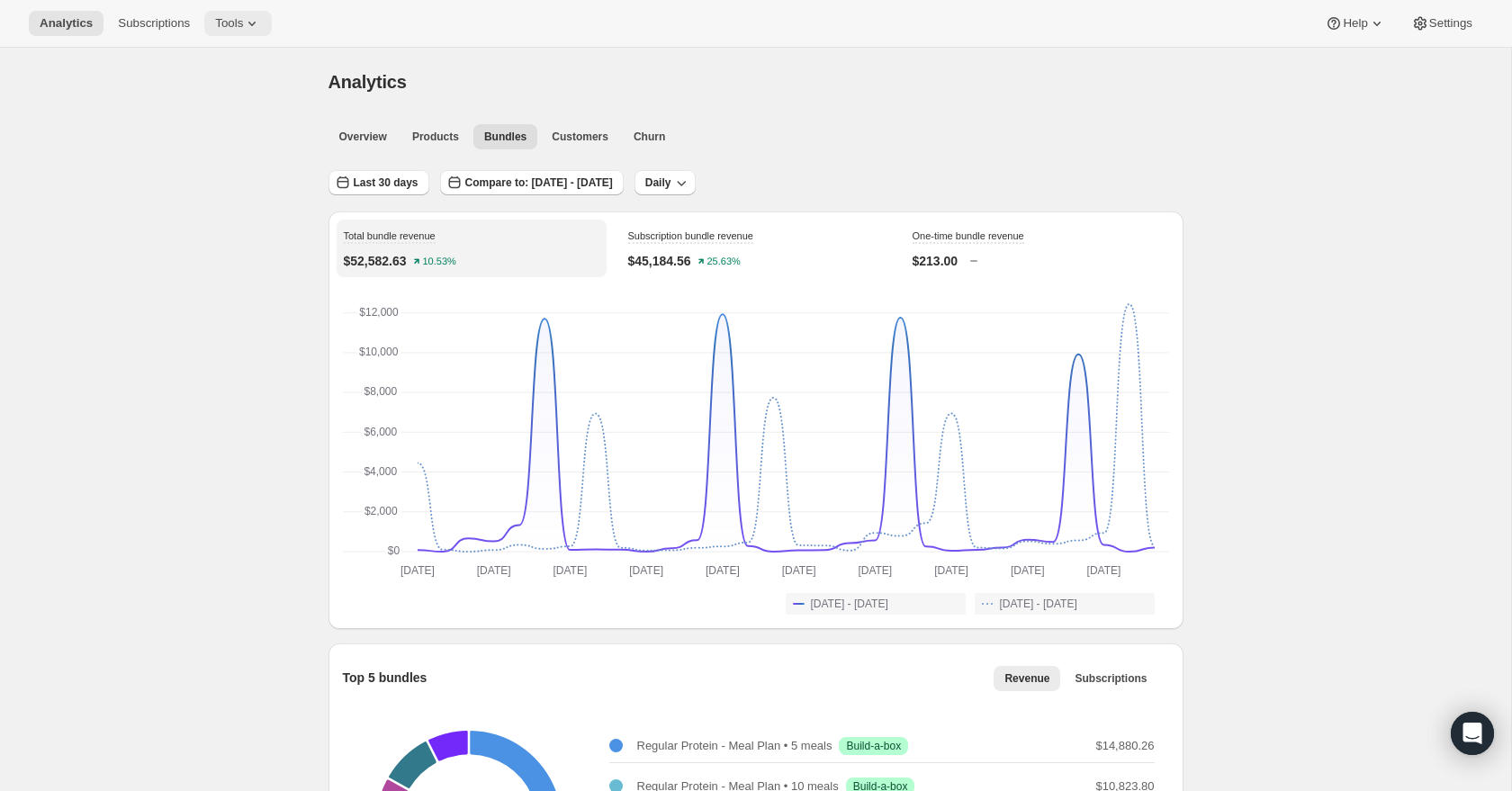
click at [247, 31] on button "Tools" at bounding box center [238, 24] width 67 height 26
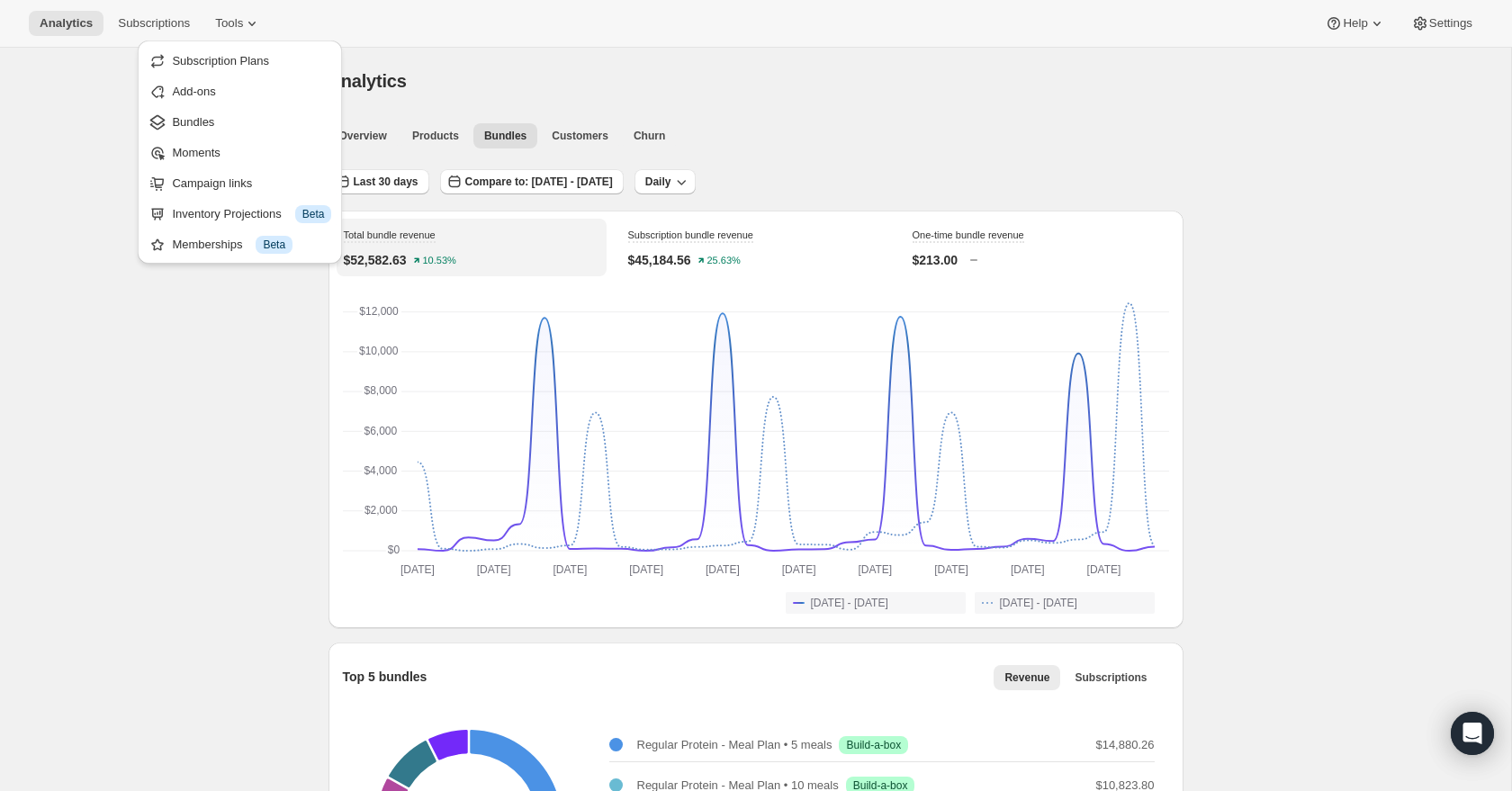
click at [234, 119] on span "Bundles" at bounding box center [252, 122] width 159 height 18
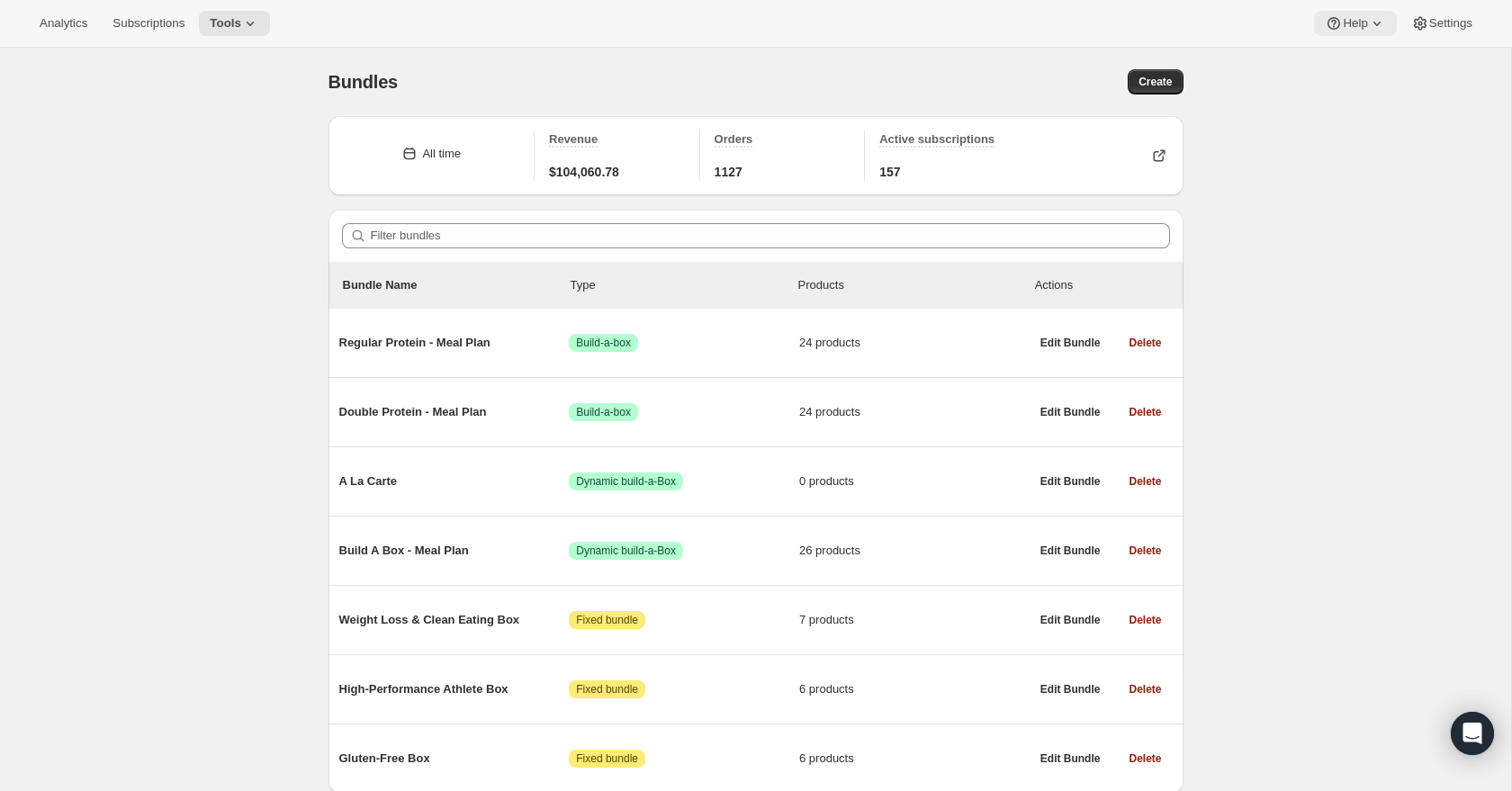
click at [1368, 25] on icon at bounding box center [1377, 24] width 18 height 18
click at [1452, 26] on span "Settings" at bounding box center [1450, 24] width 43 height 15
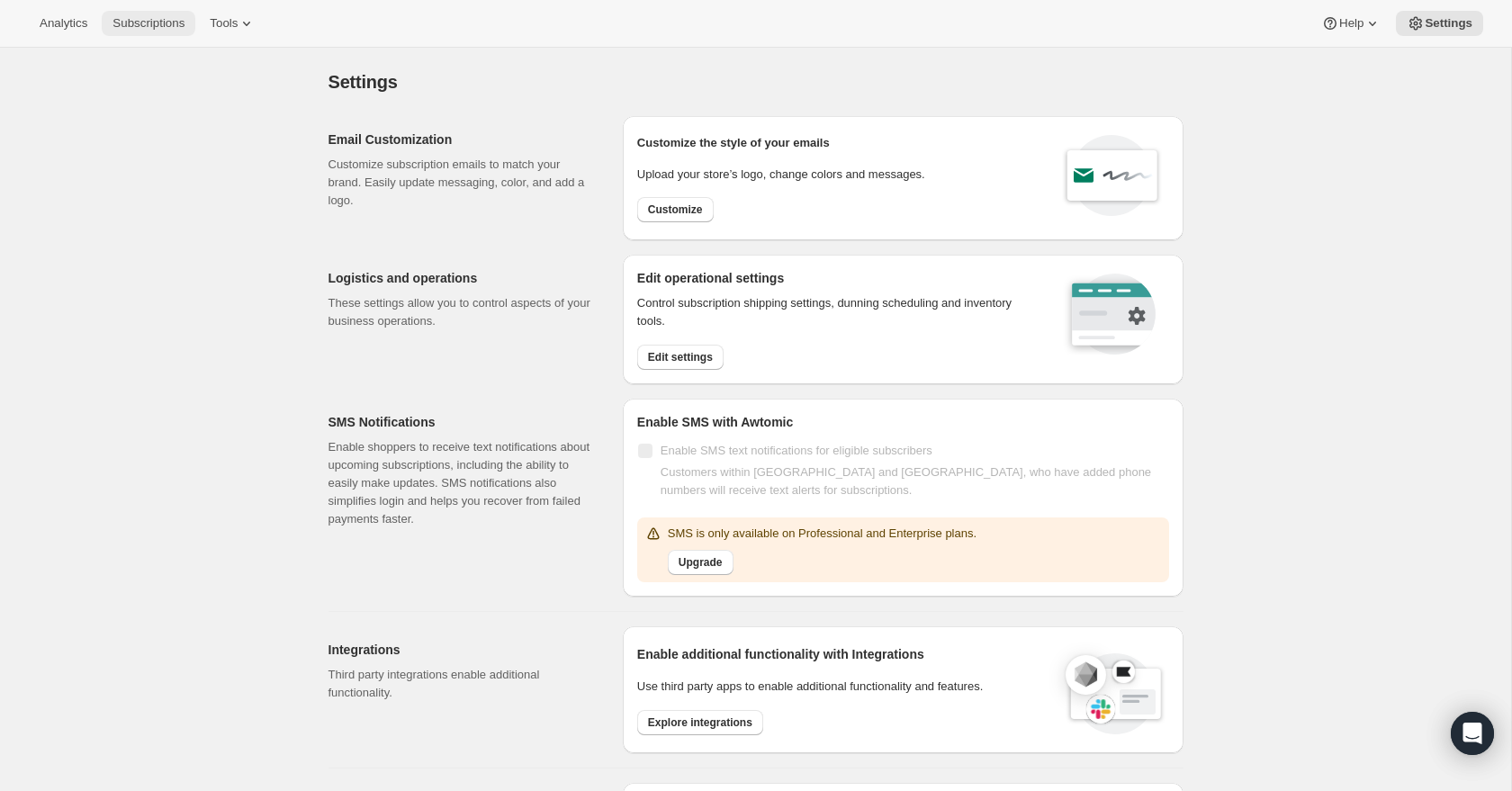
click at [143, 28] on span "Subscriptions" at bounding box center [148, 24] width 72 height 15
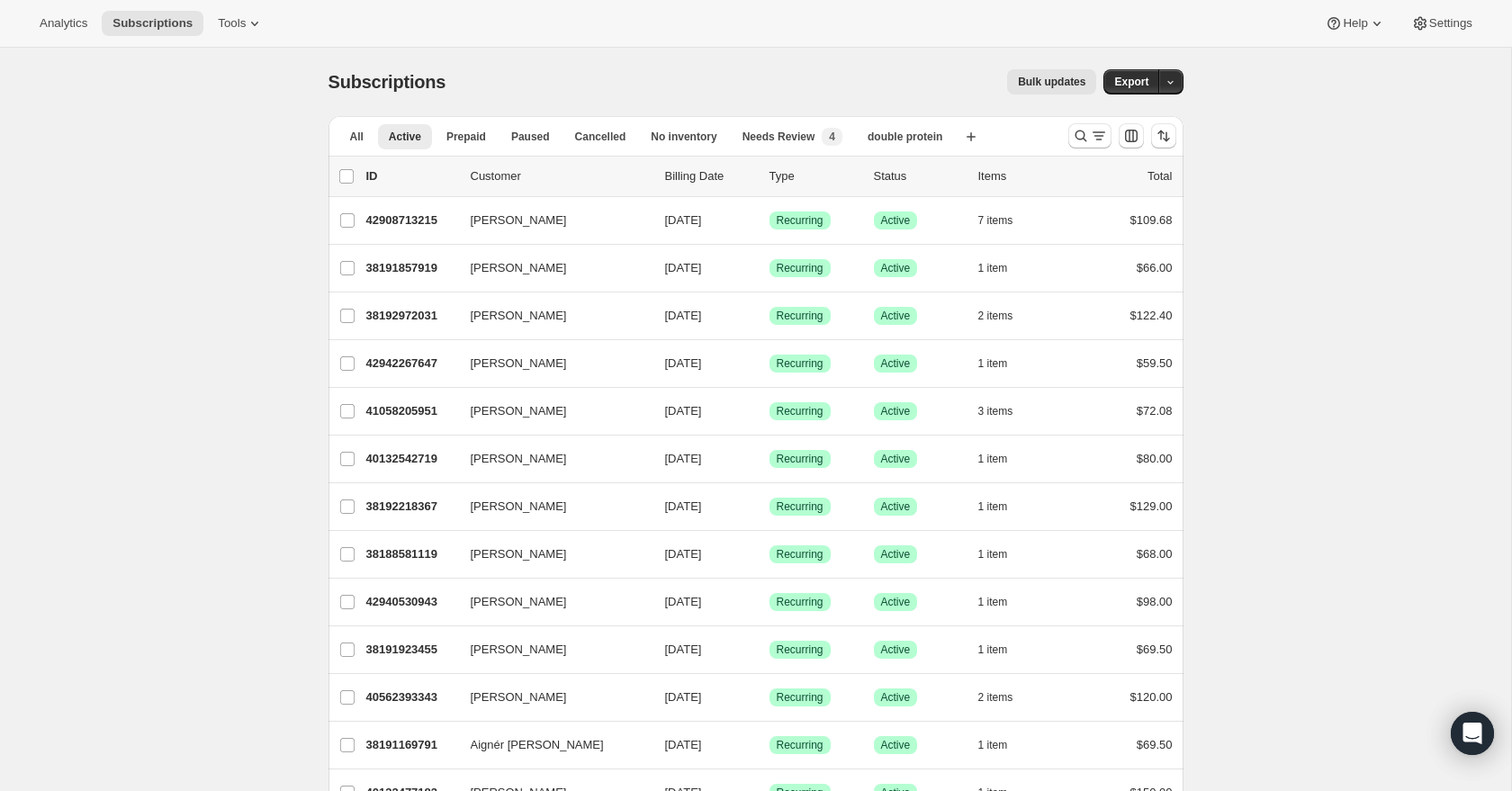
click at [670, 87] on div "Bulk updates" at bounding box center [782, 82] width 629 height 26
click at [263, 17] on icon at bounding box center [255, 24] width 18 height 18
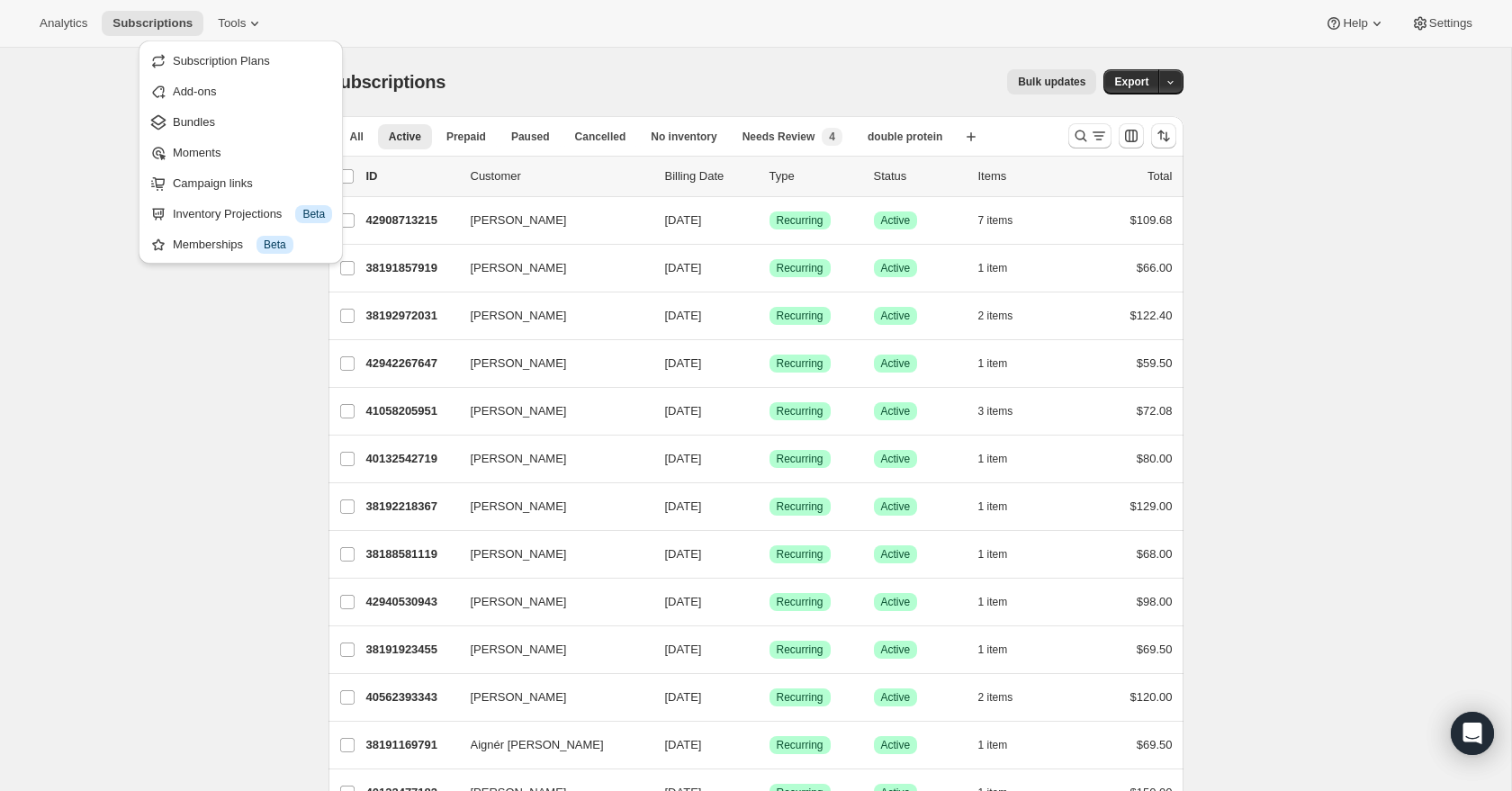
click at [246, 181] on span "Campaign links" at bounding box center [213, 183] width 80 height 14
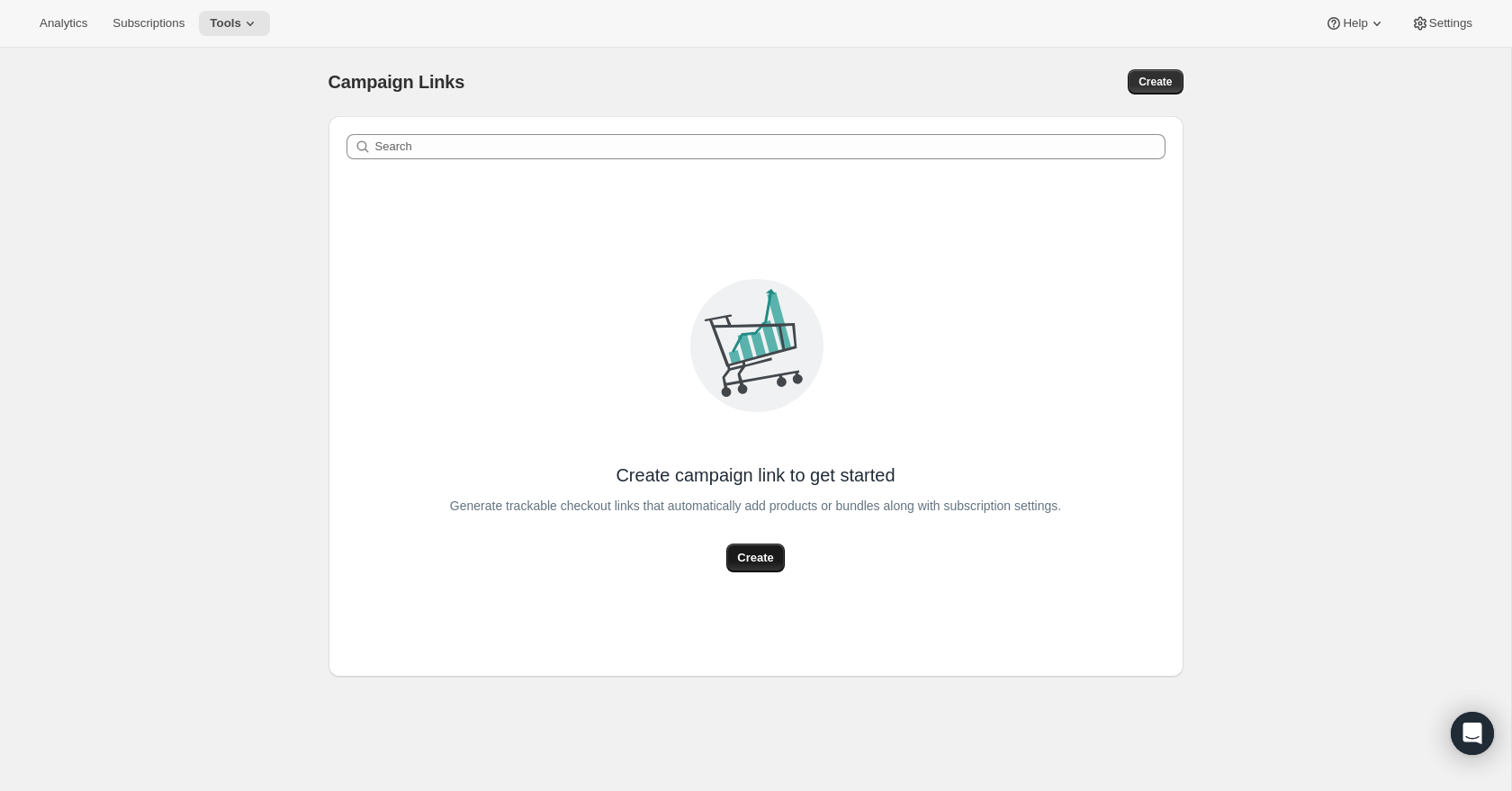
click at [768, 558] on span "Create" at bounding box center [756, 558] width 36 height 18
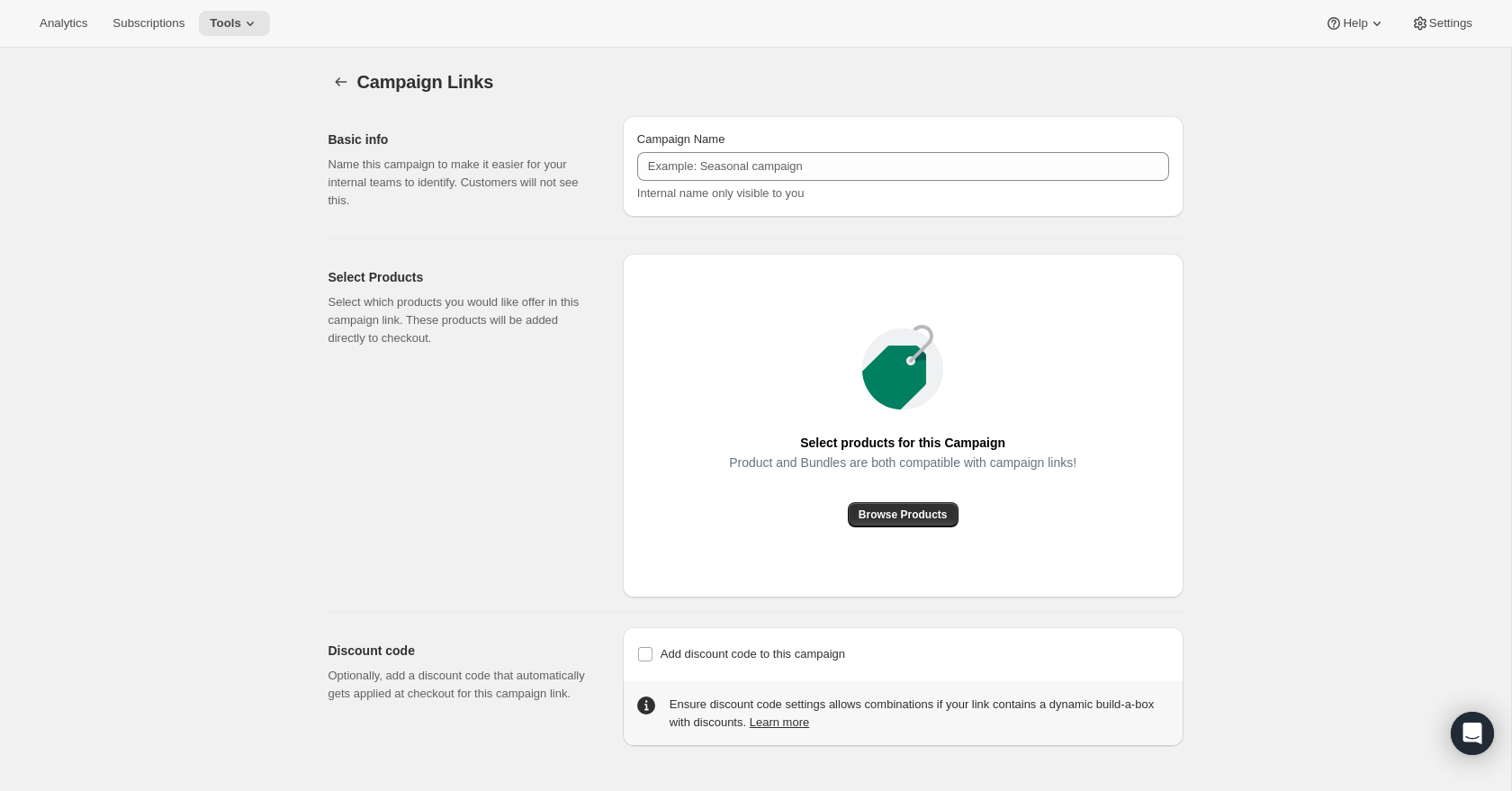
scroll to position [47, 0]
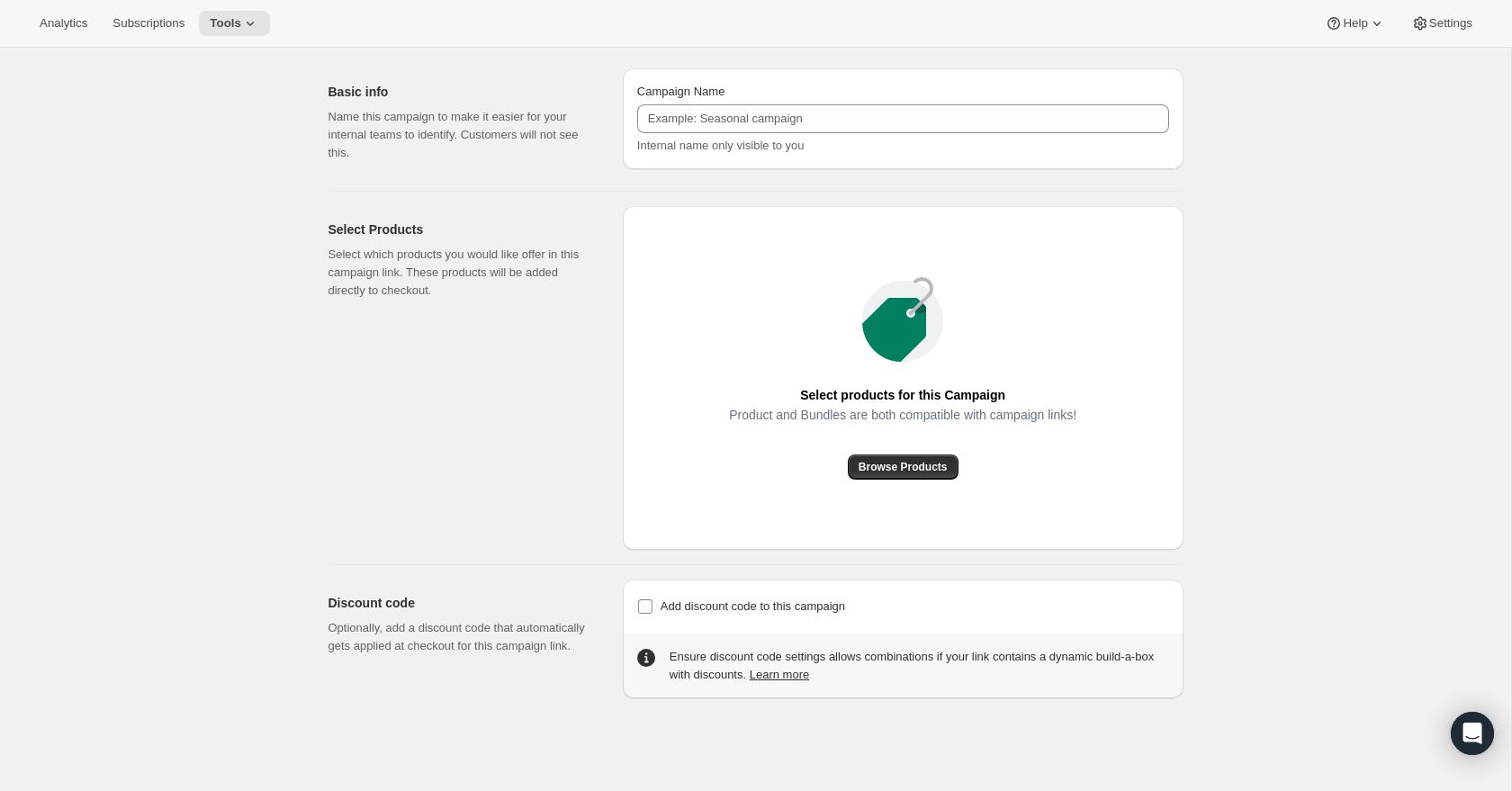
click at [644, 603] on input "Add discount code to this campaign" at bounding box center [645, 607] width 15 height 15
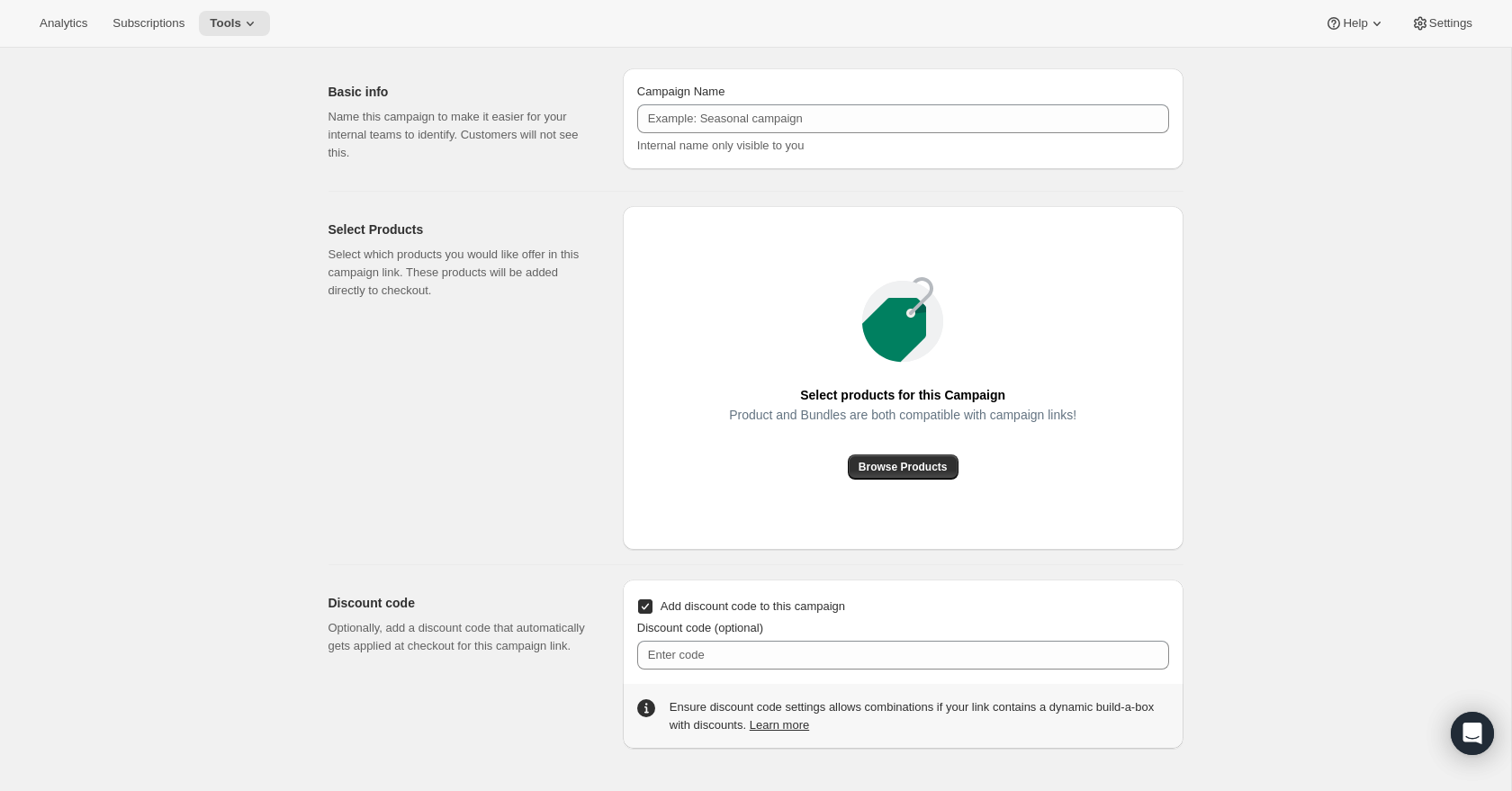
click at [637, 611] on span at bounding box center [645, 607] width 16 height 16
click at [638, 611] on input "Add discount code to this campaign" at bounding box center [645, 607] width 15 height 15
checkbox input "false"
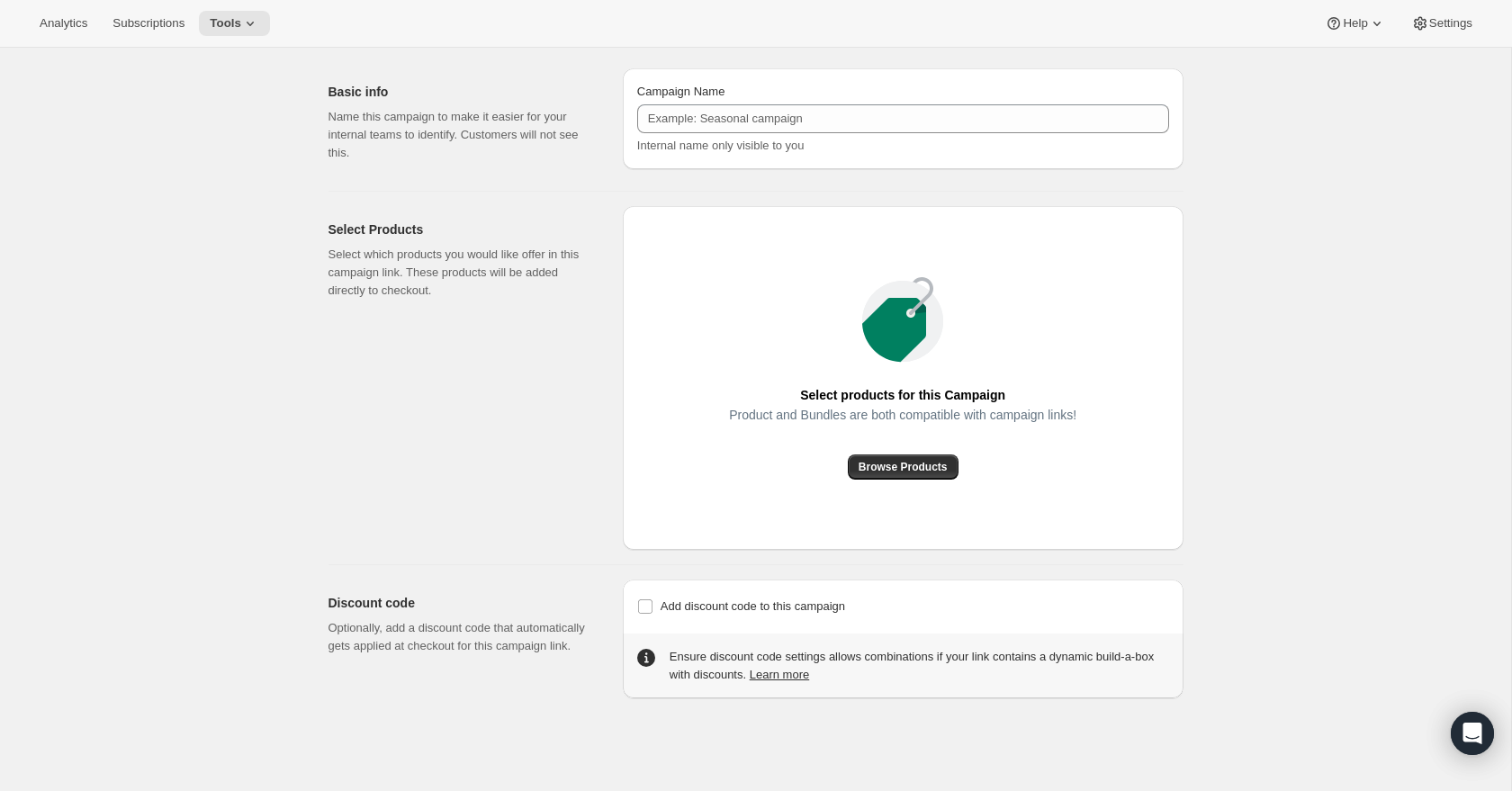
scroll to position [0, 0]
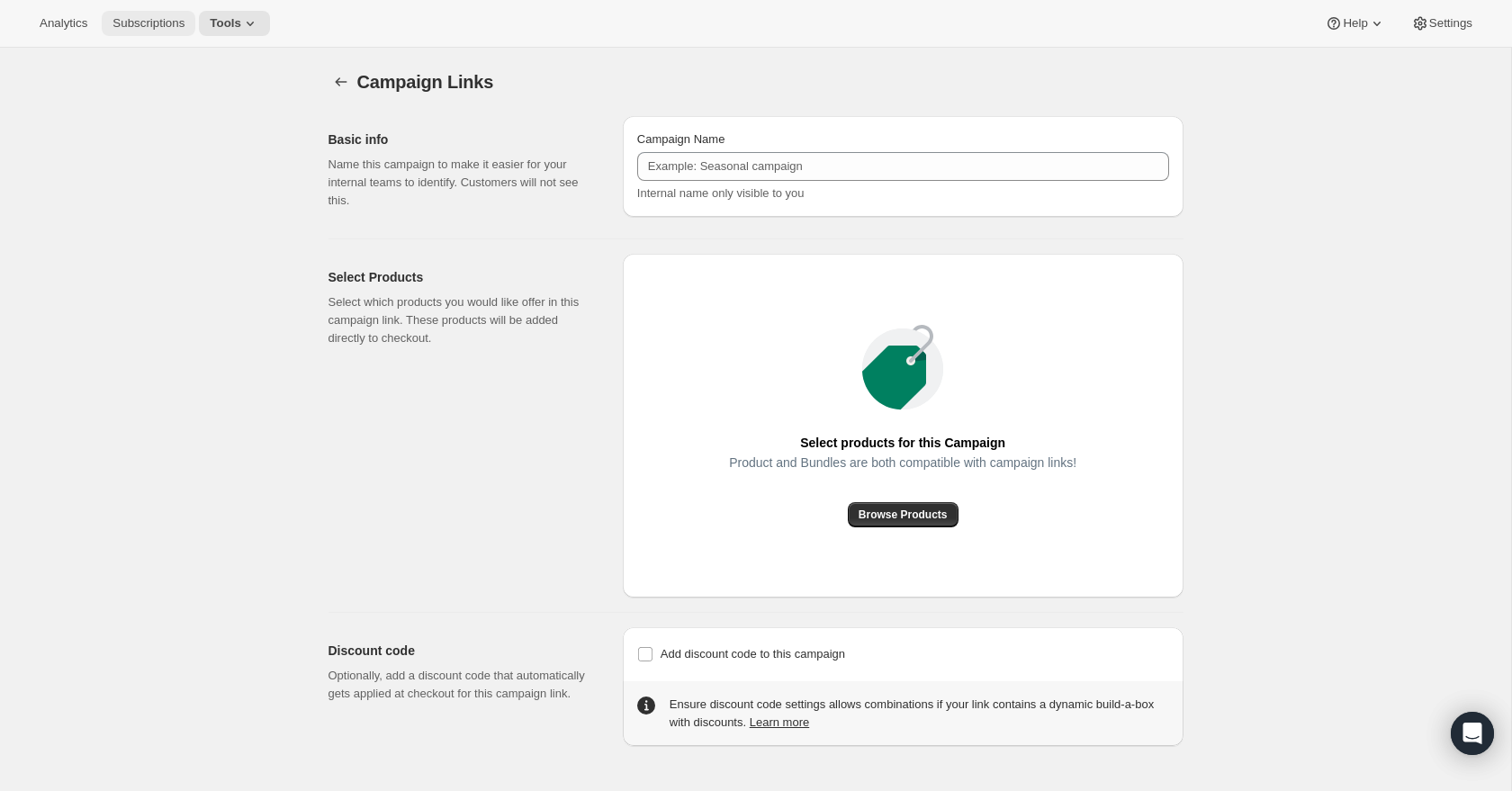
click at [143, 26] on span "Subscriptions" at bounding box center [148, 24] width 72 height 15
